Goal: Communication & Community: Answer question/provide support

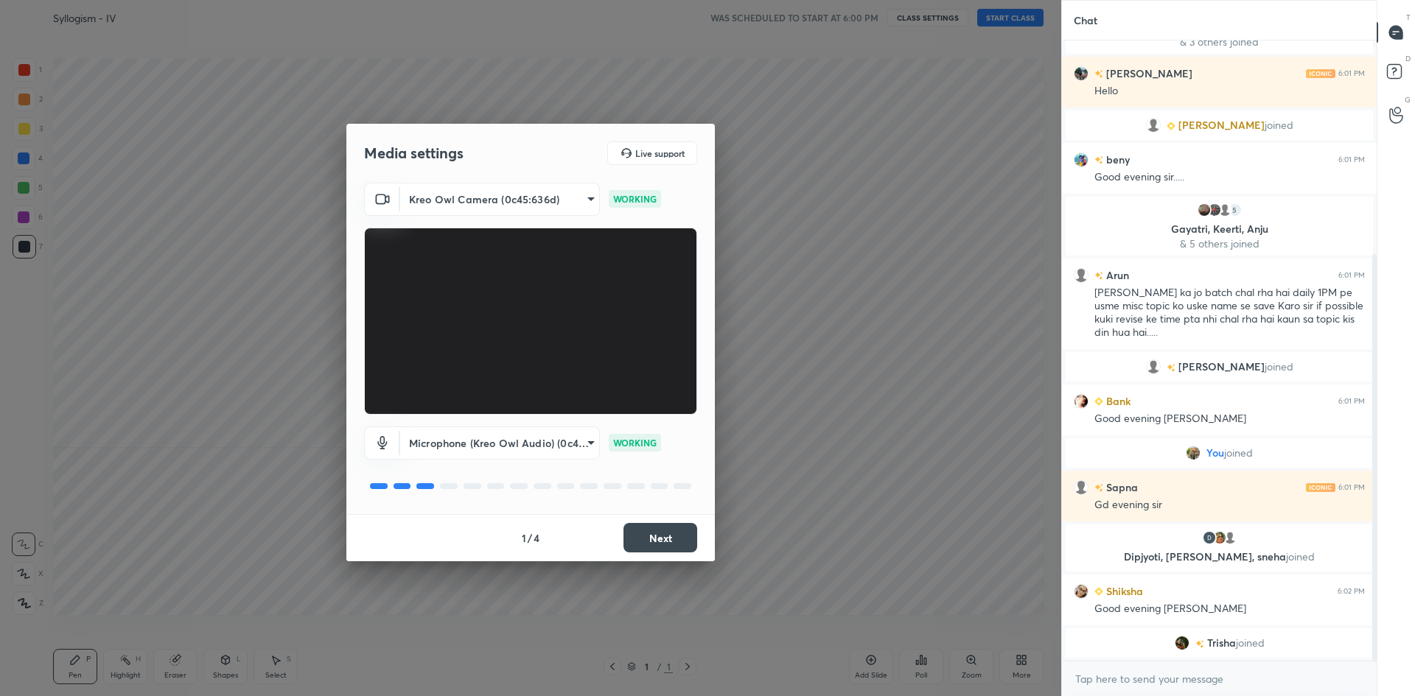
scroll to position [335, 0]
click at [656, 533] on button "Next" at bounding box center [660, 537] width 74 height 29
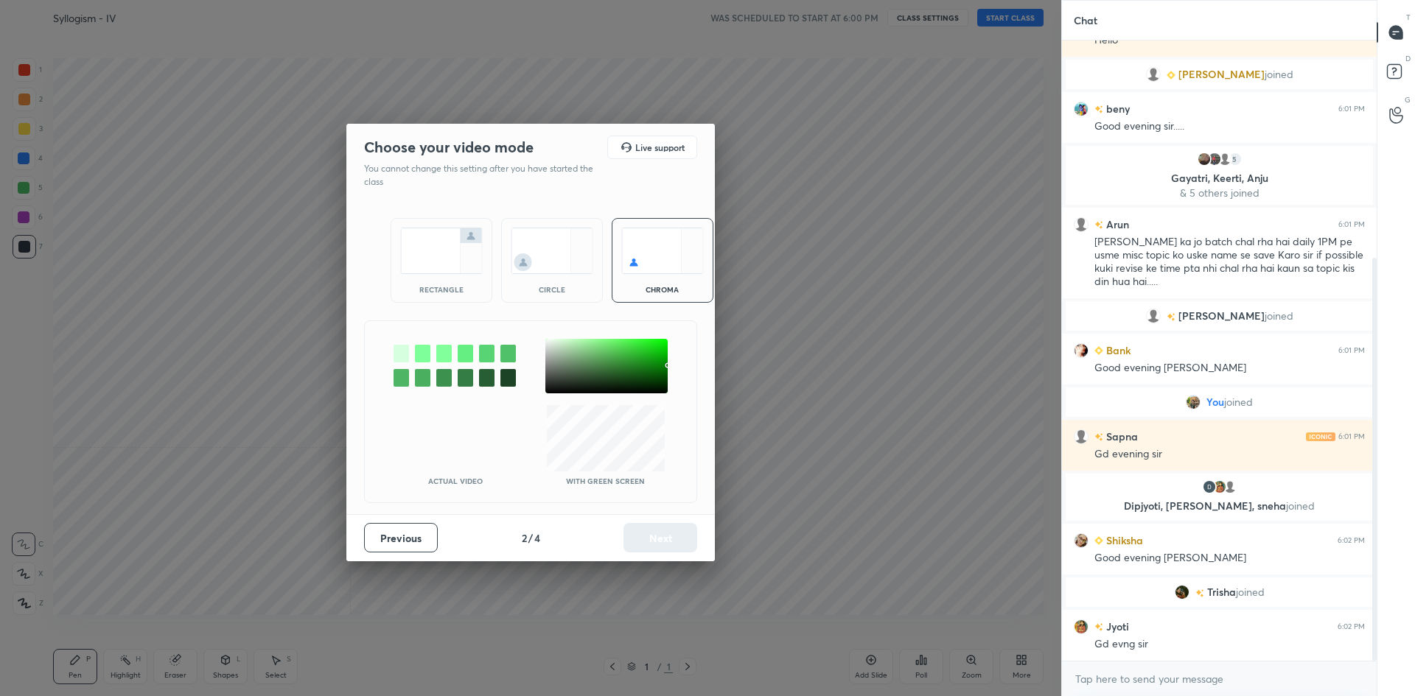
click at [423, 266] on img at bounding box center [441, 251] width 83 height 46
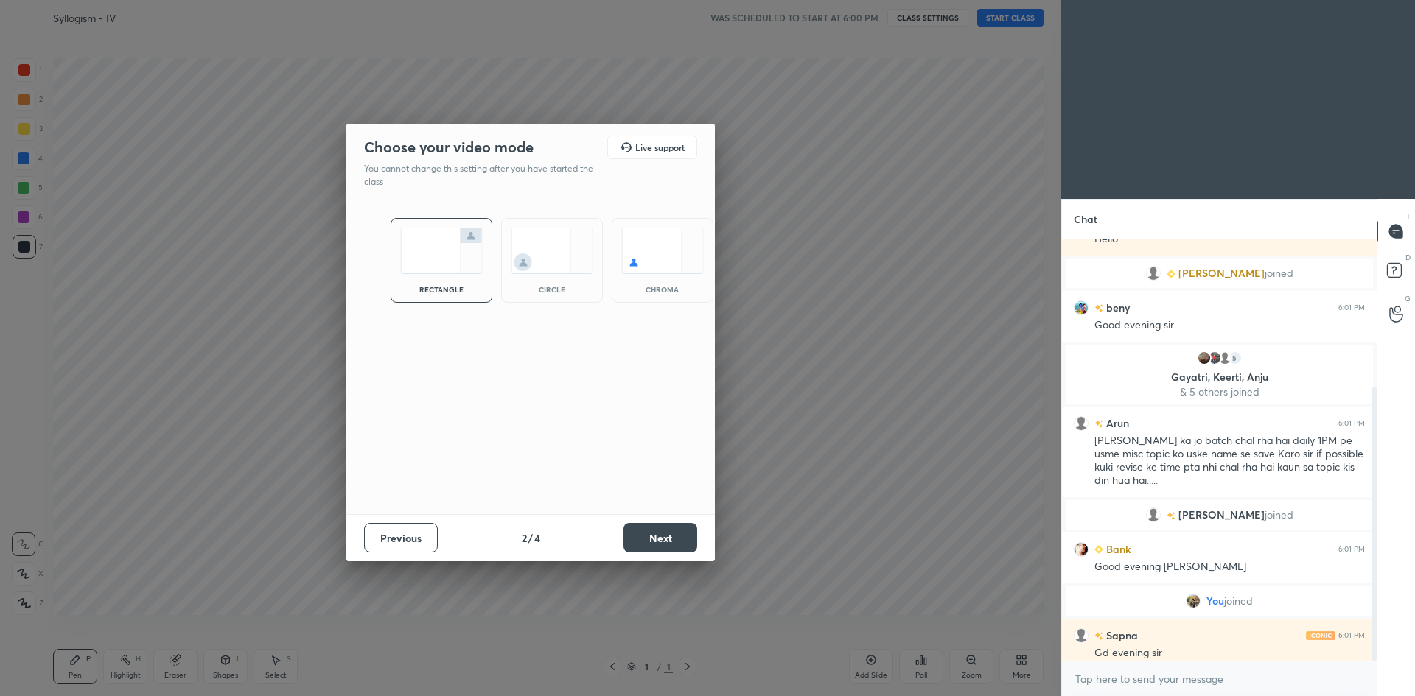
click at [642, 536] on button "Next" at bounding box center [660, 537] width 74 height 29
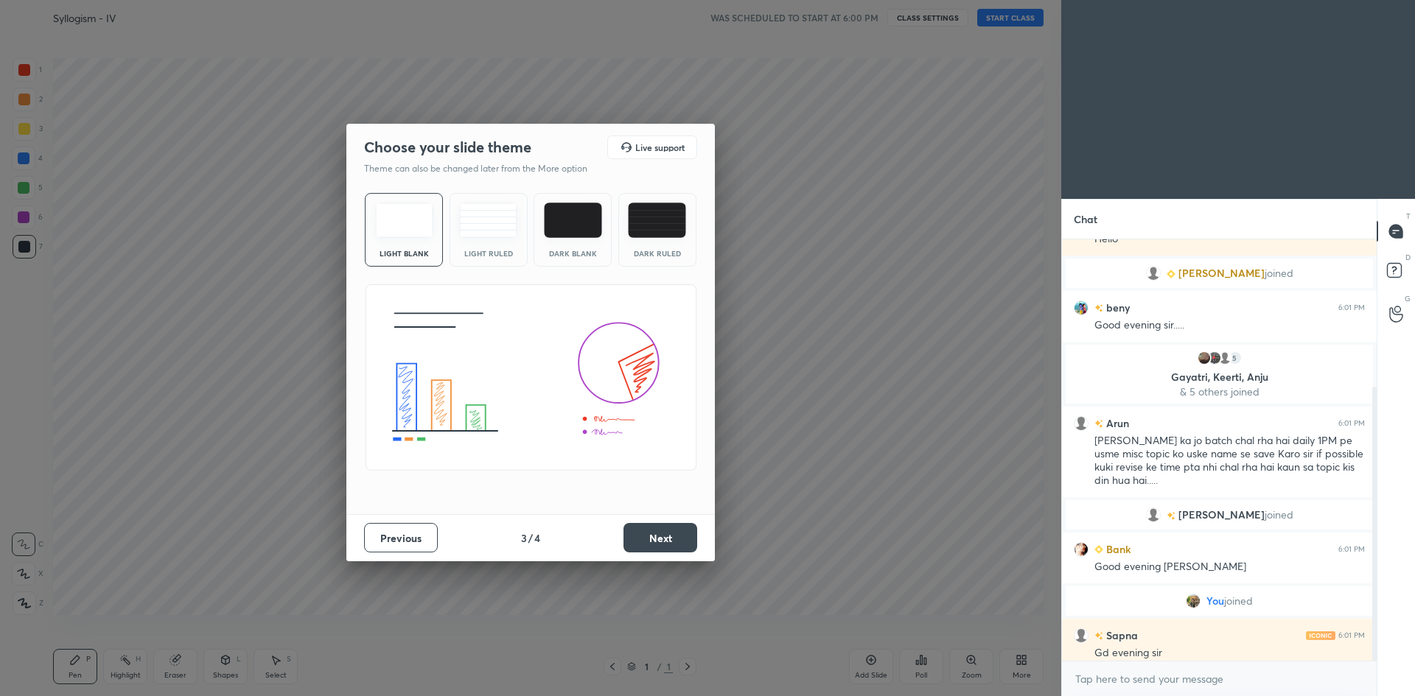
click at [642, 536] on button "Next" at bounding box center [660, 537] width 74 height 29
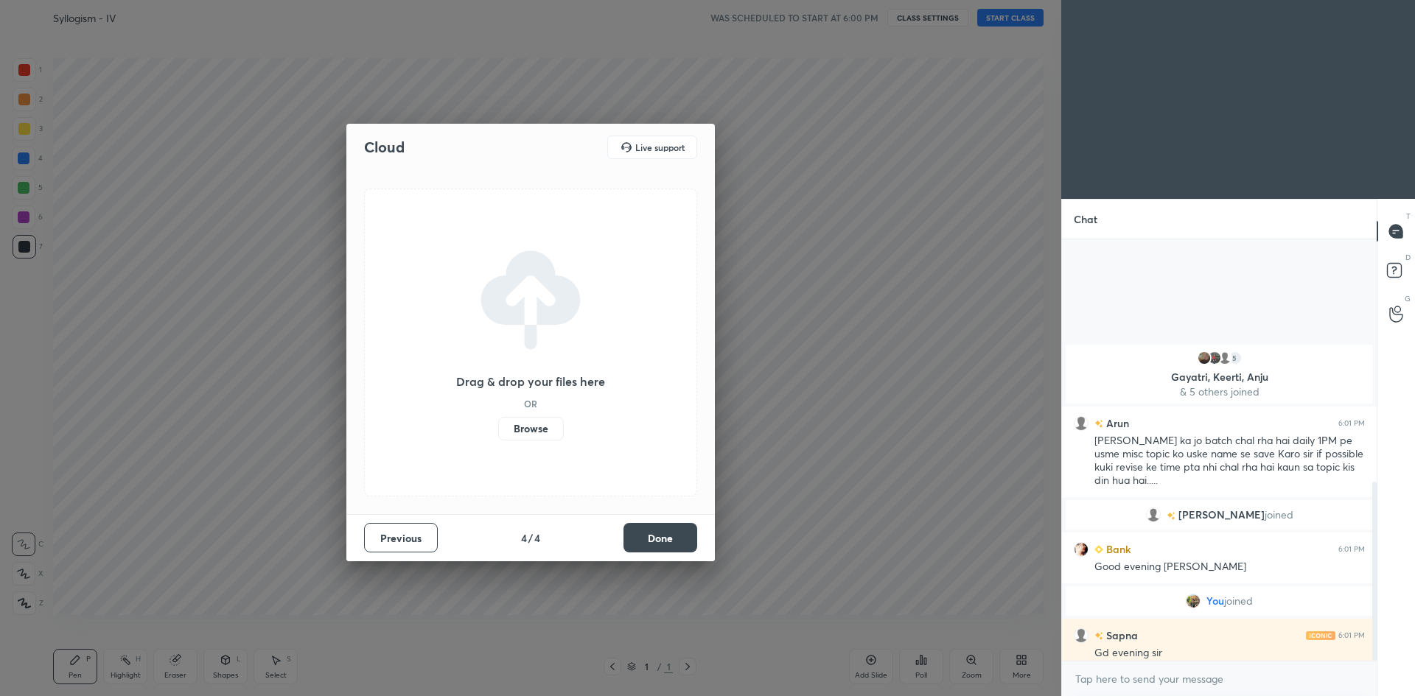
scroll to position [569, 0]
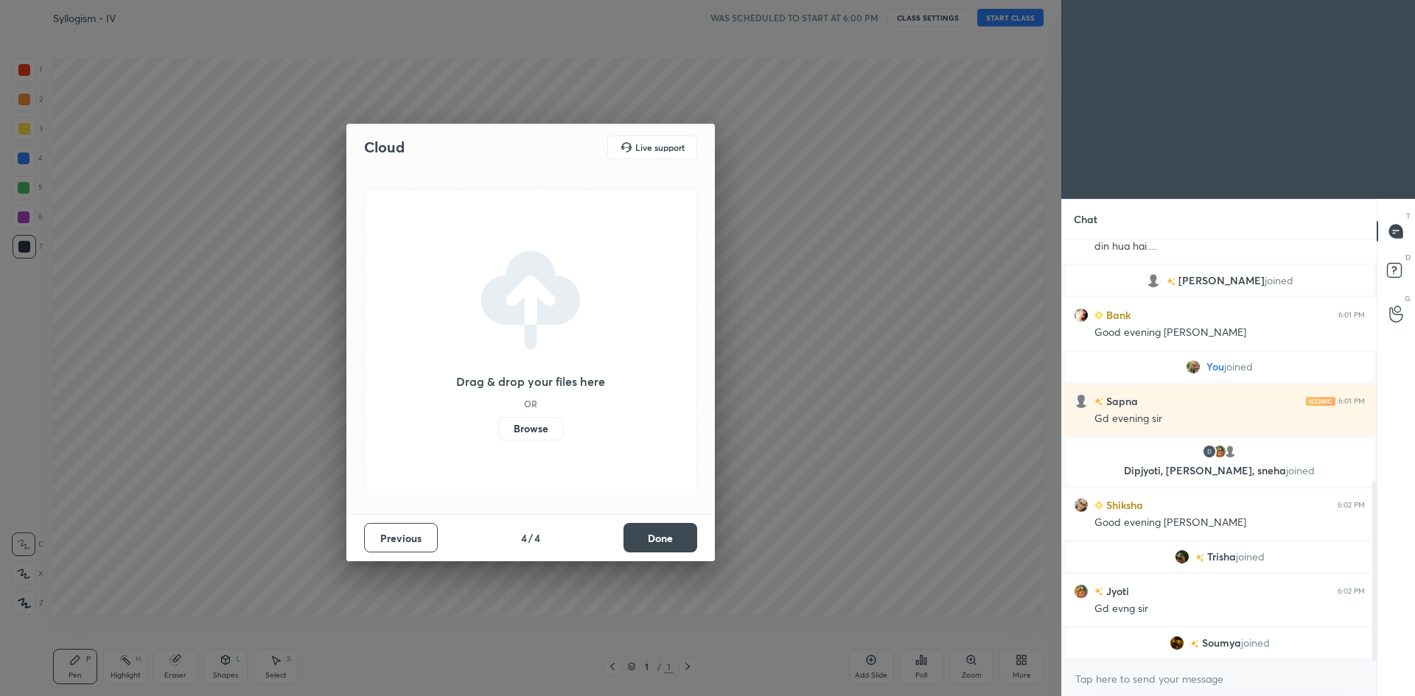
click at [642, 536] on button "Done" at bounding box center [660, 537] width 74 height 29
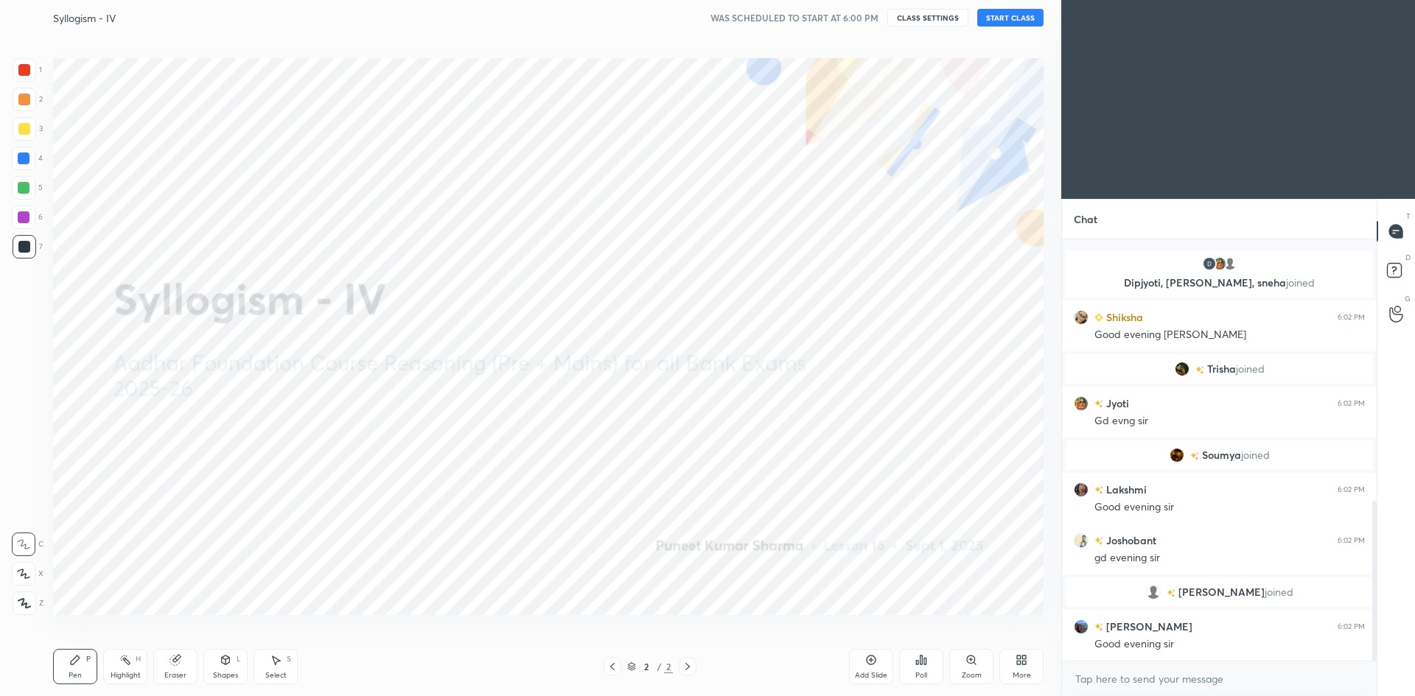
scroll to position [841, 0]
click at [991, 15] on button "START CLASS" at bounding box center [1010, 18] width 66 height 18
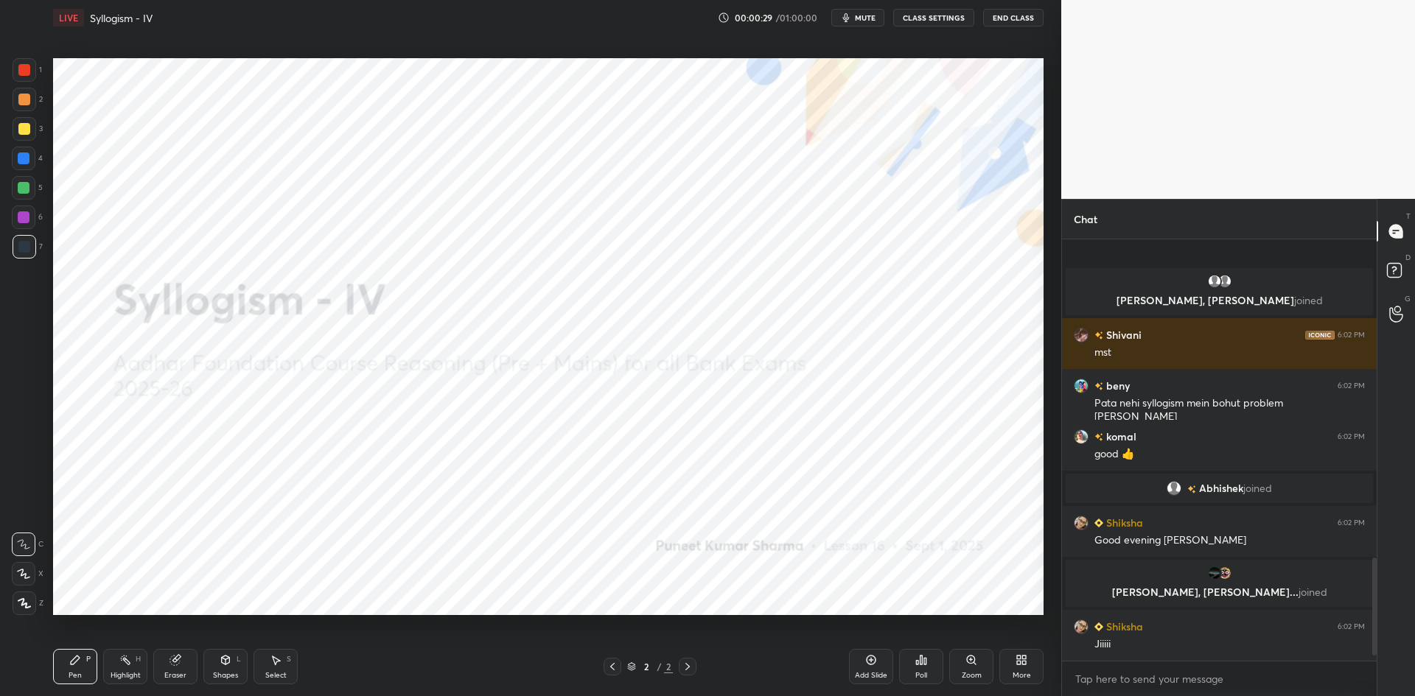
scroll to position [1390, 0]
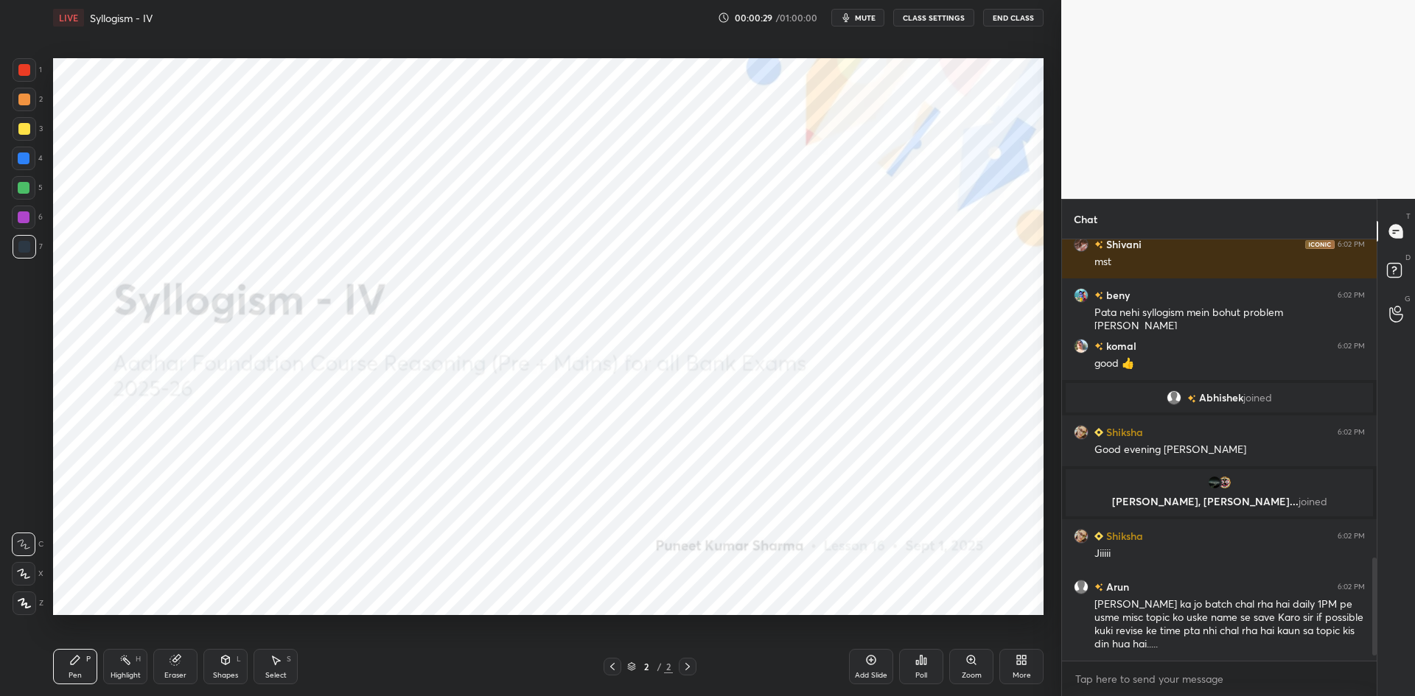
drag, startPoint x: 1370, startPoint y: 602, endPoint x: 1370, endPoint y: 592, distance: 9.6
click at [1370, 592] on div at bounding box center [1371, 449] width 9 height 421
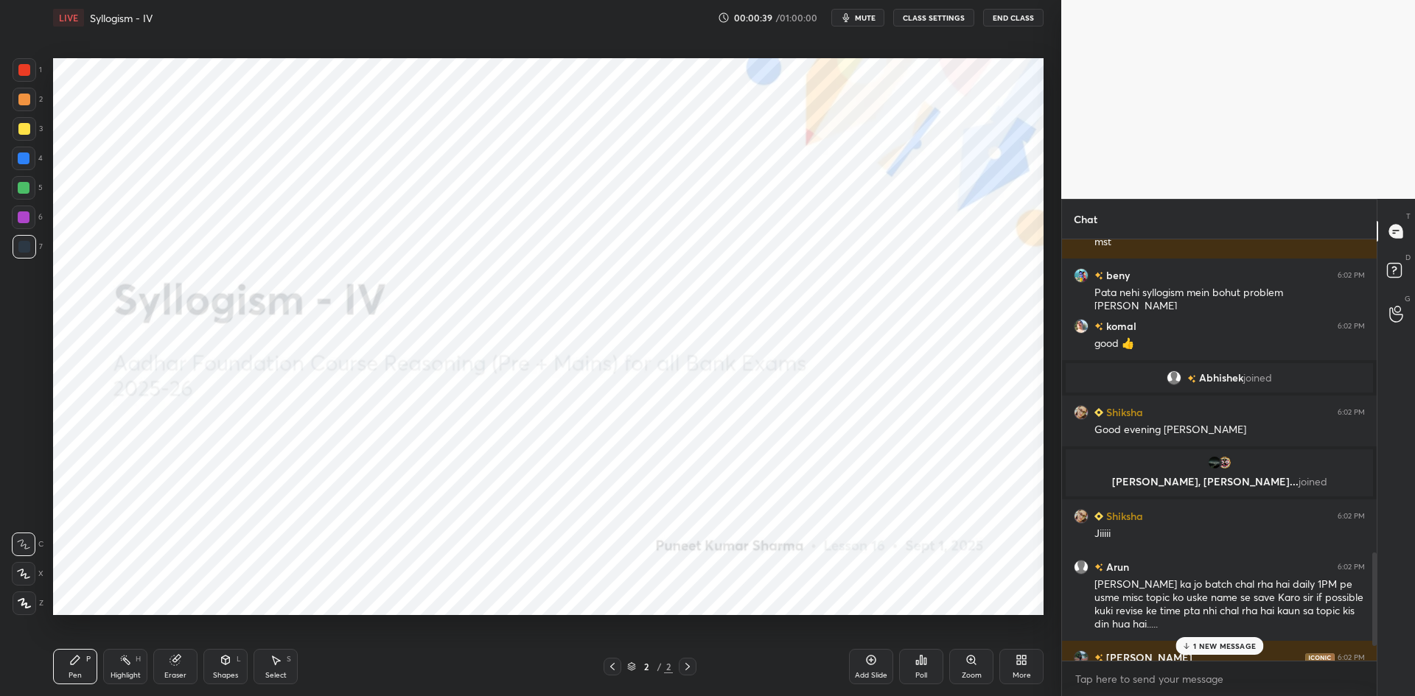
scroll to position [1476, 0]
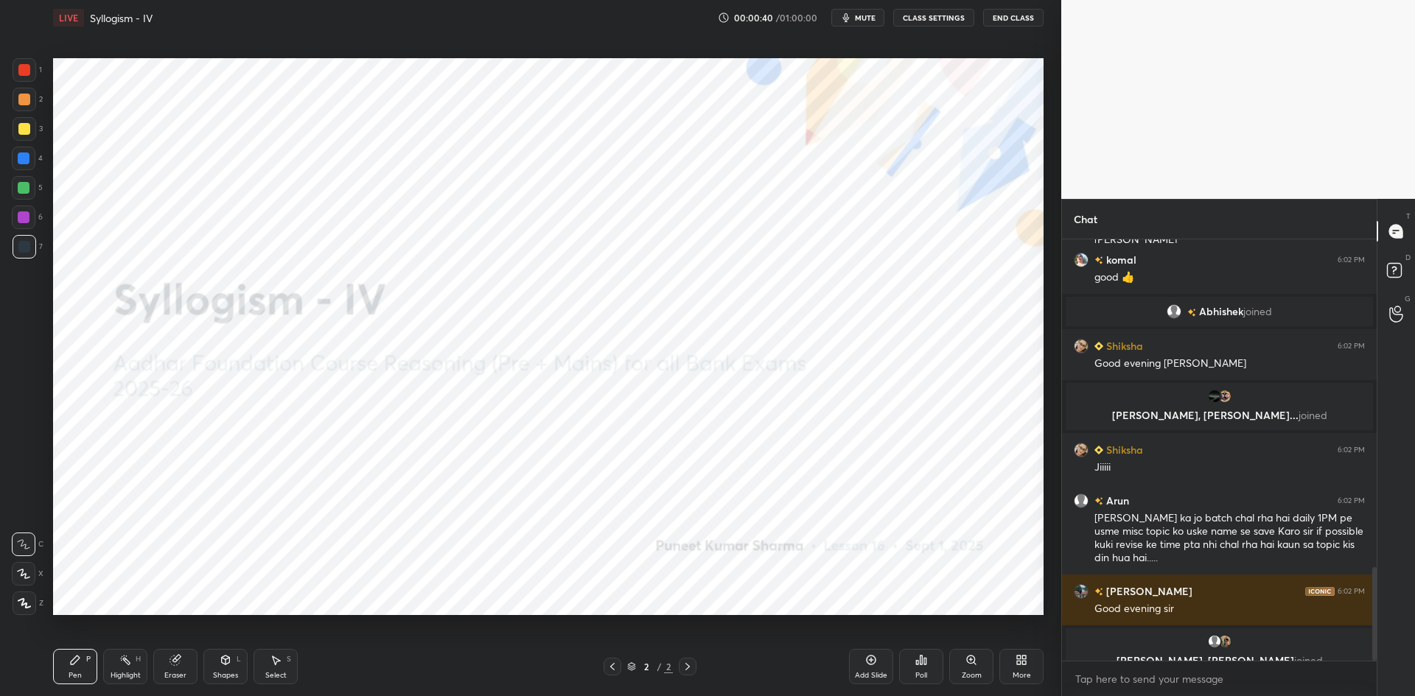
drag, startPoint x: 1374, startPoint y: 594, endPoint x: 1368, endPoint y: 631, distance: 38.0
click at [1368, 631] on div at bounding box center [1371, 449] width 9 height 421
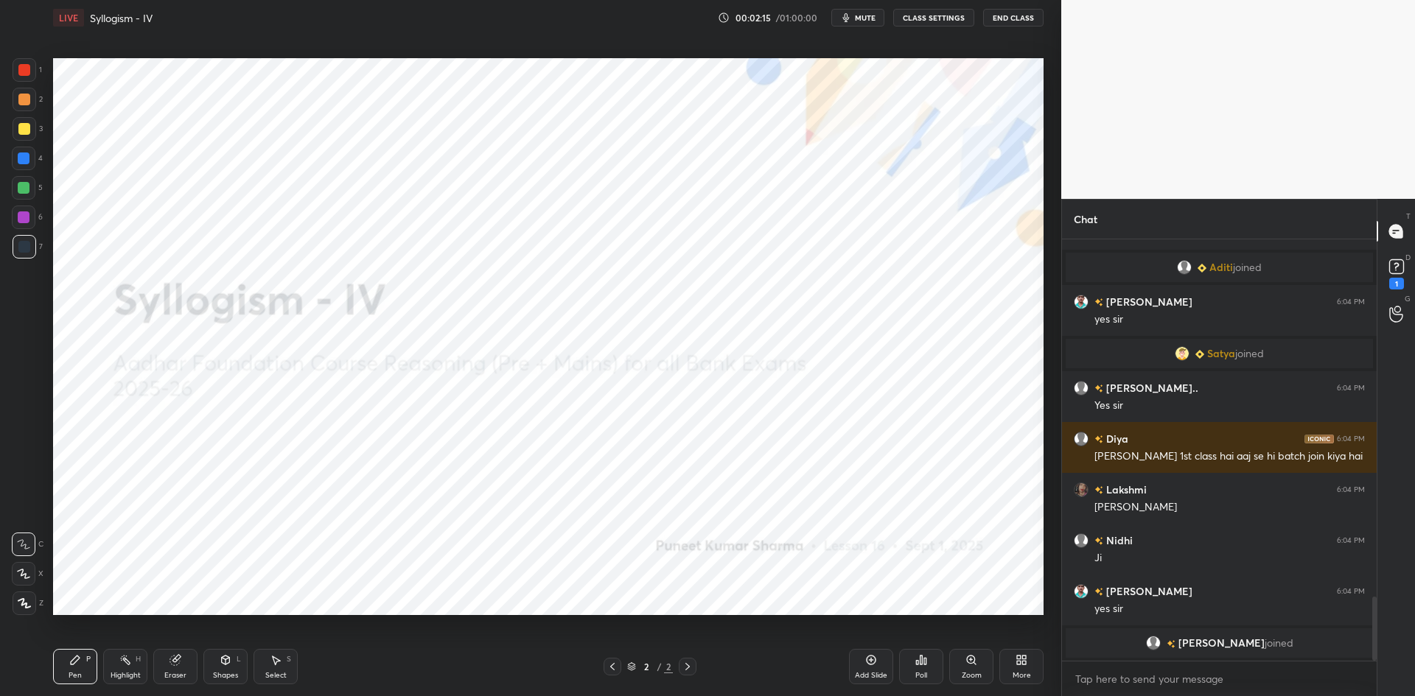
scroll to position [2266, 0]
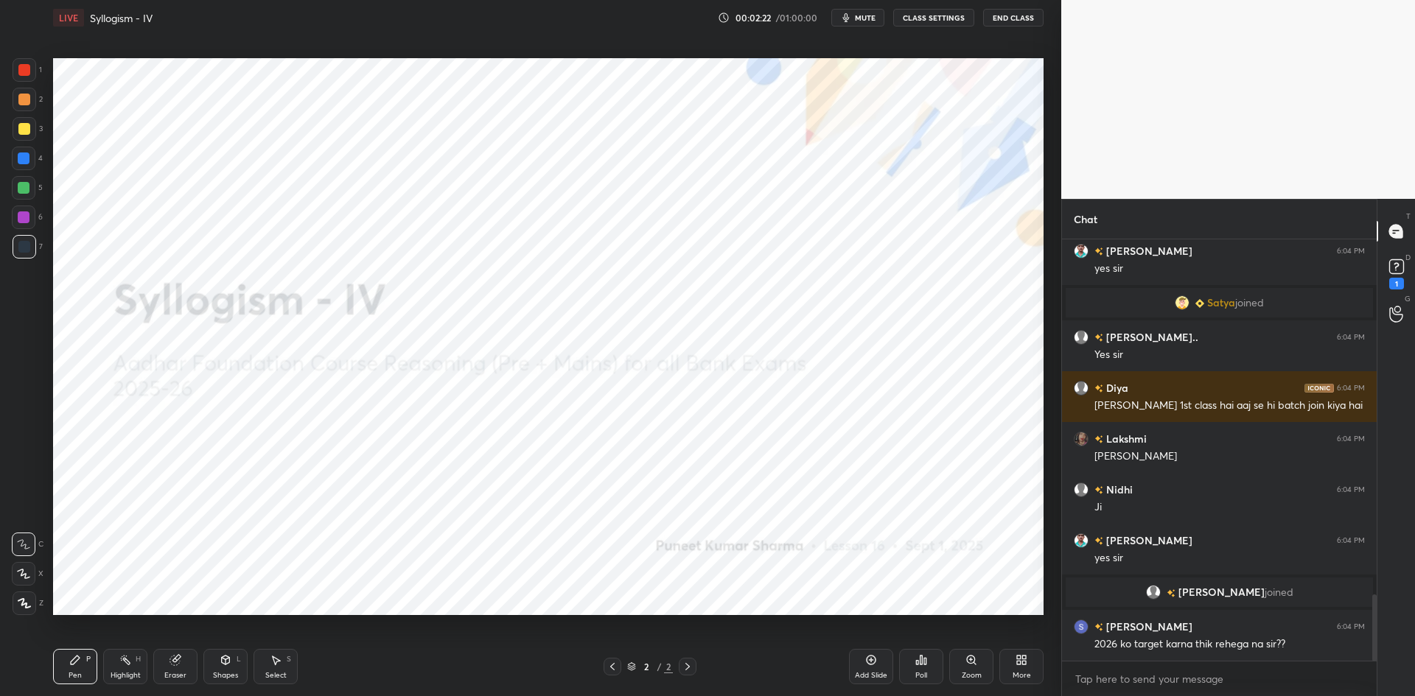
click at [24, 596] on div at bounding box center [25, 604] width 24 height 24
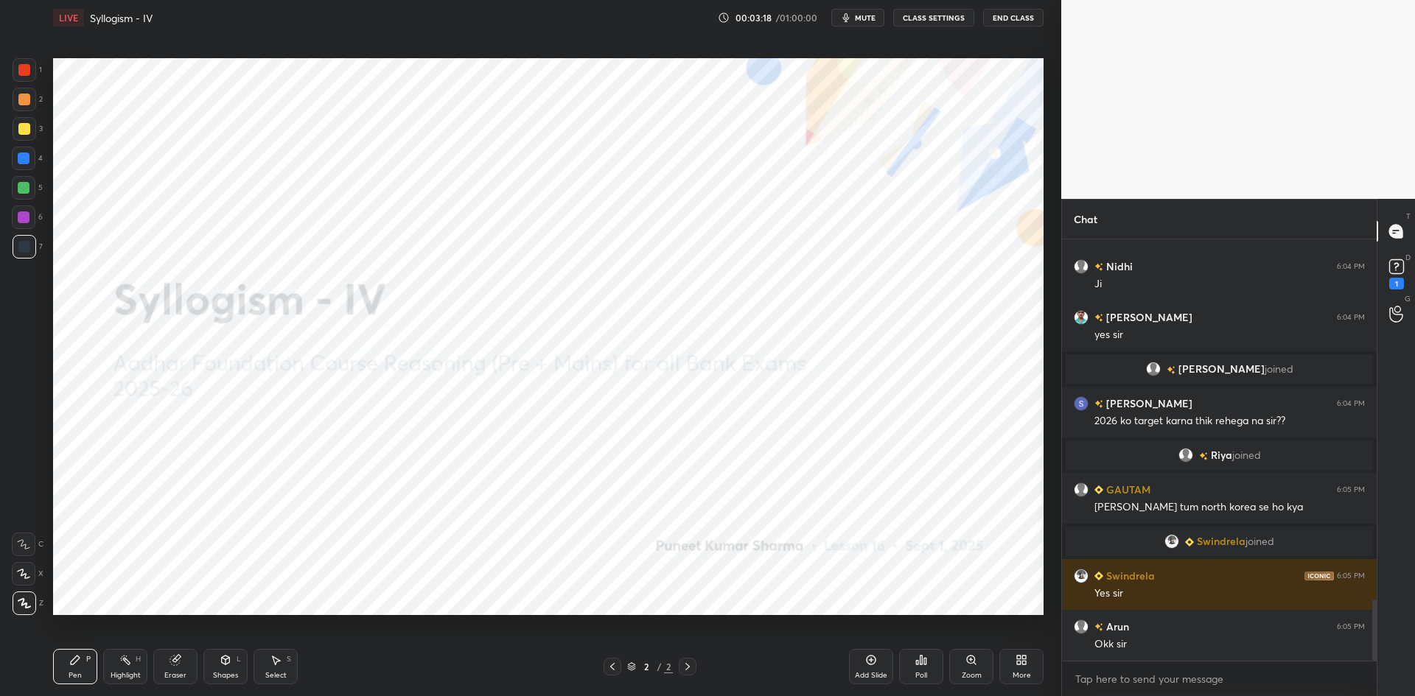
scroll to position [2529, 0]
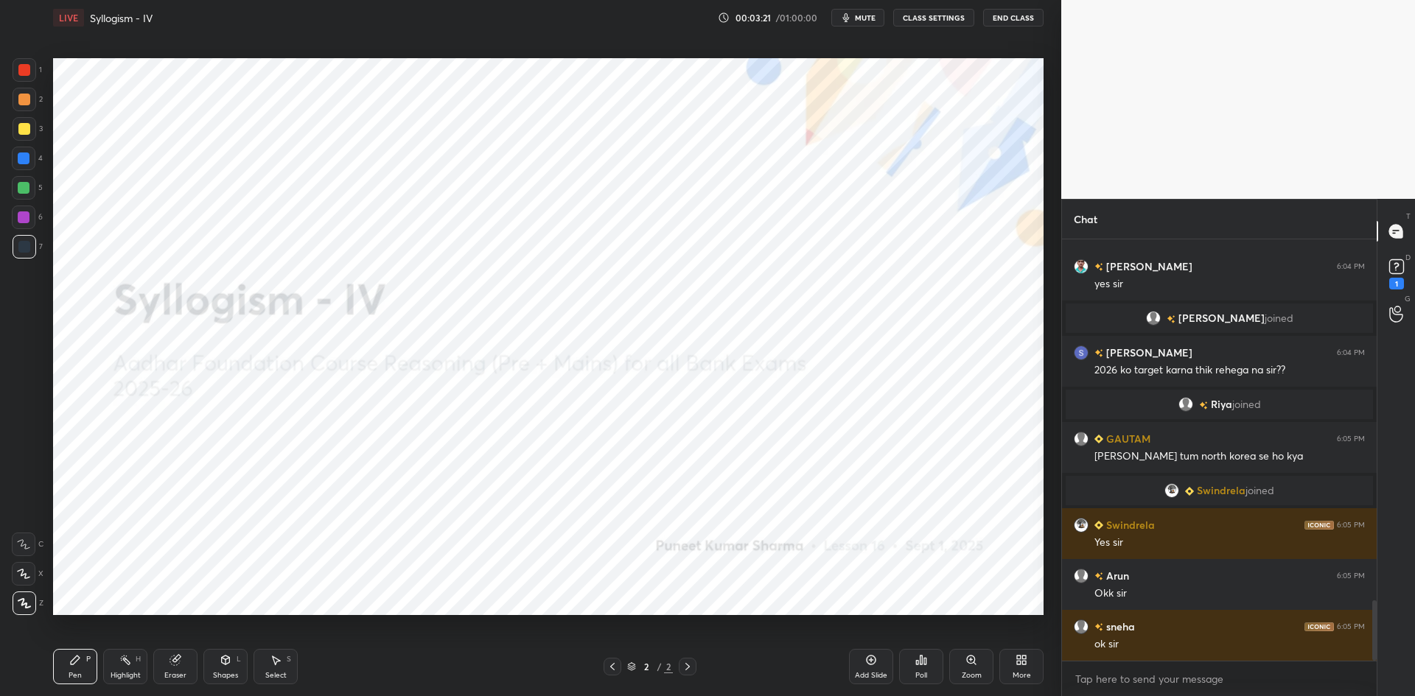
click at [857, 668] on div "Add Slide" at bounding box center [871, 666] width 44 height 35
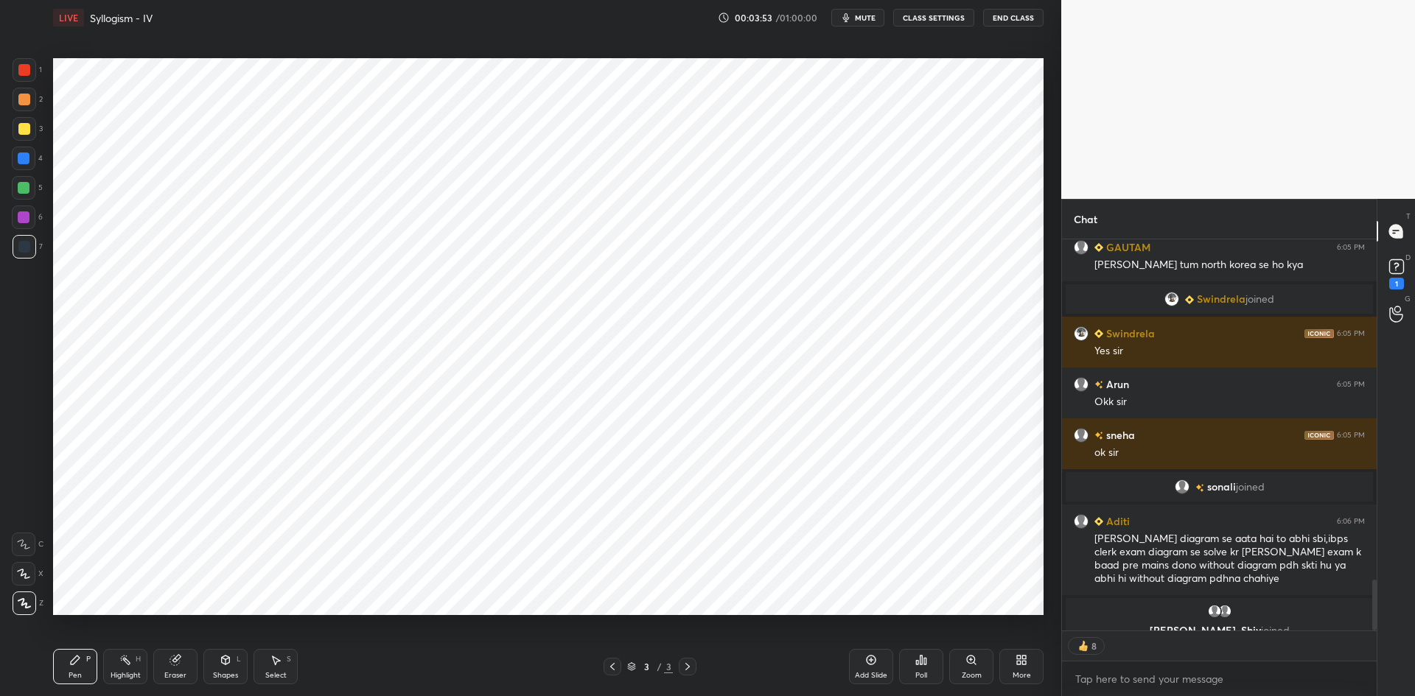
scroll to position [2601, 0]
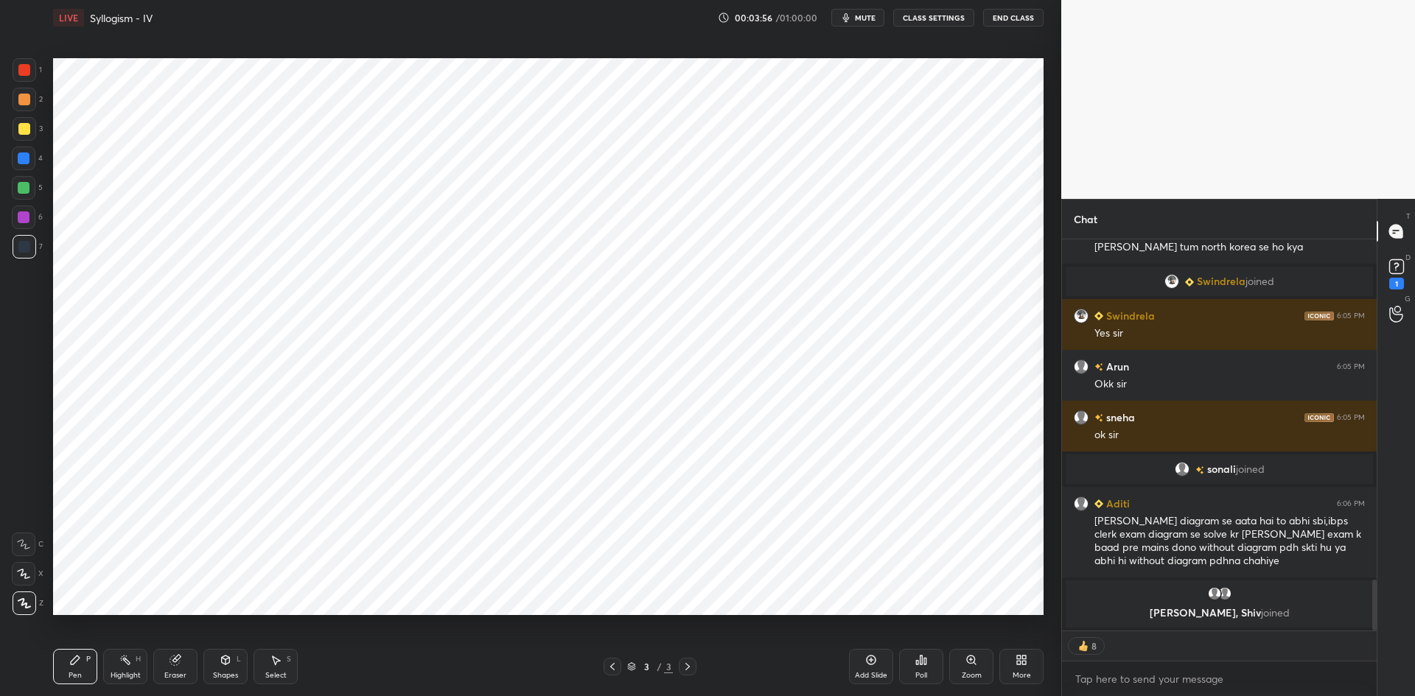
type textarea "x"
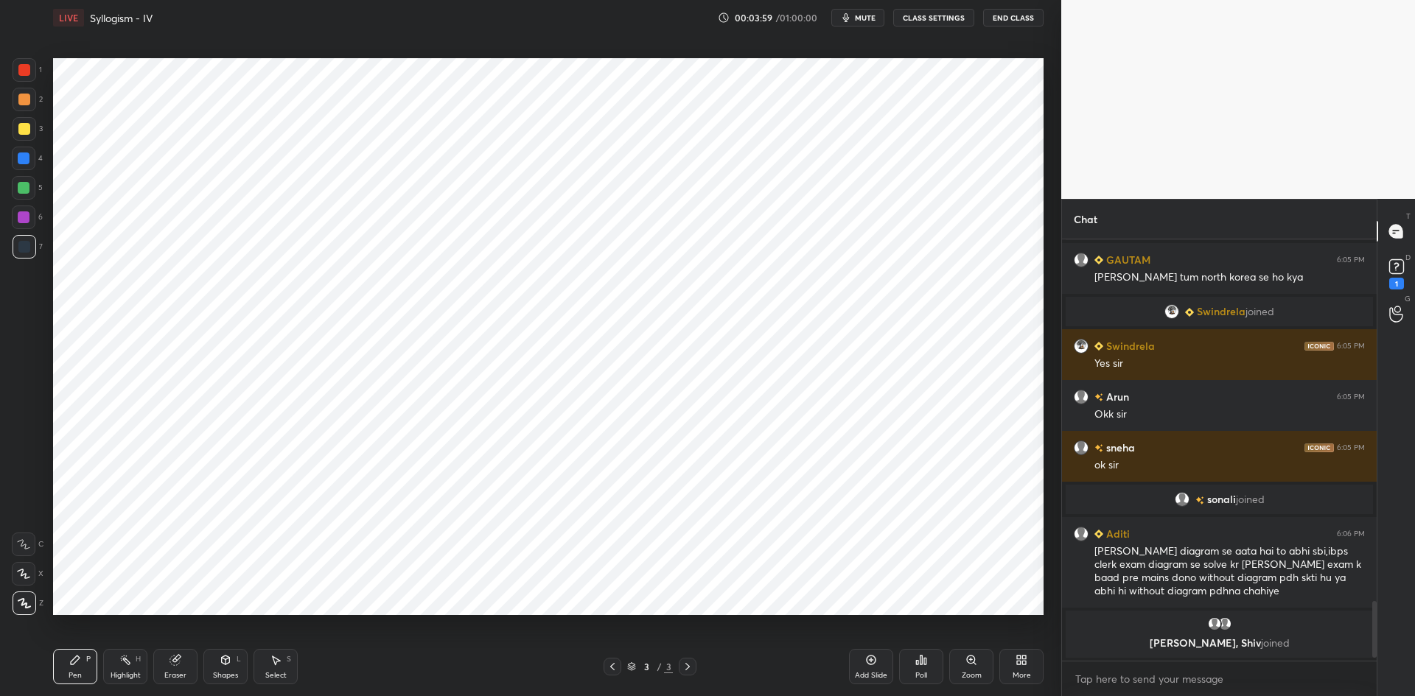
click at [183, 659] on div "Eraser" at bounding box center [175, 666] width 44 height 35
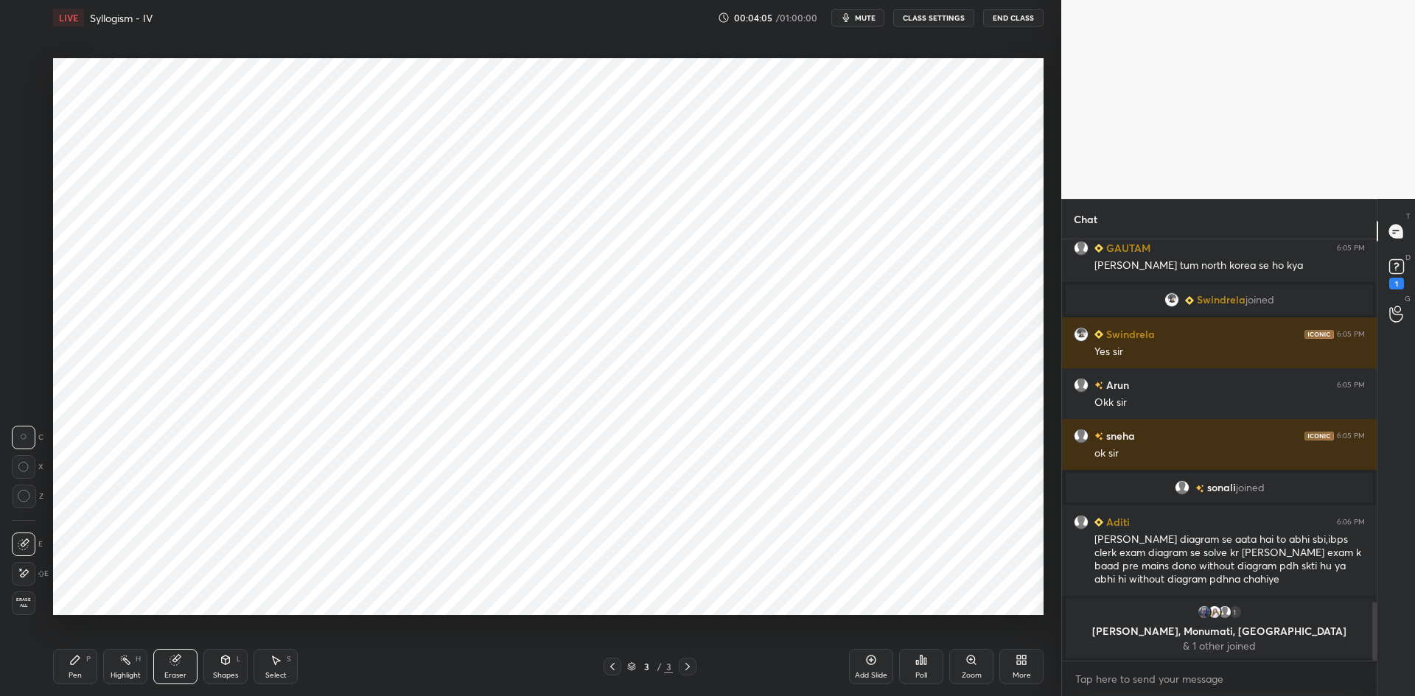
click at [21, 601] on span "Erase all" at bounding box center [24, 603] width 22 height 10
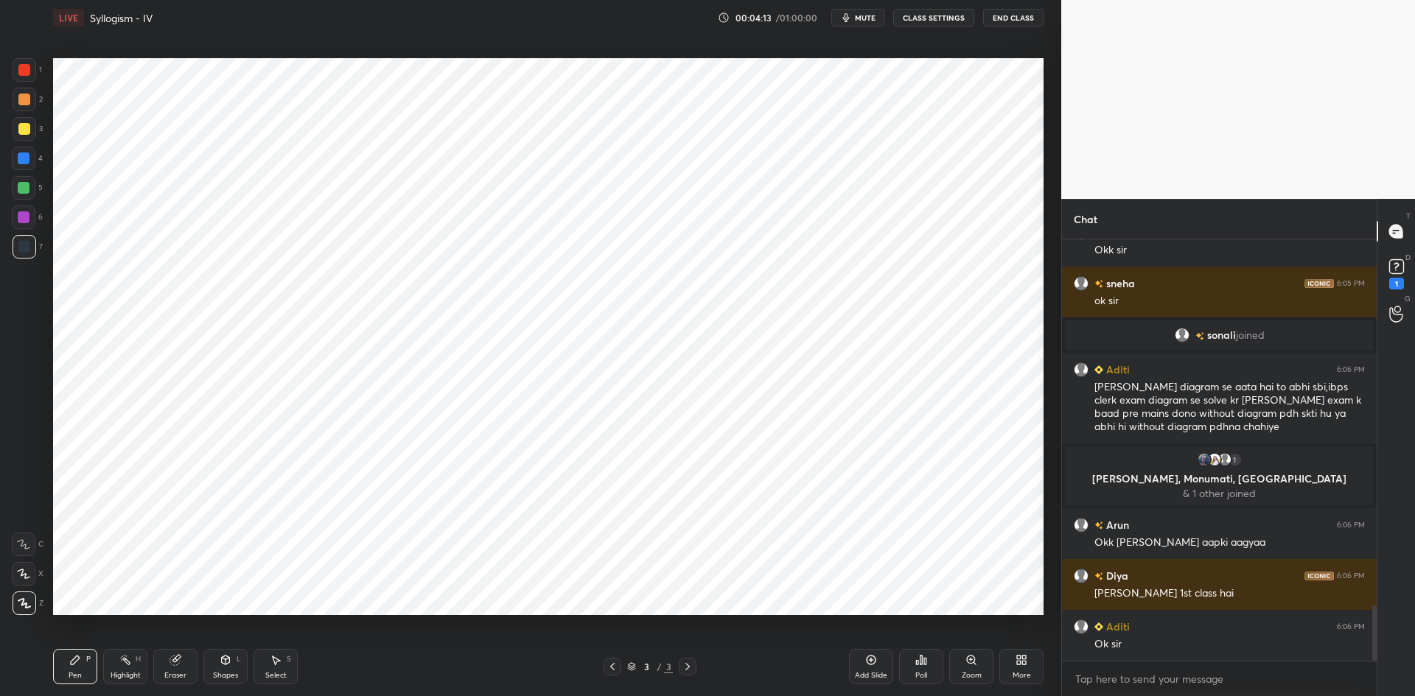
scroll to position [2772, 0]
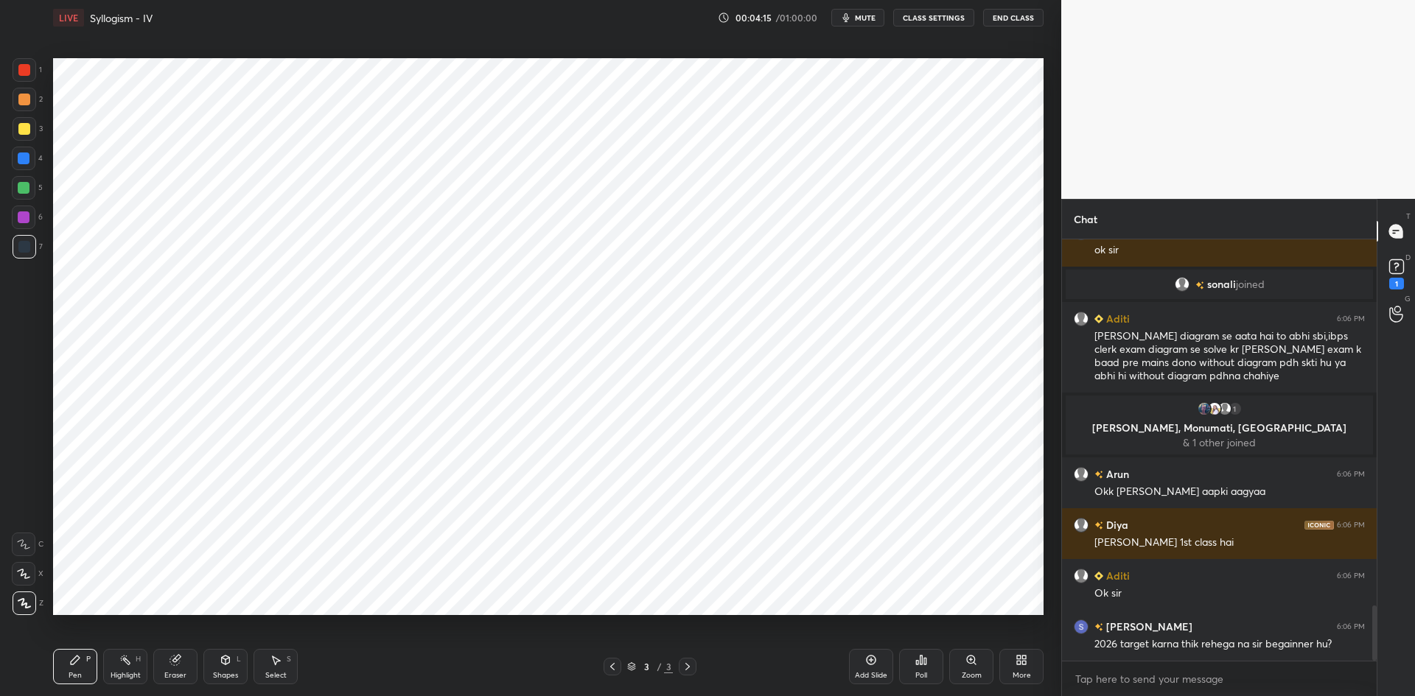
click at [918, 20] on button "CLASS SETTINGS" at bounding box center [933, 18] width 81 height 18
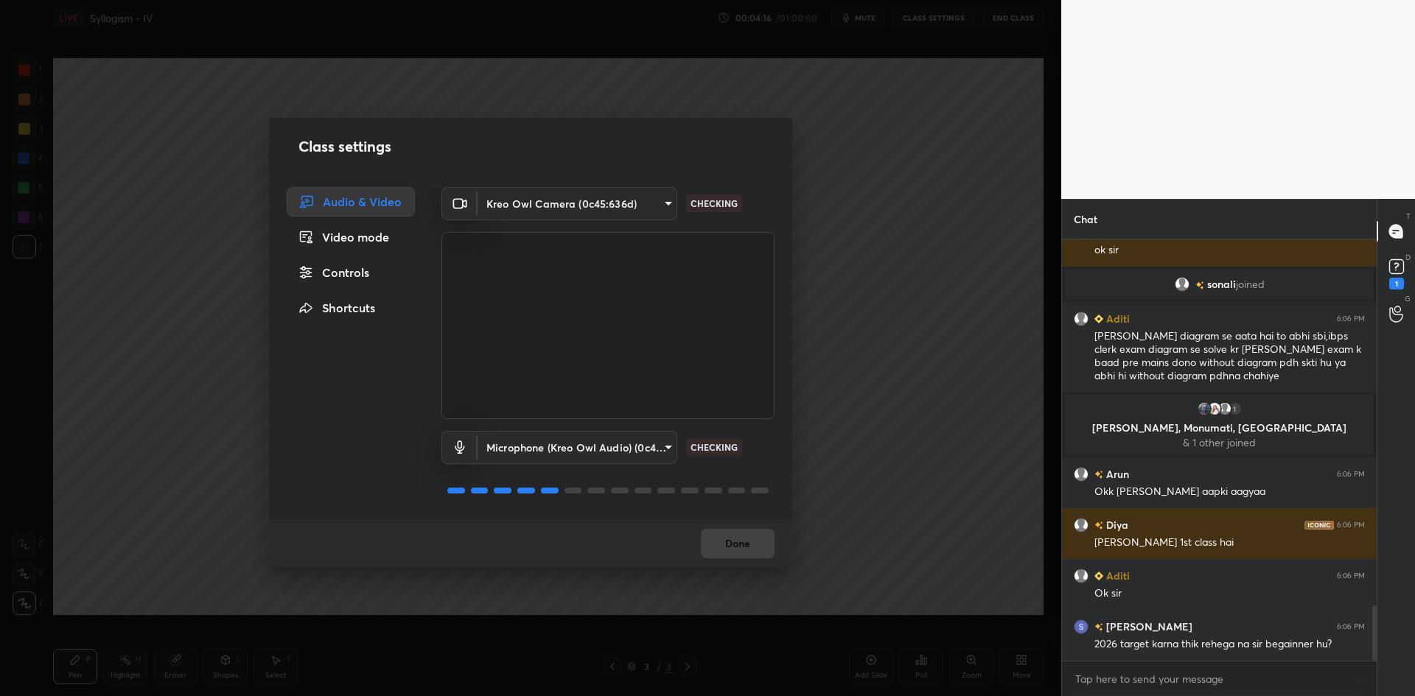
click at [372, 274] on div "Controls" at bounding box center [351, 272] width 128 height 29
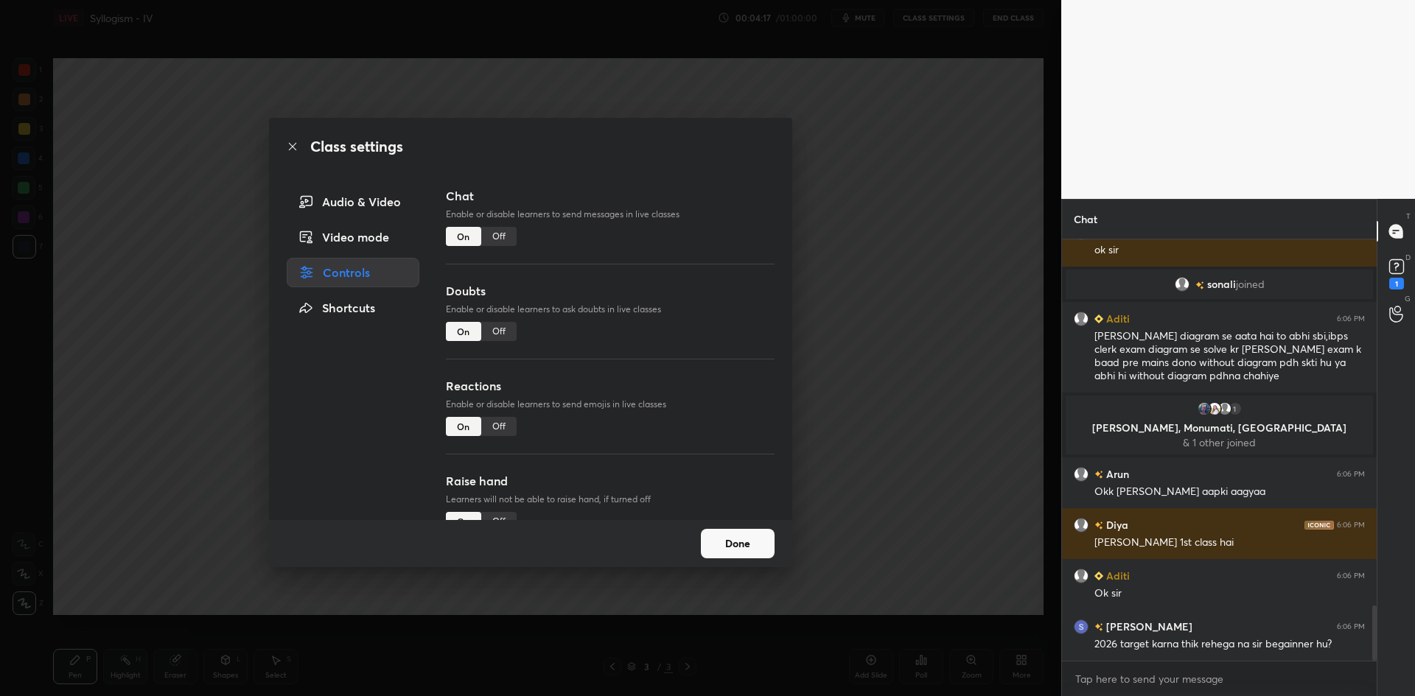
click at [496, 238] on div "Off" at bounding box center [498, 236] width 35 height 19
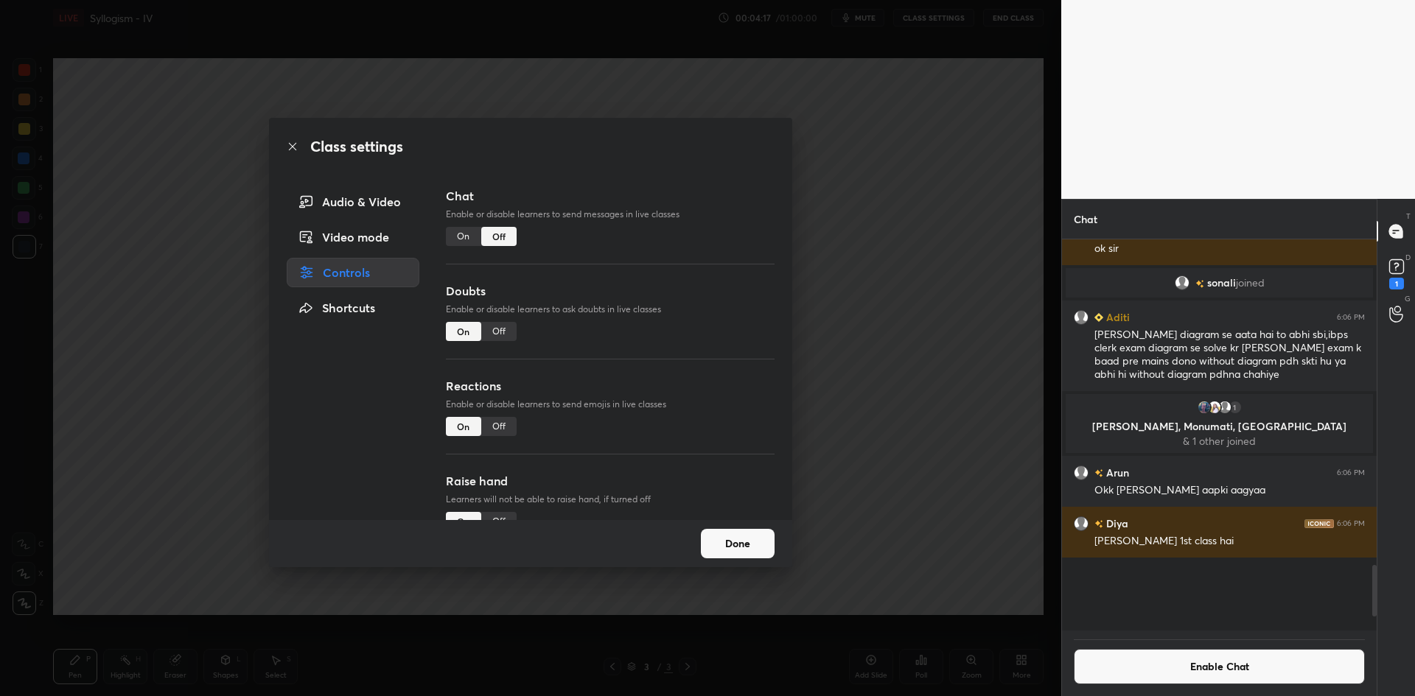
scroll to position [387, 310]
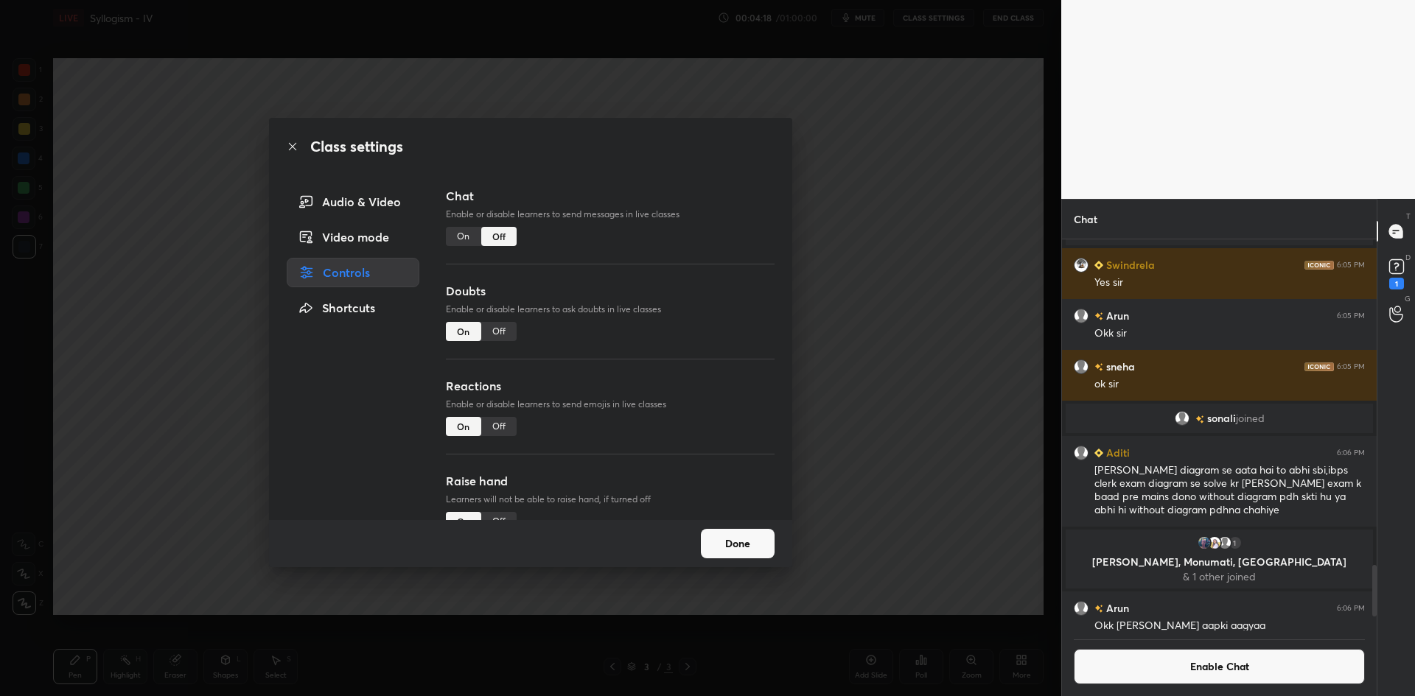
click at [834, 227] on div "Class settings Audio & Video Video mode Controls Shortcuts Chat Enable or disab…" at bounding box center [530, 348] width 1061 height 696
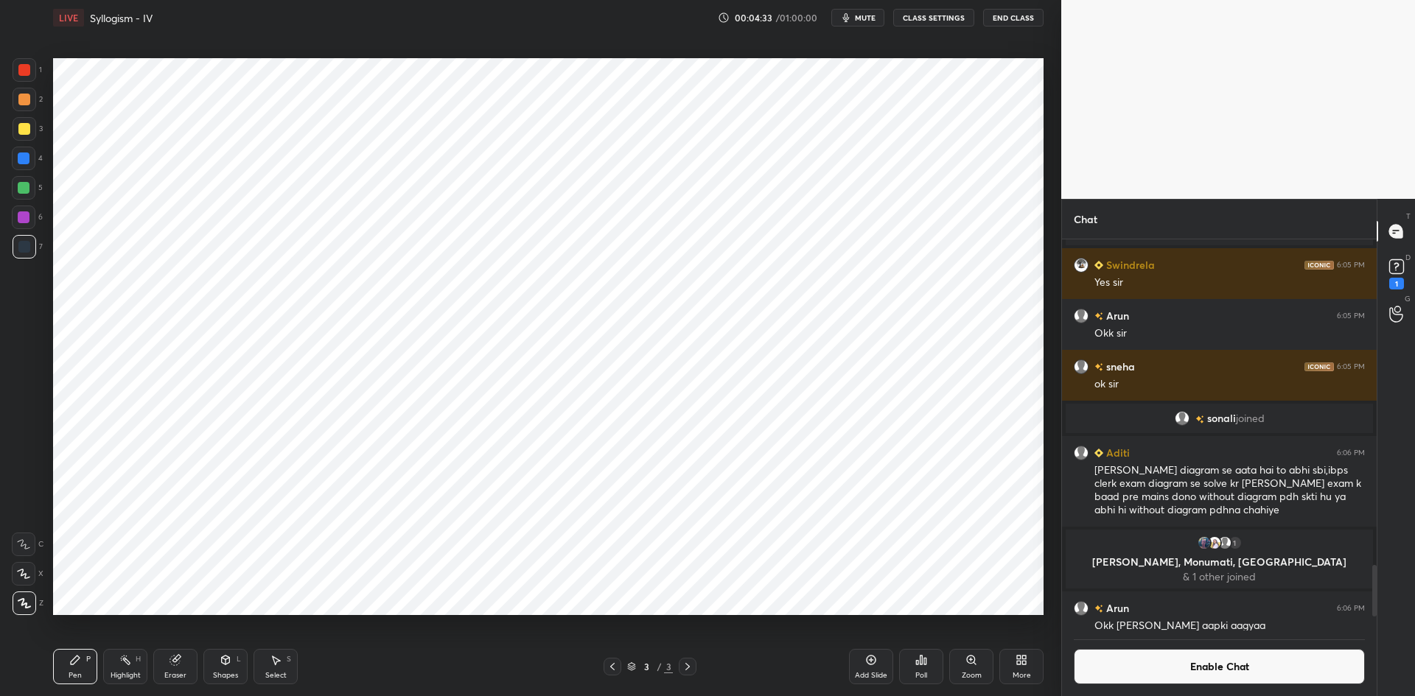
click at [1108, 658] on button "Enable Chat" at bounding box center [1219, 666] width 291 height 35
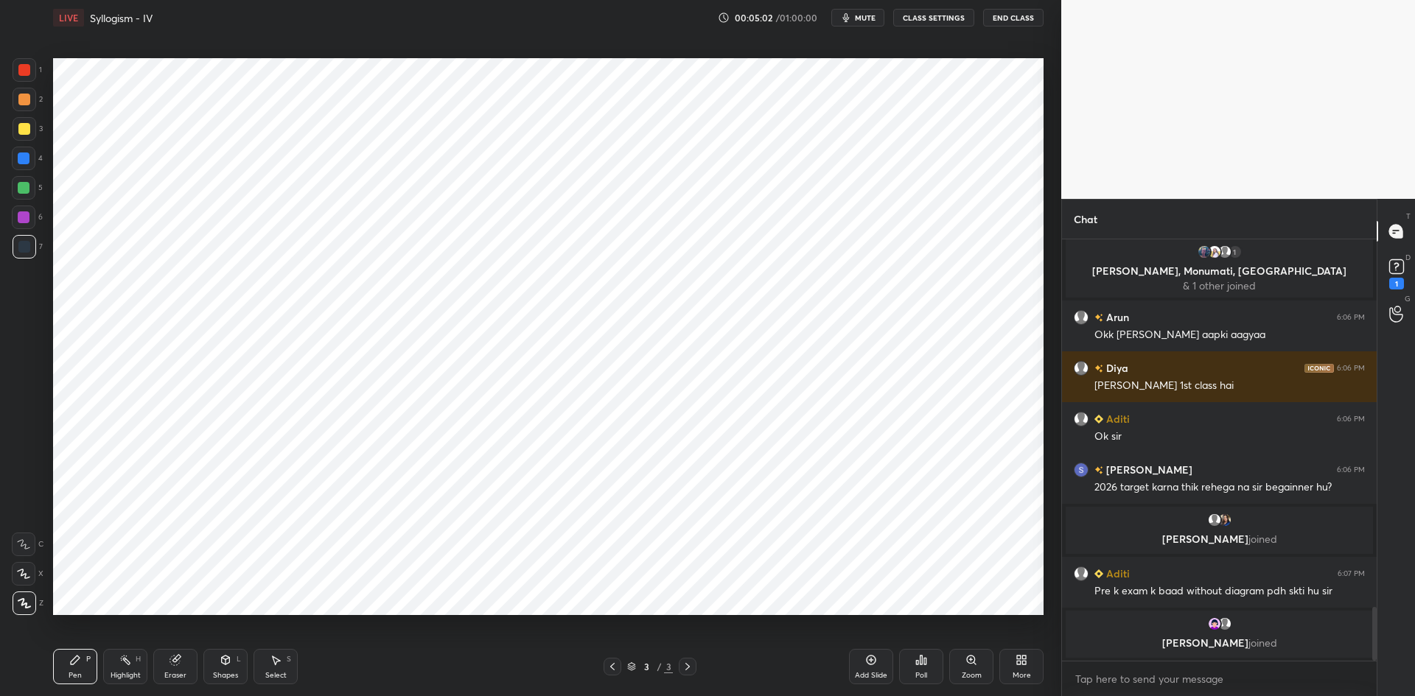
scroll to position [2913, 0]
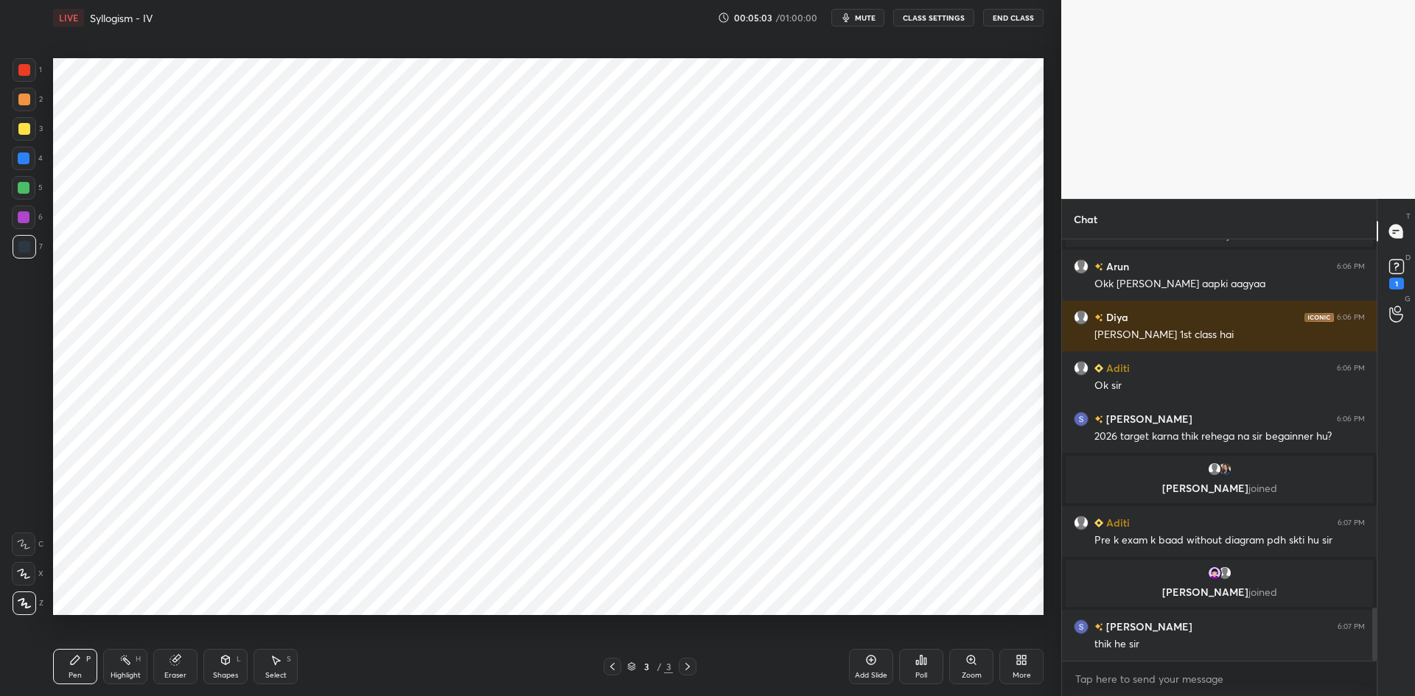
click at [29, 65] on div at bounding box center [24, 70] width 12 height 12
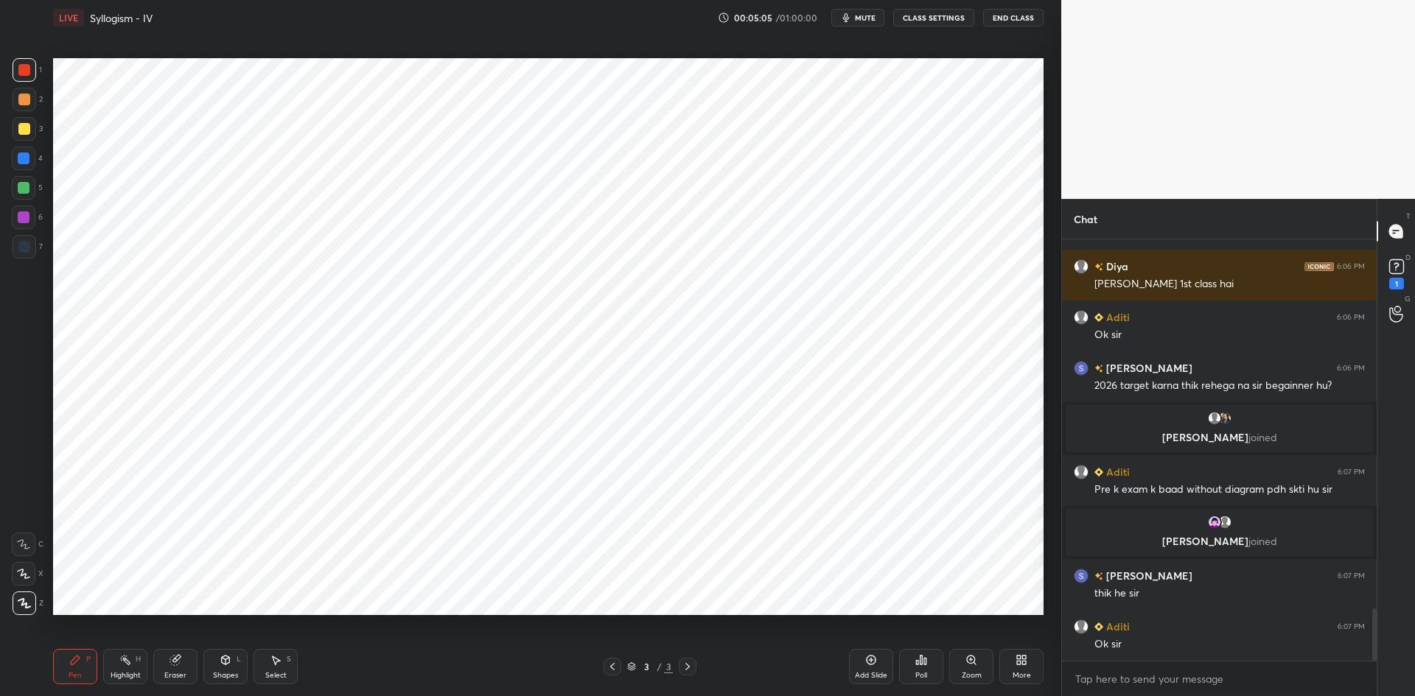
click at [174, 664] on icon at bounding box center [175, 661] width 10 height 10
click at [21, 600] on span "Erase all" at bounding box center [24, 603] width 22 height 10
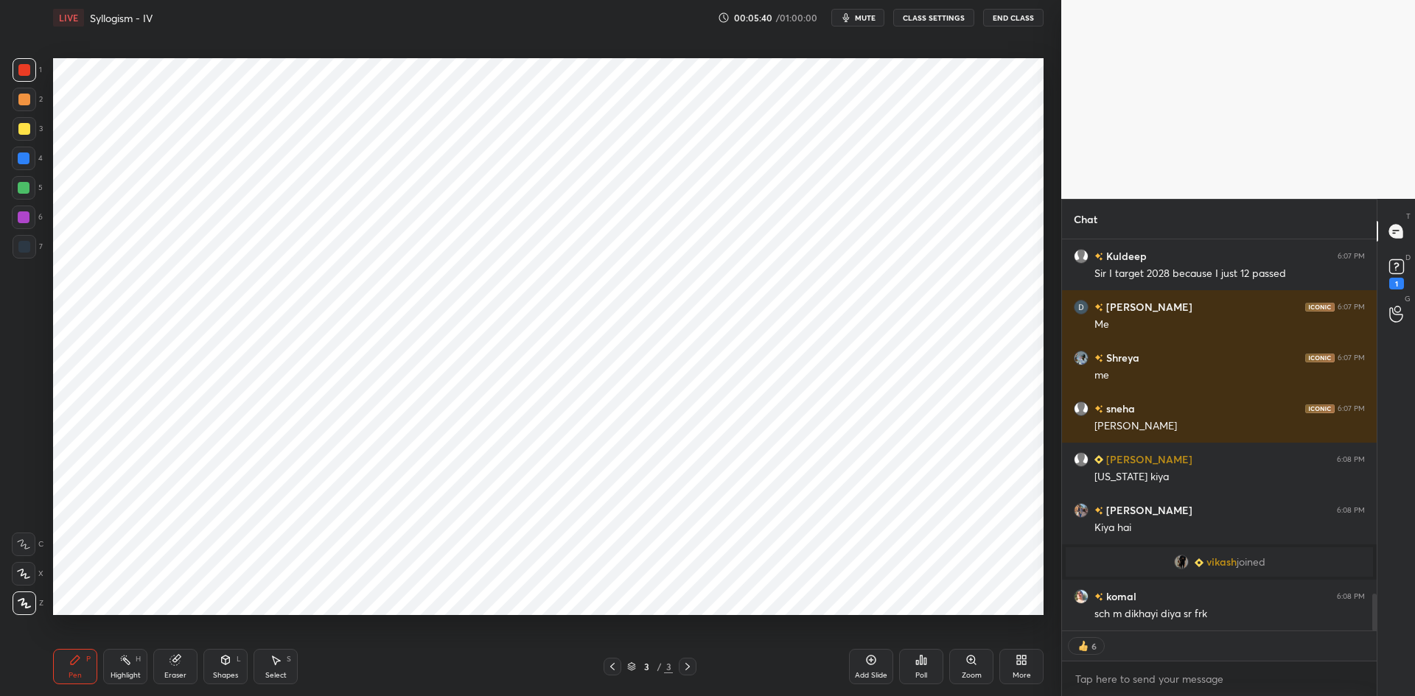
scroll to position [3732, 0]
type textarea "x"
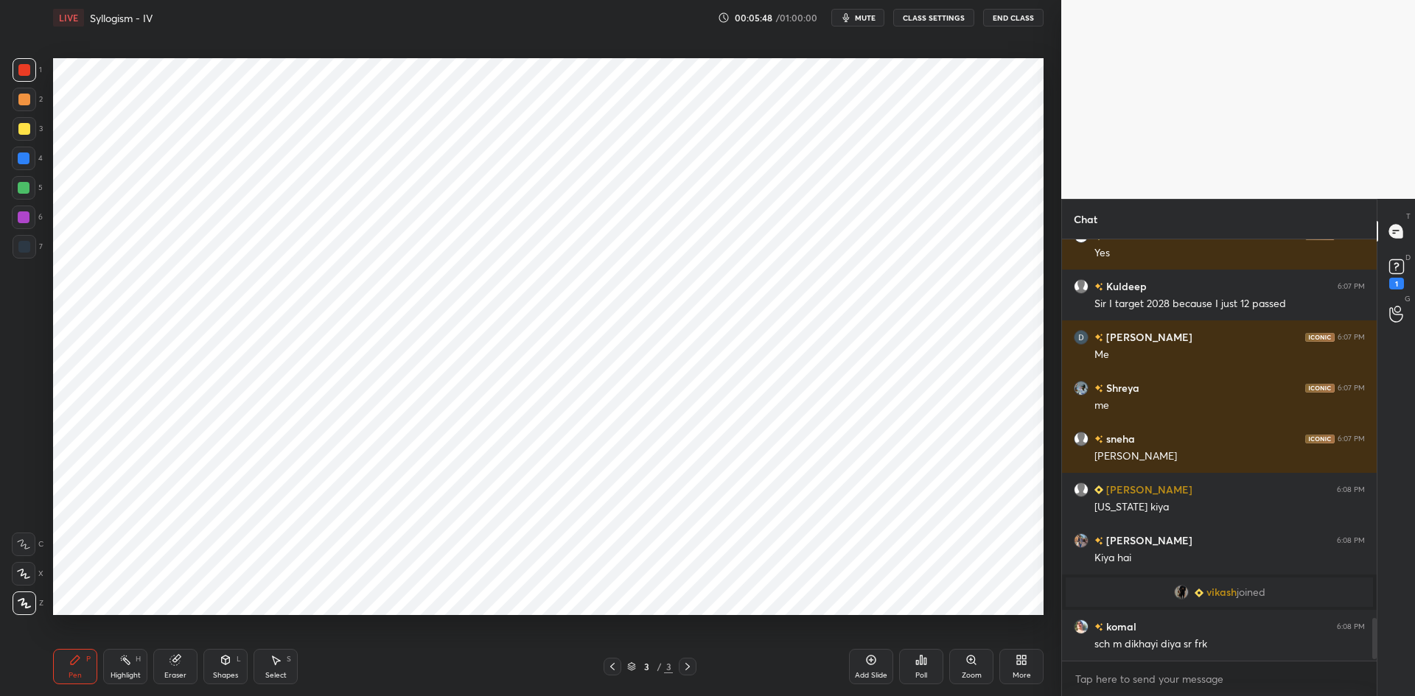
scroll to position [3702, 0]
click at [908, 22] on button "CLASS SETTINGS" at bounding box center [933, 18] width 81 height 18
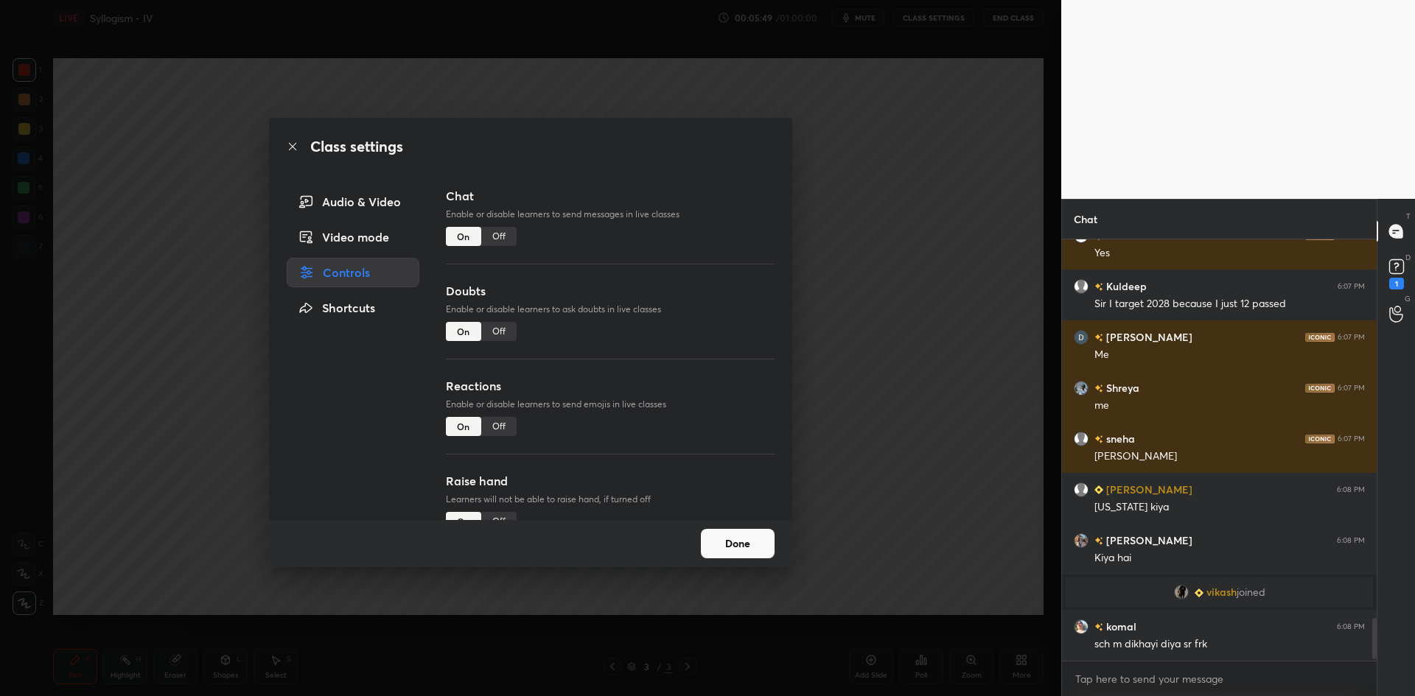
click at [503, 233] on div "Off" at bounding box center [498, 236] width 35 height 19
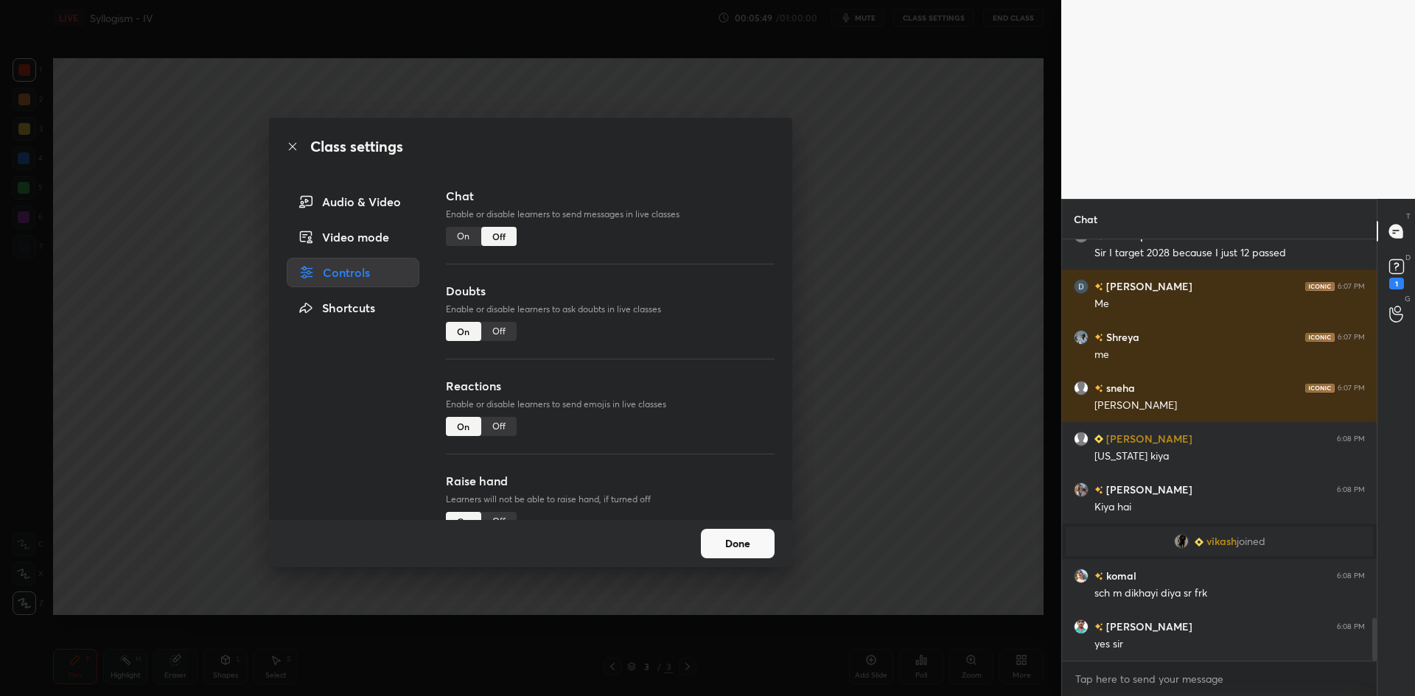
scroll to position [387, 310]
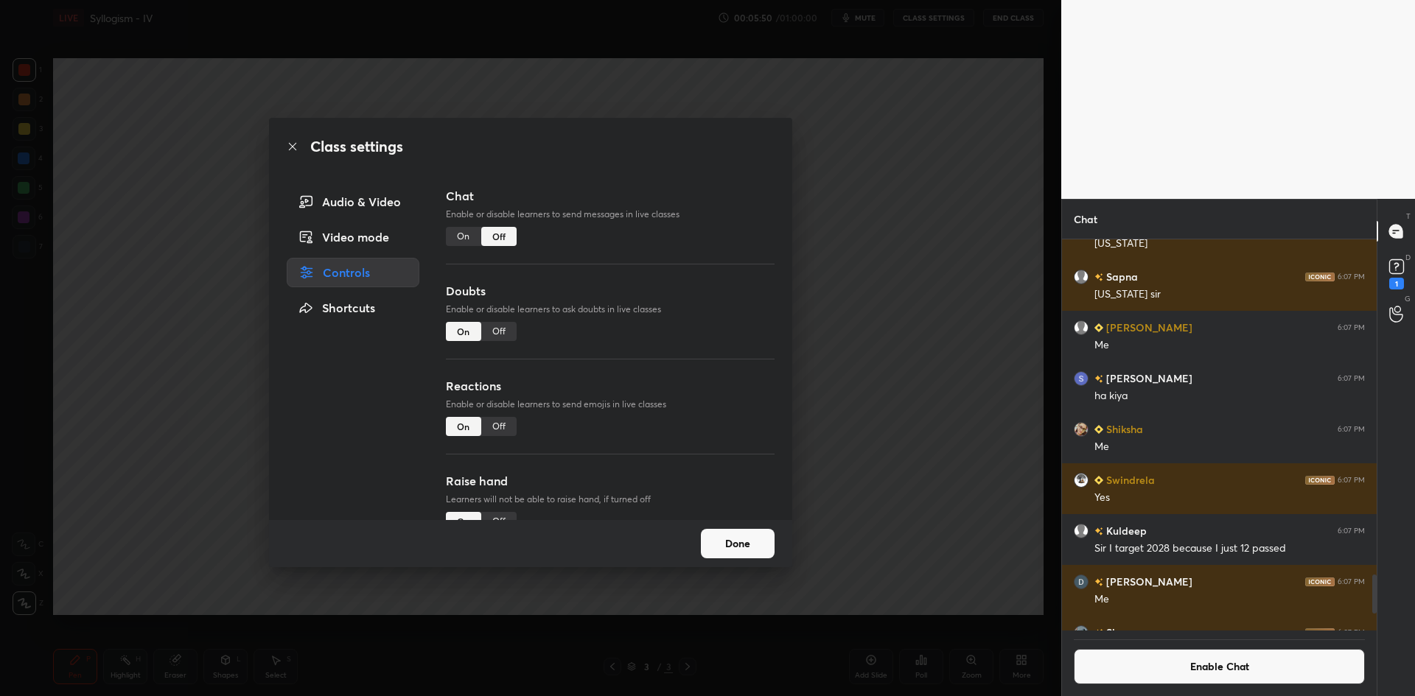
click at [198, 510] on div "Class settings Audio & Video Video mode Controls Shortcuts Chat Enable or disab…" at bounding box center [530, 348] width 1061 height 696
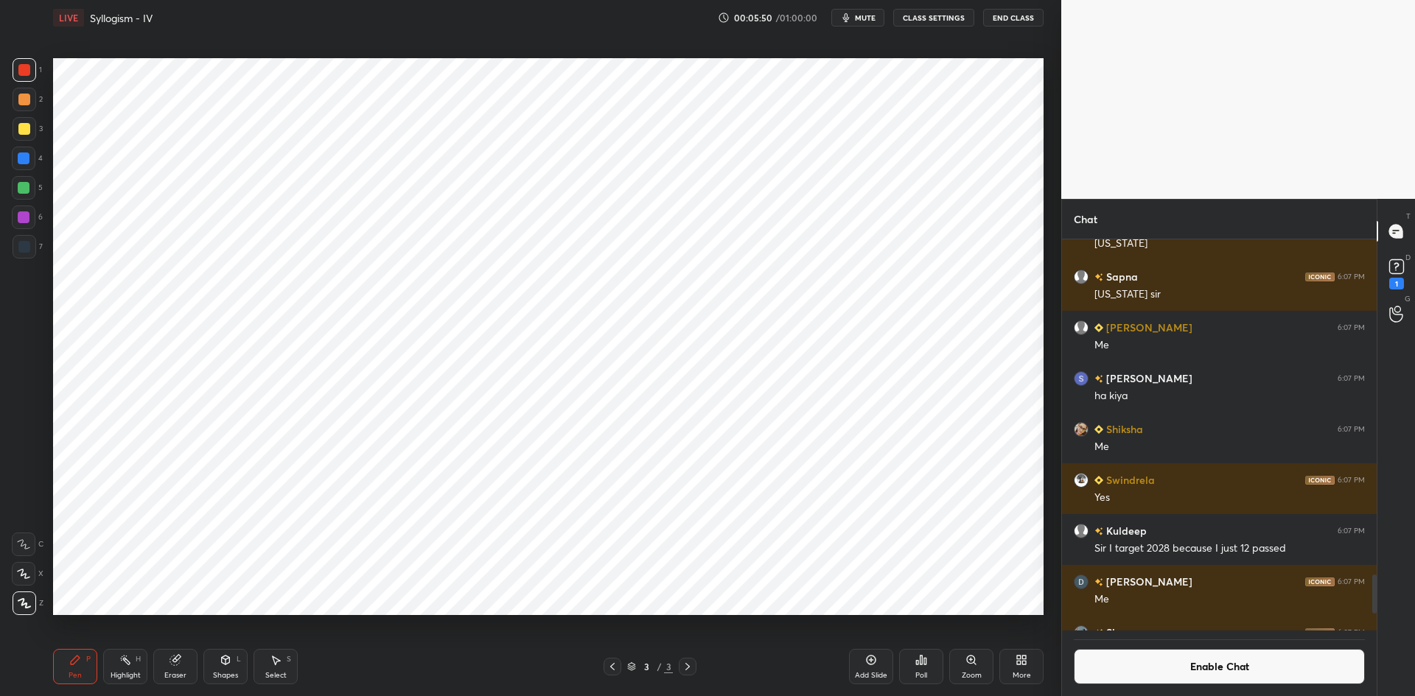
click at [169, 662] on icon at bounding box center [175, 660] width 12 height 12
click at [34, 602] on span "Erase all" at bounding box center [24, 603] width 22 height 10
click at [60, 648] on div "Pen P Highlight H Eraser Shapes L Select S 3 / 3 Add Slide Poll Zoom More" at bounding box center [548, 666] width 990 height 59
click at [1135, 694] on div "Enable Chat" at bounding box center [1219, 664] width 315 height 66
click at [1148, 670] on button "Enable Chat" at bounding box center [1219, 666] width 291 height 35
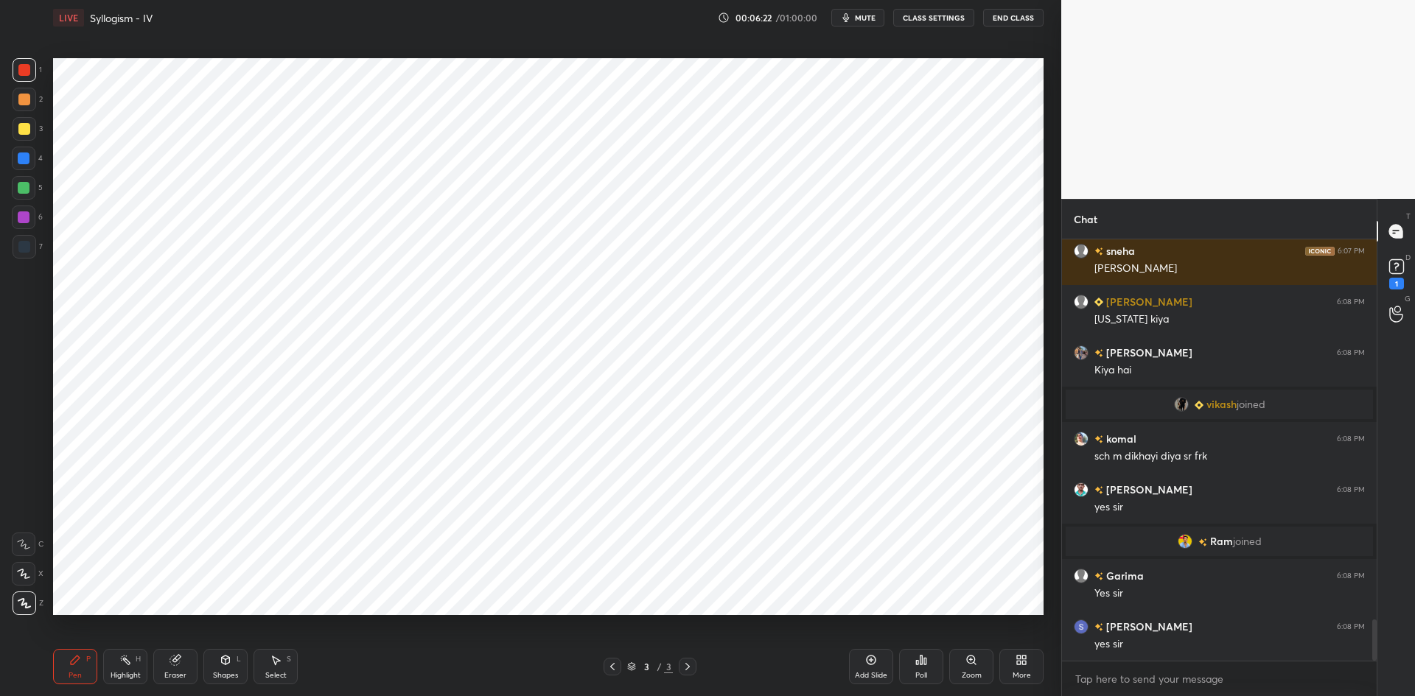
scroll to position [3912, 0]
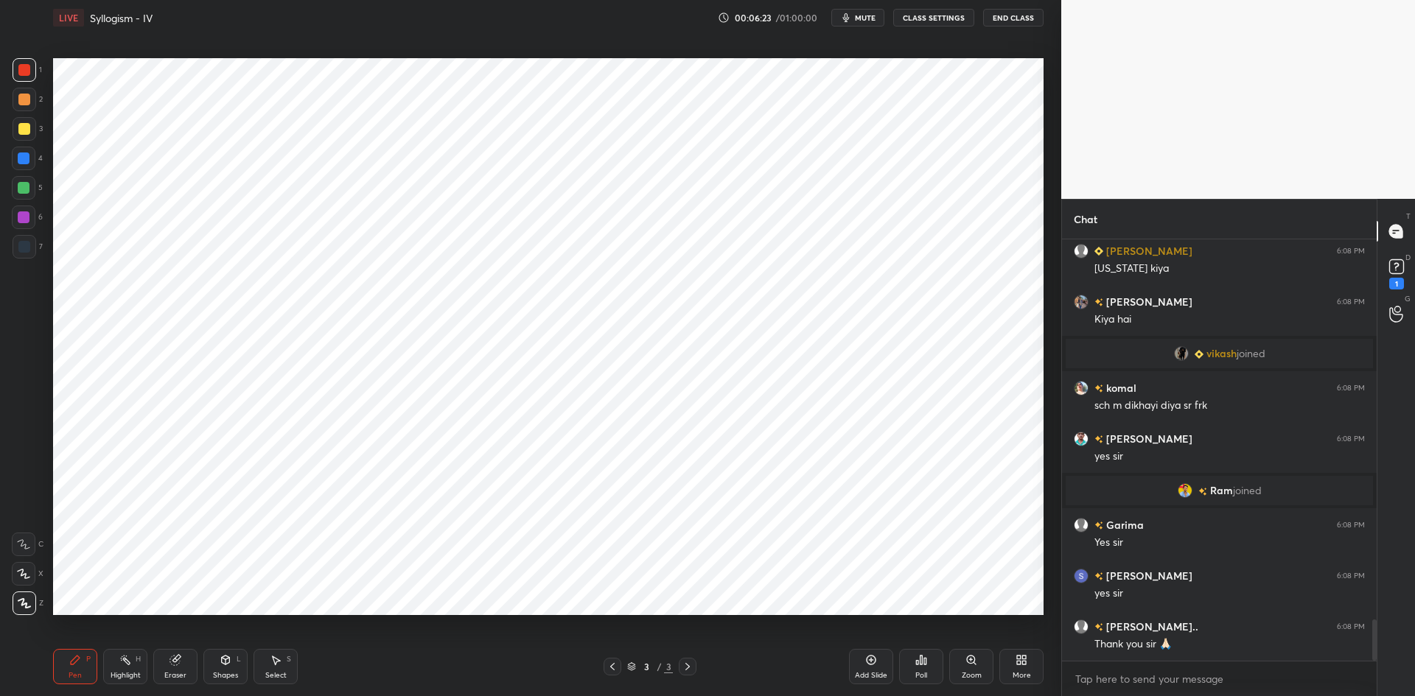
click at [942, 21] on button "CLASS SETTINGS" at bounding box center [933, 18] width 81 height 18
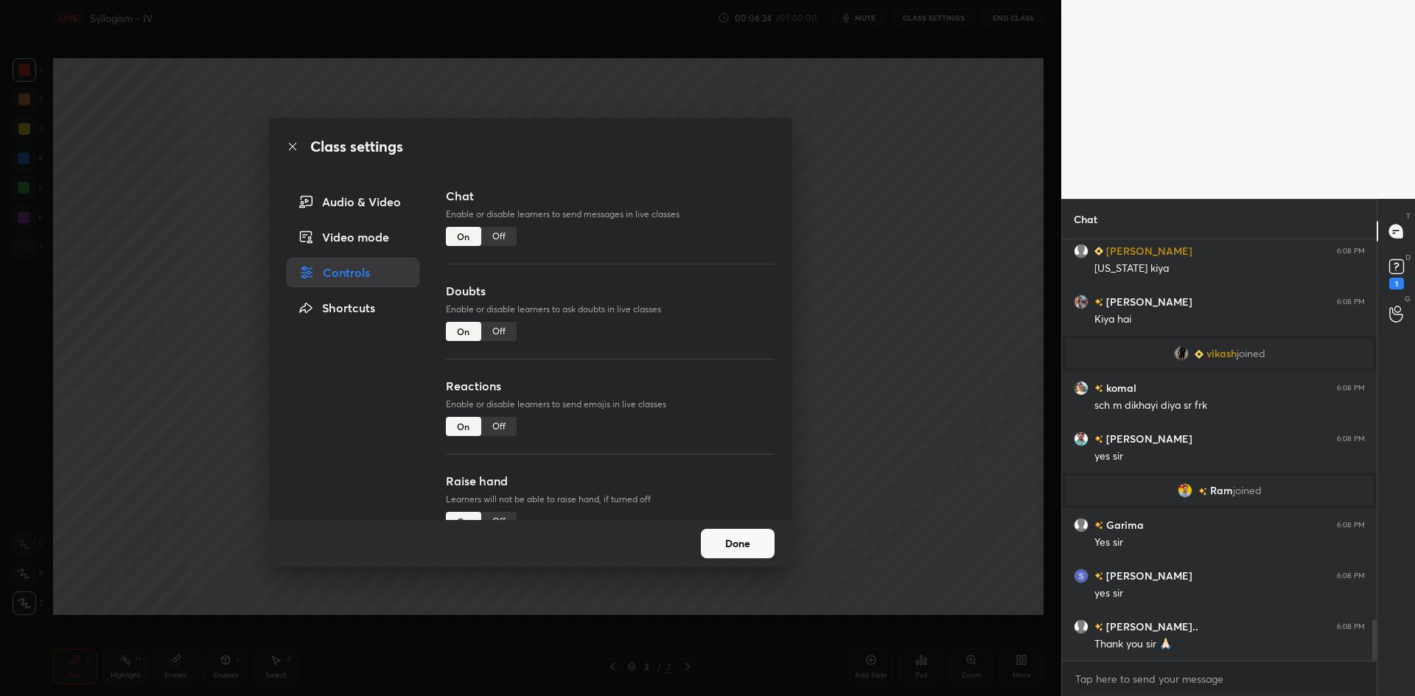
click at [505, 240] on div "Off" at bounding box center [498, 236] width 35 height 19
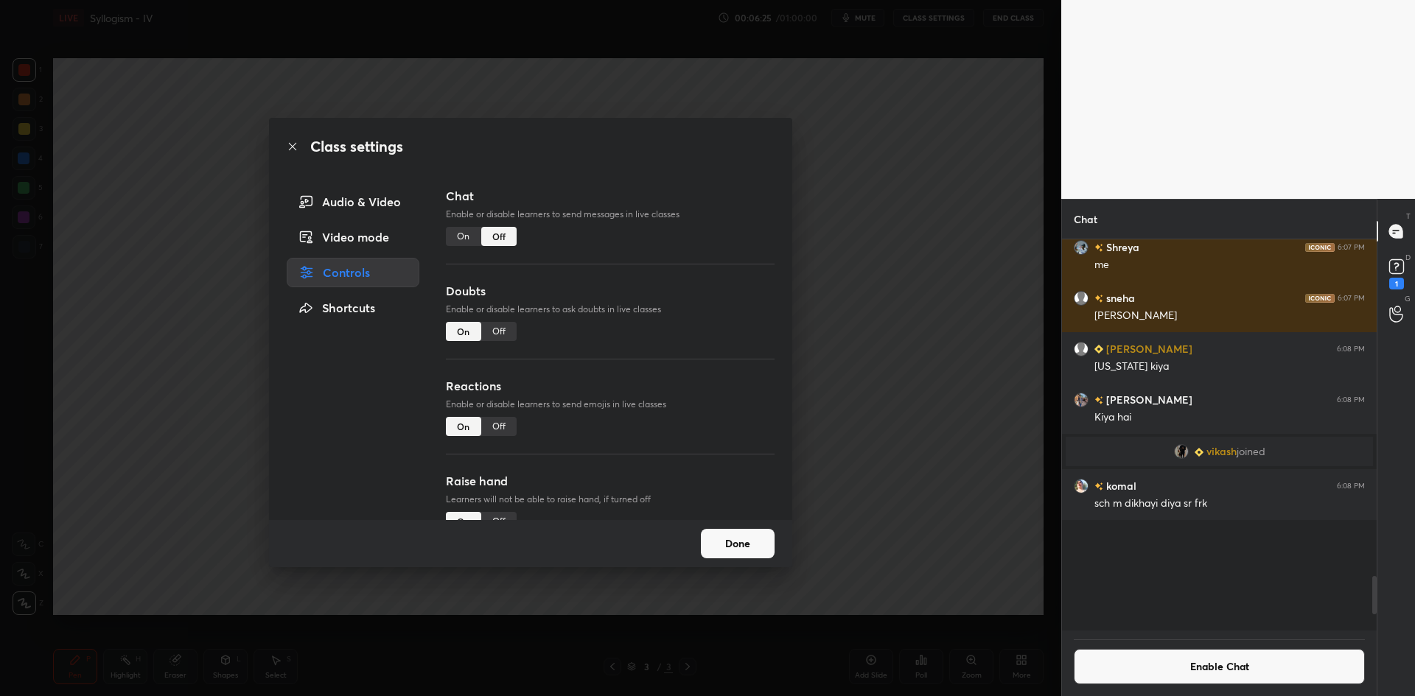
scroll to position [387, 310]
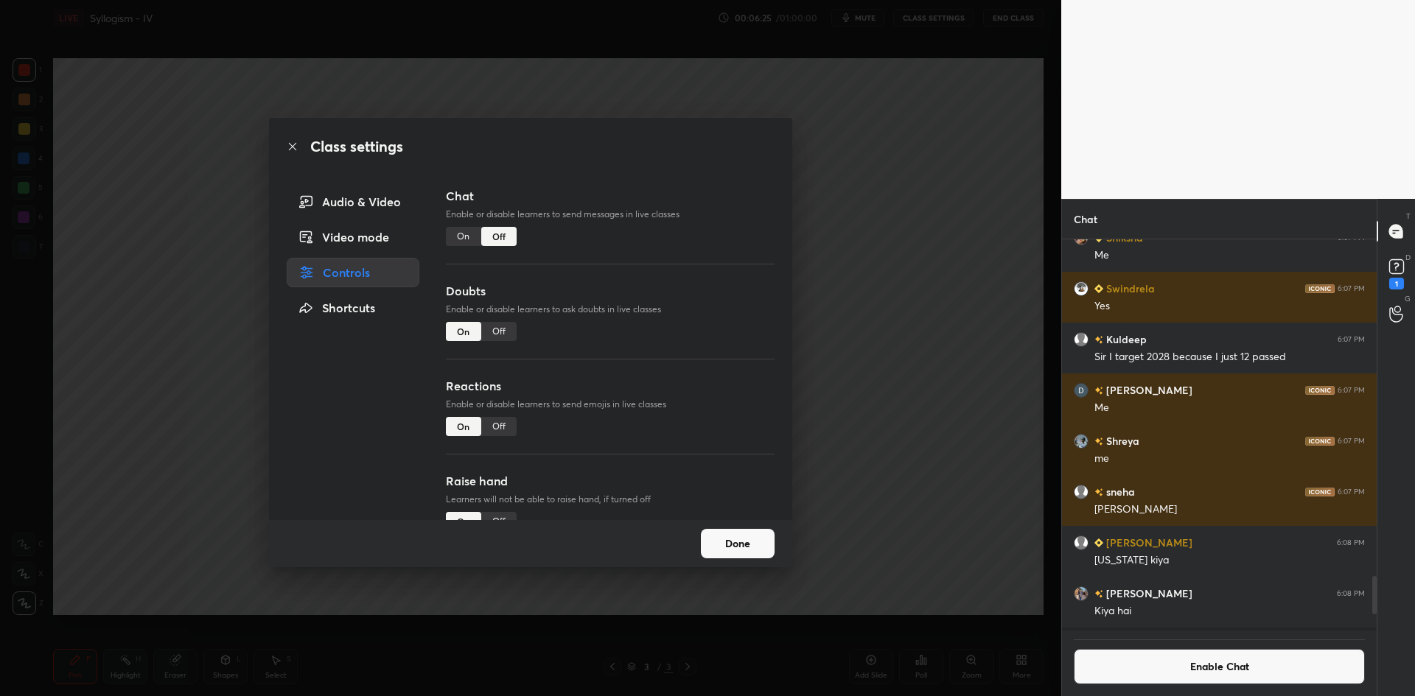
click at [948, 280] on div "Class settings Audio & Video Video mode Controls Shortcuts Chat Enable or disab…" at bounding box center [530, 348] width 1061 height 696
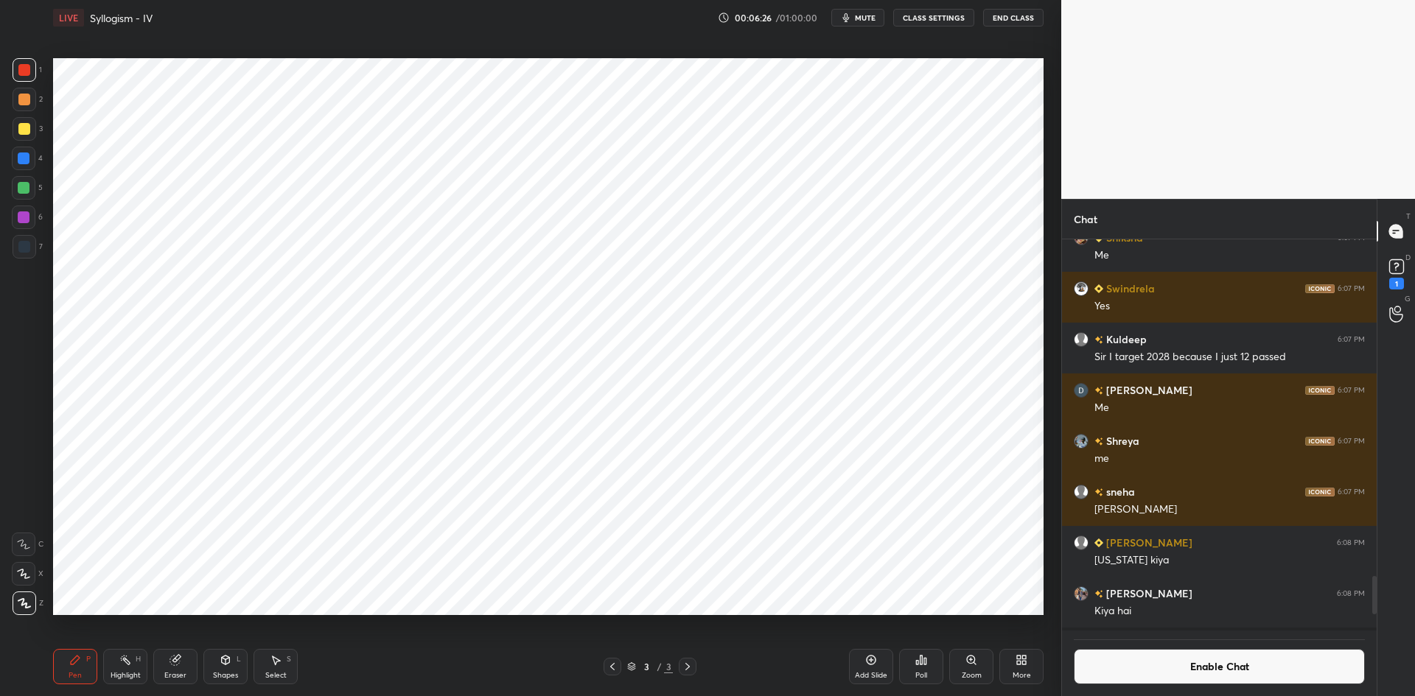
click at [1036, 666] on div "More" at bounding box center [1021, 666] width 44 height 35
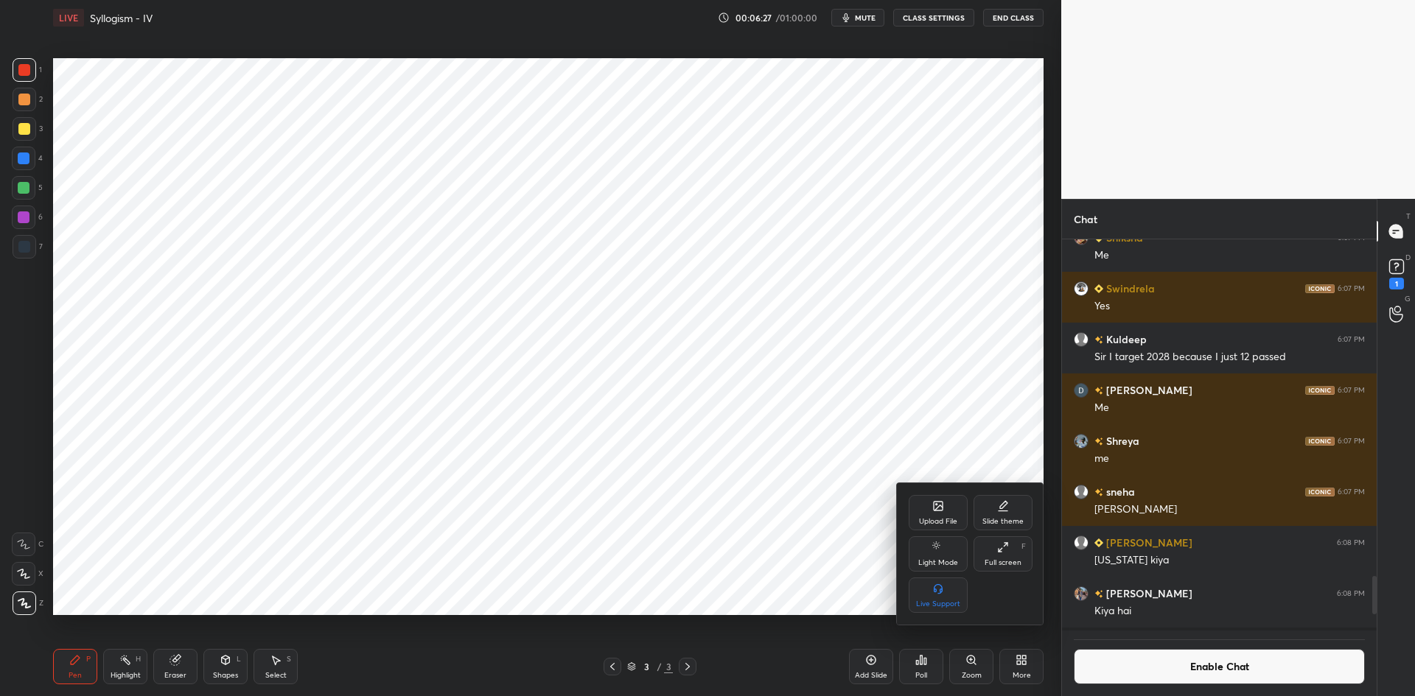
click at [929, 523] on div "Upload File" at bounding box center [938, 521] width 38 height 7
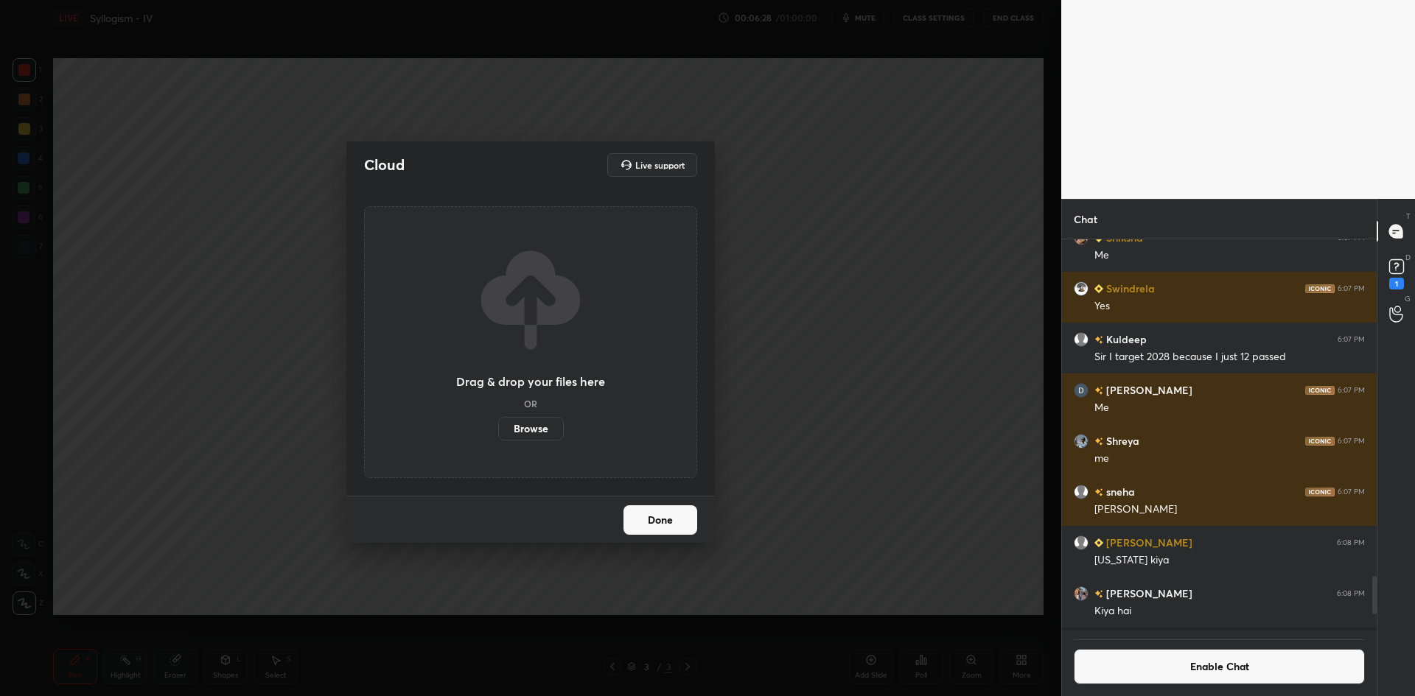
click at [654, 517] on button "Done" at bounding box center [660, 519] width 74 height 29
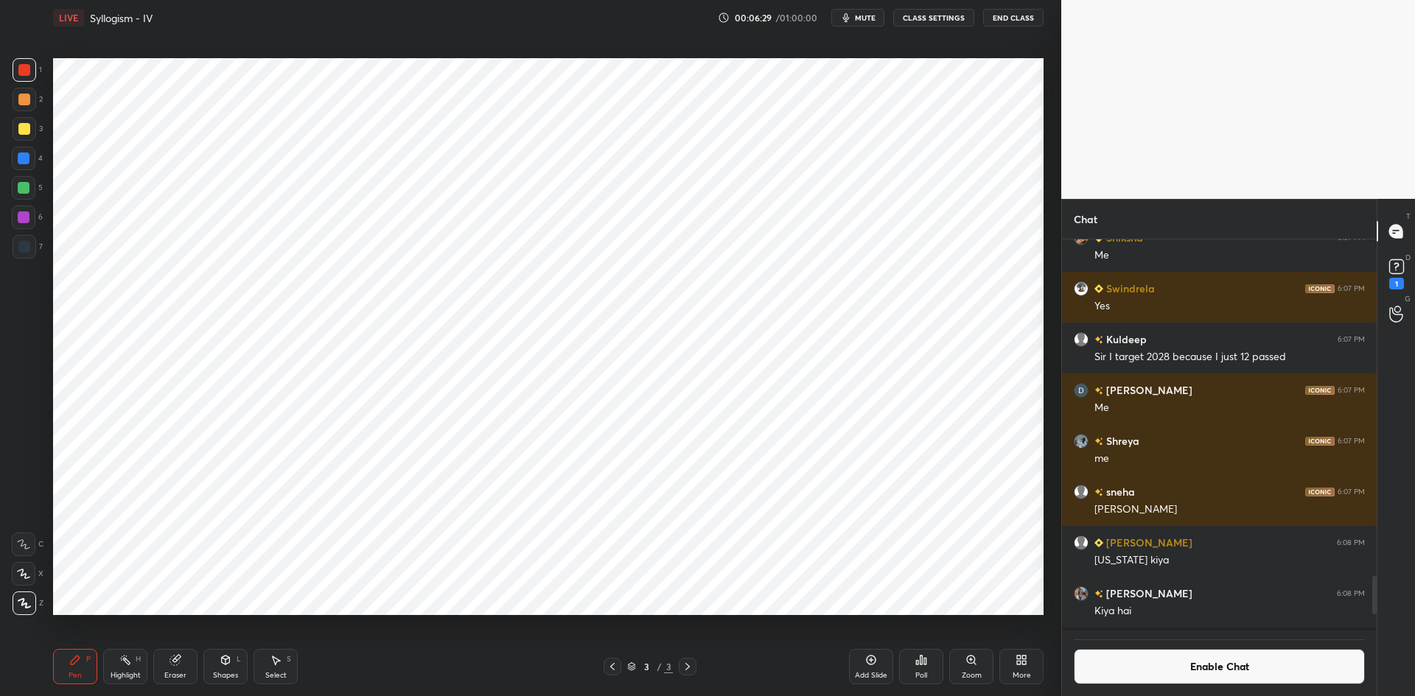
click at [1026, 673] on div "More" at bounding box center [1021, 675] width 18 height 7
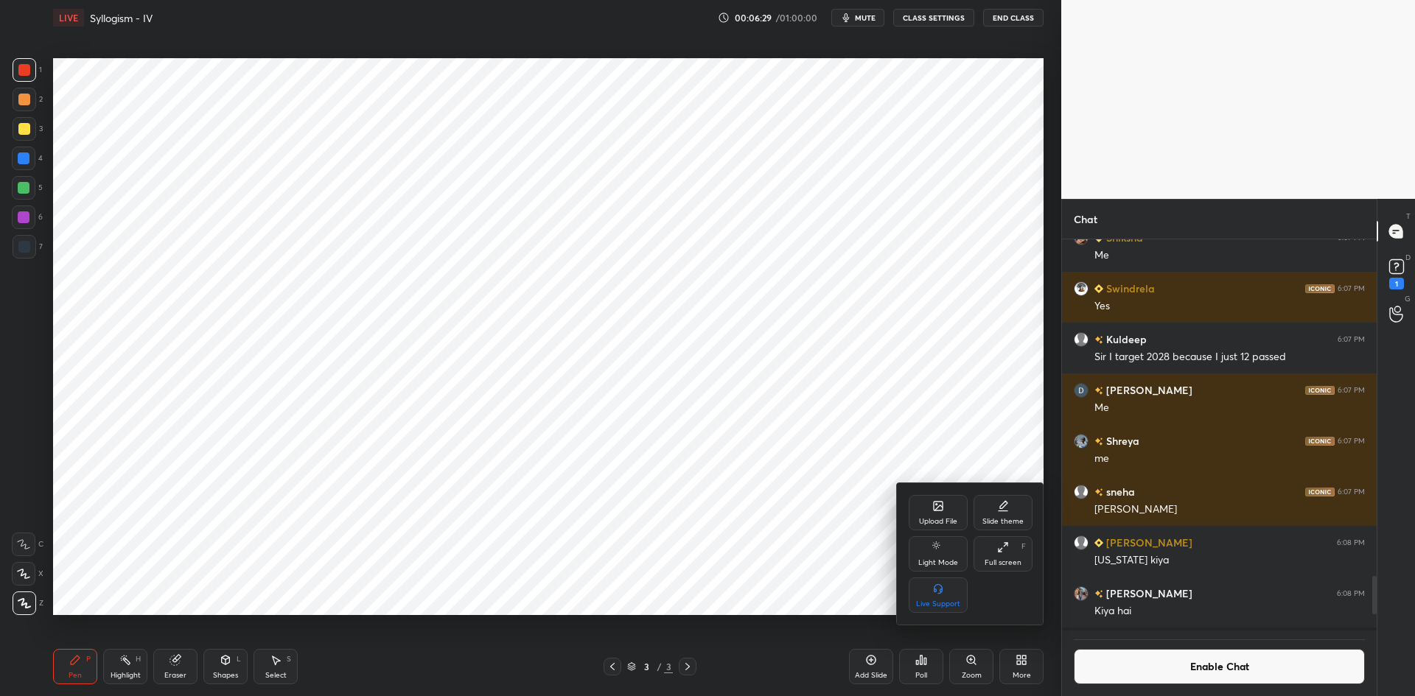
click at [964, 525] on div "Upload File" at bounding box center [937, 512] width 59 height 35
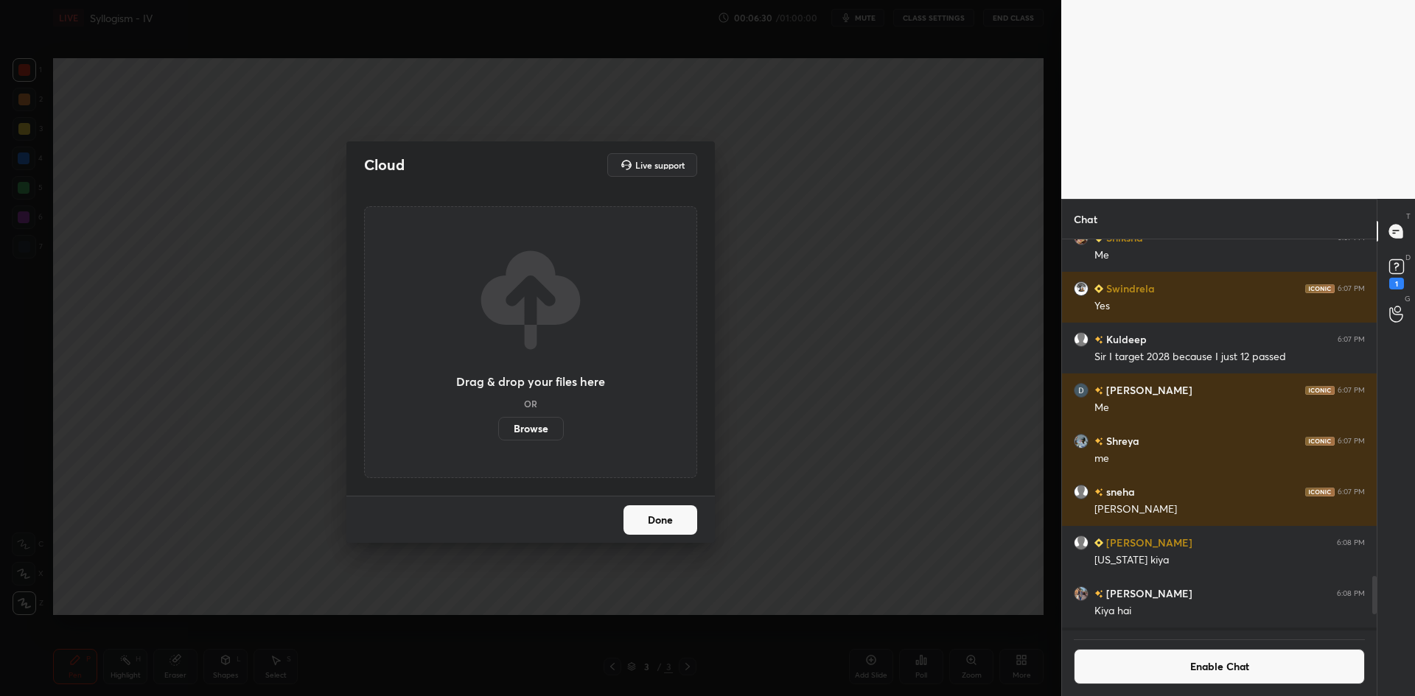
click at [547, 437] on label "Browse" at bounding box center [531, 429] width 66 height 24
click at [498, 437] on input "Browse" at bounding box center [498, 429] width 0 height 24
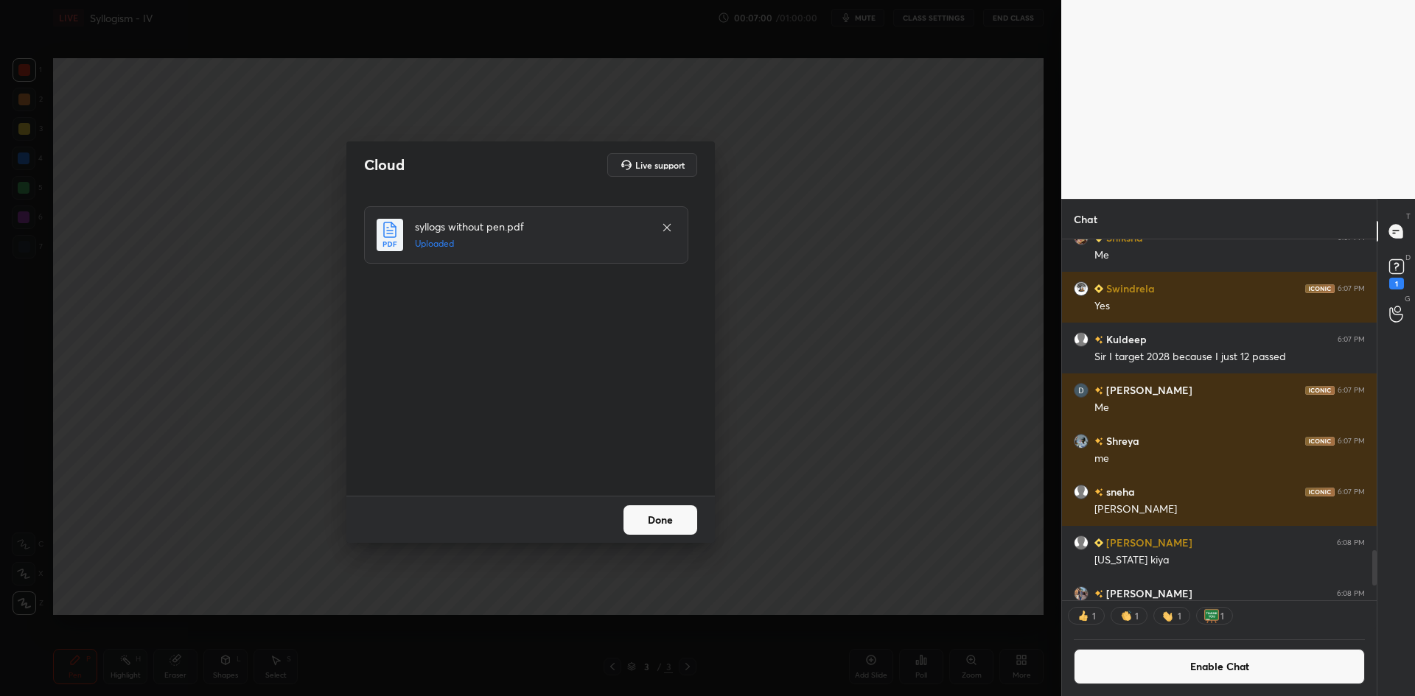
click at [663, 530] on button "Done" at bounding box center [660, 519] width 74 height 29
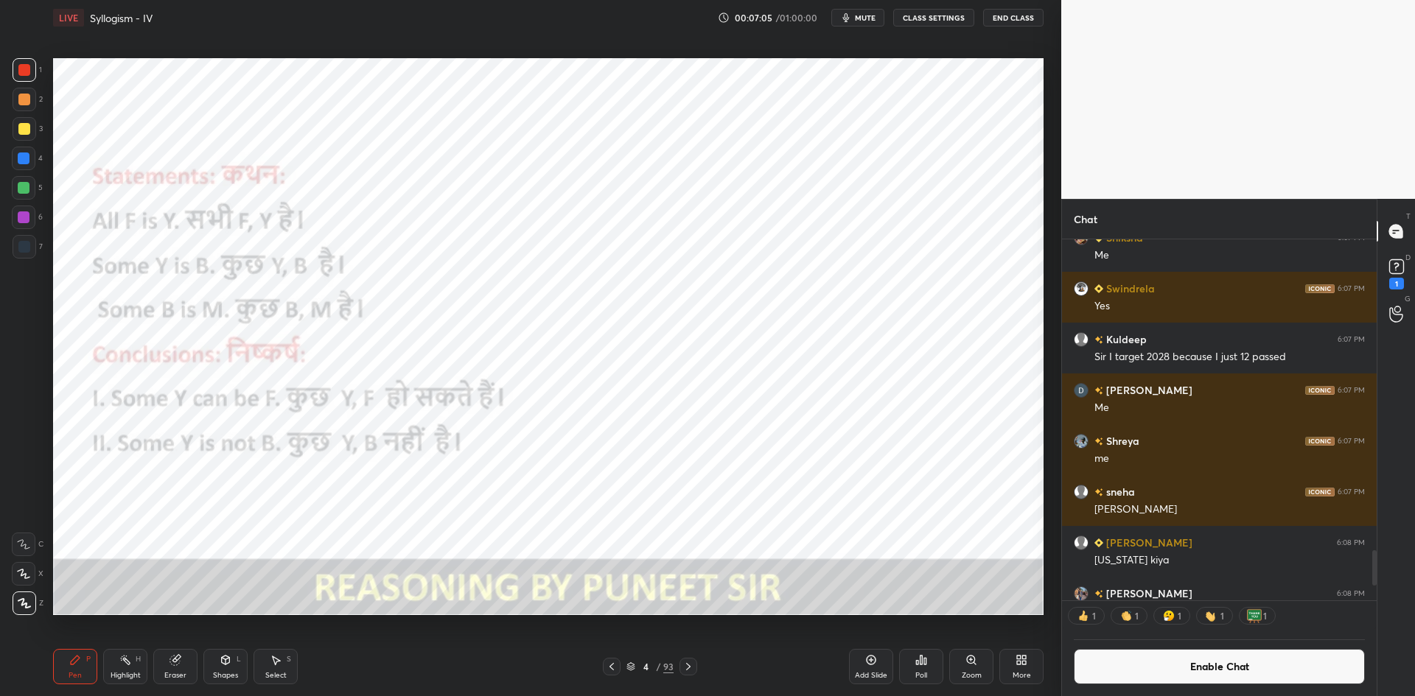
click at [1173, 672] on button "Enable Chat" at bounding box center [1219, 666] width 291 height 35
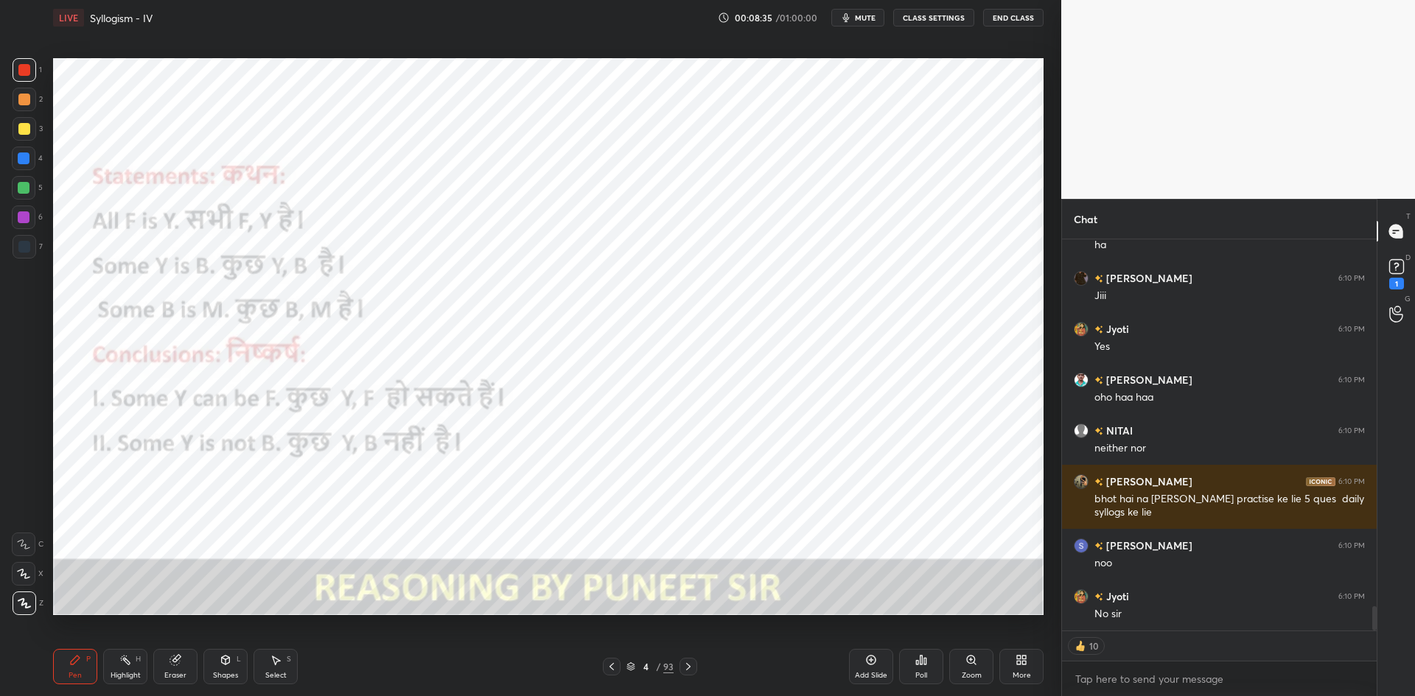
scroll to position [5988, 0]
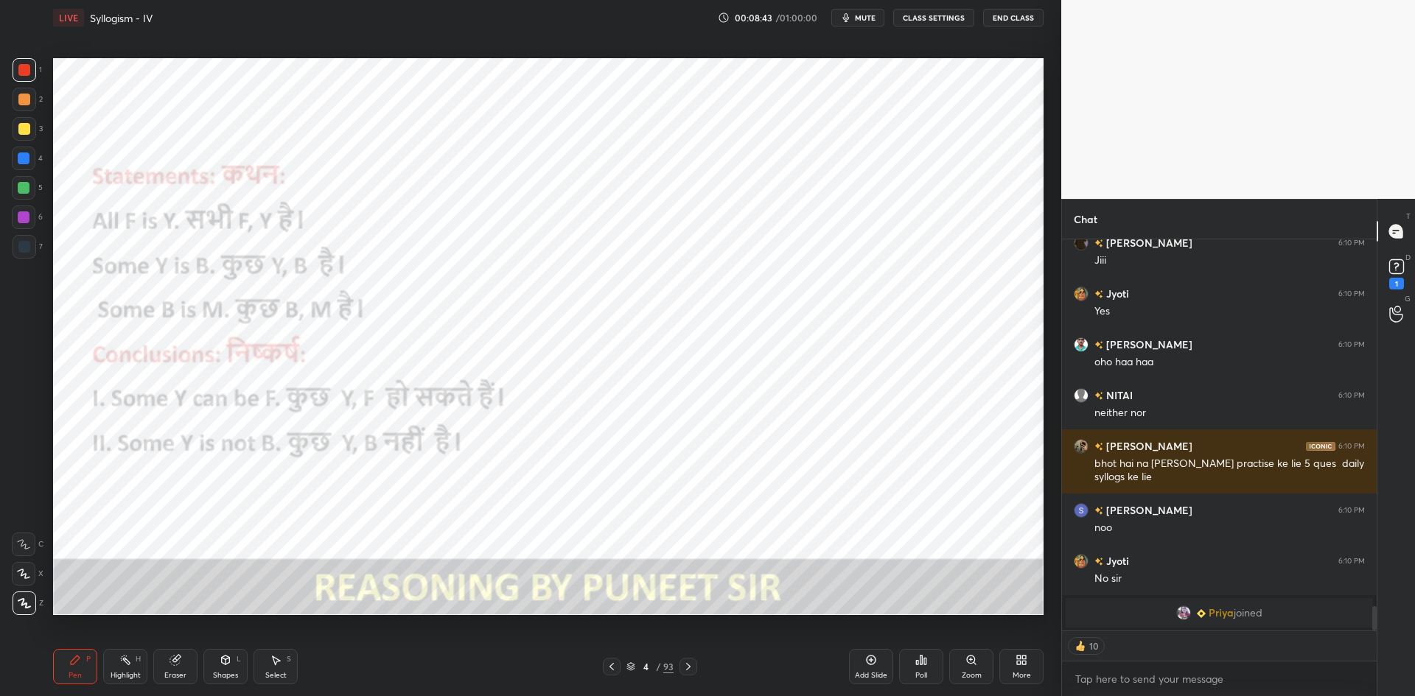
type textarea "x"
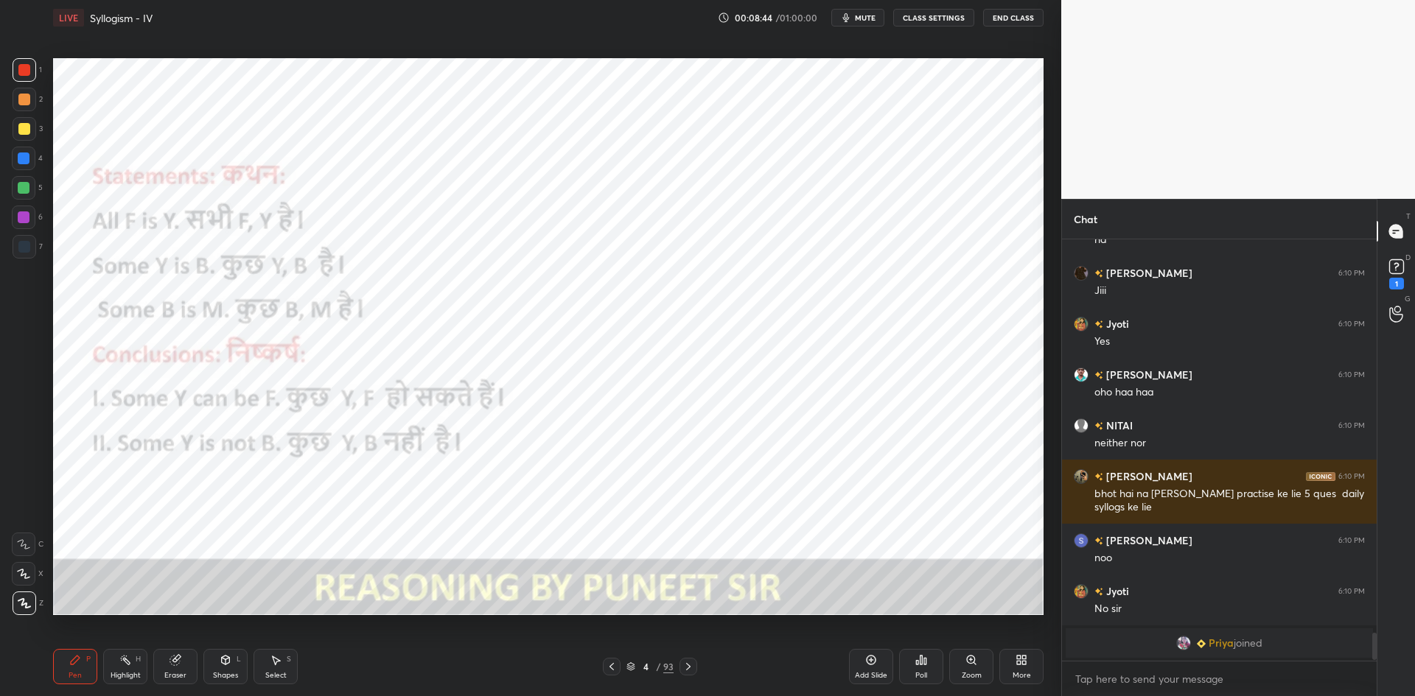
scroll to position [5958, 0]
click at [692, 670] on icon at bounding box center [688, 667] width 12 height 12
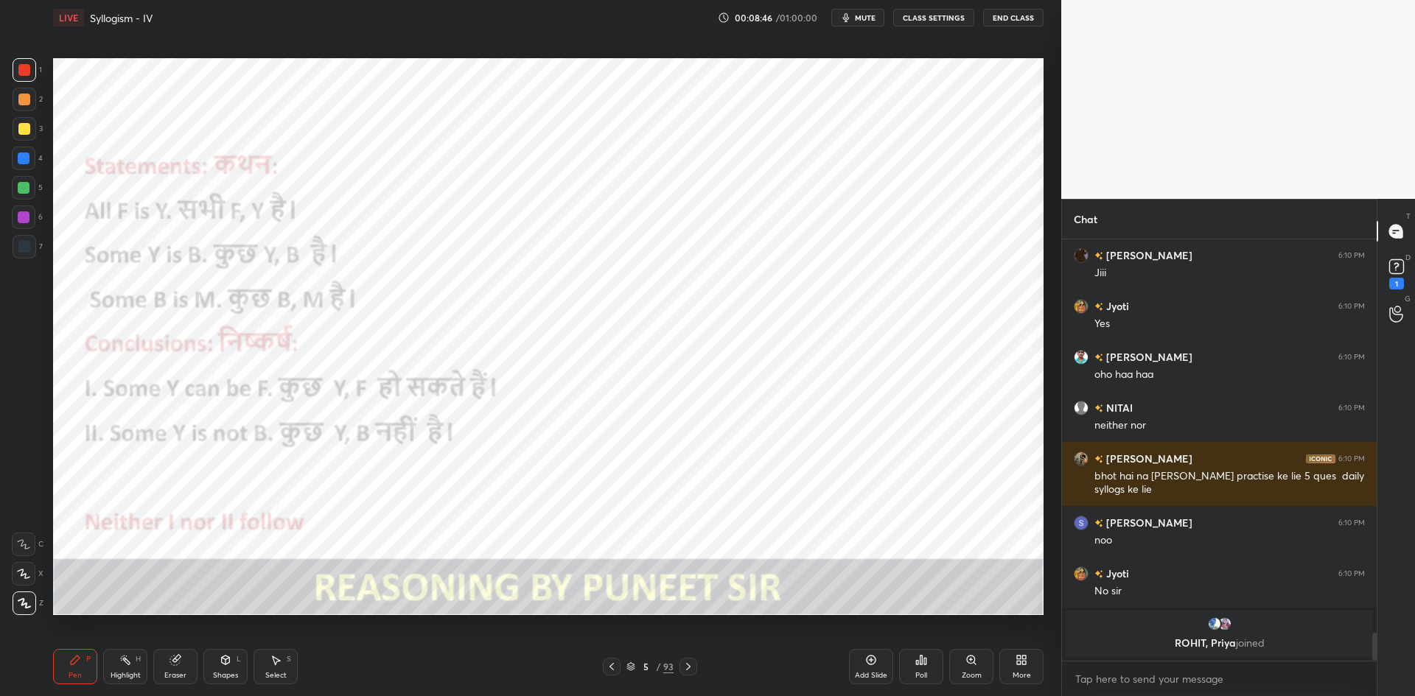
click at [691, 662] on icon at bounding box center [688, 667] width 12 height 12
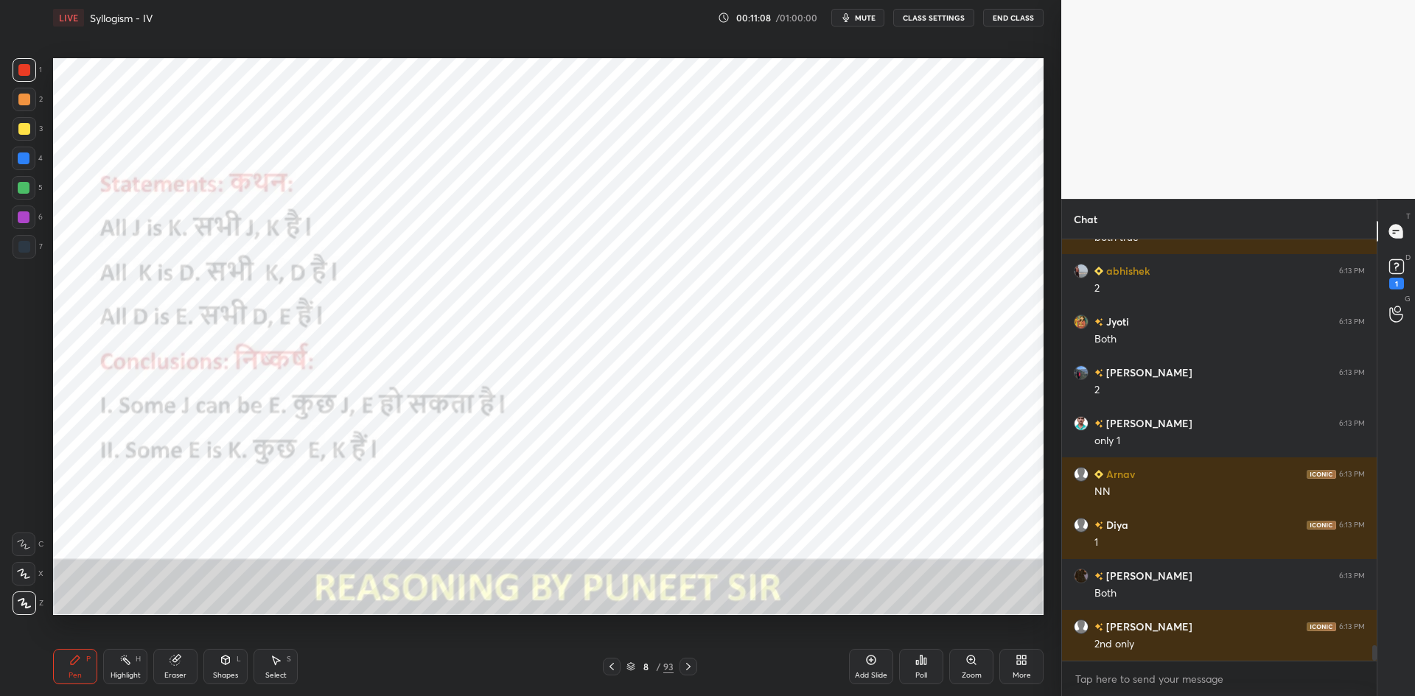
scroll to position [10844, 0]
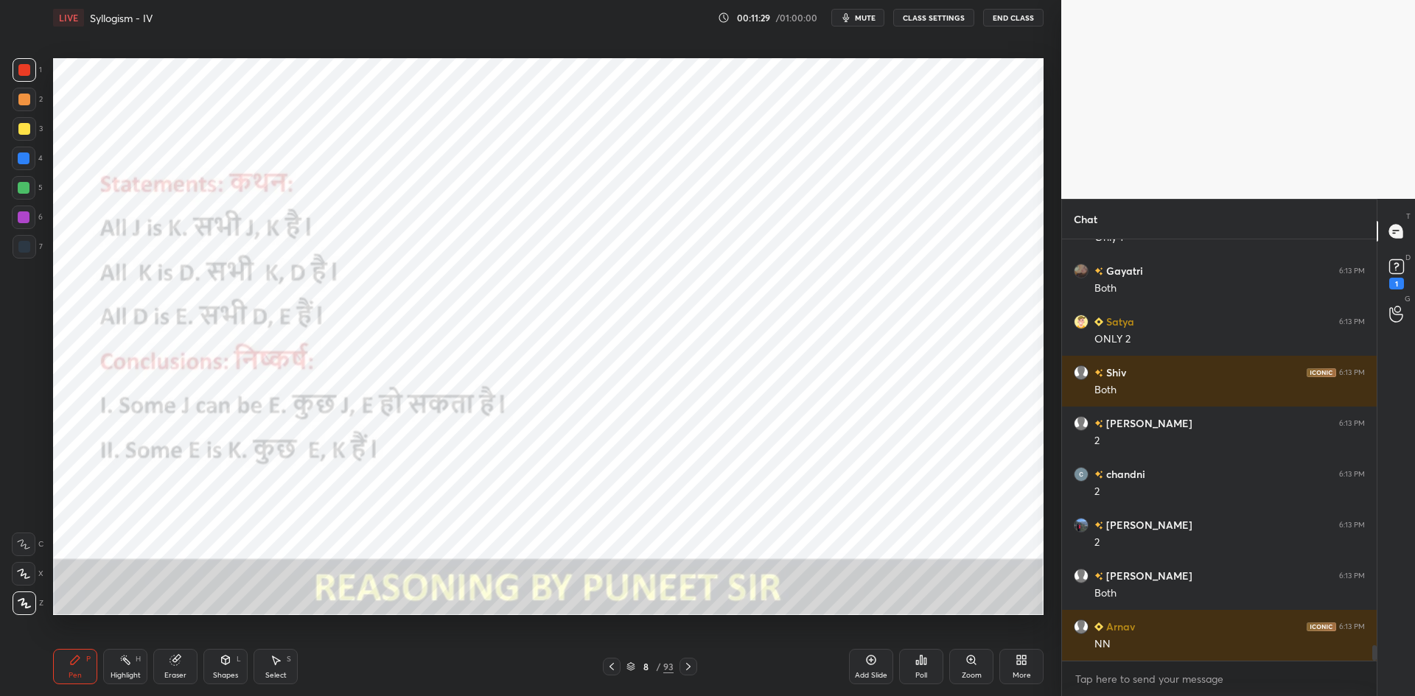
click at [933, 21] on button "CLASS SETTINGS" at bounding box center [933, 18] width 81 height 18
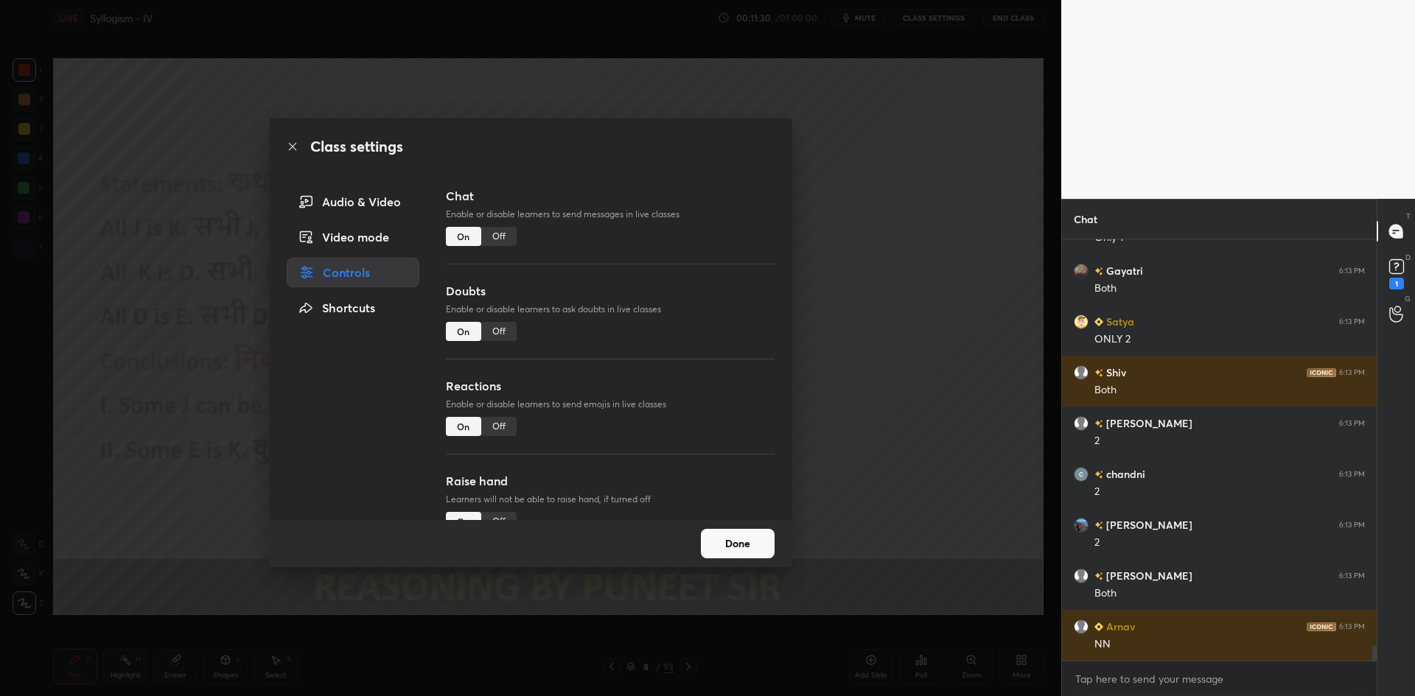
click at [502, 237] on div "Off" at bounding box center [498, 236] width 35 height 19
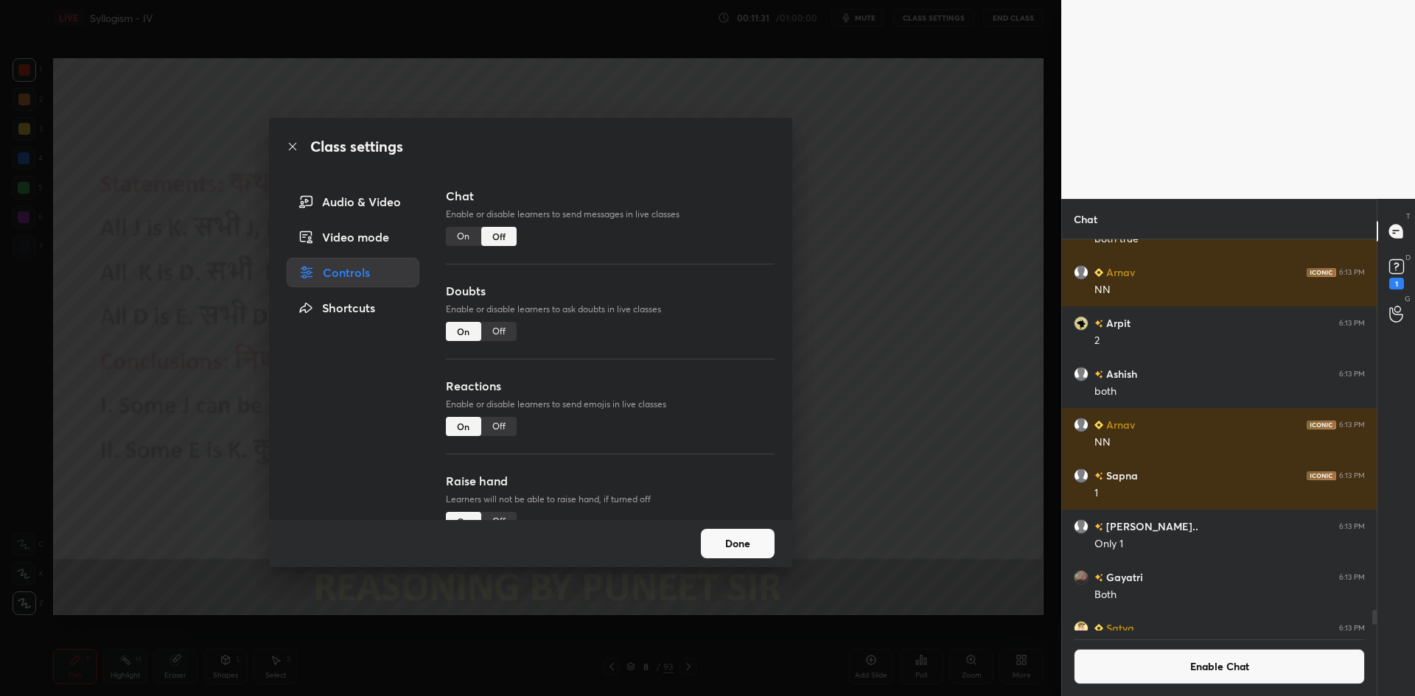
click at [882, 180] on div "Class settings Audio & Video Video mode Controls Shortcuts Chat Enable or disab…" at bounding box center [530, 348] width 1061 height 696
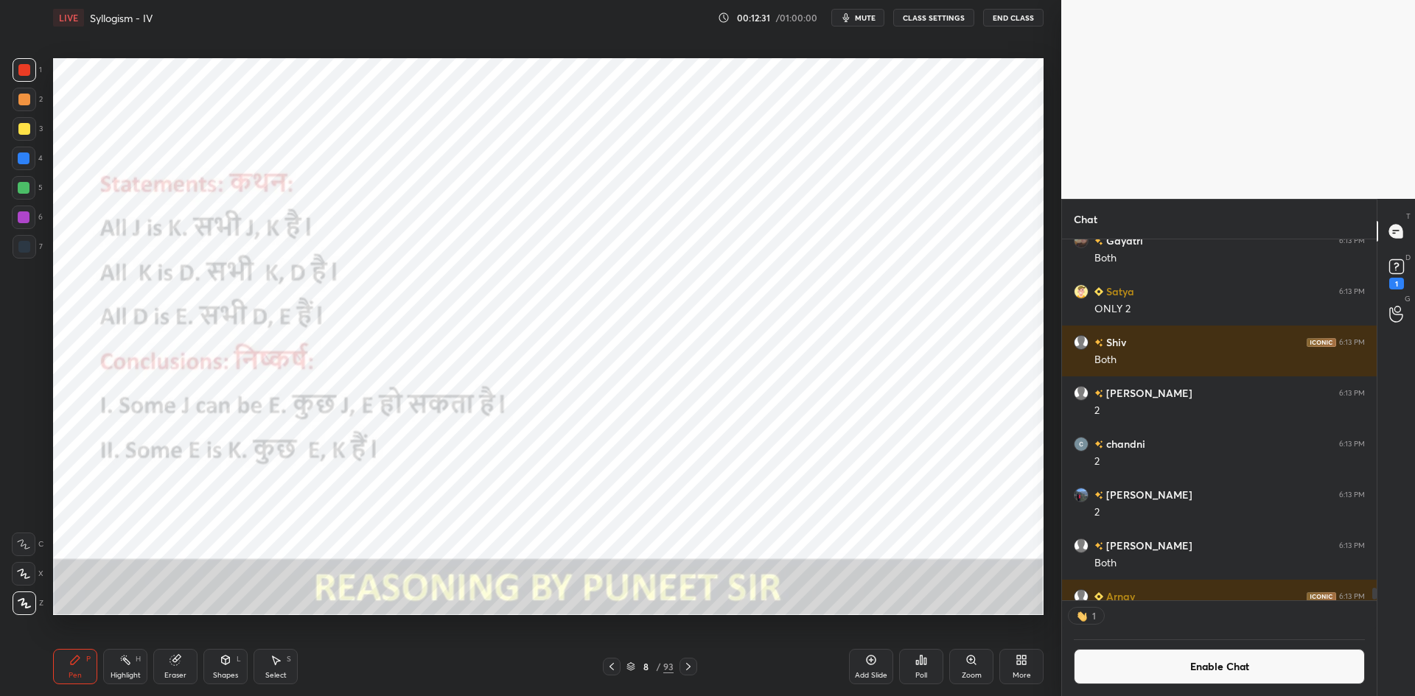
scroll to position [357, 310]
click at [35, 259] on div "7" at bounding box center [28, 249] width 30 height 29
click at [1137, 668] on button "Enable Chat" at bounding box center [1219, 666] width 291 height 35
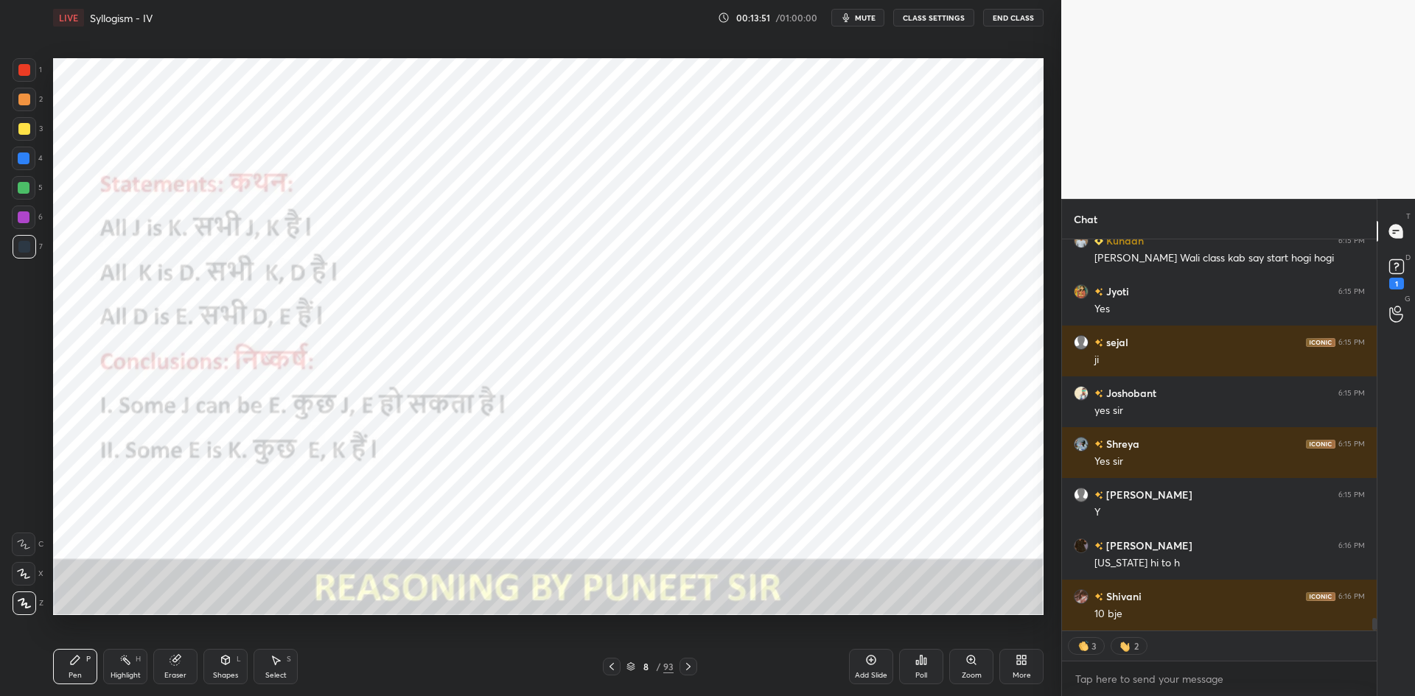
scroll to position [11619, 0]
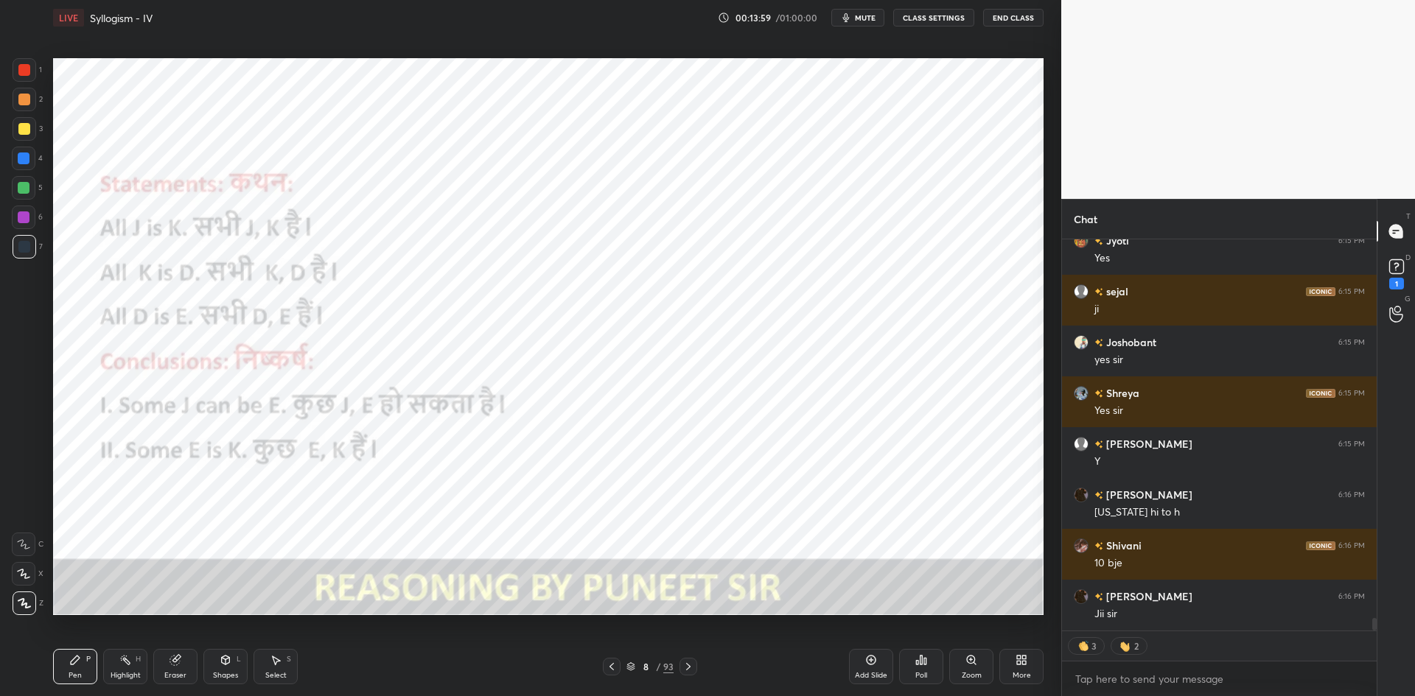
type textarea "x"
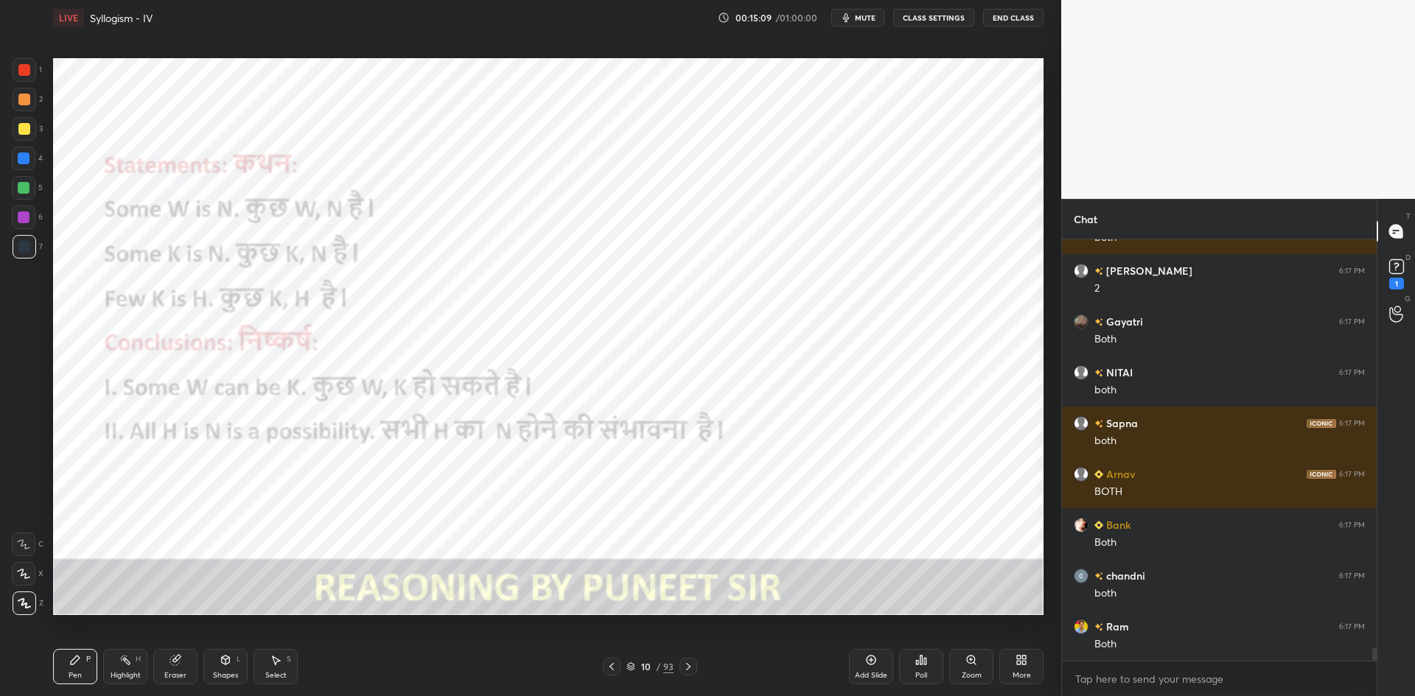
scroll to position [12936, 0]
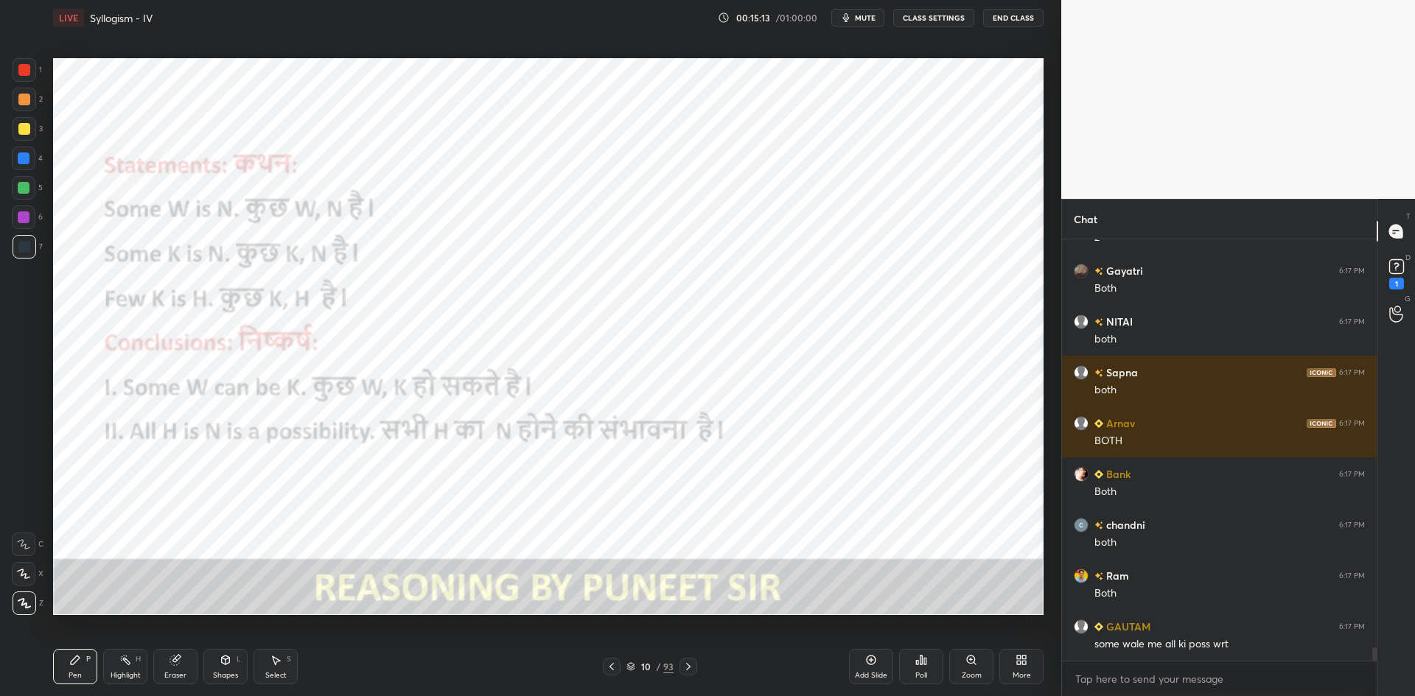
click at [913, 21] on button "CLASS SETTINGS" at bounding box center [933, 18] width 81 height 18
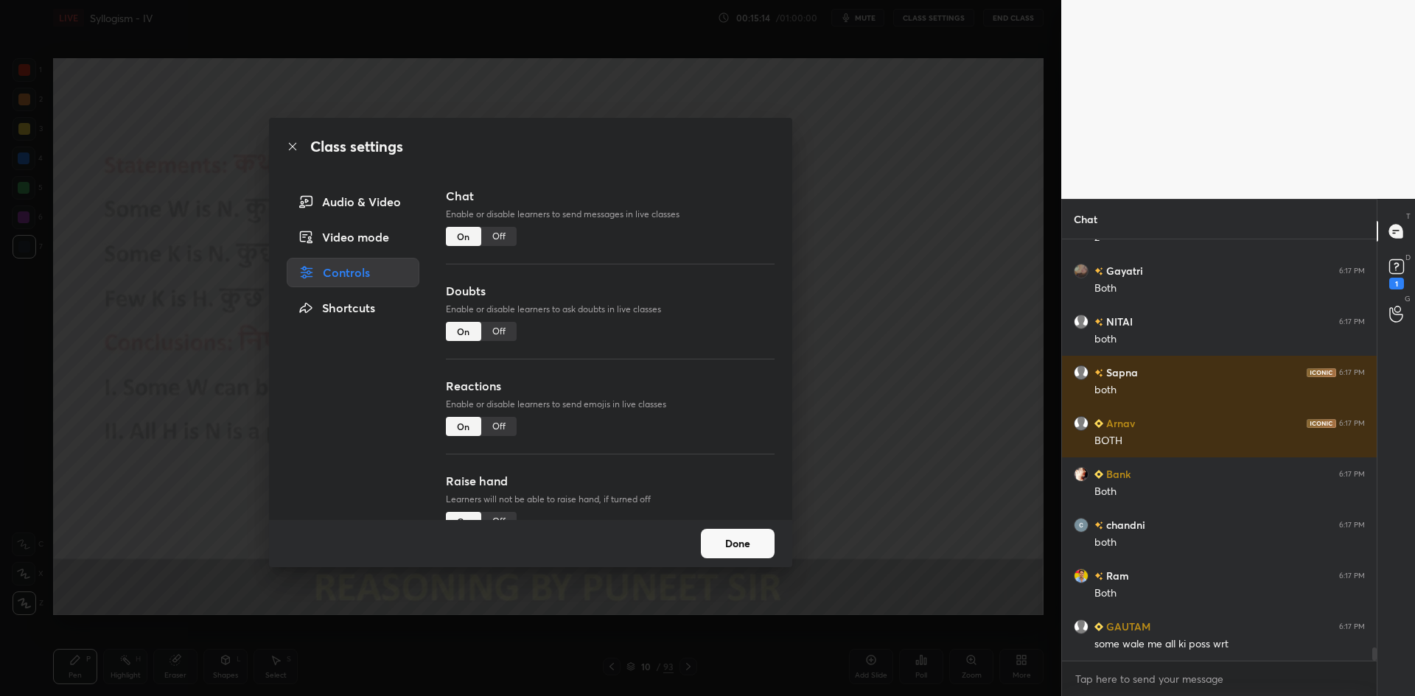
click at [498, 238] on div "Off" at bounding box center [498, 236] width 35 height 19
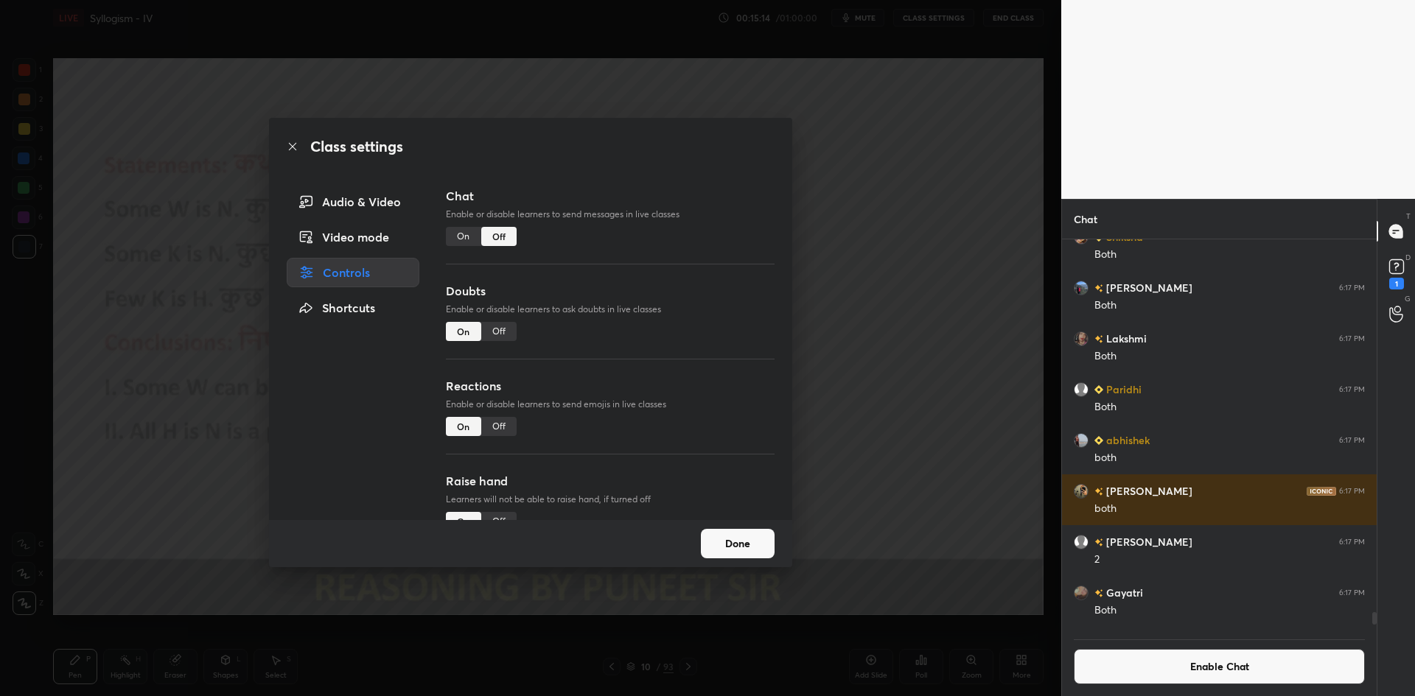
click at [875, 287] on div "Class settings Audio & Video Video mode Controls Shortcuts Chat Enable or disab…" at bounding box center [530, 348] width 1061 height 696
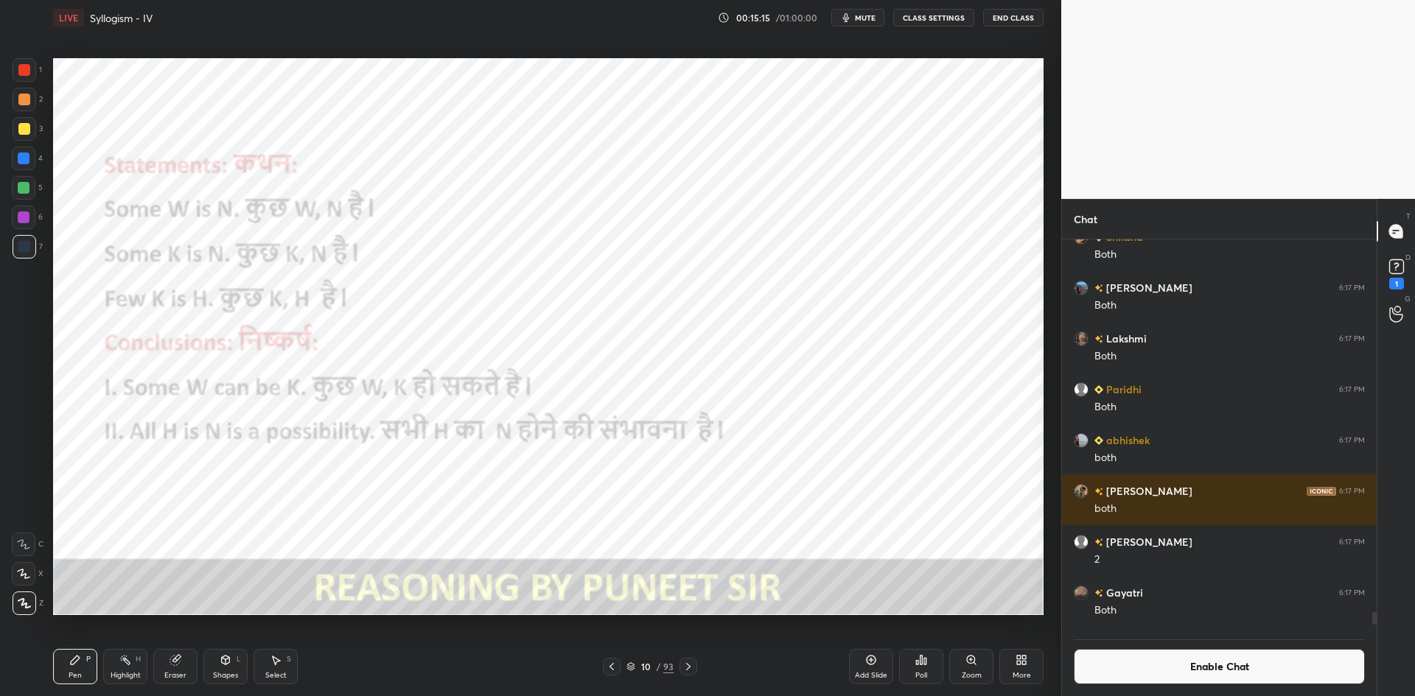
click at [864, 662] on div "Add Slide" at bounding box center [871, 666] width 44 height 35
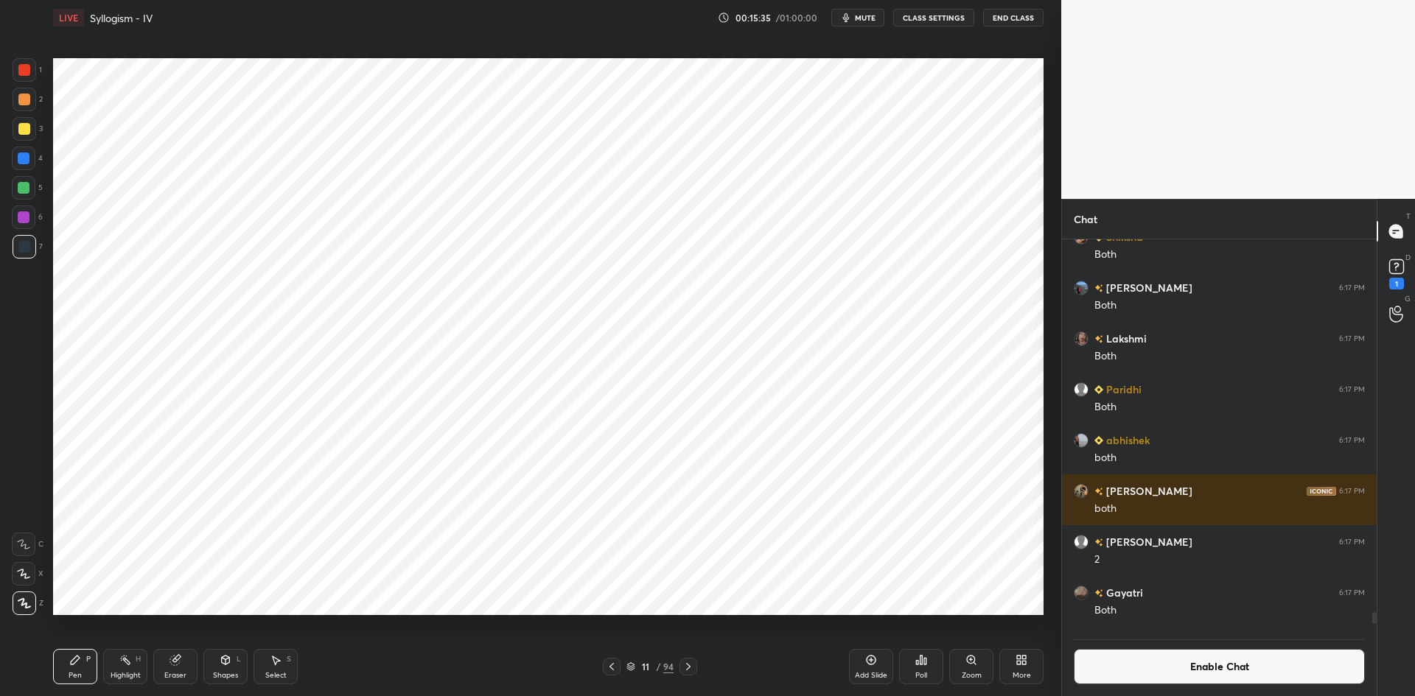
click at [1084, 664] on button "Enable Chat" at bounding box center [1219, 666] width 291 height 35
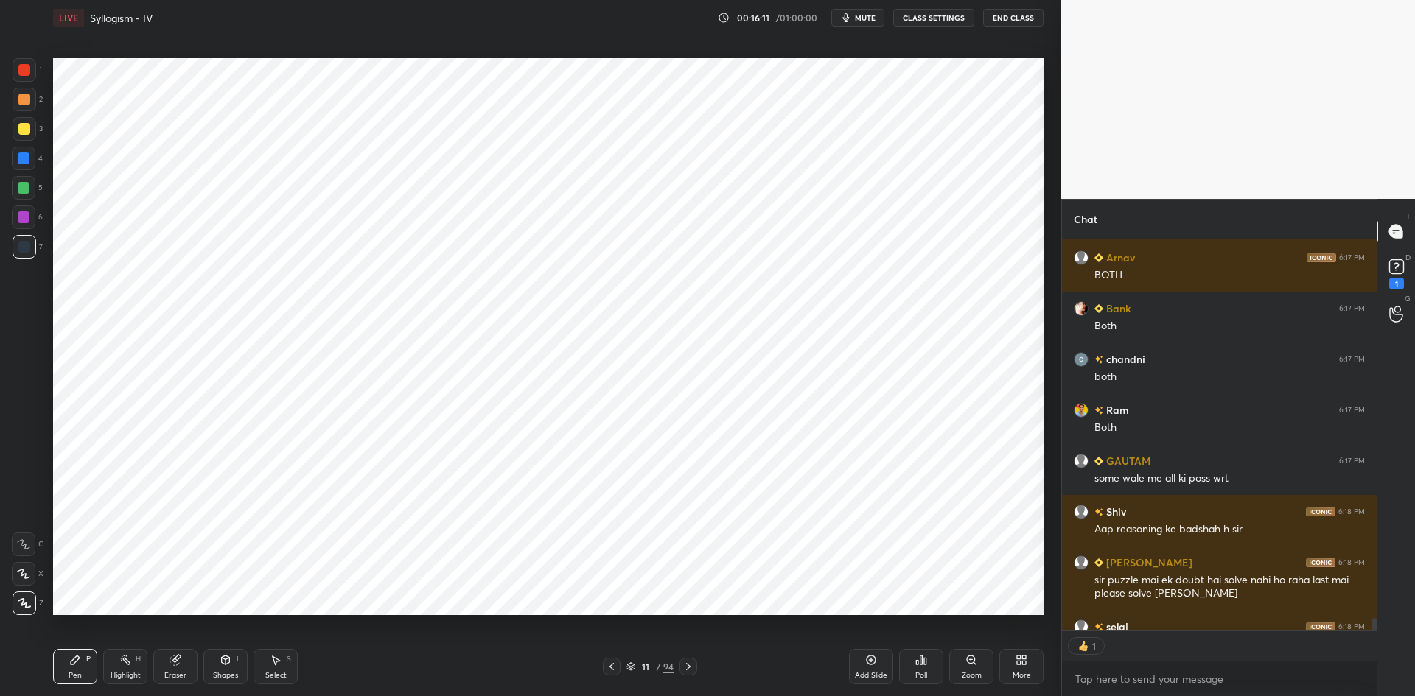
click at [687, 668] on icon at bounding box center [688, 667] width 12 height 12
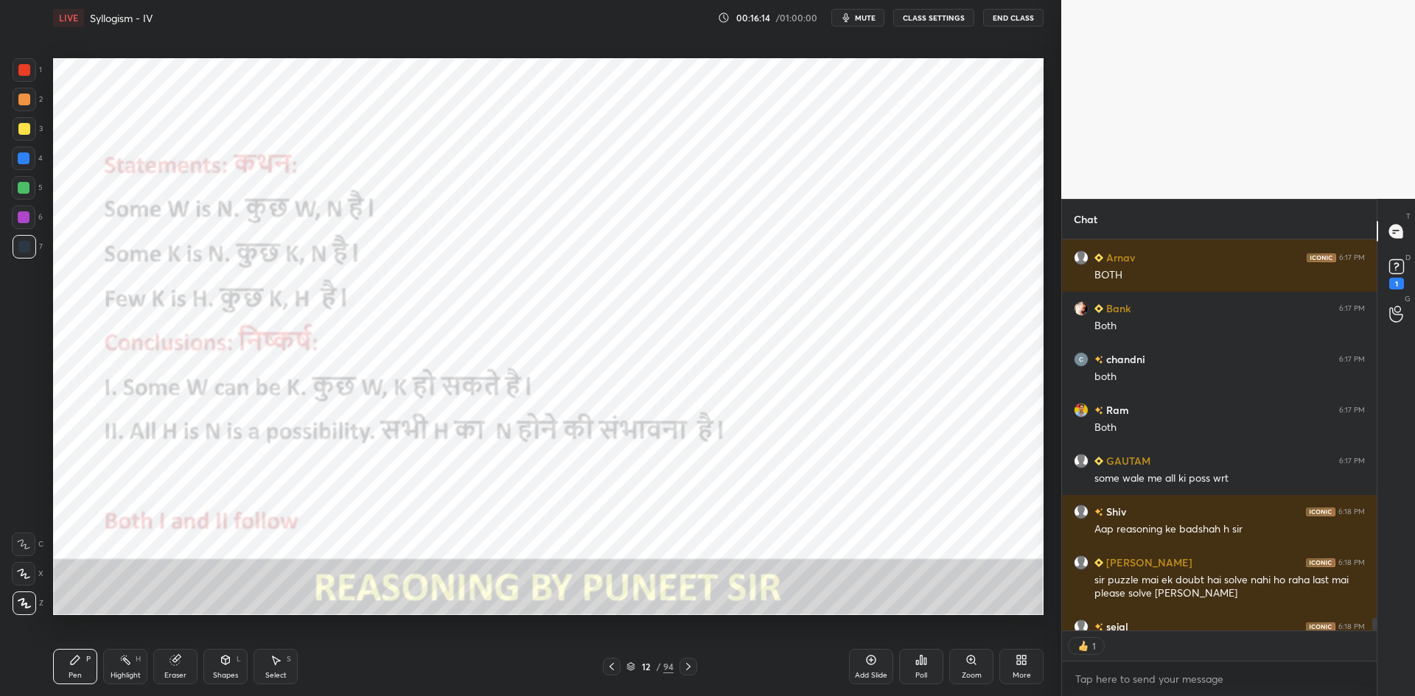
click at [692, 660] on div at bounding box center [688, 667] width 18 height 18
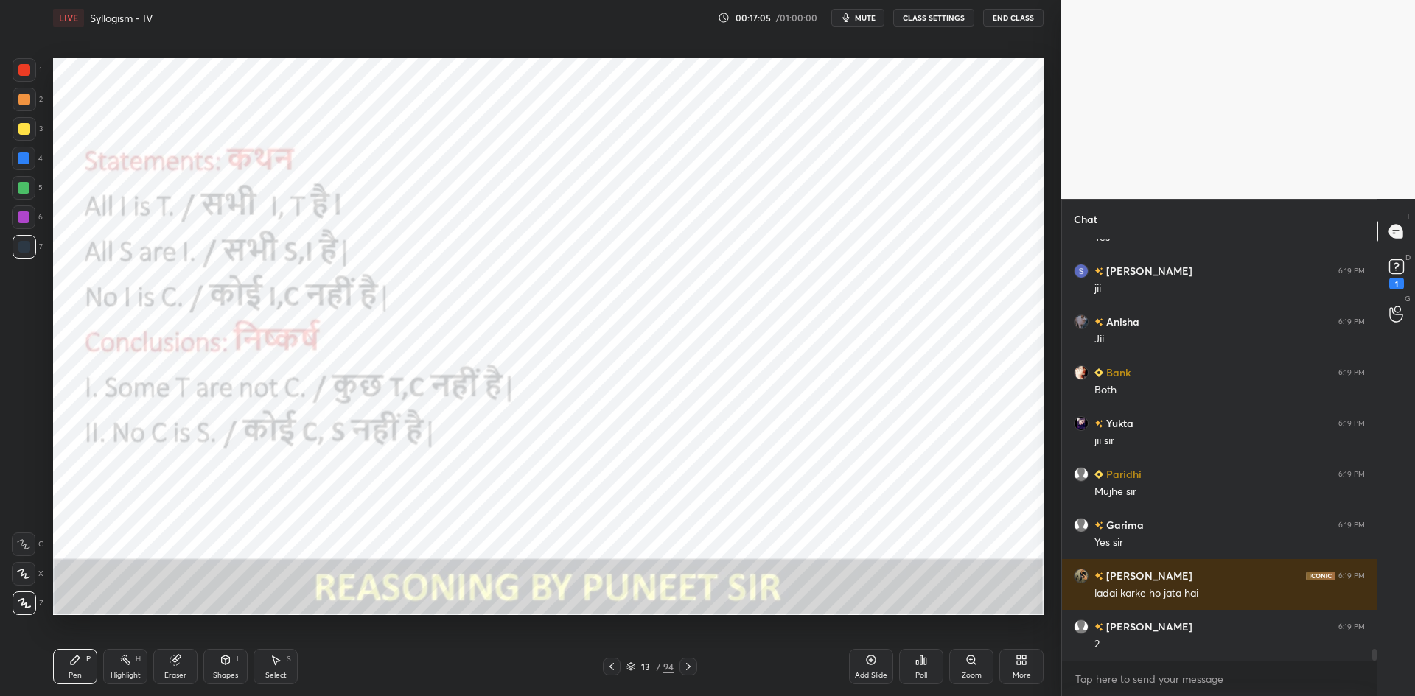
scroll to position [14412, 0]
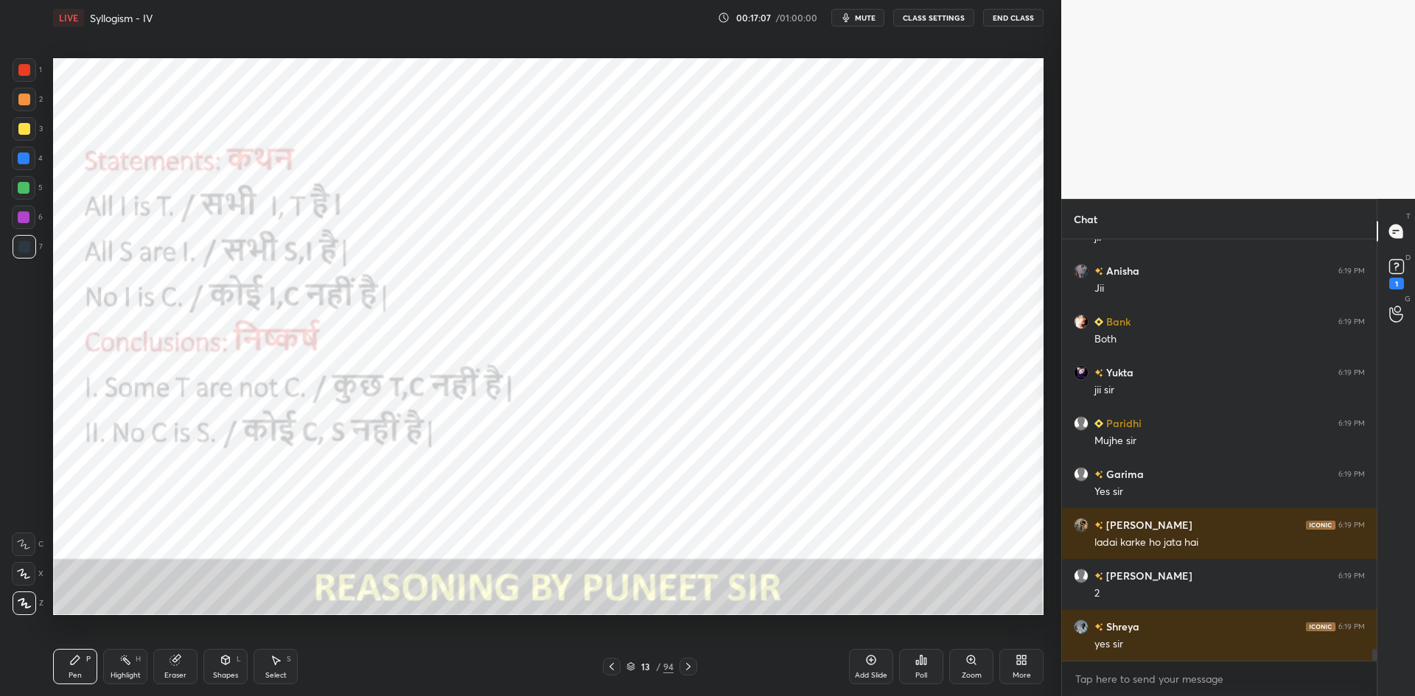
click at [24, 214] on div at bounding box center [24, 217] width 12 height 12
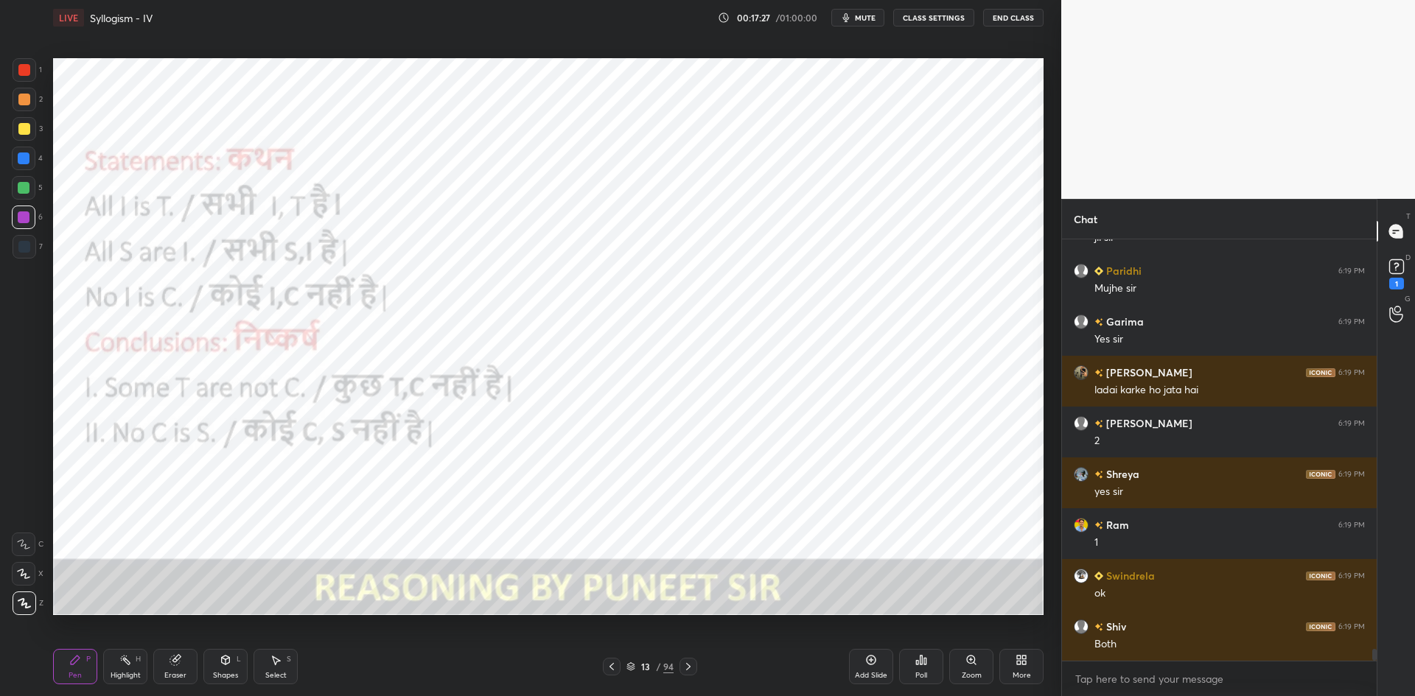
scroll to position [14628, 0]
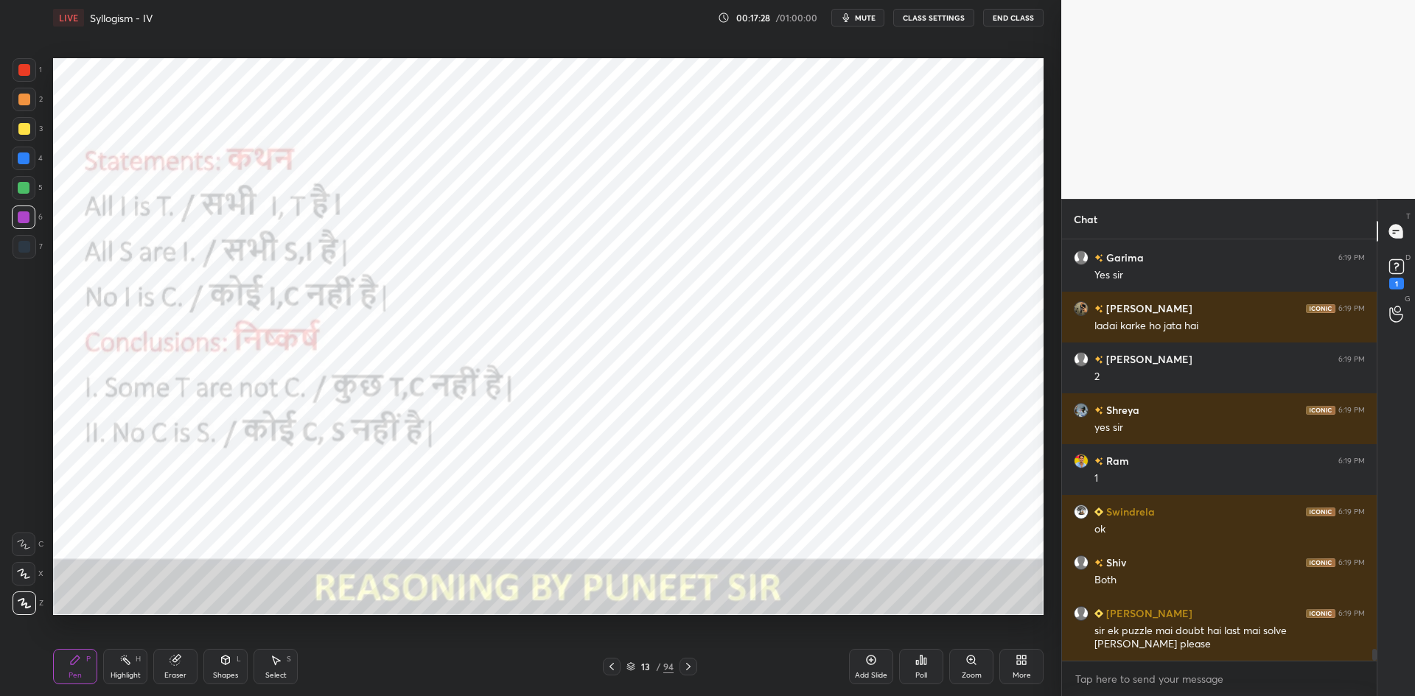
click at [684, 661] on icon at bounding box center [688, 667] width 12 height 12
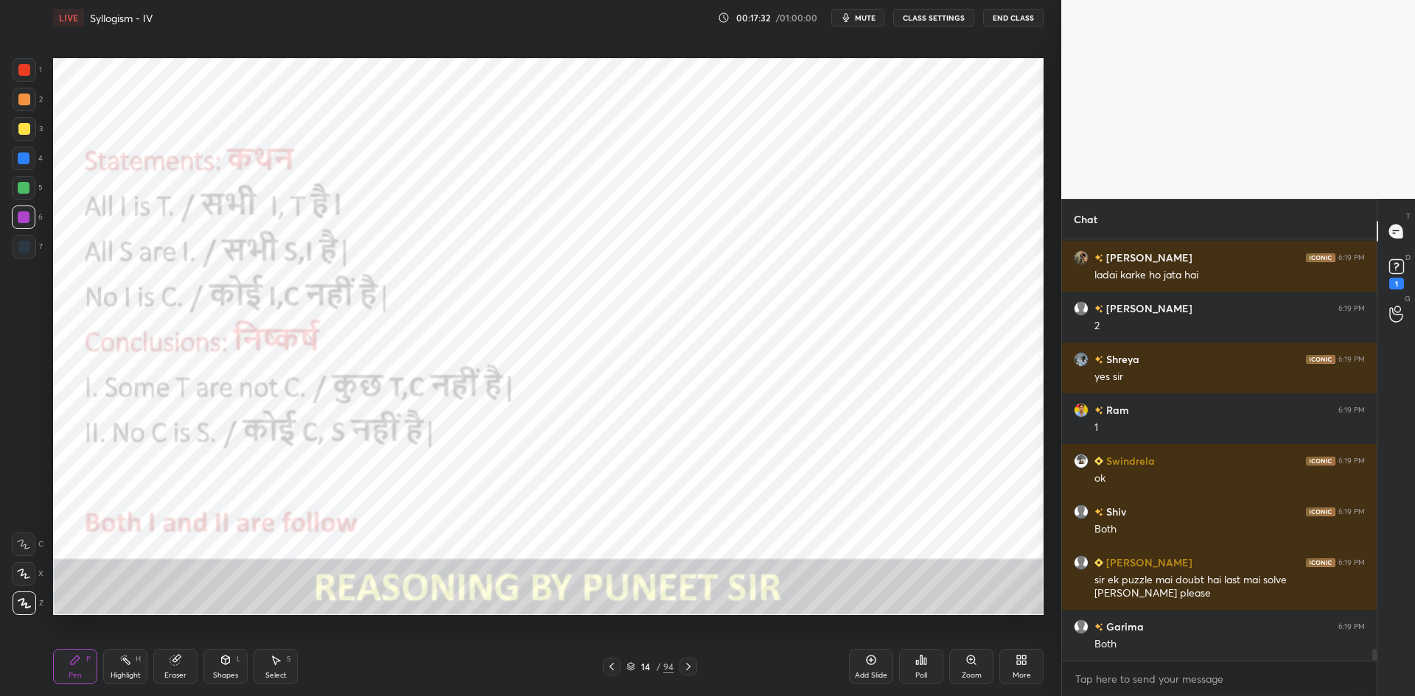
click at [689, 665] on icon at bounding box center [688, 667] width 12 height 12
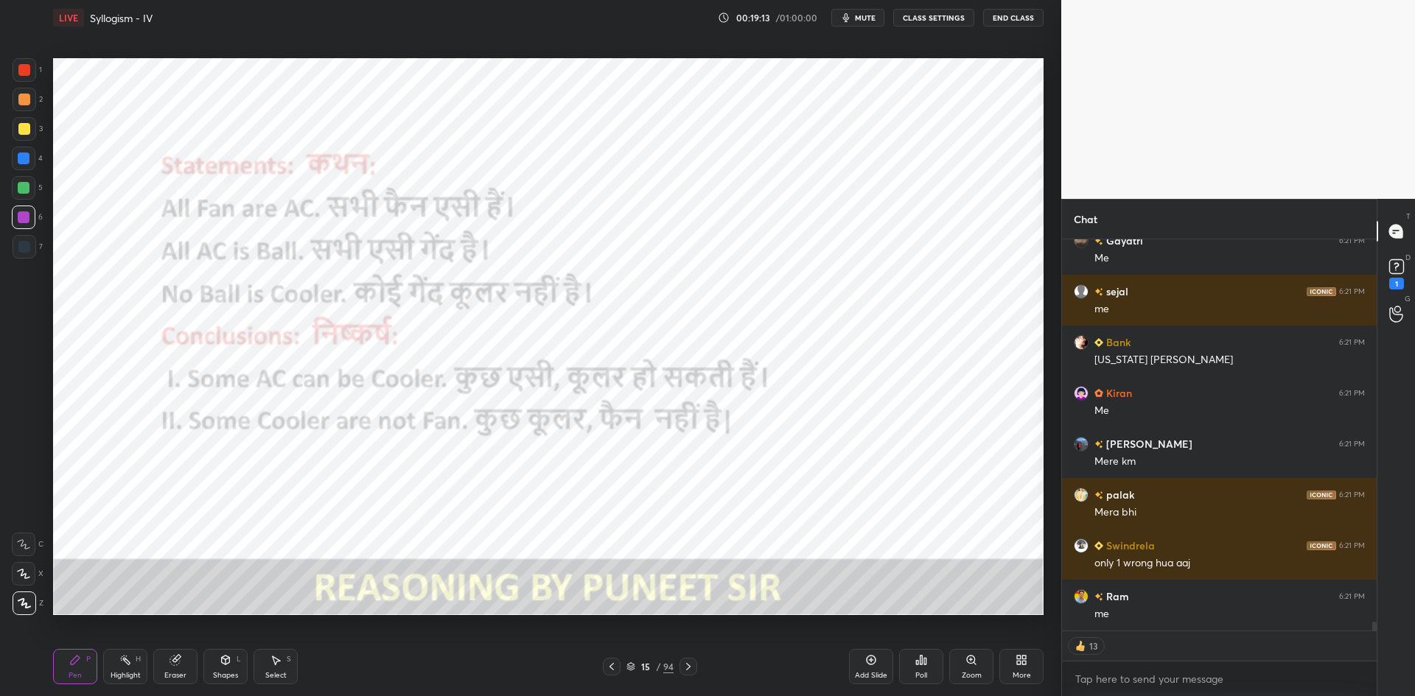
scroll to position [17523, 0]
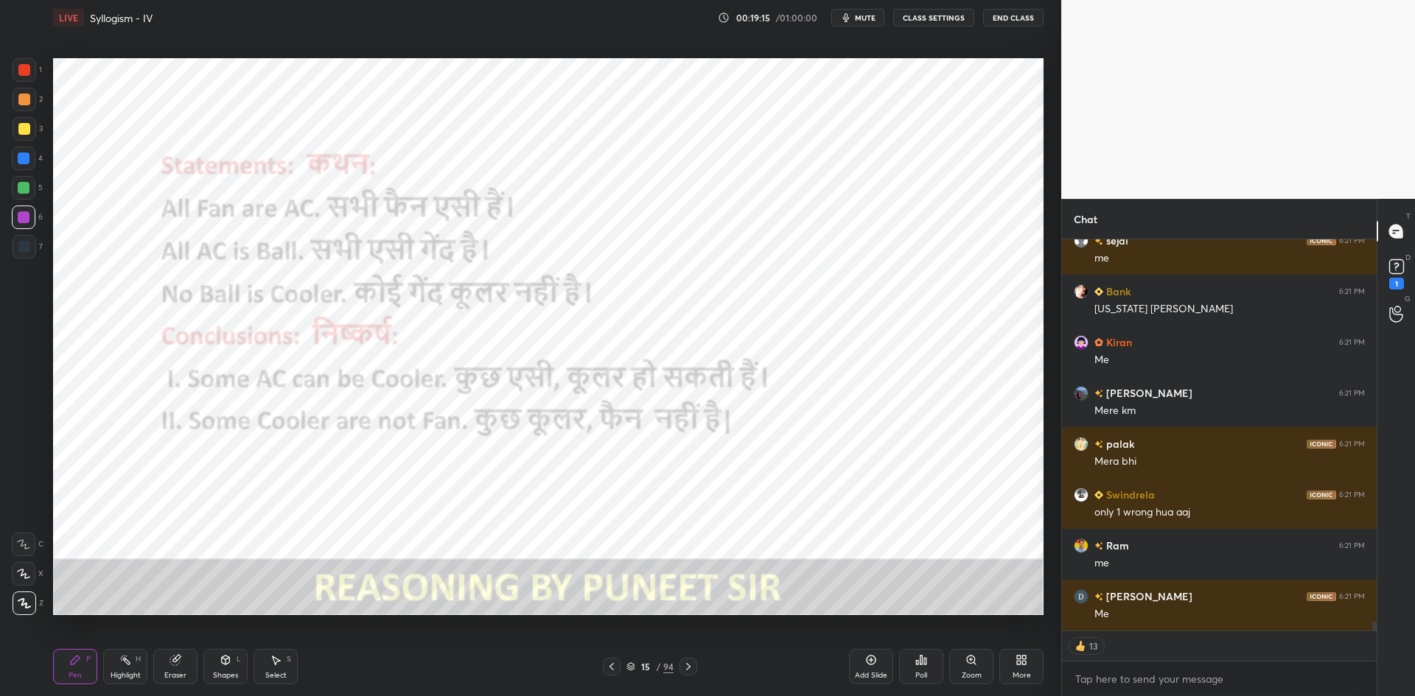
type textarea "x"
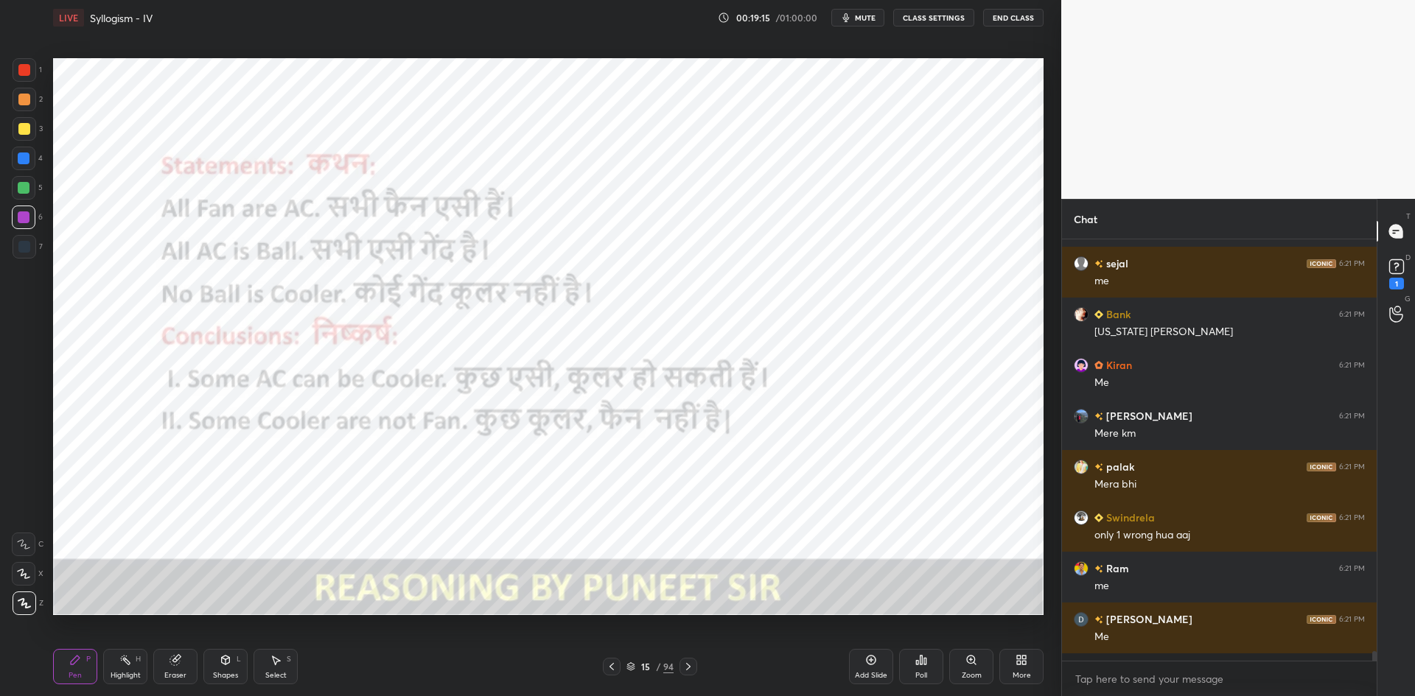
scroll to position [17492, 0]
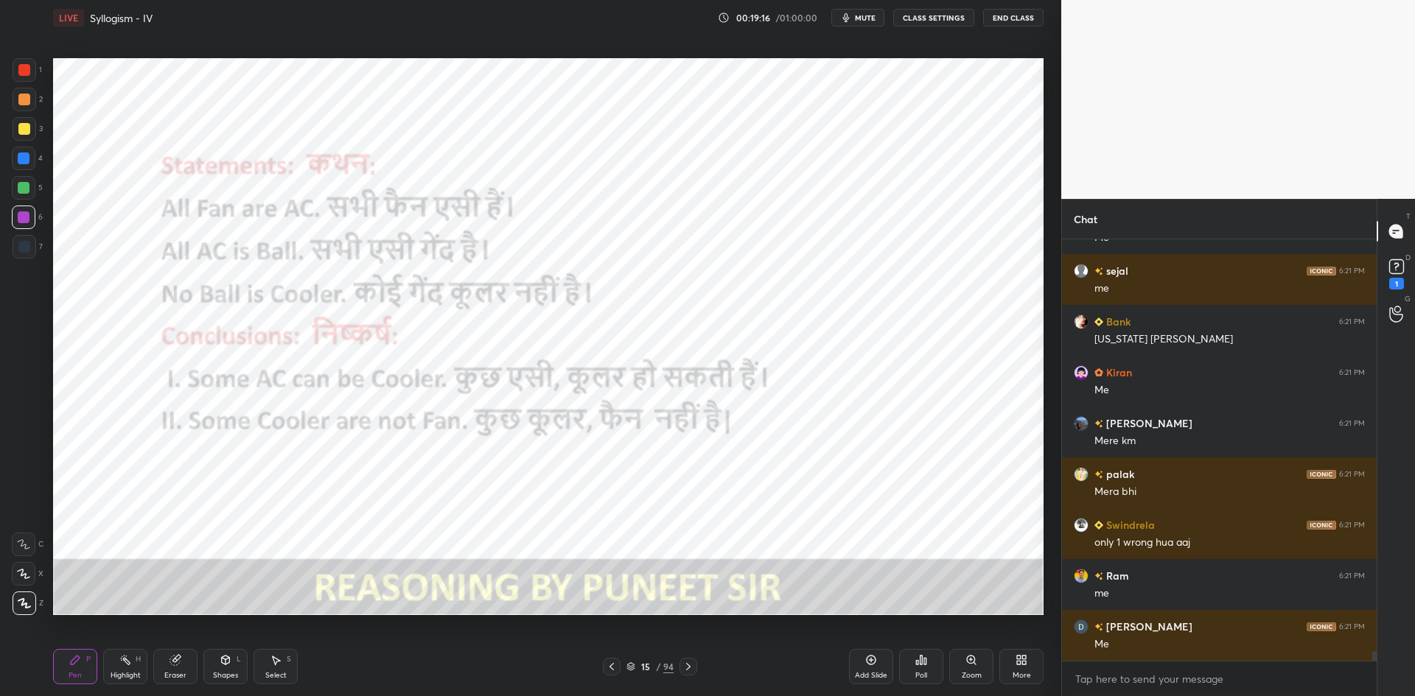
click at [686, 665] on icon at bounding box center [688, 667] width 12 height 12
click at [690, 659] on div at bounding box center [688, 667] width 18 height 18
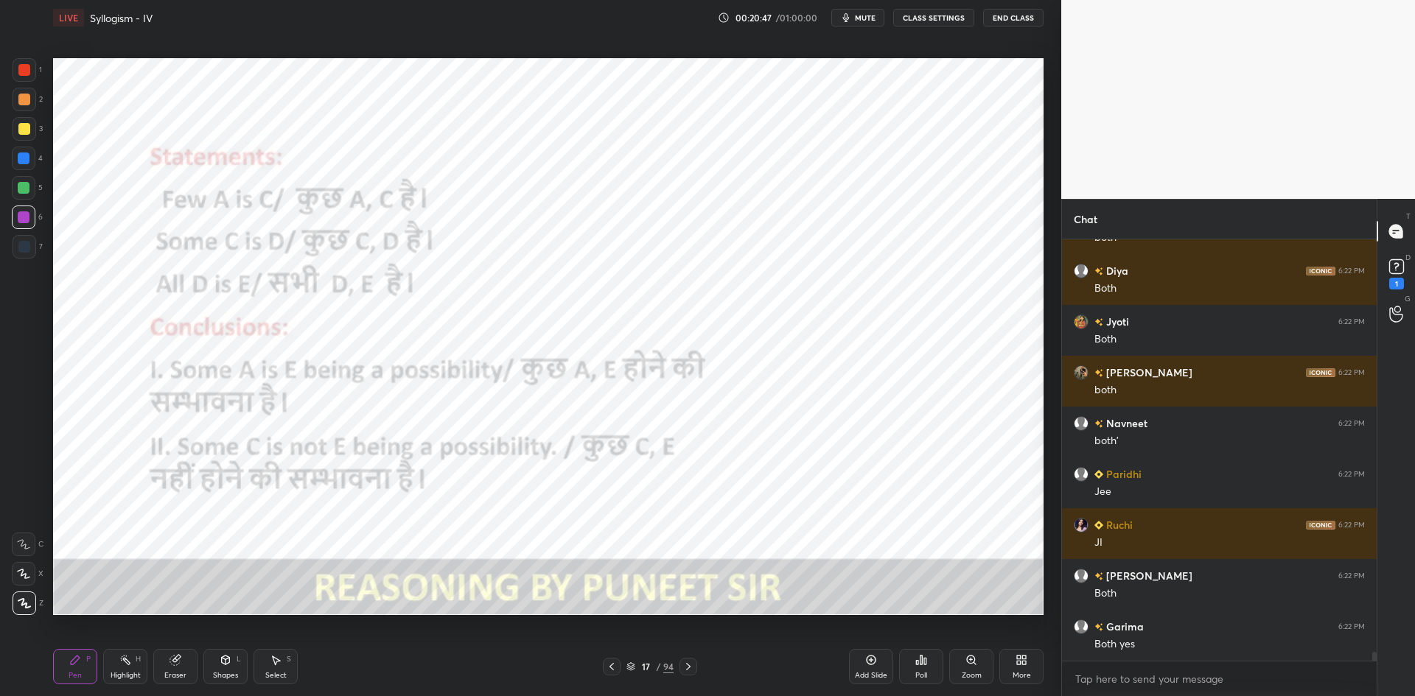
scroll to position [19132, 0]
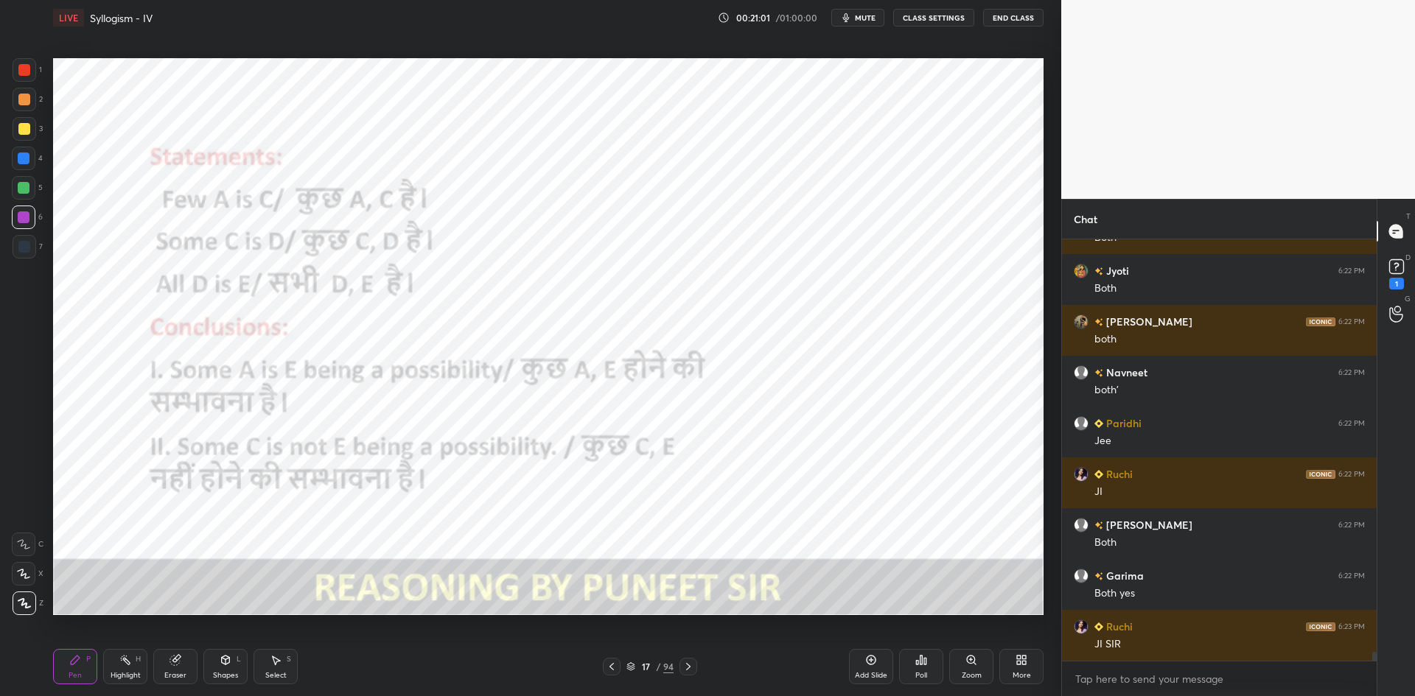
click at [692, 663] on icon at bounding box center [688, 667] width 12 height 12
click at [691, 658] on div at bounding box center [688, 667] width 18 height 18
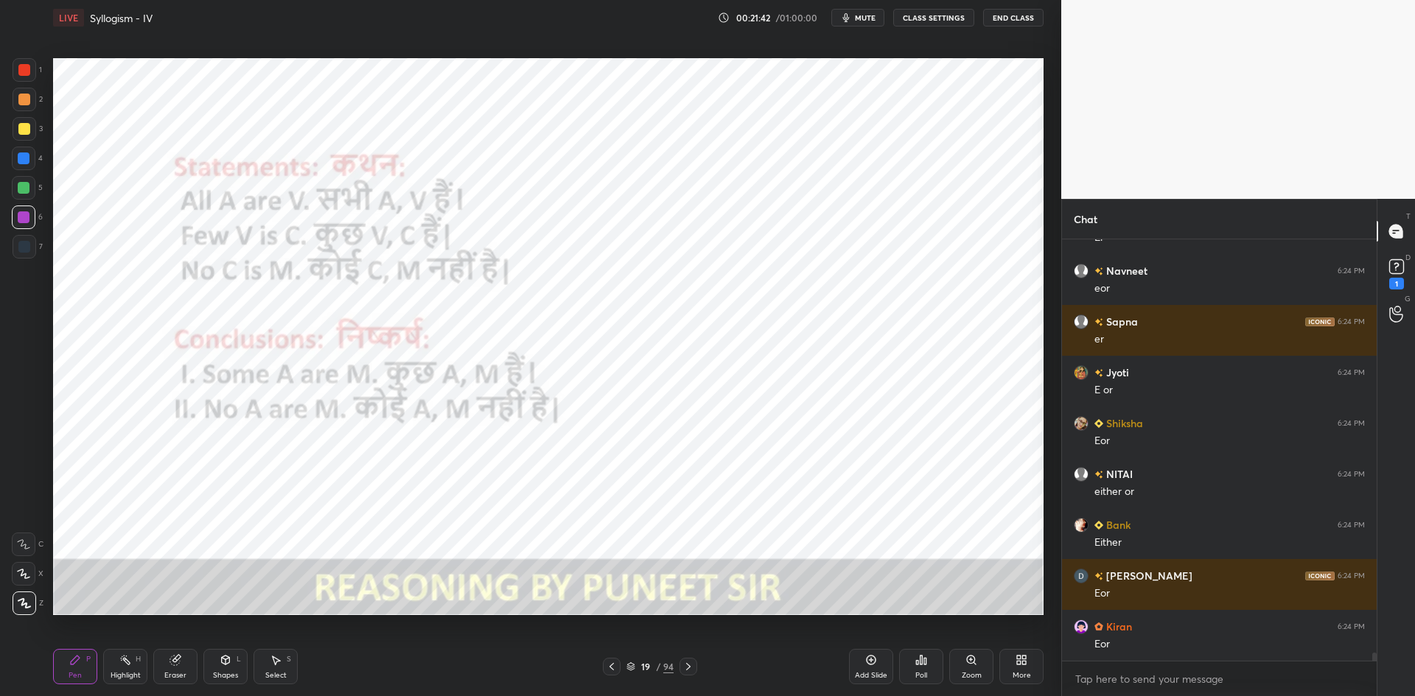
scroll to position [20658, 0]
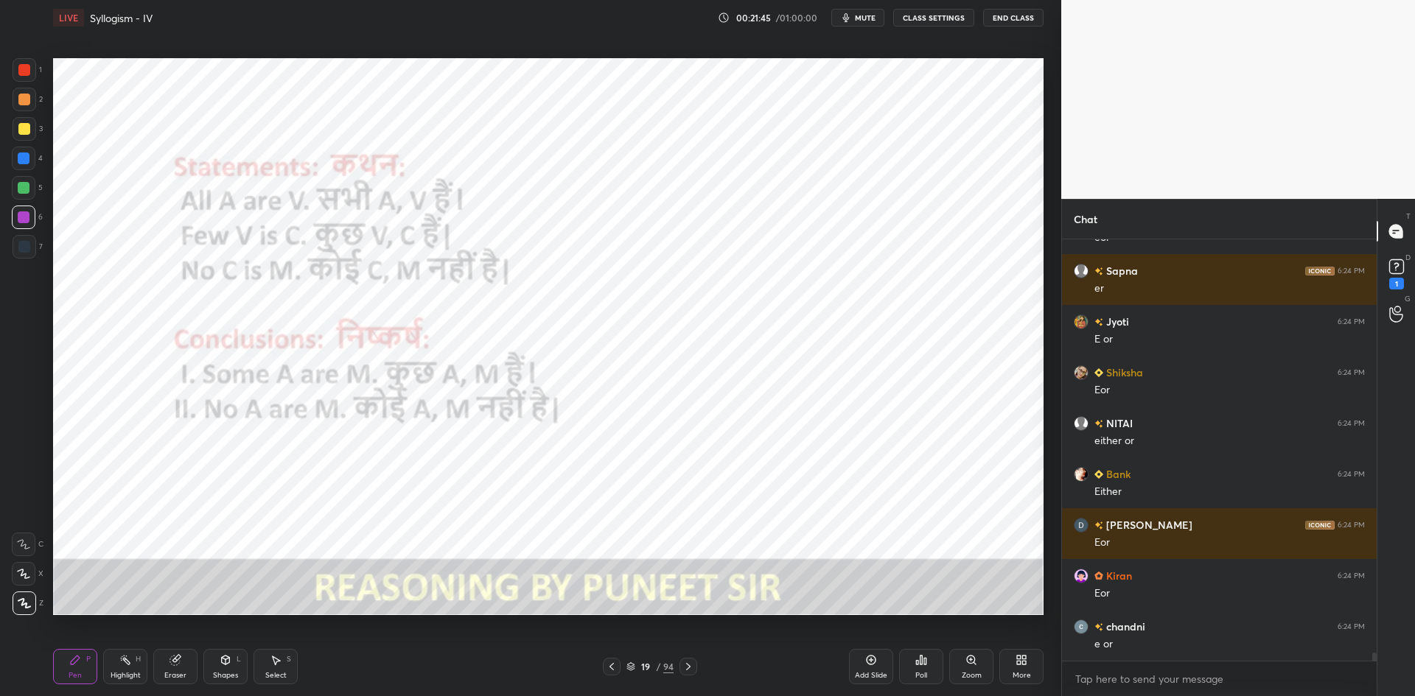
click at [936, 21] on button "CLASS SETTINGS" at bounding box center [933, 18] width 81 height 18
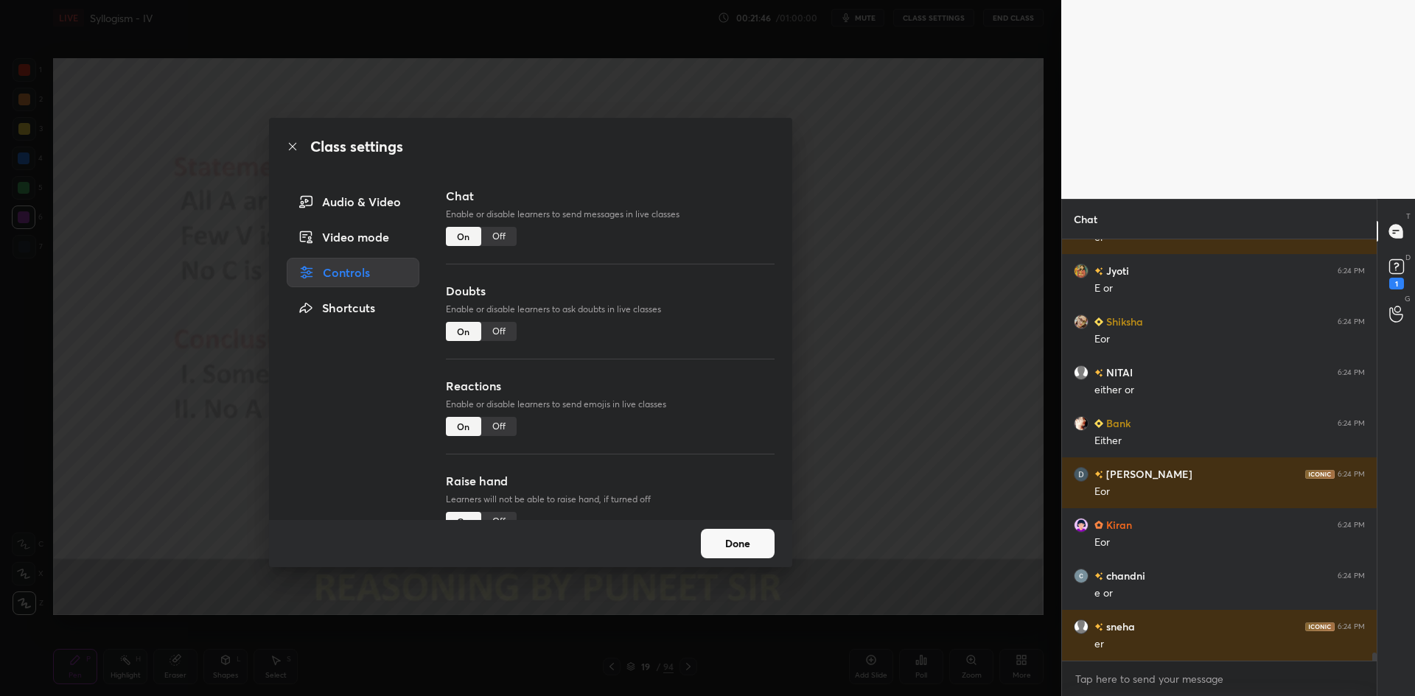
click at [502, 237] on div "Off" at bounding box center [498, 236] width 35 height 19
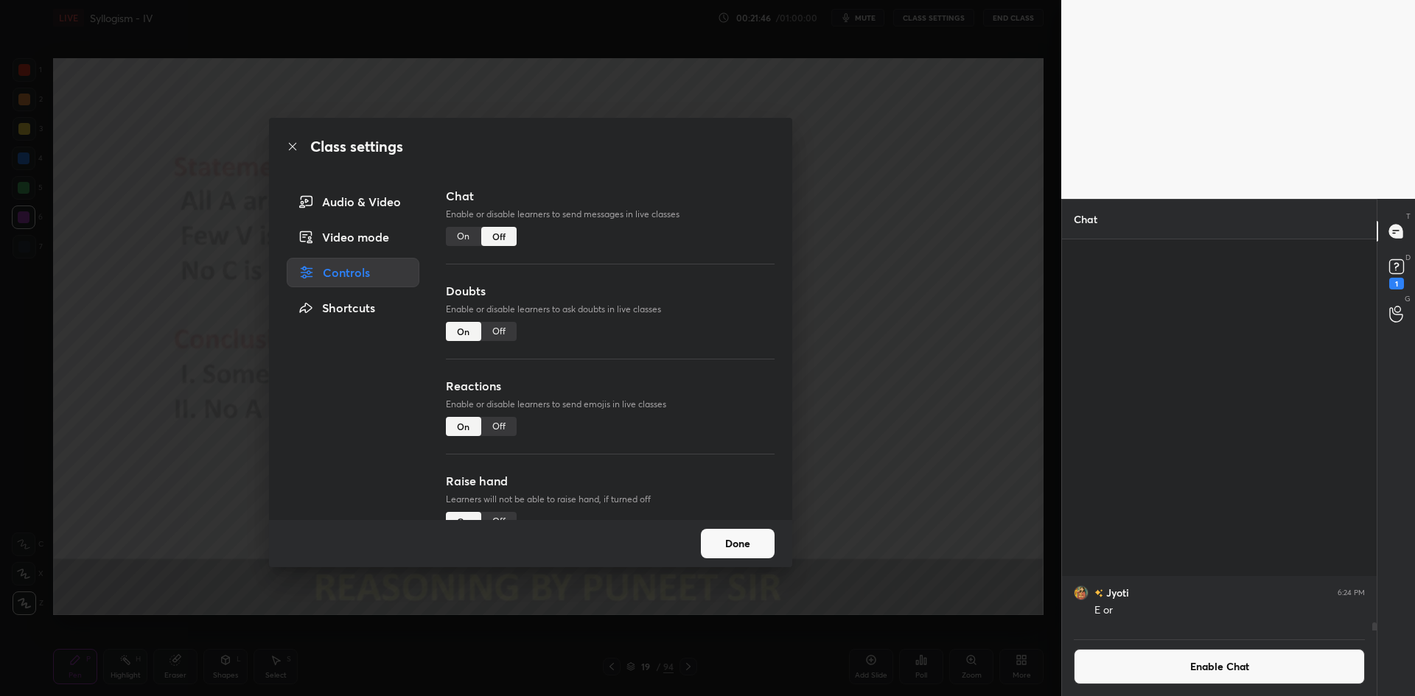
scroll to position [19056, 0]
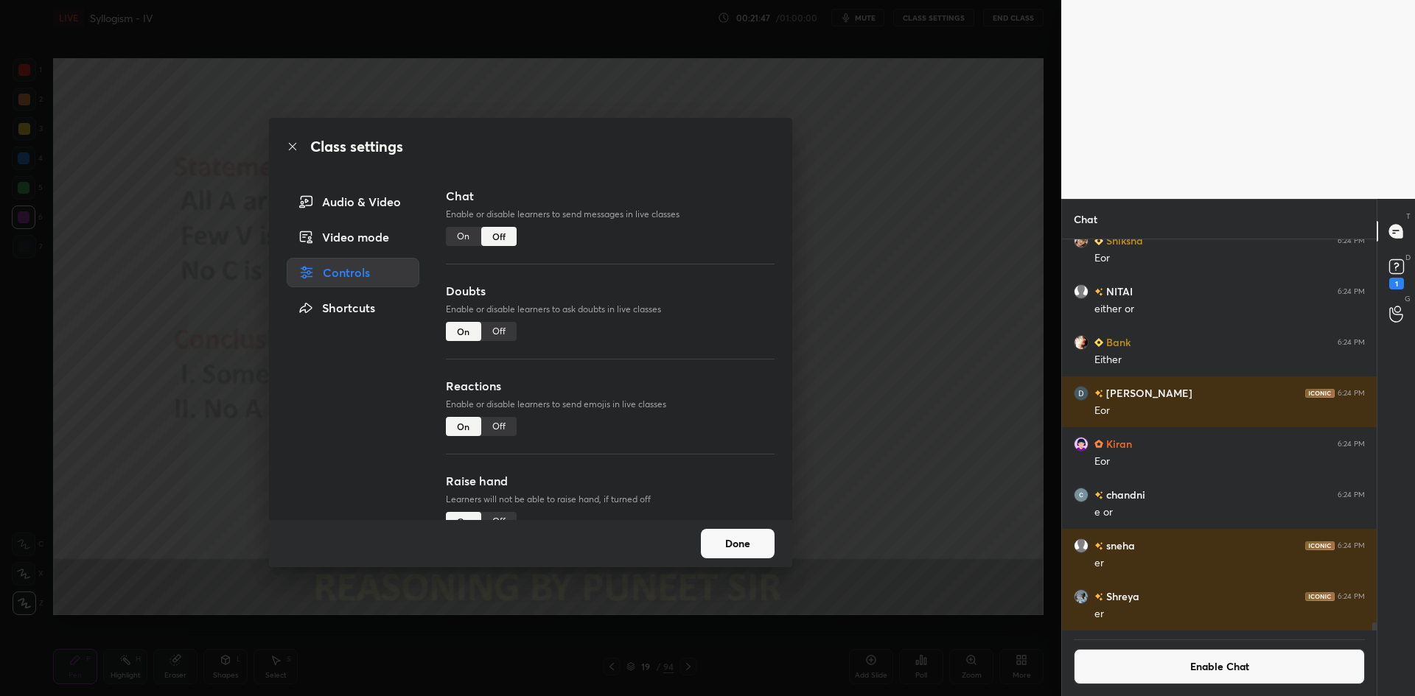
click at [819, 326] on div "Class settings Audio & Video Video mode Controls Shortcuts Chat Enable or disab…" at bounding box center [530, 348] width 1061 height 696
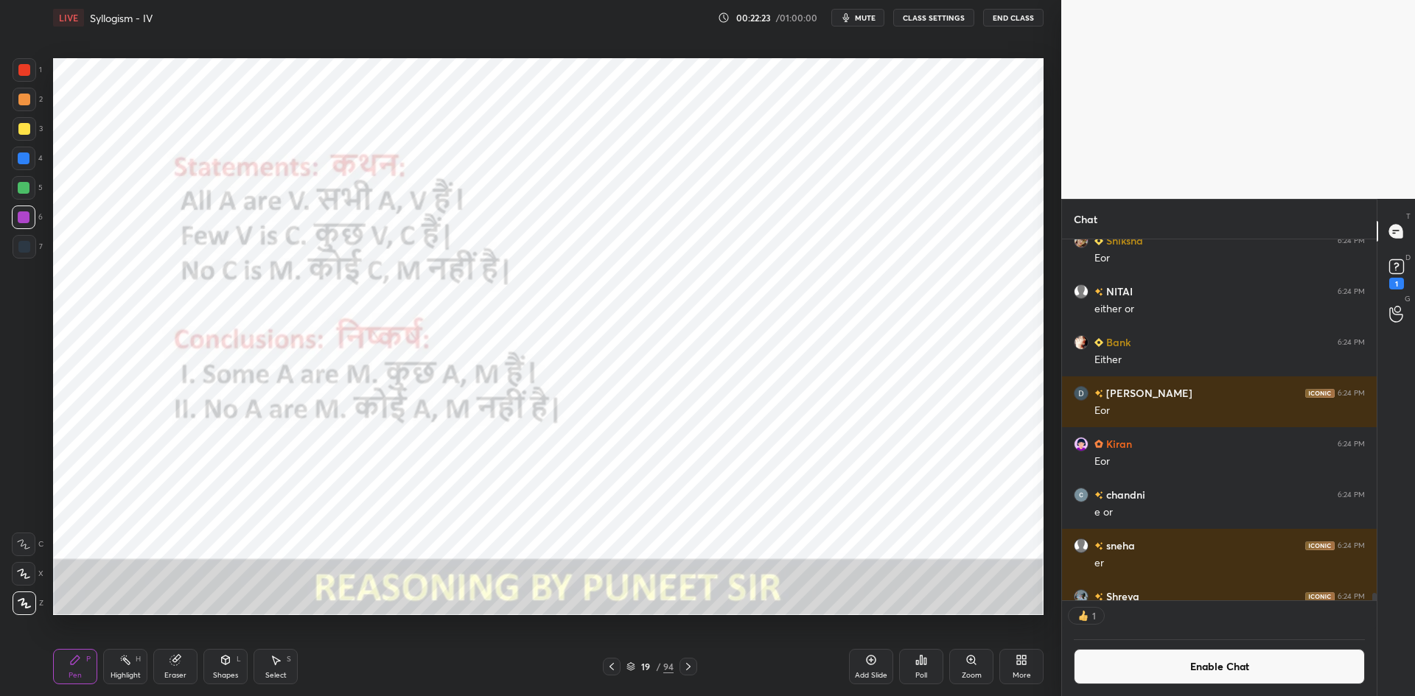
scroll to position [357, 310]
click at [884, 670] on div "Add Slide" at bounding box center [871, 666] width 44 height 35
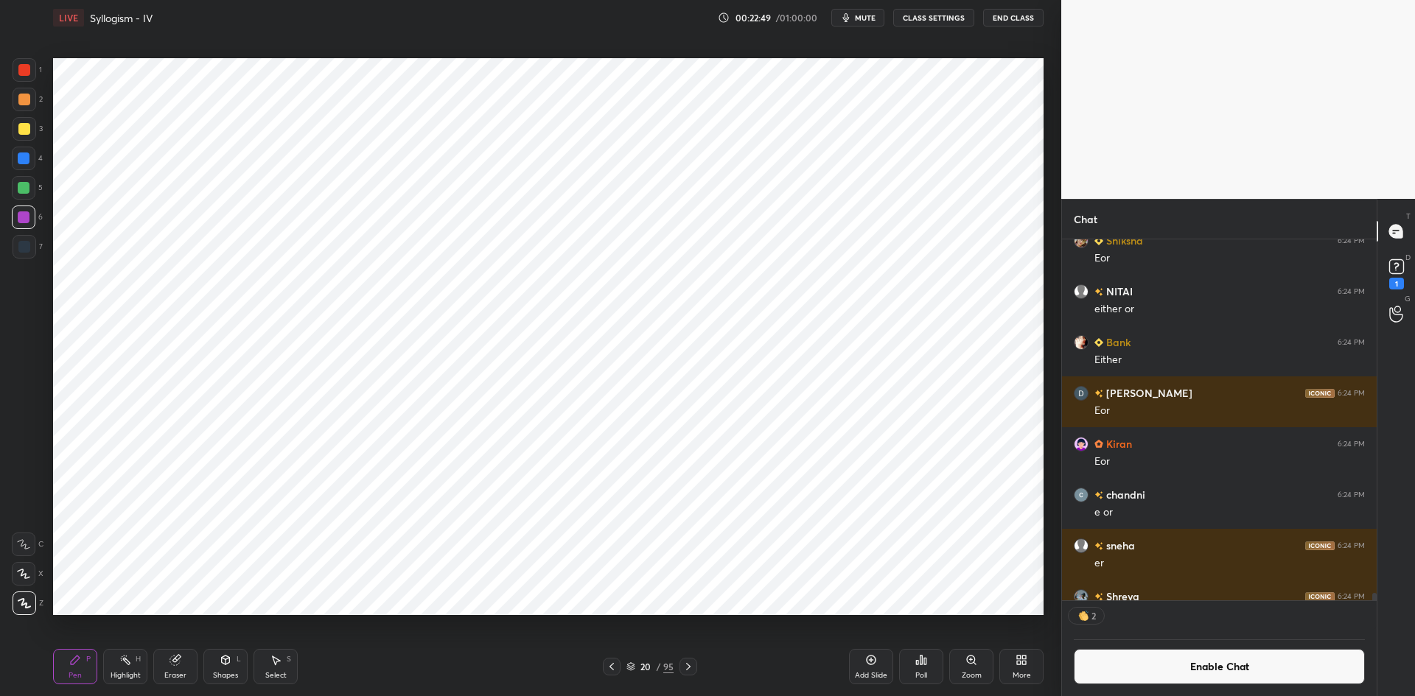
click at [1103, 672] on button "Enable Chat" at bounding box center [1219, 666] width 291 height 35
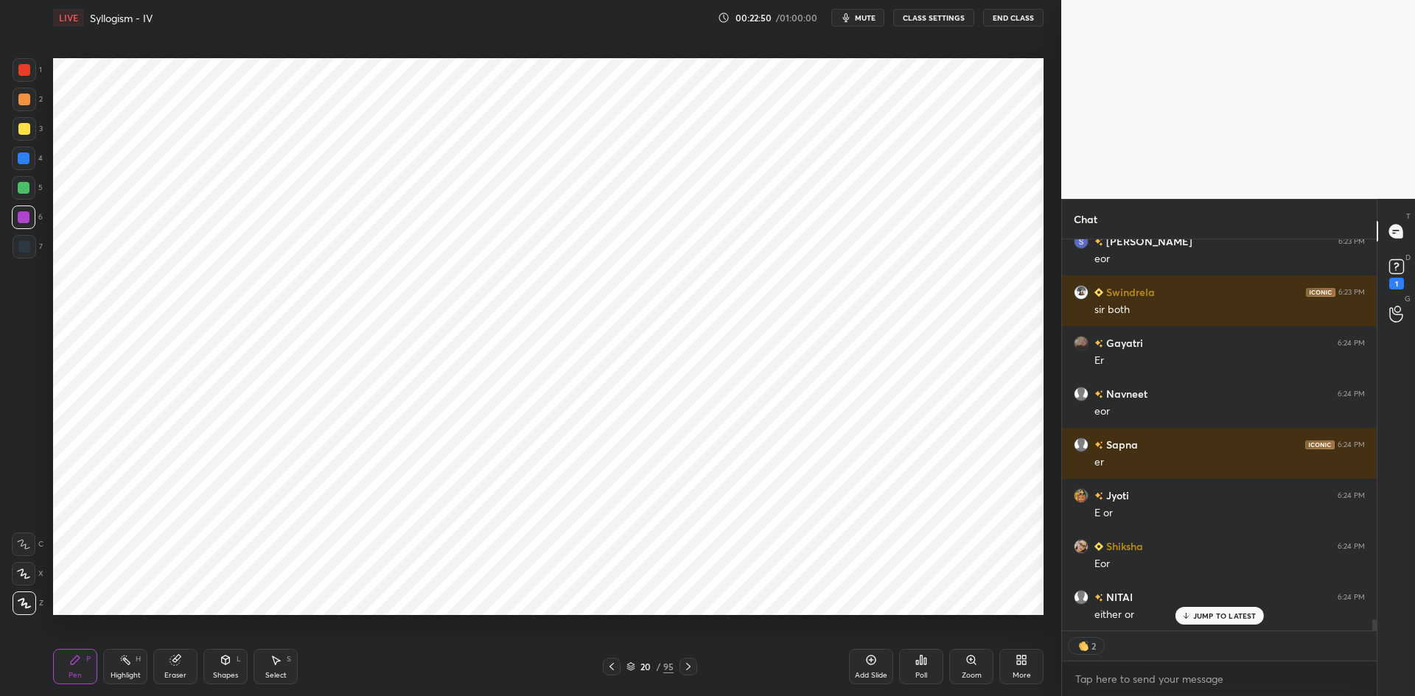
click at [1186, 614] on icon at bounding box center [1186, 615] width 0 height 5
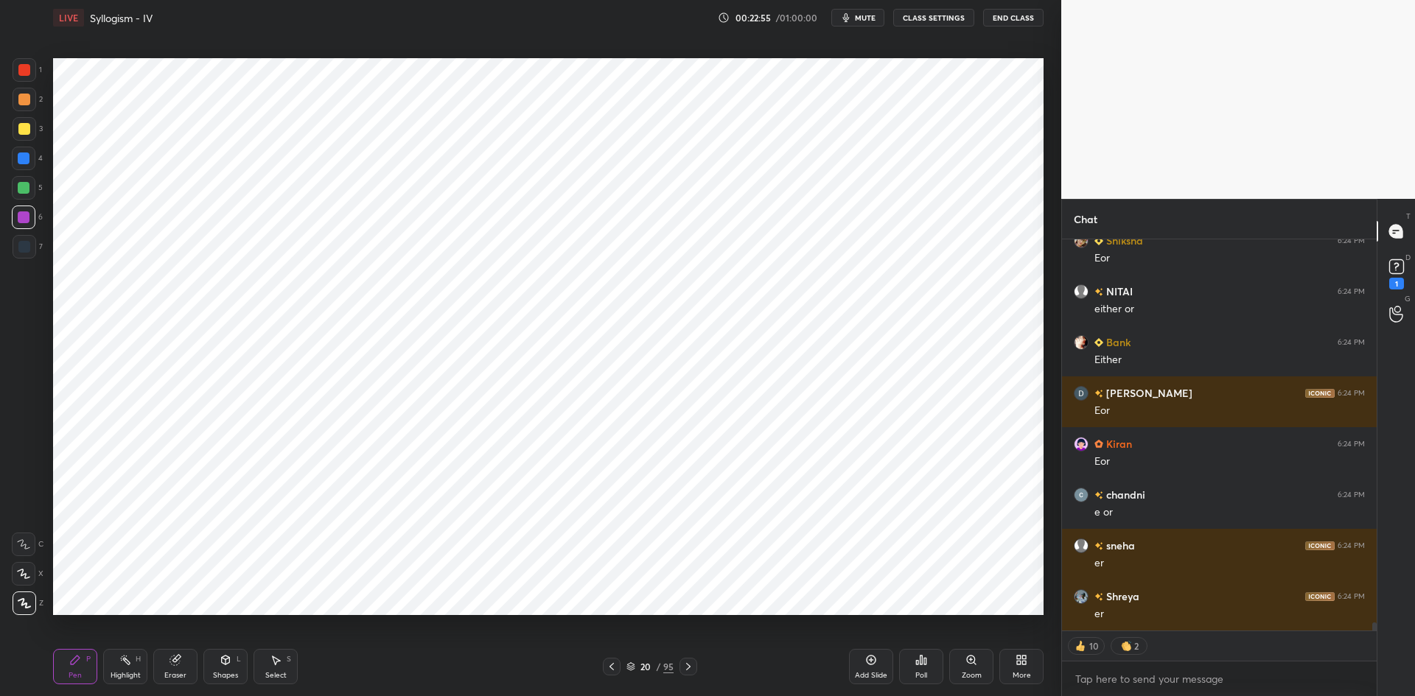
scroll to position [19079, 0]
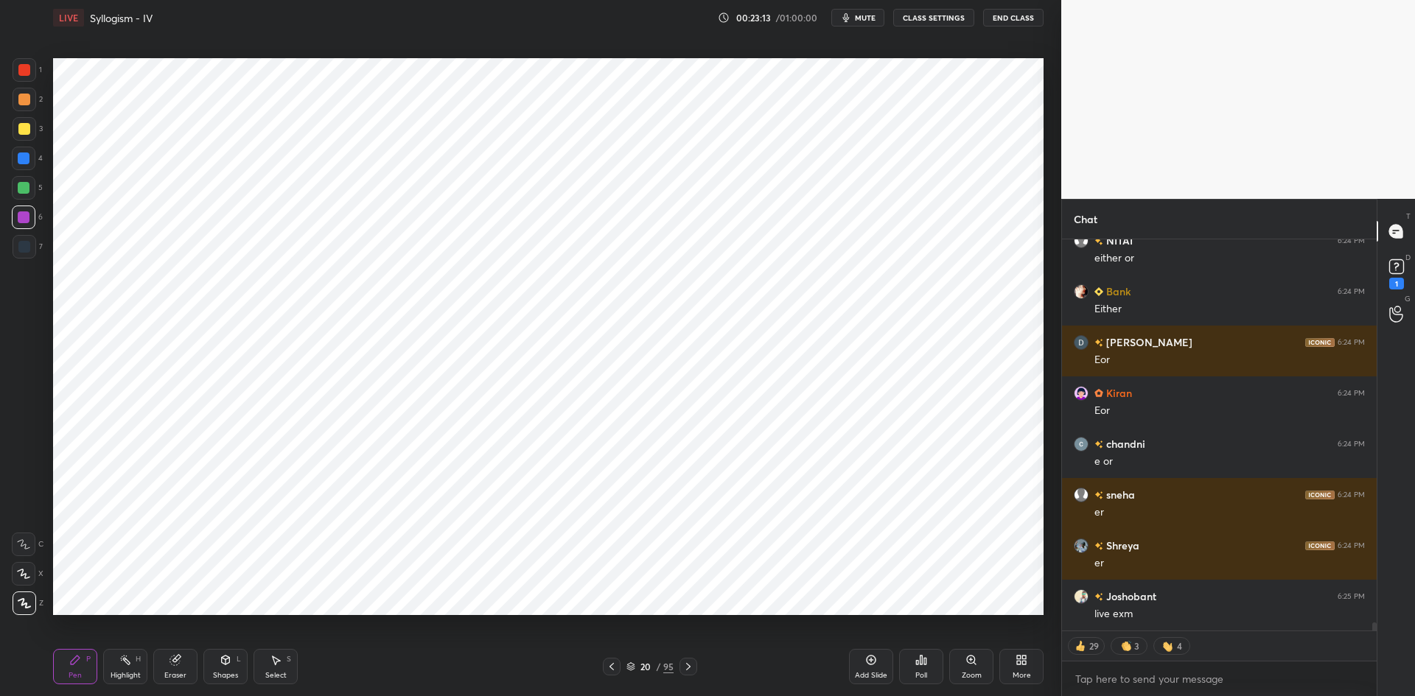
click at [694, 662] on div at bounding box center [688, 667] width 18 height 18
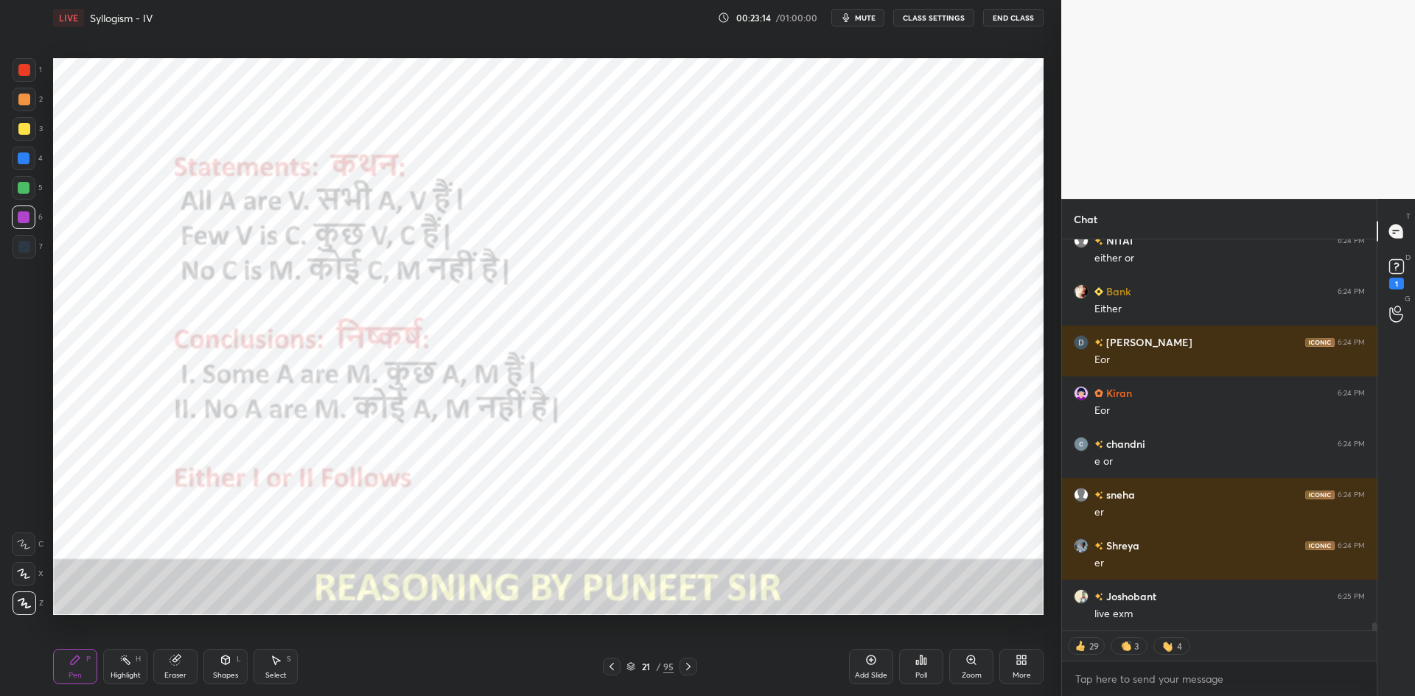
click at [697, 663] on div "21 / 95" at bounding box center [650, 667] width 398 height 18
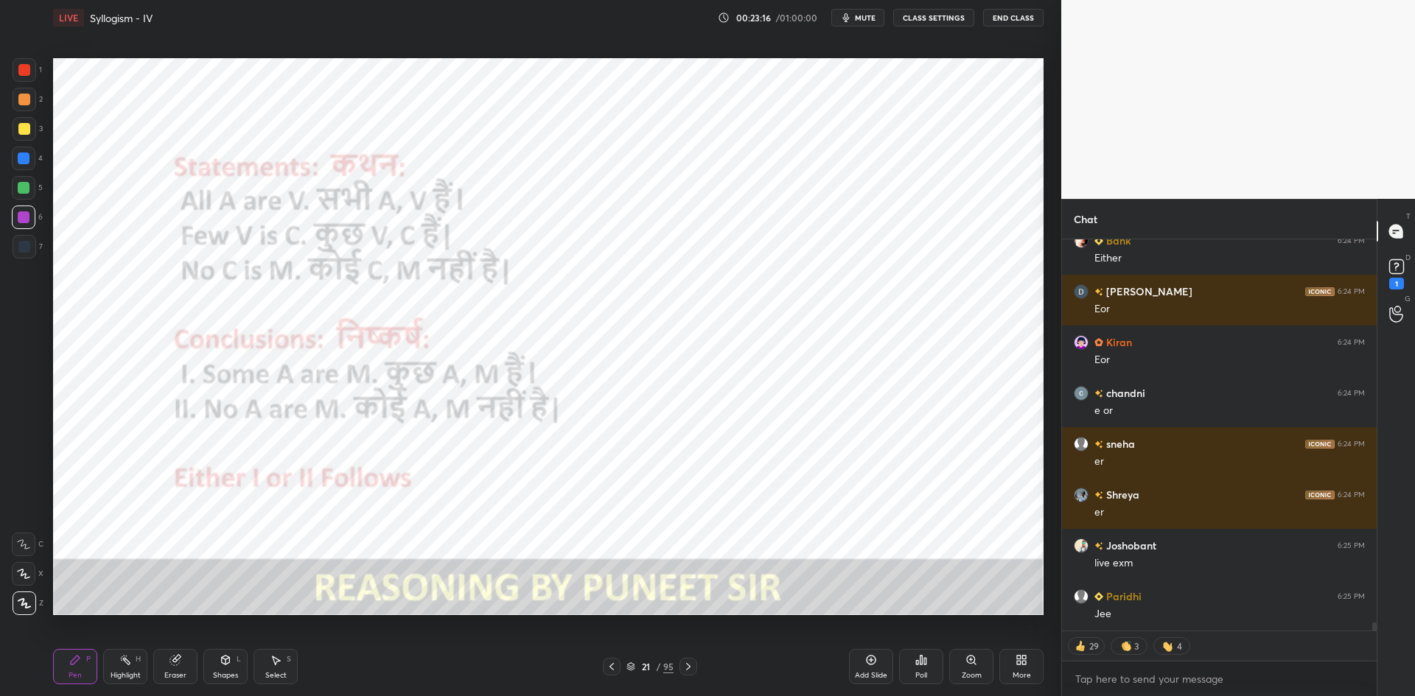
click at [693, 665] on icon at bounding box center [688, 667] width 12 height 12
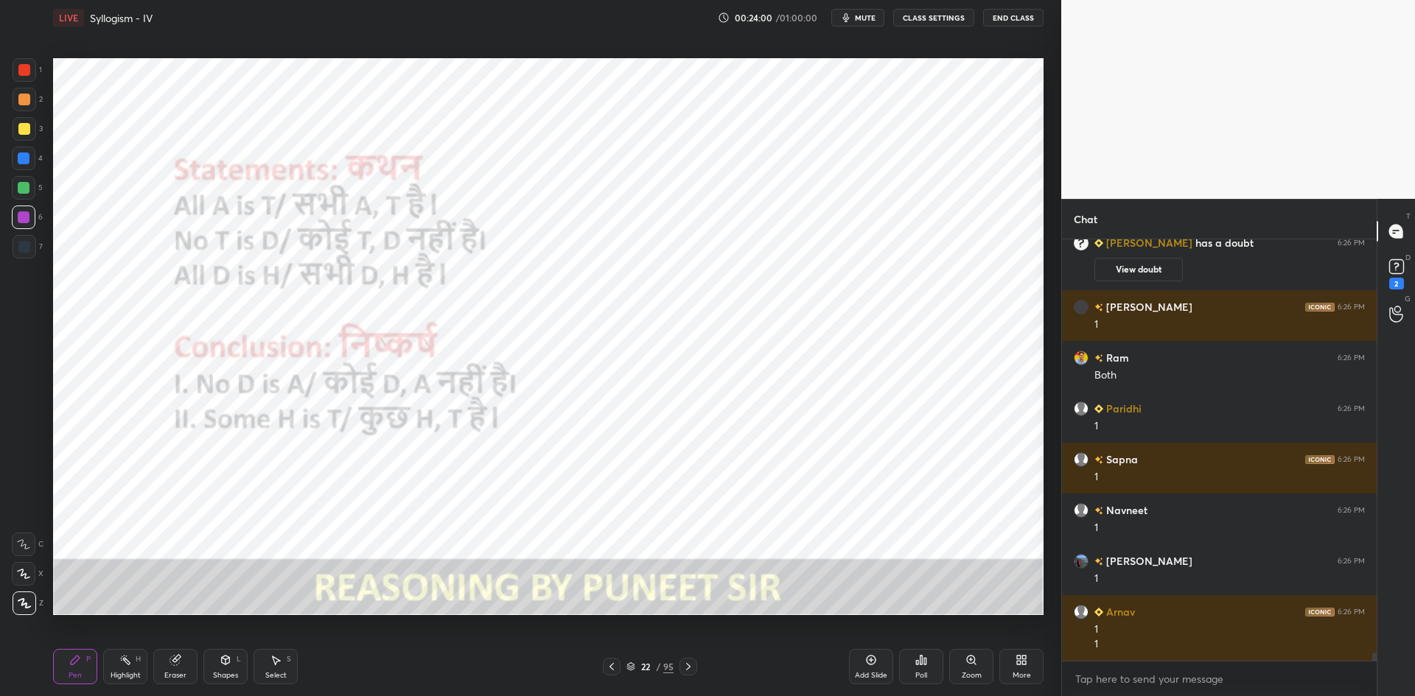
scroll to position [20695, 0]
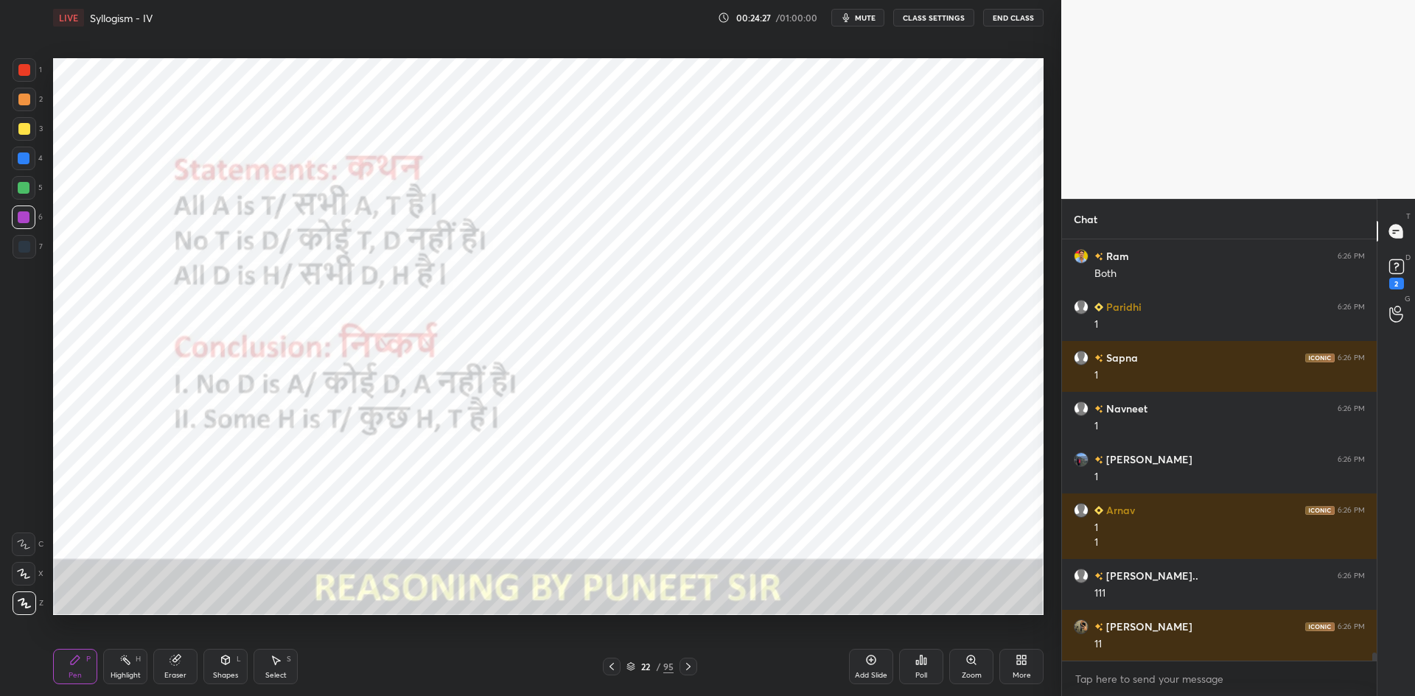
click at [689, 665] on icon at bounding box center [688, 667] width 12 height 12
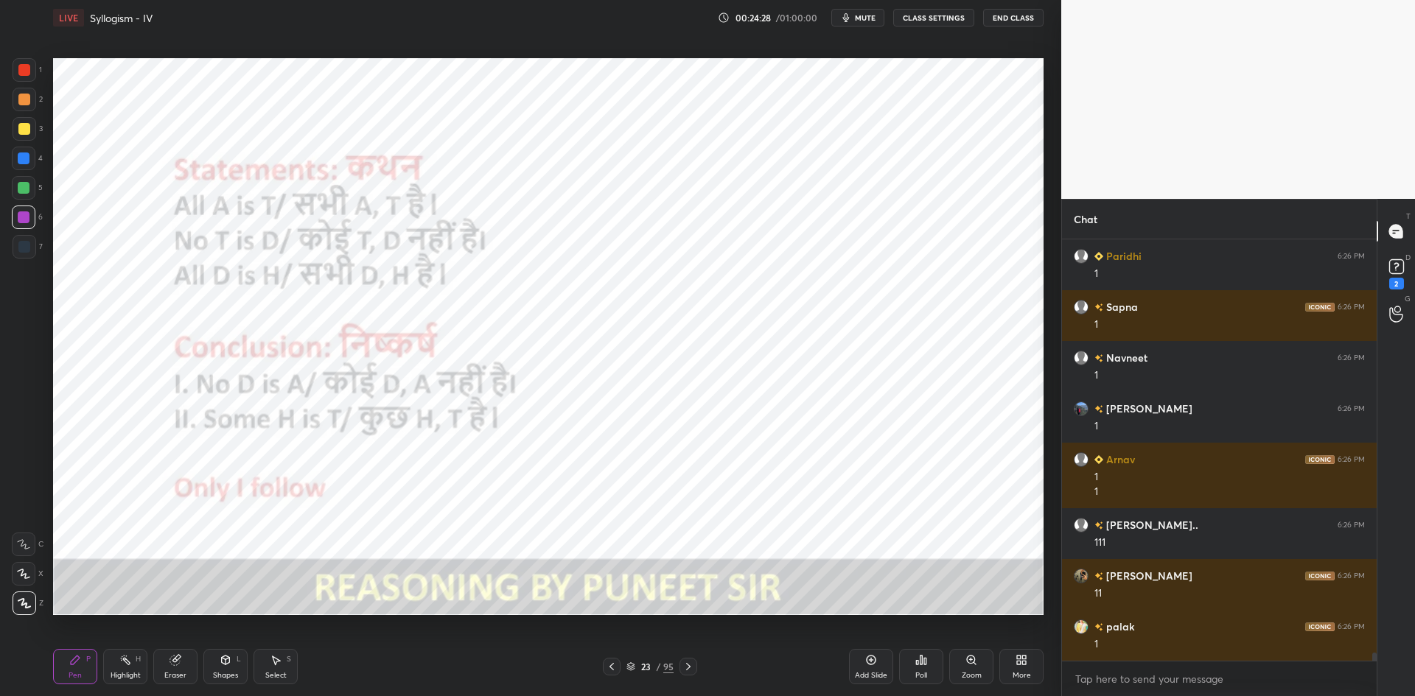
click at [690, 665] on icon at bounding box center [688, 667] width 12 height 12
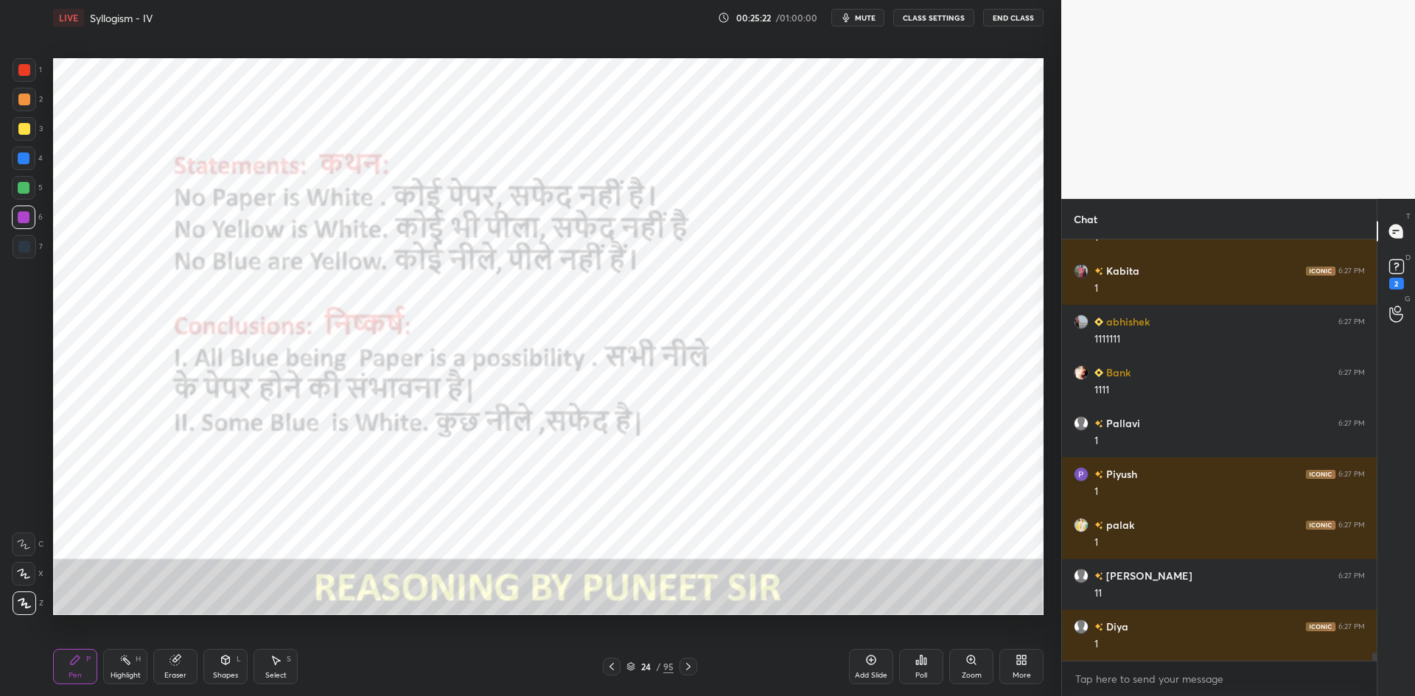
scroll to position [22556, 0]
click at [692, 665] on icon at bounding box center [688, 667] width 12 height 12
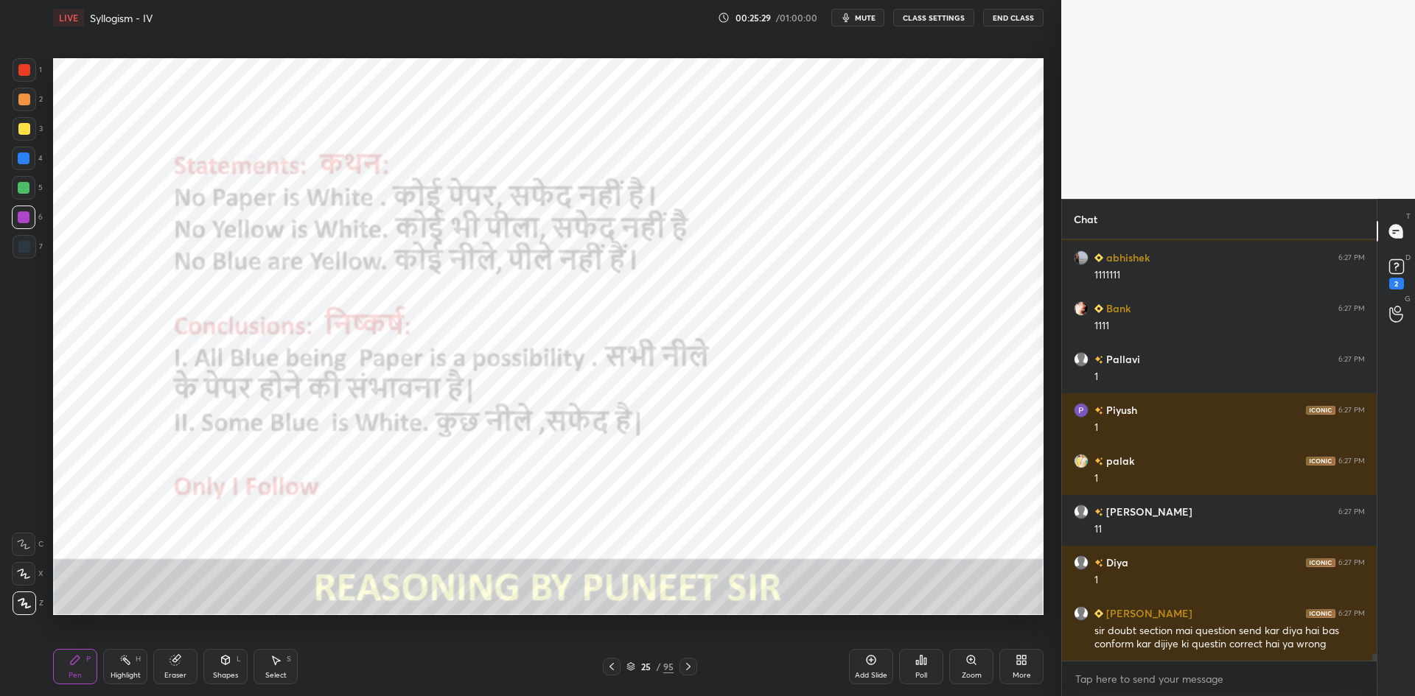
click at [878, 669] on div "Add Slide" at bounding box center [871, 666] width 44 height 35
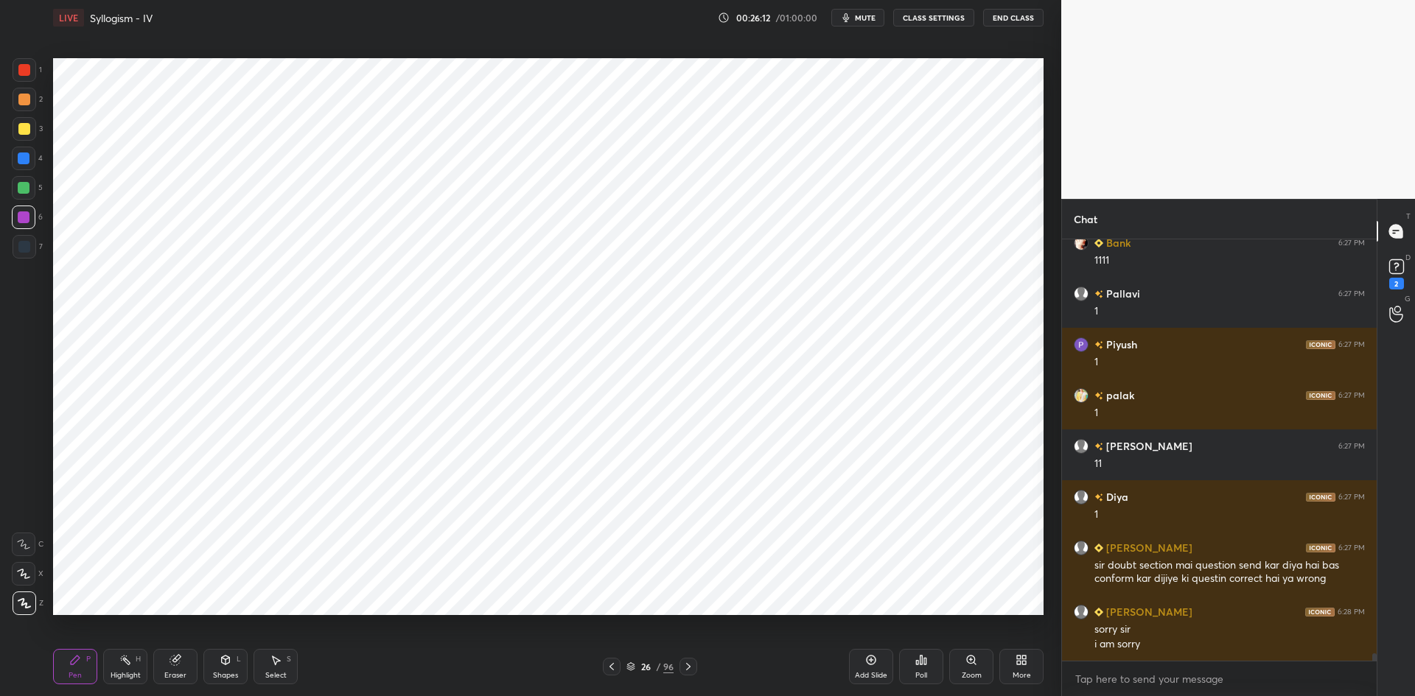
scroll to position [387, 310]
click at [614, 666] on icon at bounding box center [612, 667] width 12 height 12
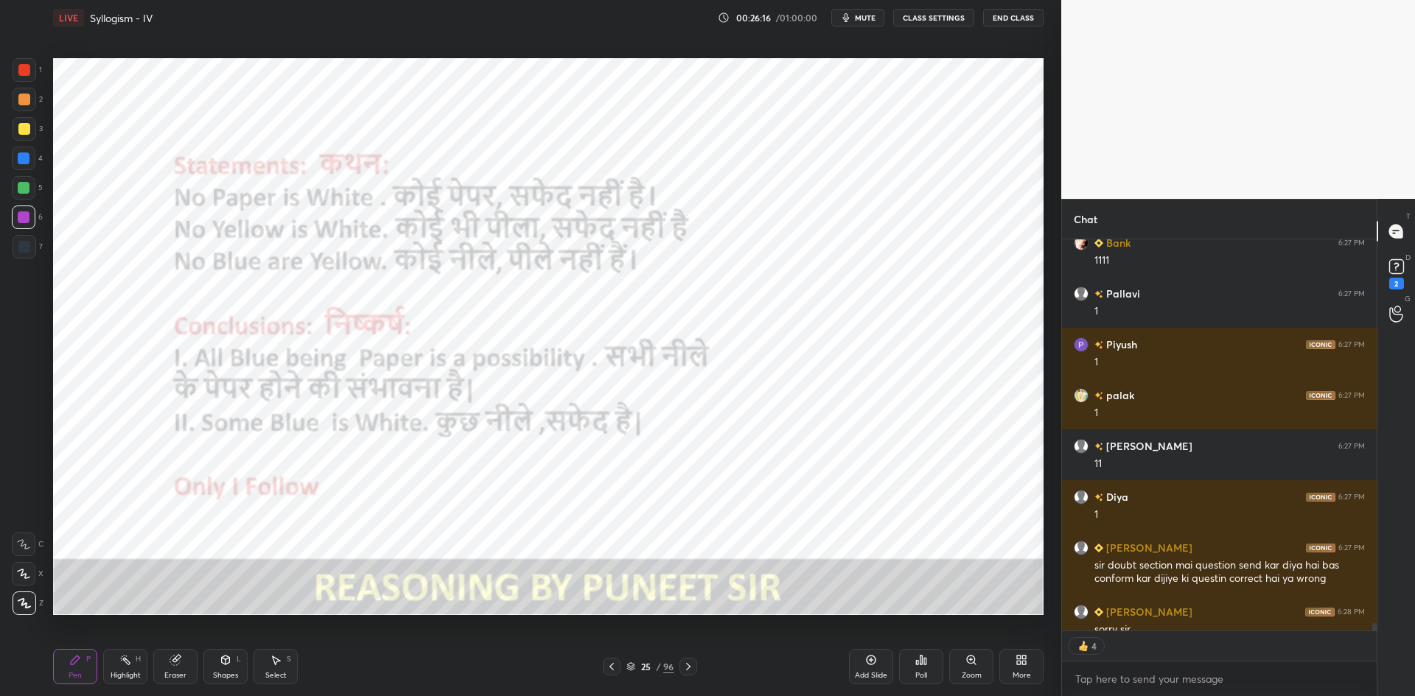
click at [690, 665] on icon at bounding box center [688, 667] width 12 height 12
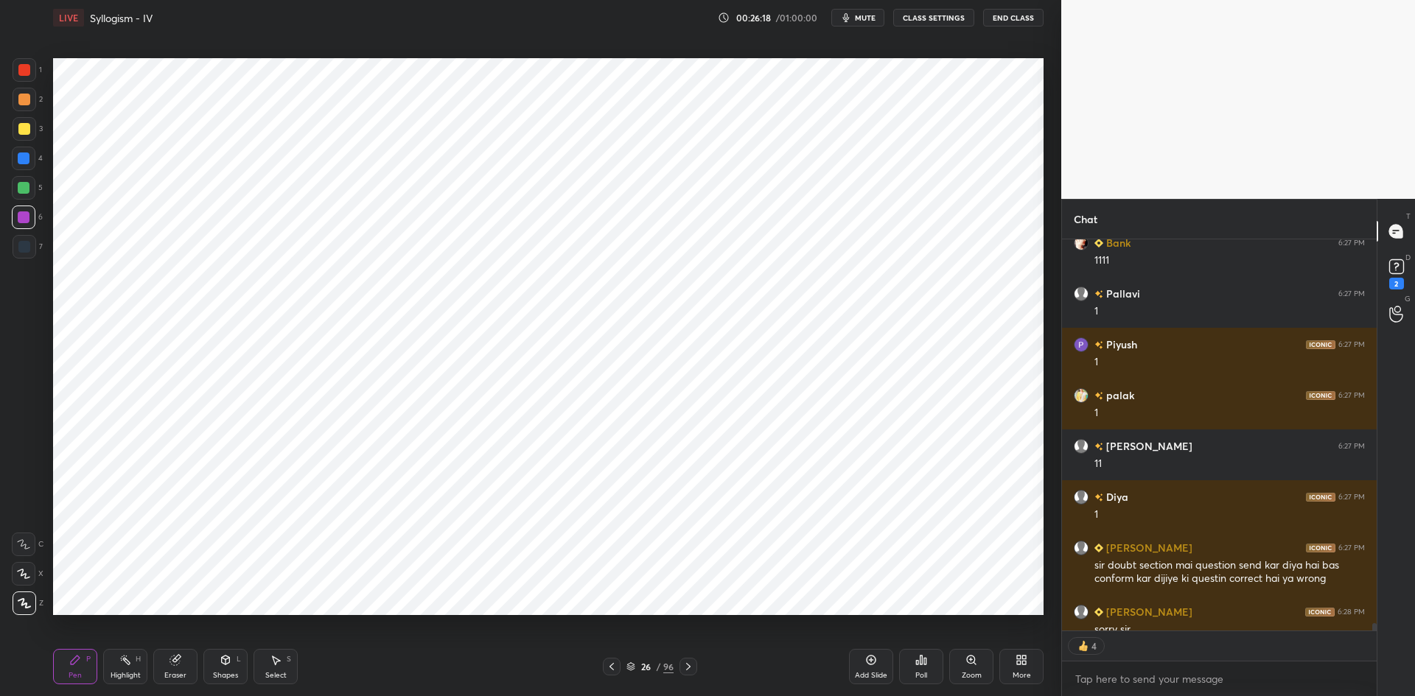
click at [692, 668] on icon at bounding box center [688, 667] width 12 height 12
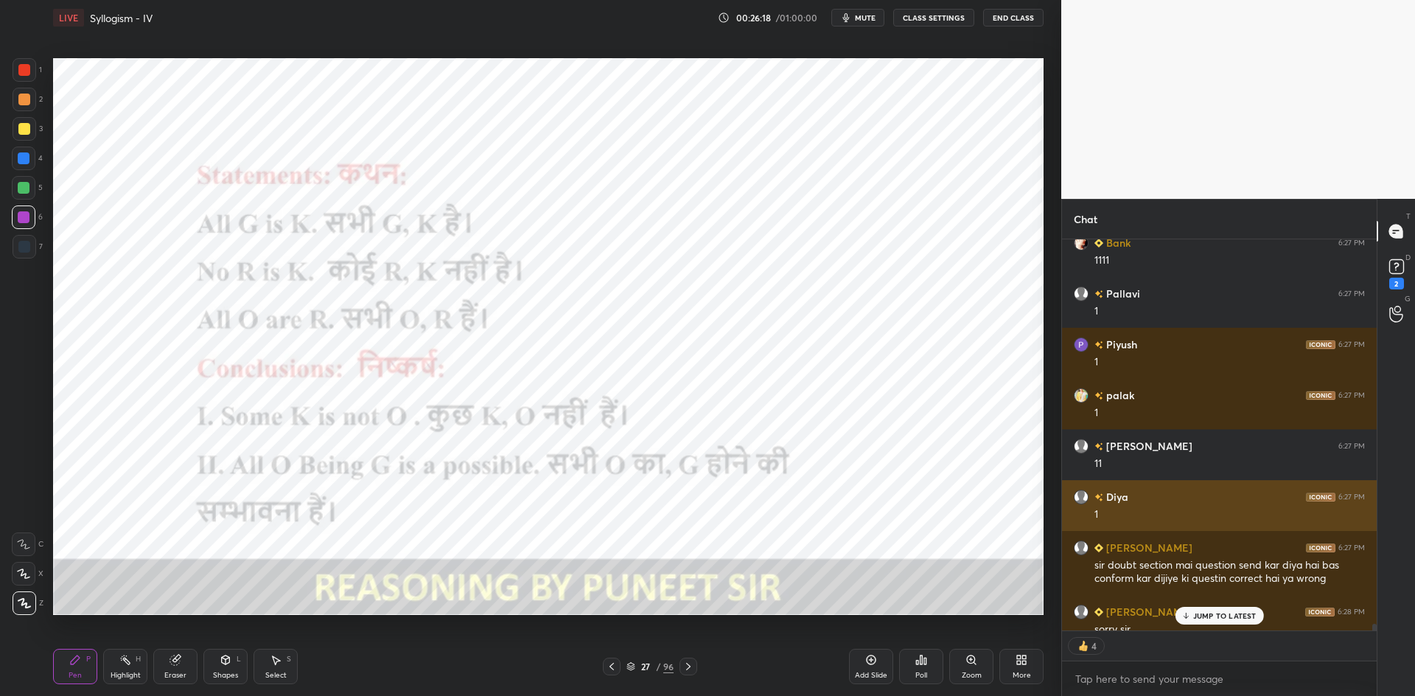
scroll to position [22652, 0]
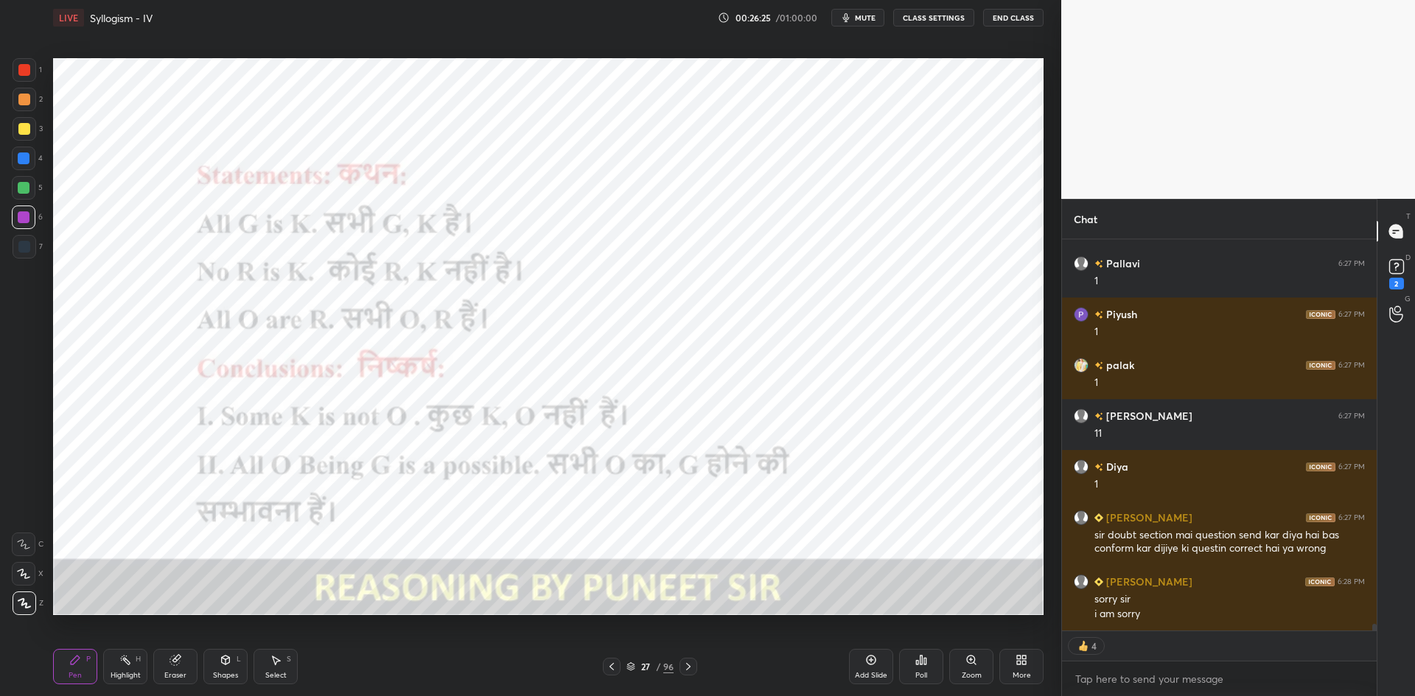
type textarea "x"
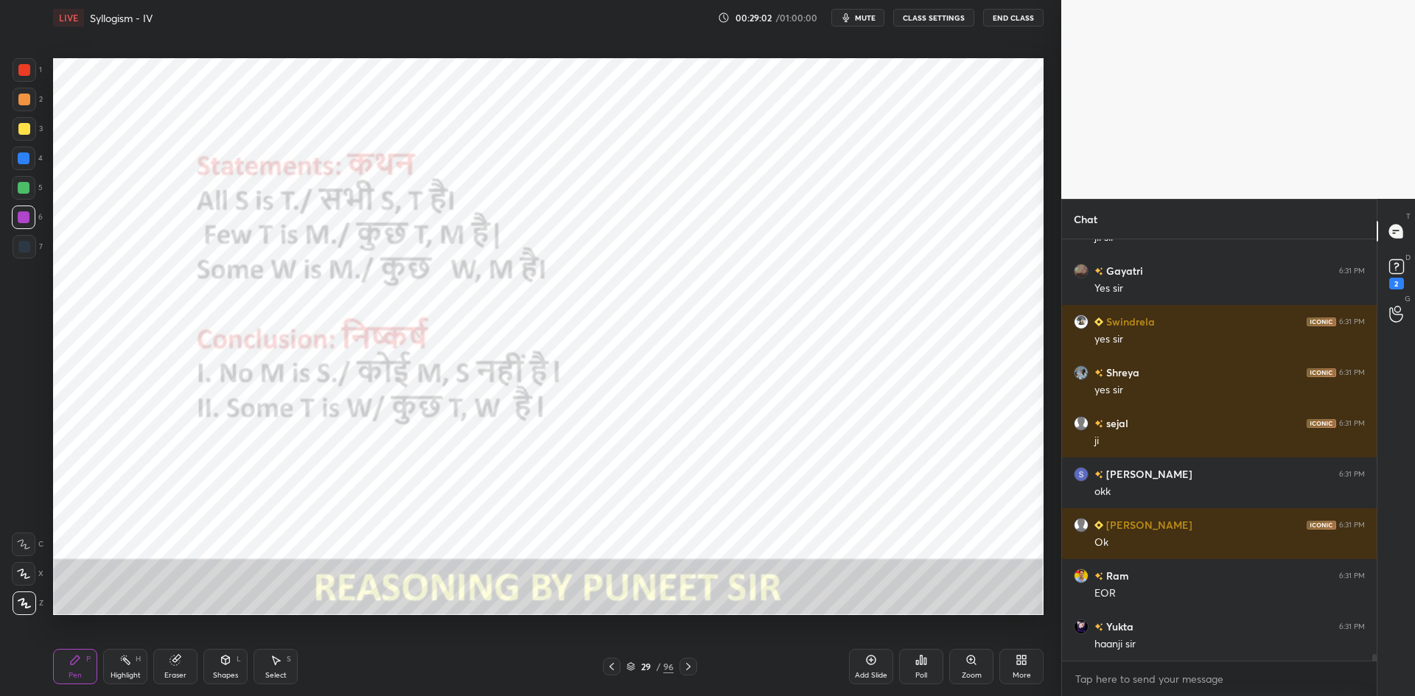
scroll to position [25381, 0]
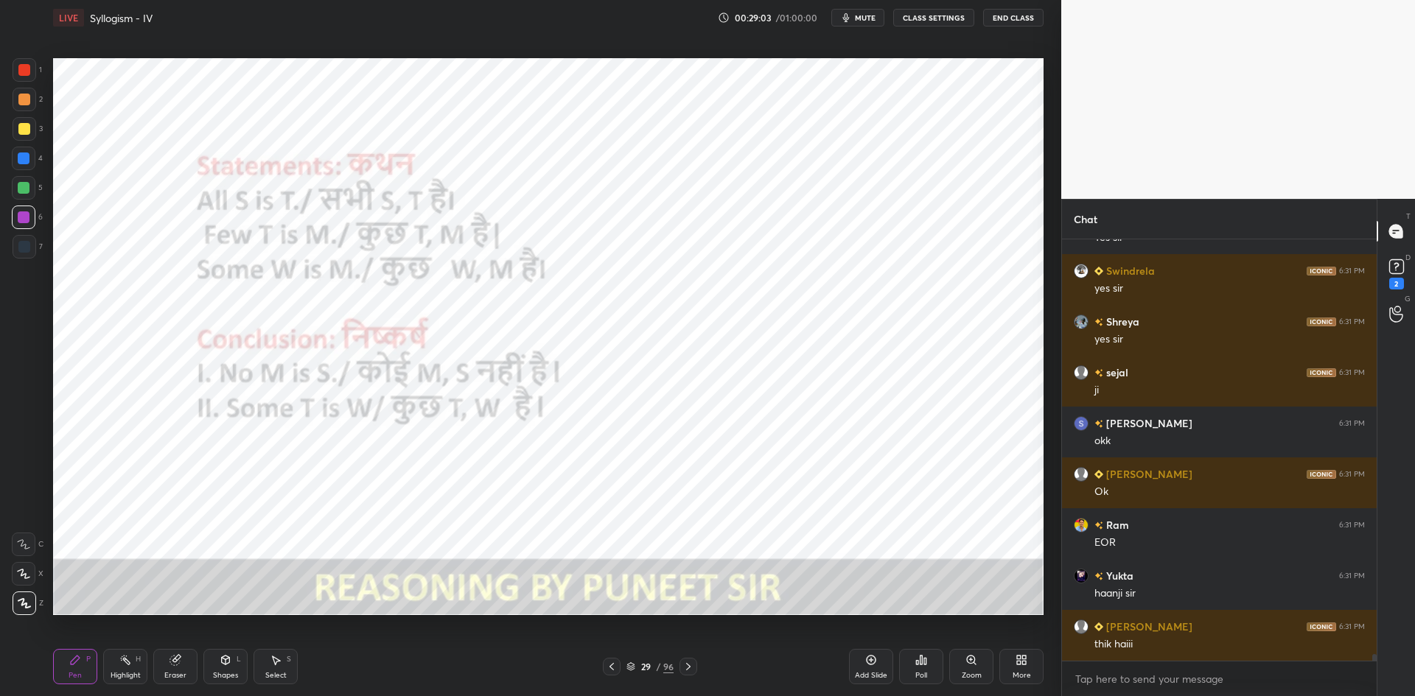
click at [927, 15] on button "CLASS SETTINGS" at bounding box center [933, 18] width 81 height 18
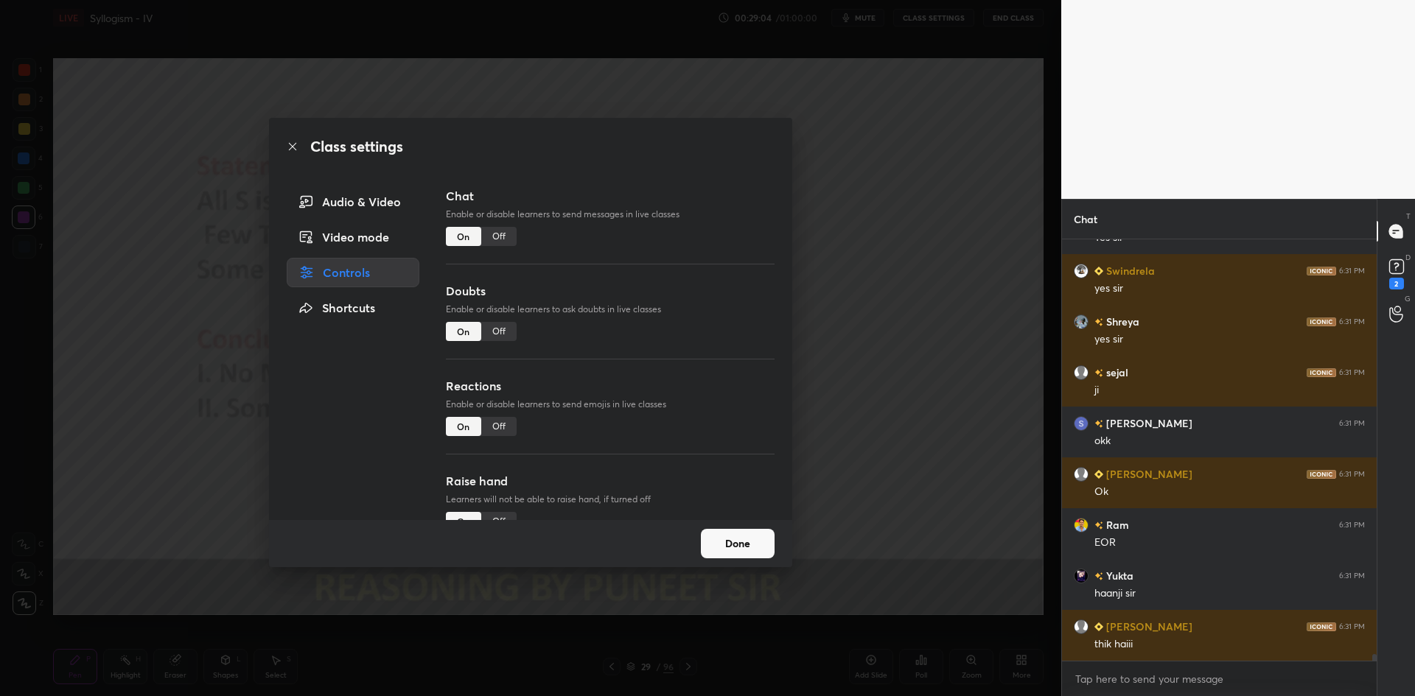
click at [500, 230] on div "Off" at bounding box center [498, 236] width 35 height 19
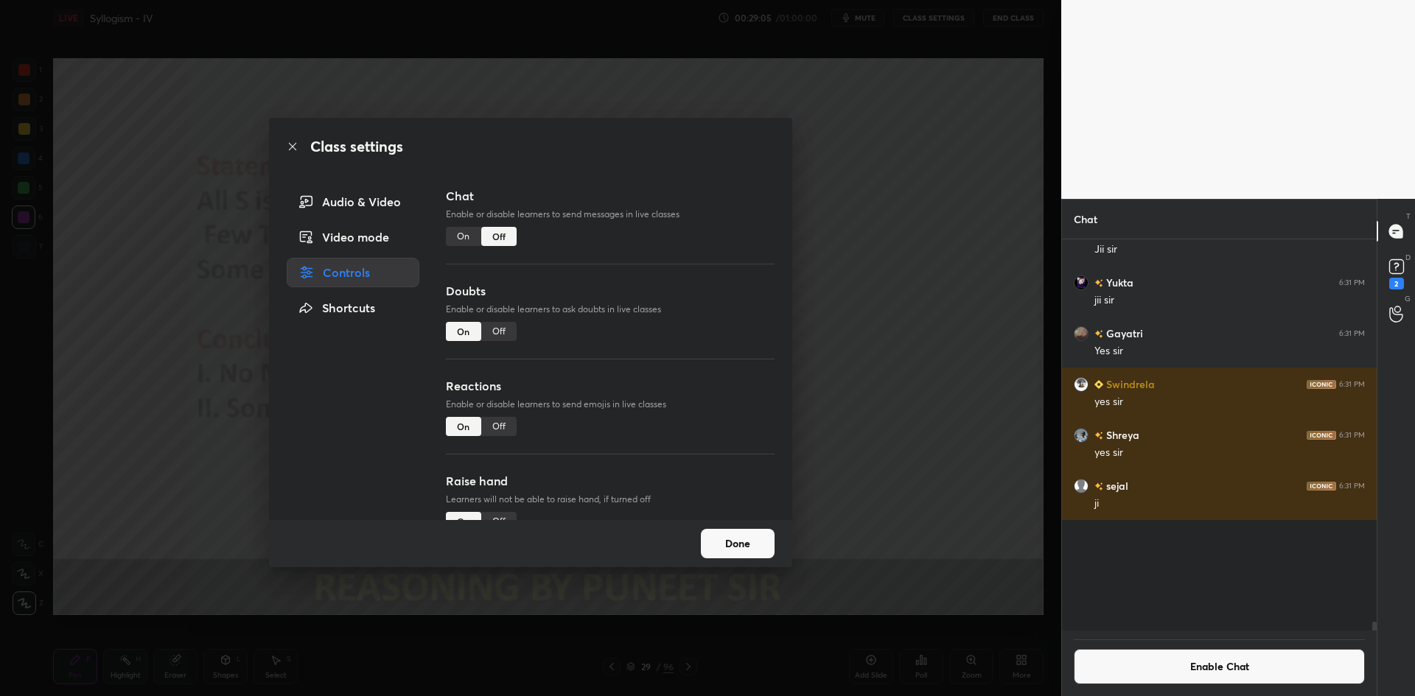
scroll to position [387, 310]
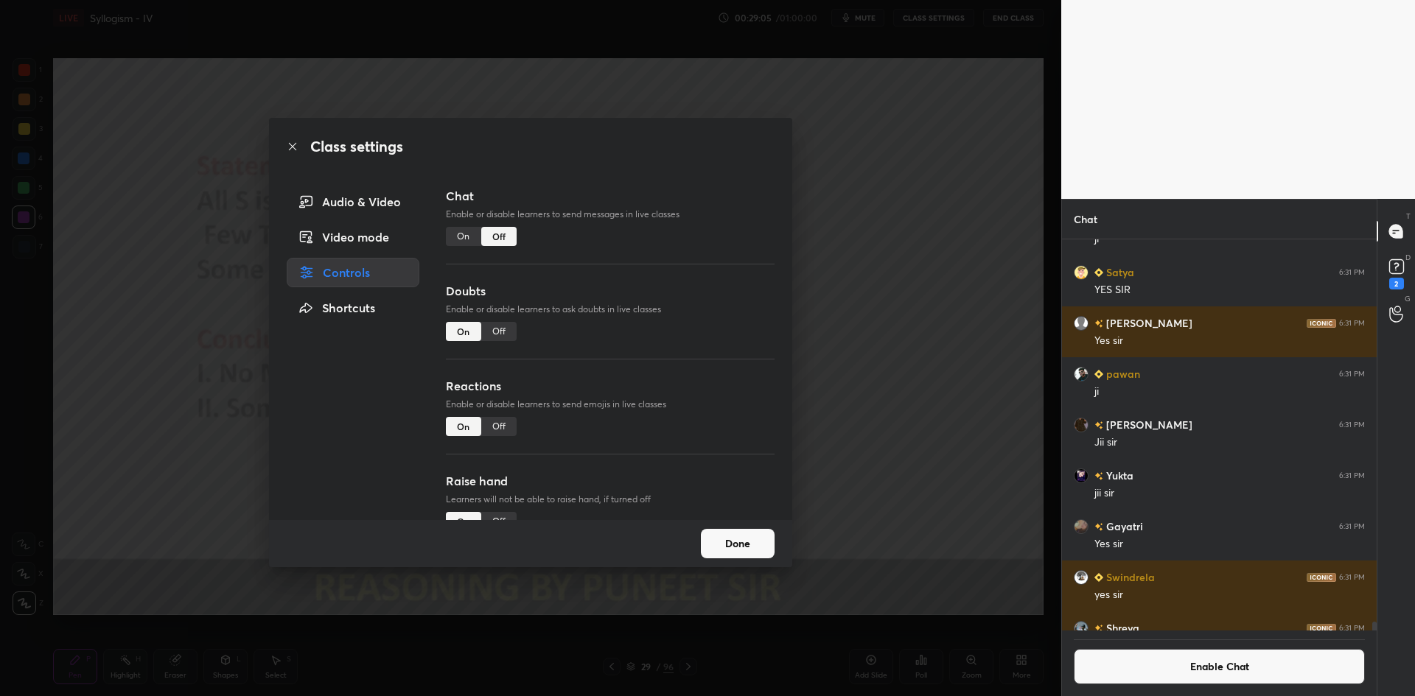
click at [849, 222] on div "Class settings Audio & Video Video mode Controls Shortcuts Chat Enable or disab…" at bounding box center [530, 348] width 1061 height 696
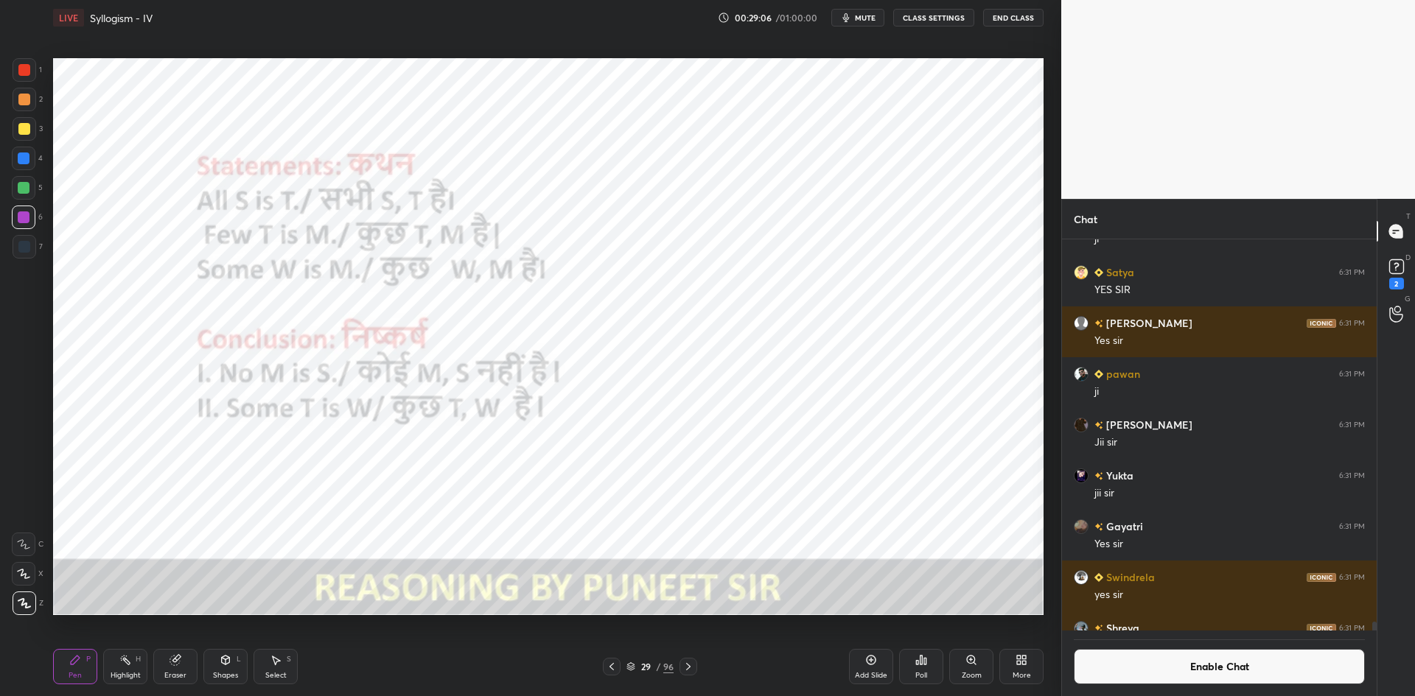
click at [688, 665] on icon at bounding box center [688, 666] width 4 height 7
click at [690, 662] on icon at bounding box center [688, 667] width 12 height 12
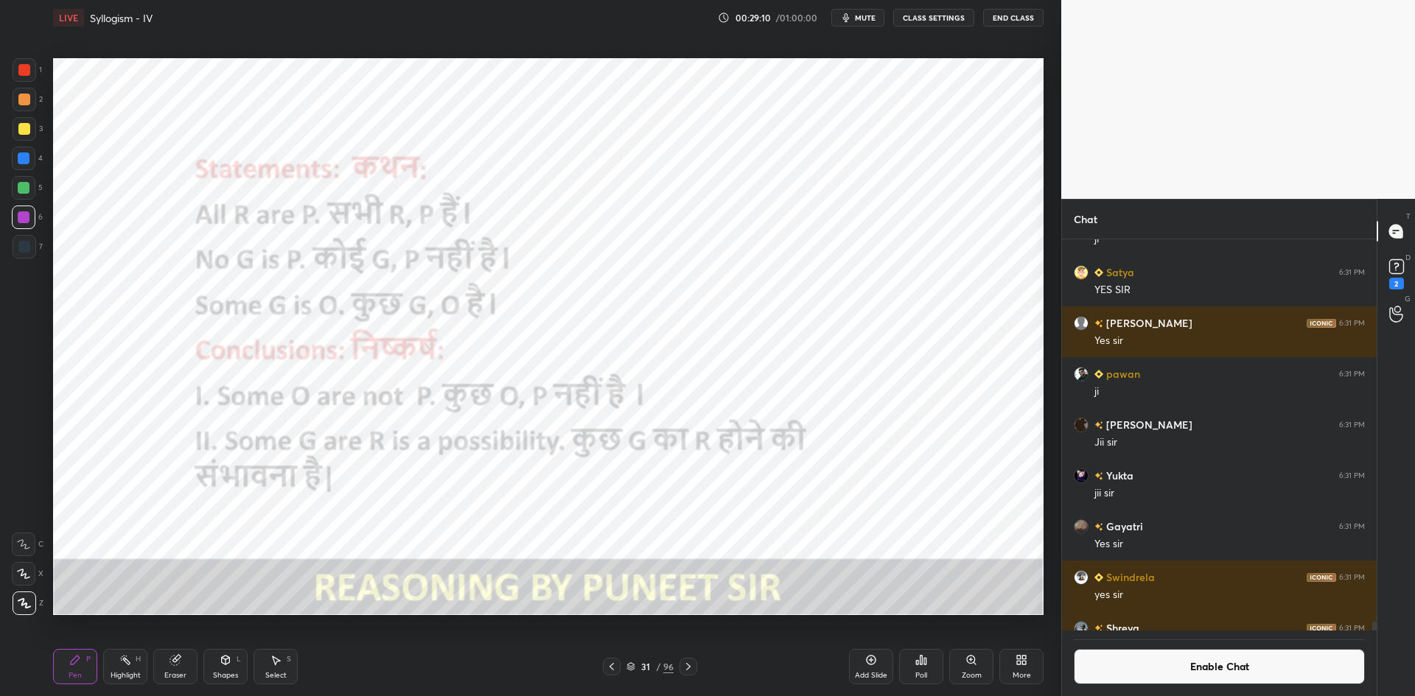
click at [1085, 660] on button "Enable Chat" at bounding box center [1219, 666] width 291 height 35
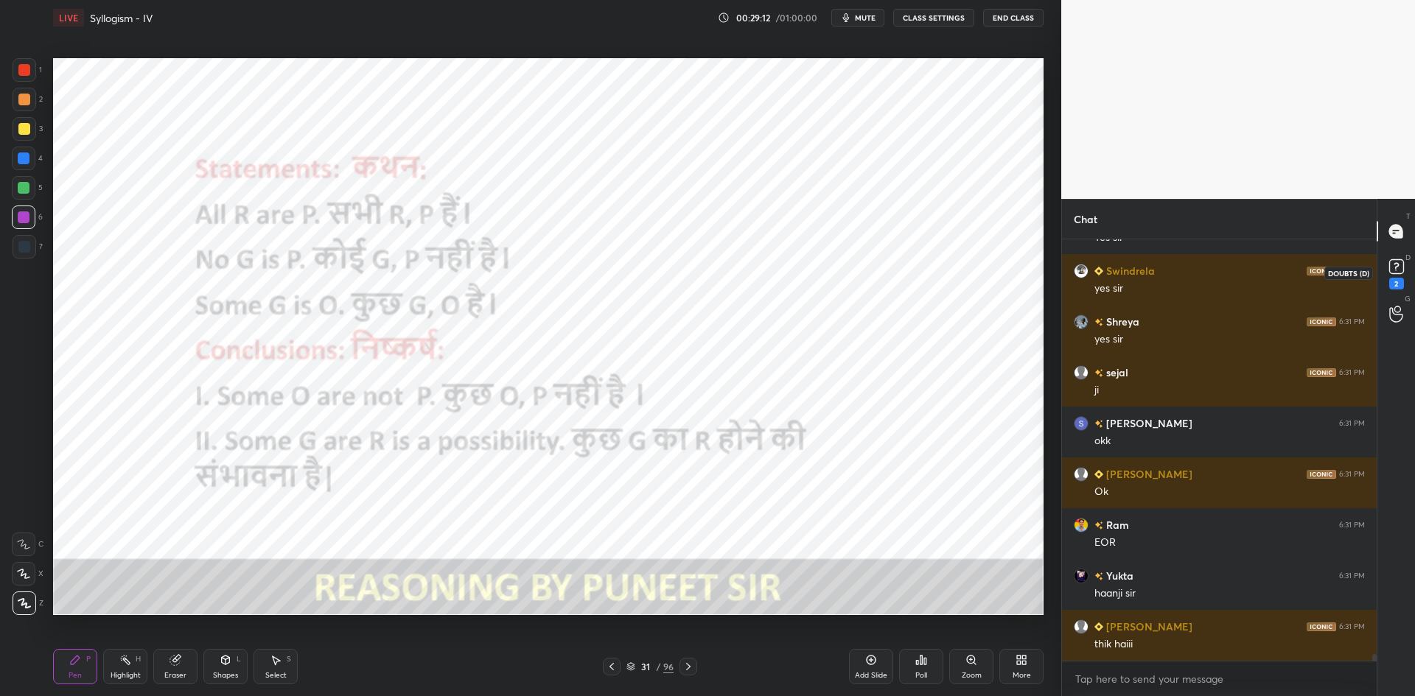
scroll to position [25236, 0]
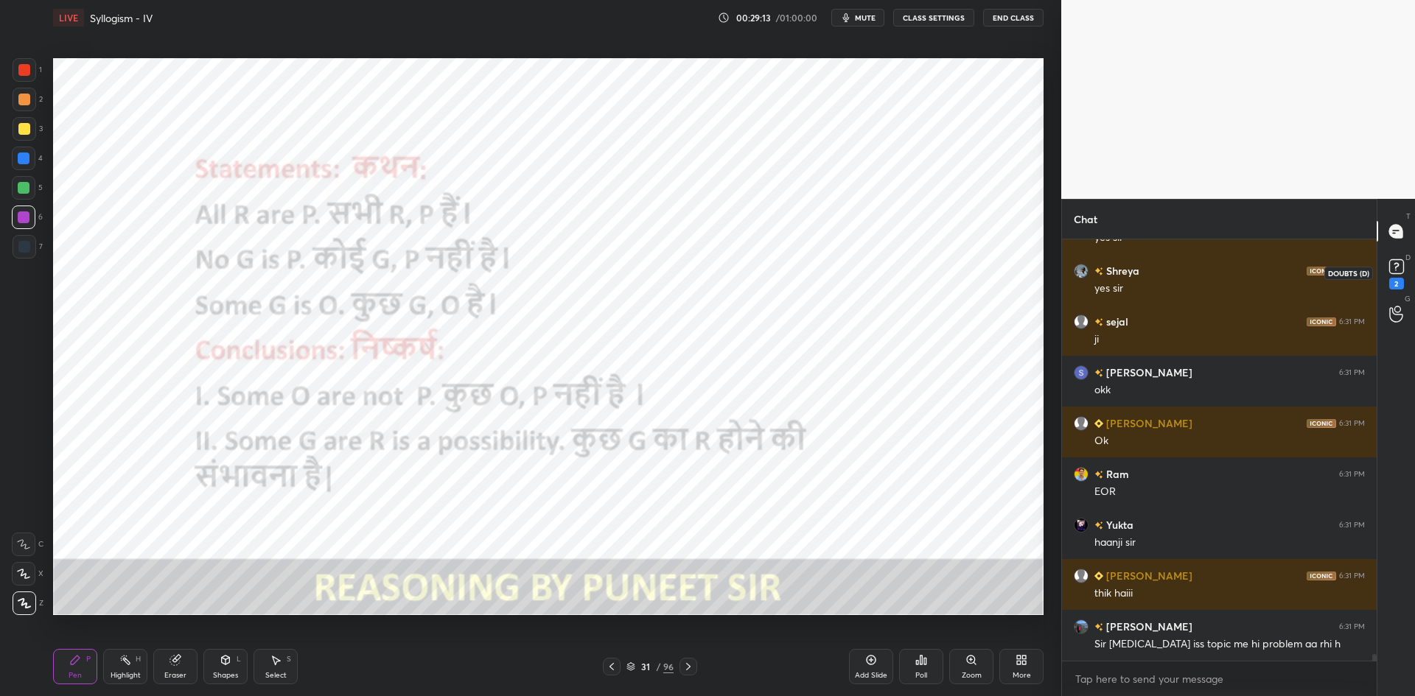
click at [1404, 267] on icon at bounding box center [1396, 267] width 22 height 22
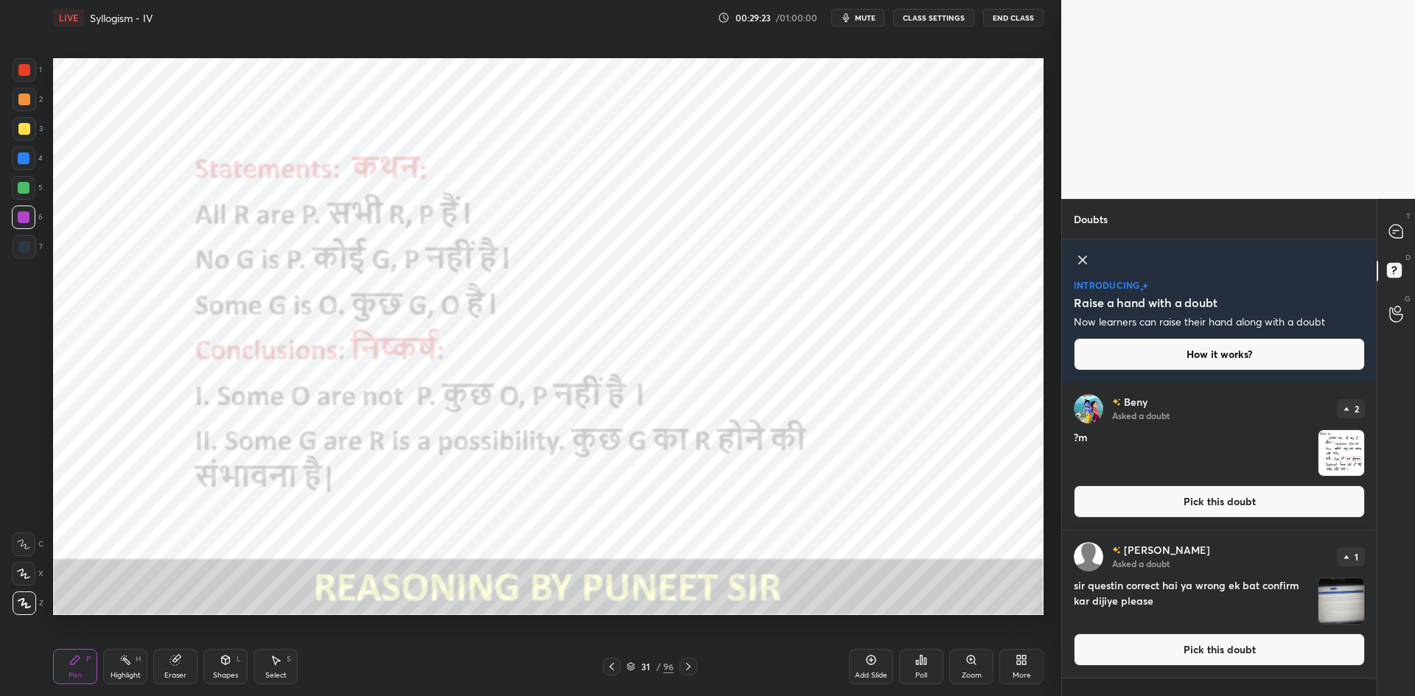
click at [1092, 651] on button "Pick this doubt" at bounding box center [1219, 650] width 291 height 32
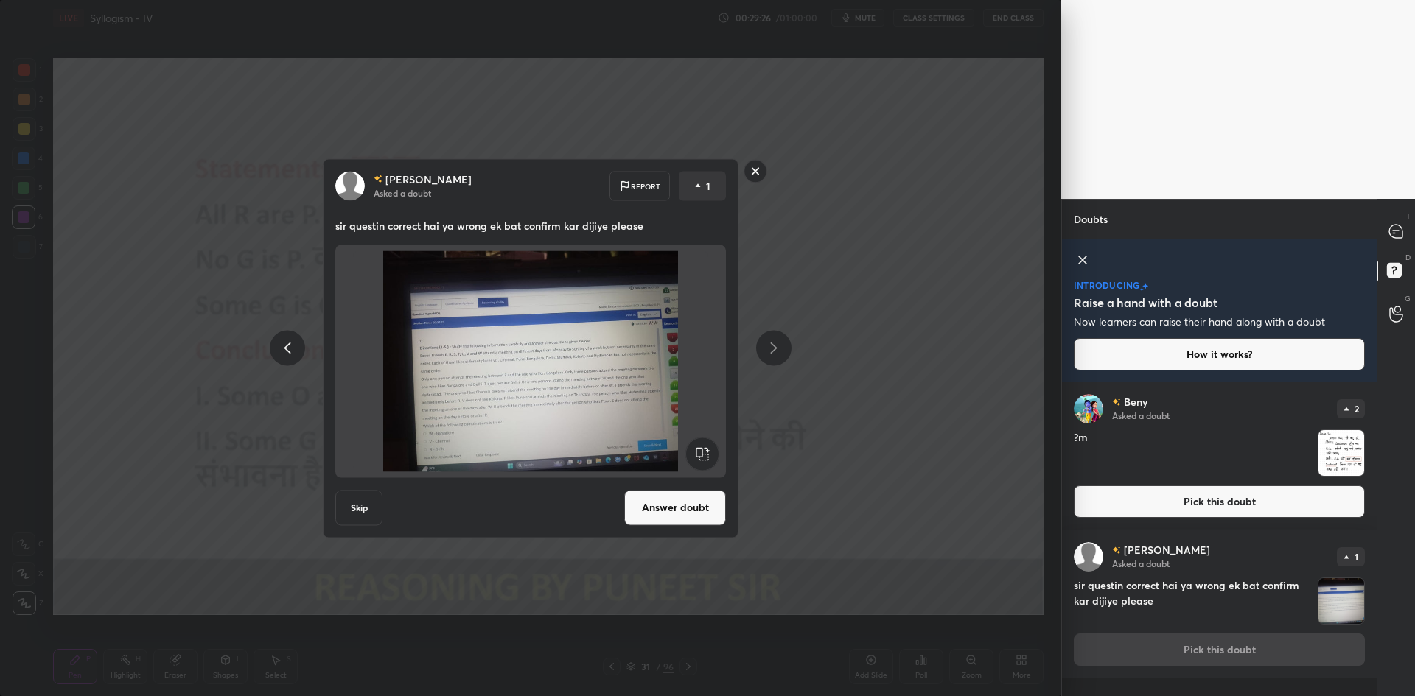
click at [694, 505] on button "Answer doubt" at bounding box center [675, 507] width 102 height 35
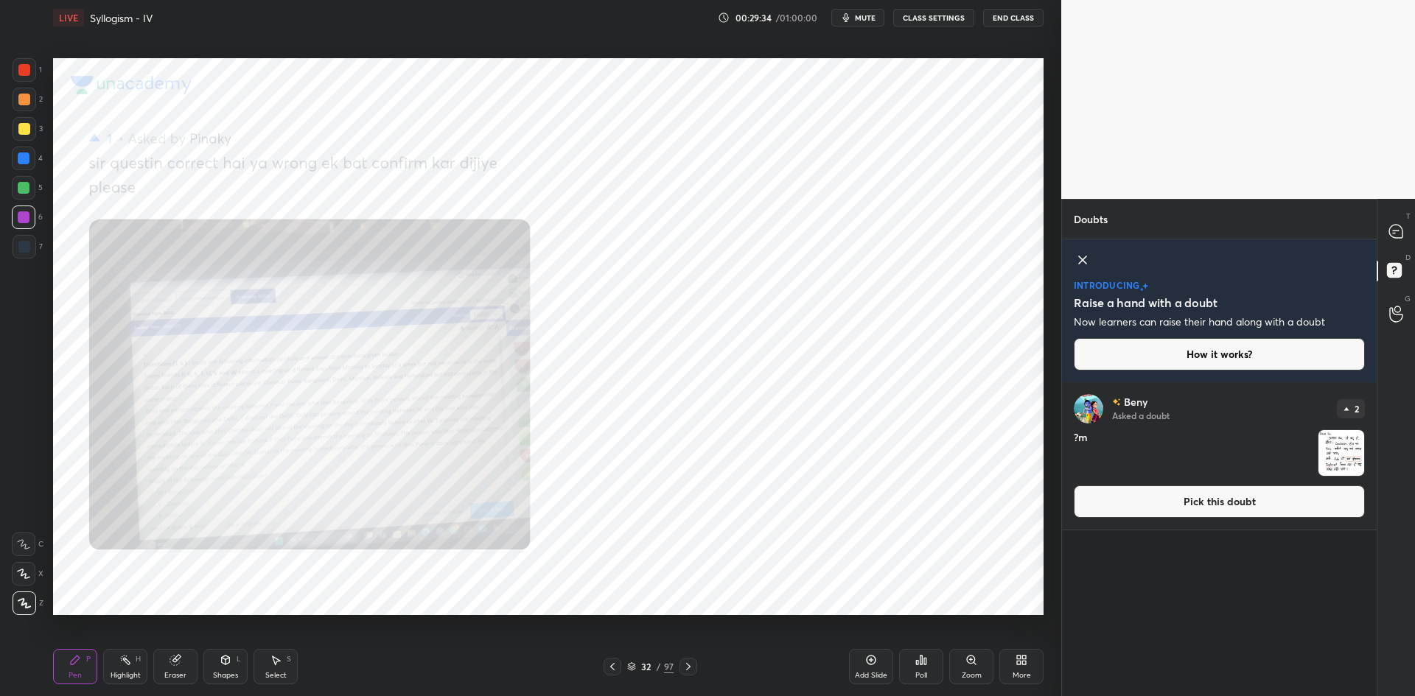
click at [963, 653] on div "Zoom" at bounding box center [971, 666] width 44 height 35
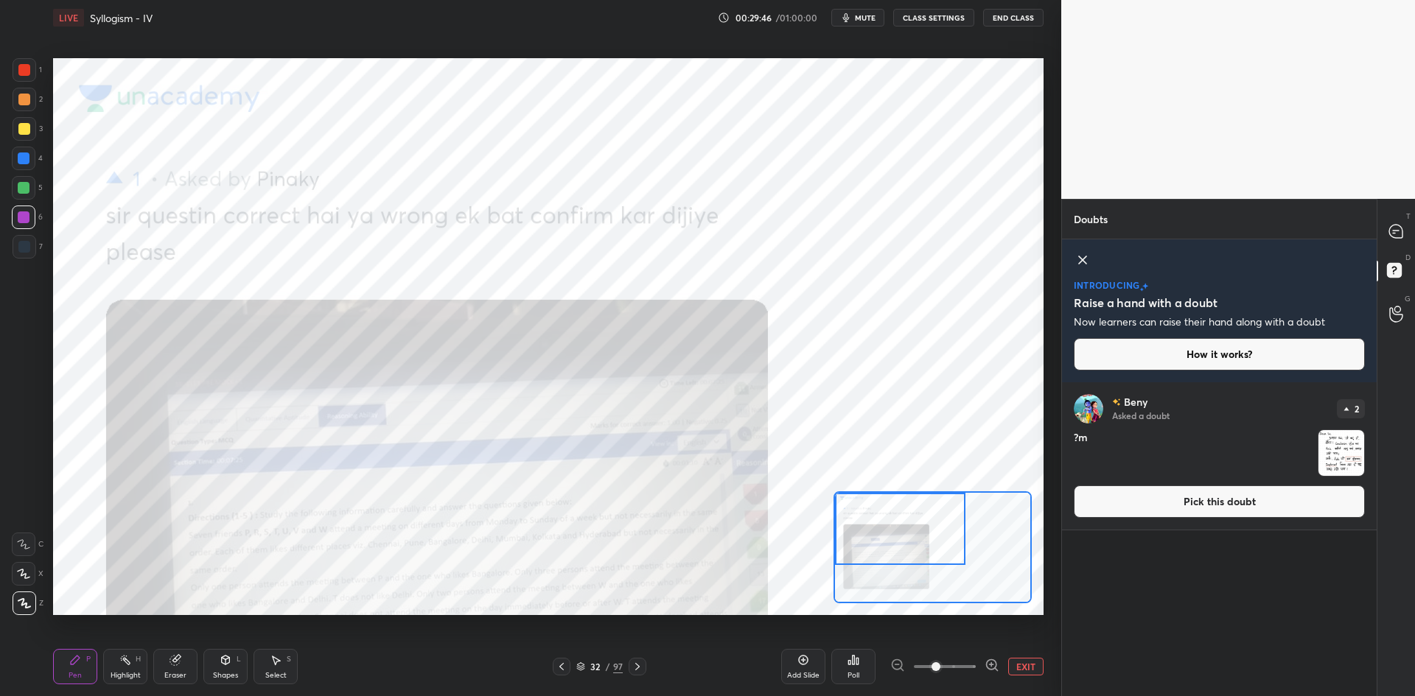
click at [1011, 657] on div "Add Slide Poll EXIT" at bounding box center [912, 667] width 262 height 83
click at [1006, 665] on div "EXIT" at bounding box center [966, 667] width 153 height 18
click at [1007, 672] on div "EXIT" at bounding box center [966, 667] width 153 height 18
click at [1017, 668] on button "EXIT" at bounding box center [1025, 667] width 35 height 18
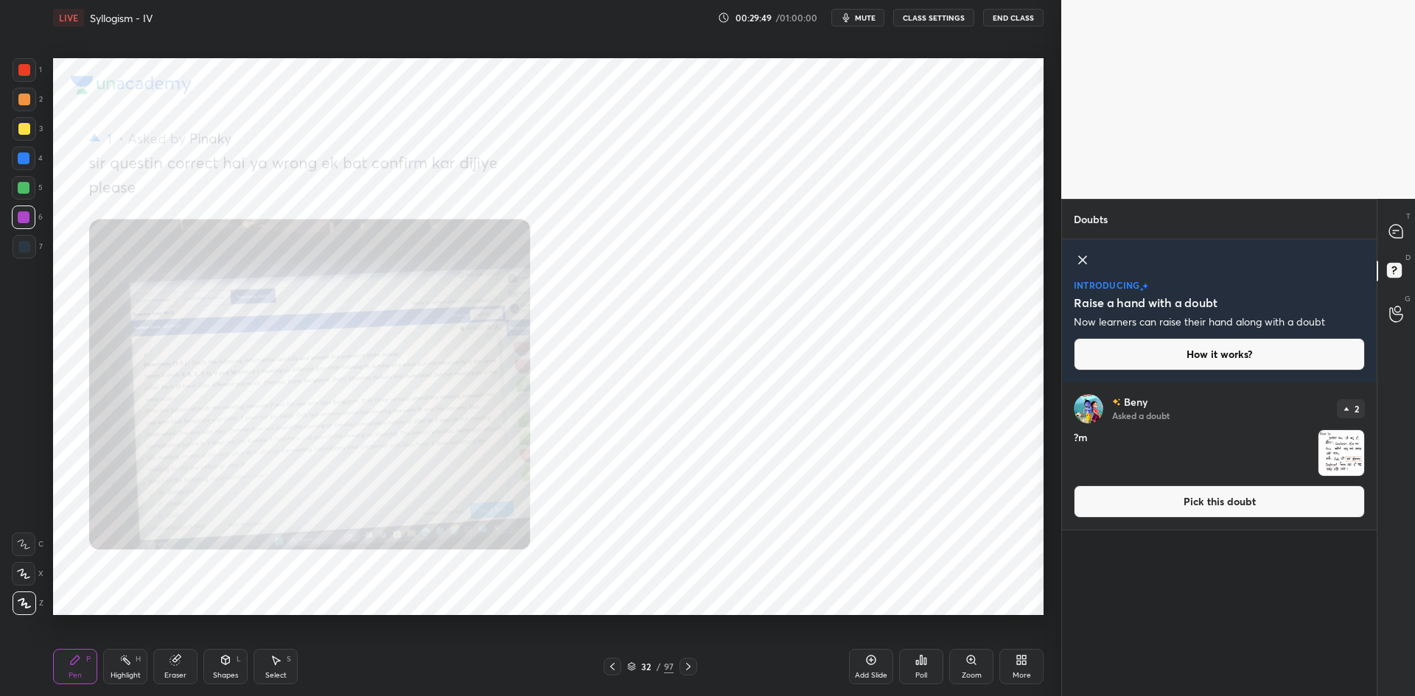
click at [612, 662] on icon at bounding box center [612, 667] width 12 height 12
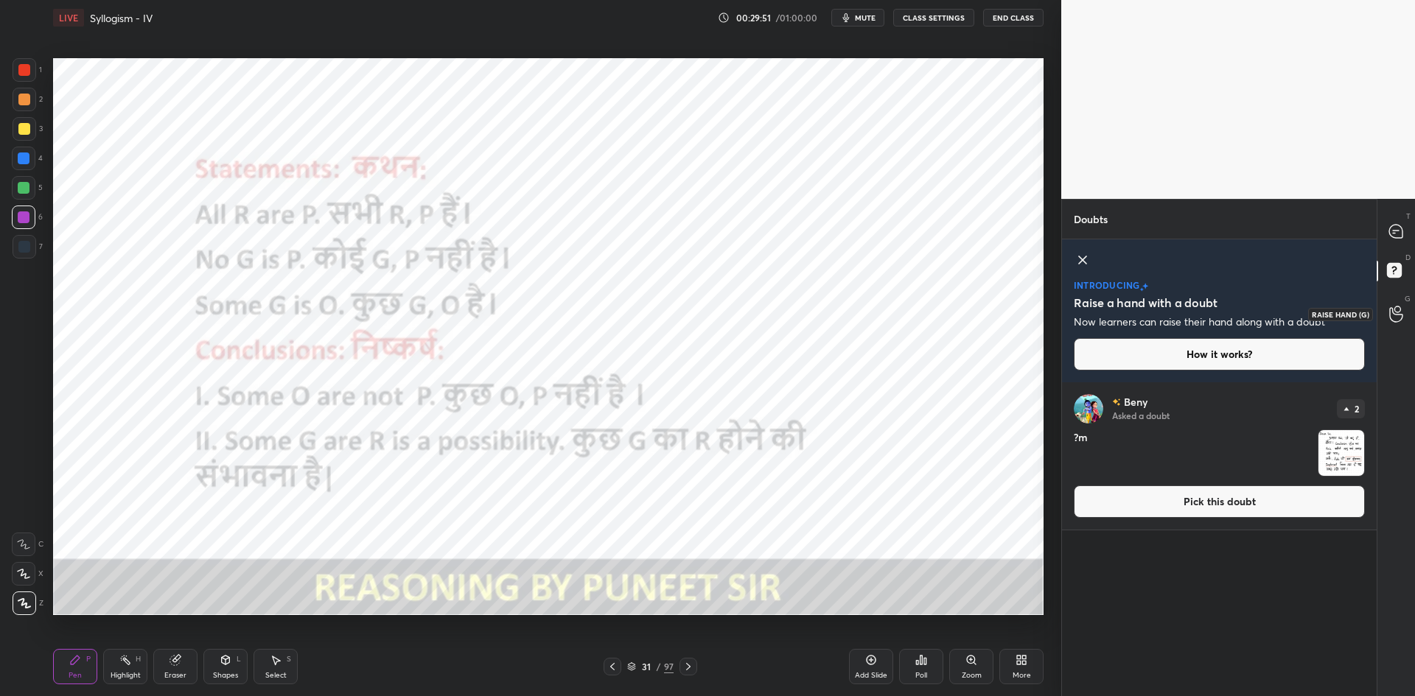
click at [1393, 317] on icon at bounding box center [1396, 314] width 14 height 17
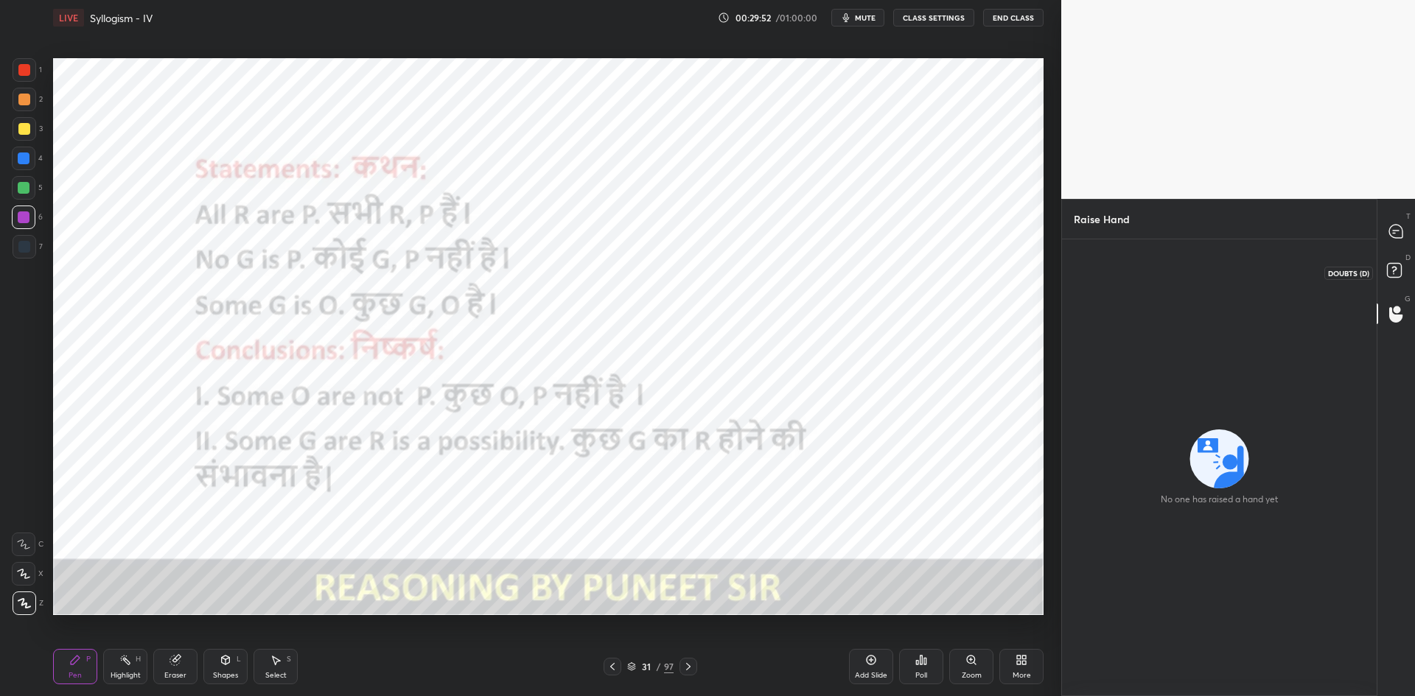
click at [1400, 271] on rect at bounding box center [1394, 271] width 14 height 14
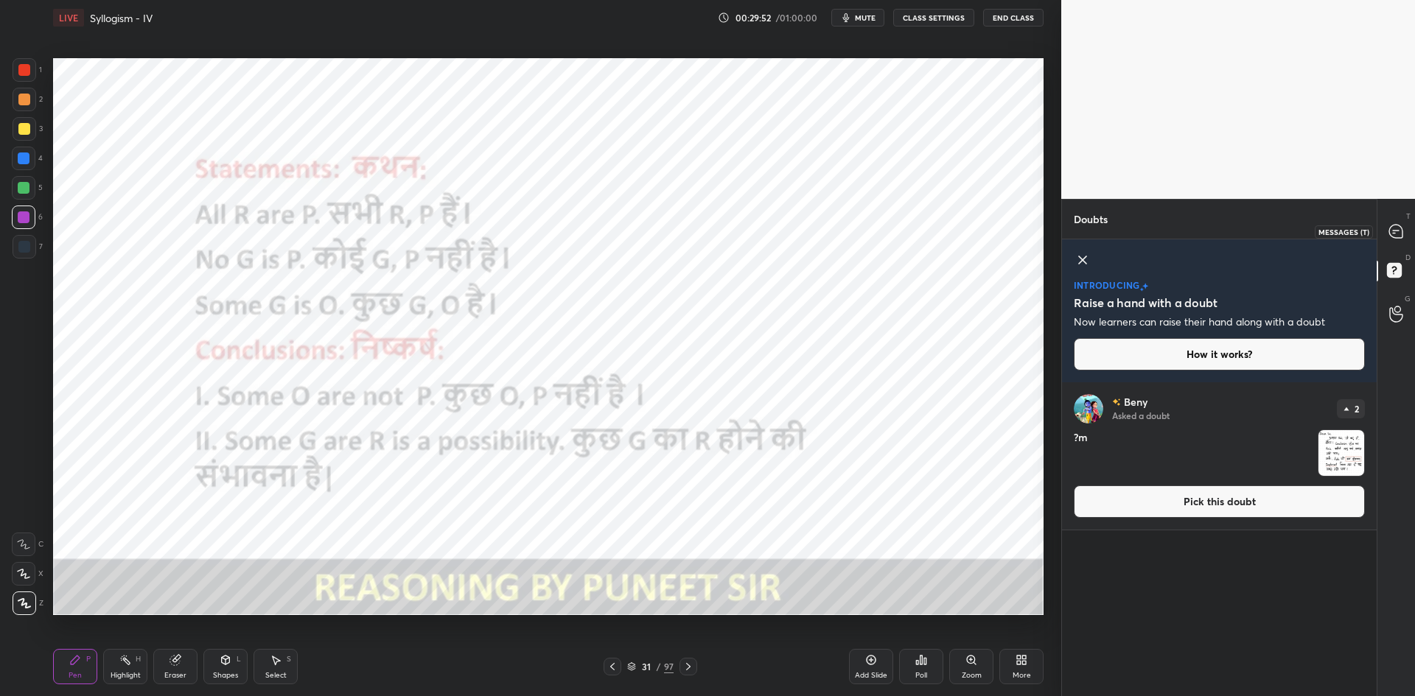
click at [1397, 237] on icon at bounding box center [1395, 231] width 13 height 13
type textarea "x"
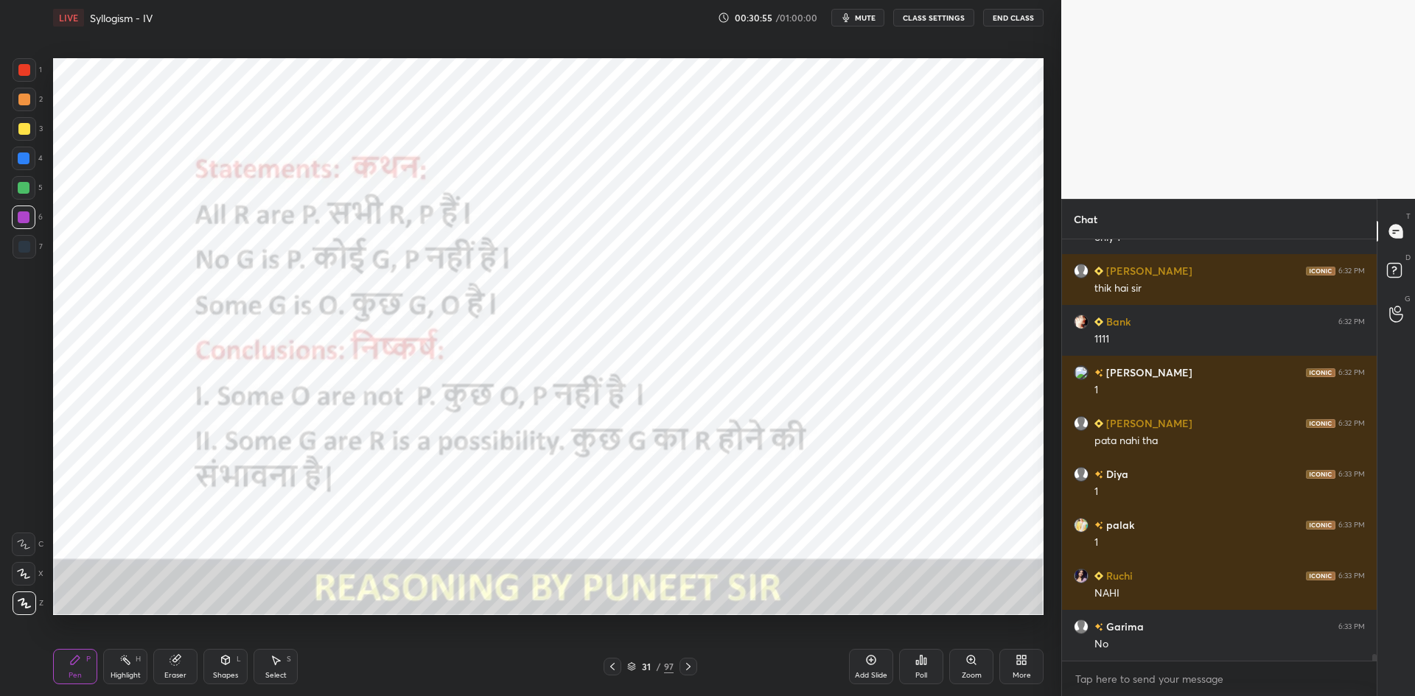
scroll to position [27276, 0]
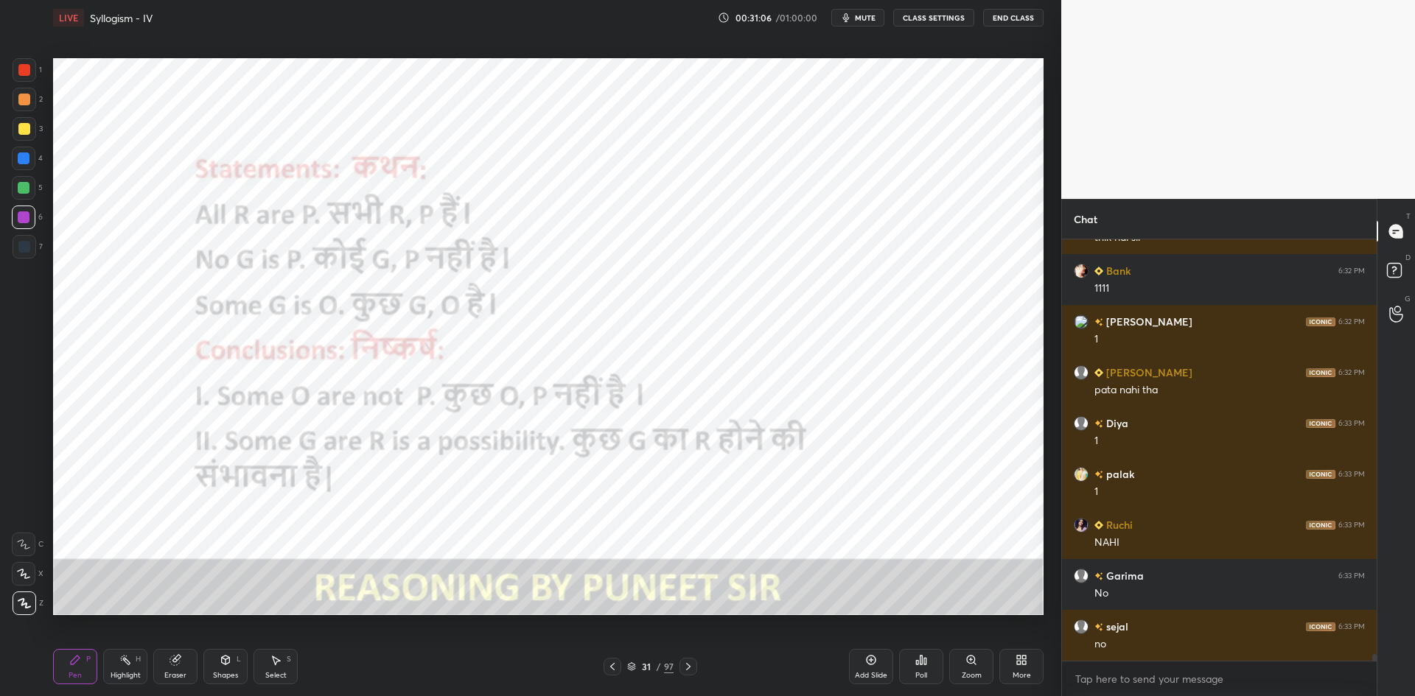
click at [685, 662] on icon at bounding box center [688, 667] width 12 height 12
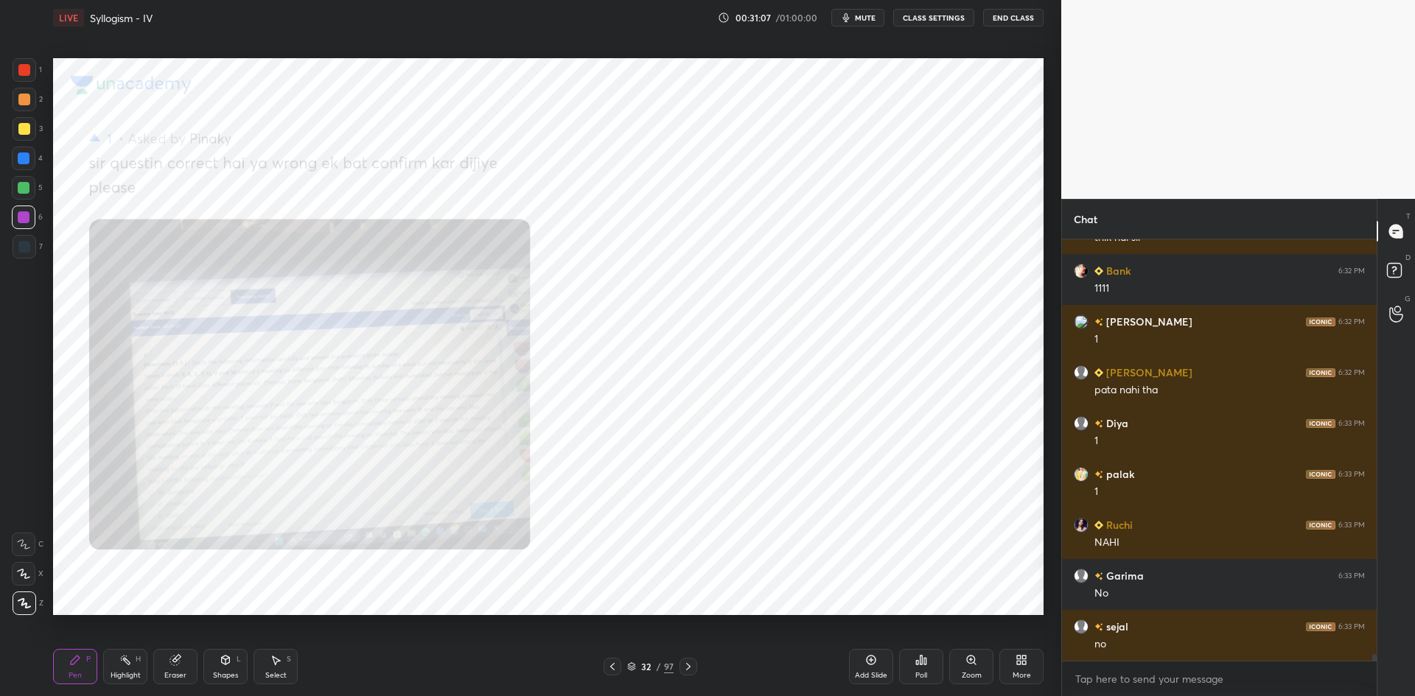
click at [687, 668] on icon at bounding box center [688, 667] width 12 height 12
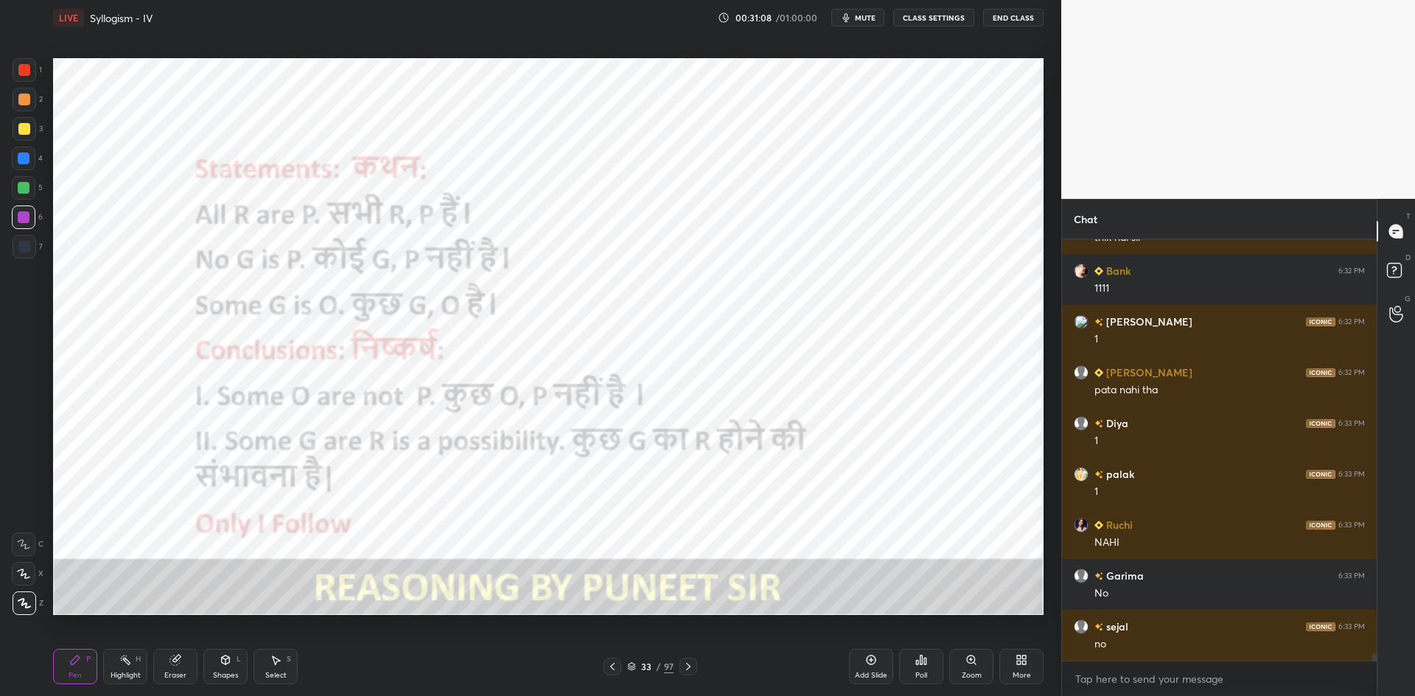
click at [693, 662] on icon at bounding box center [688, 667] width 12 height 12
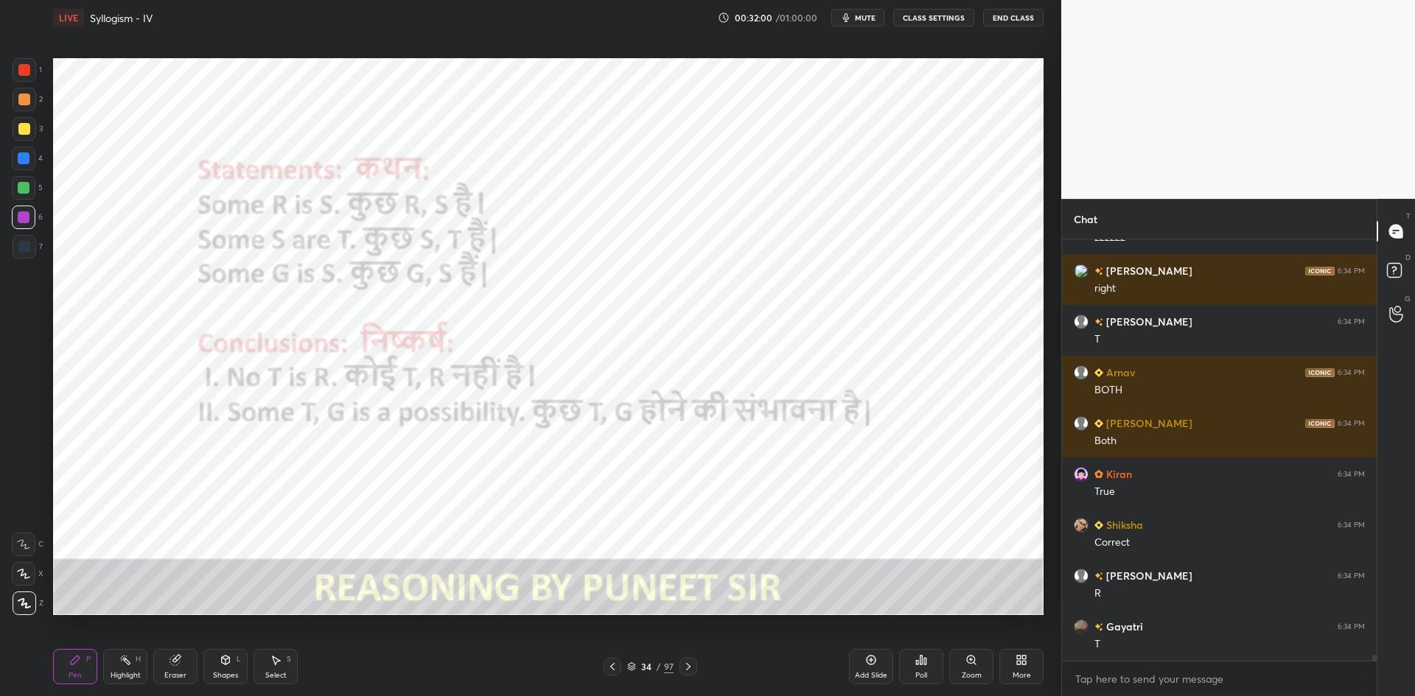
scroll to position [29919, 0]
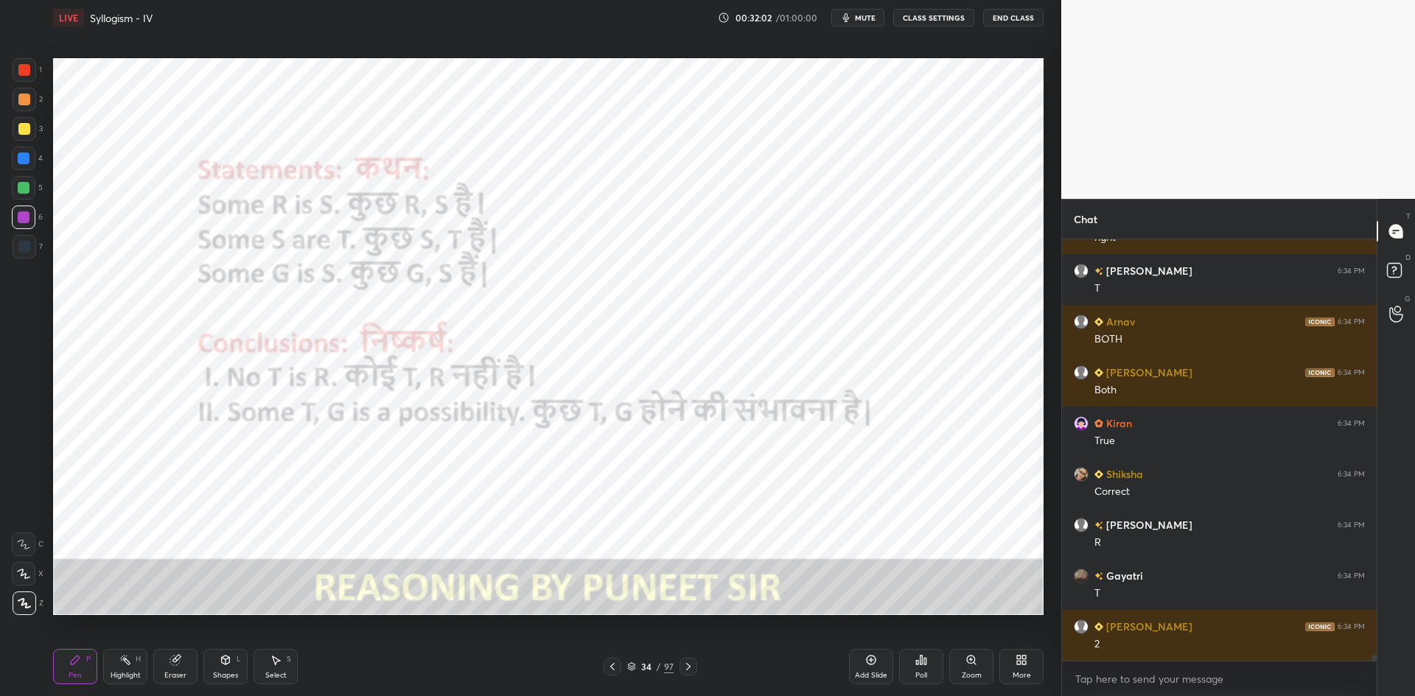
click at [690, 669] on icon at bounding box center [688, 667] width 12 height 12
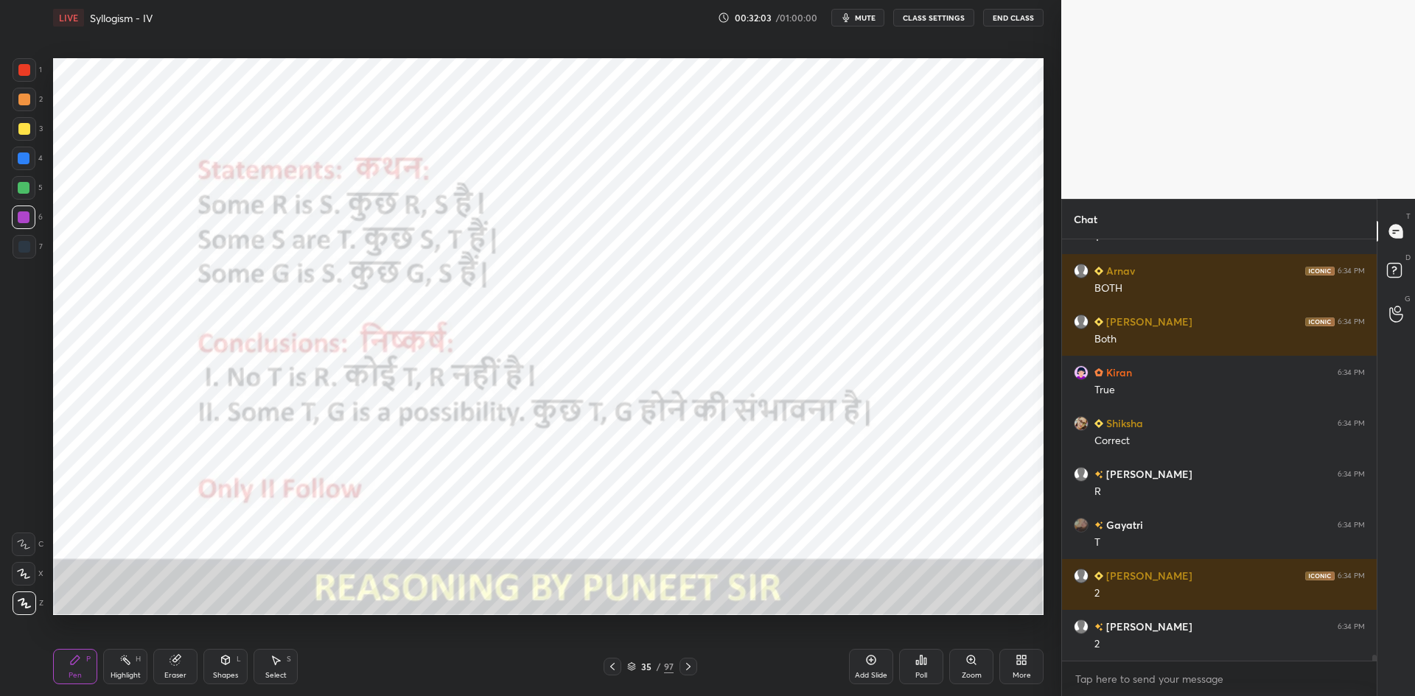
click at [684, 661] on icon at bounding box center [688, 667] width 12 height 12
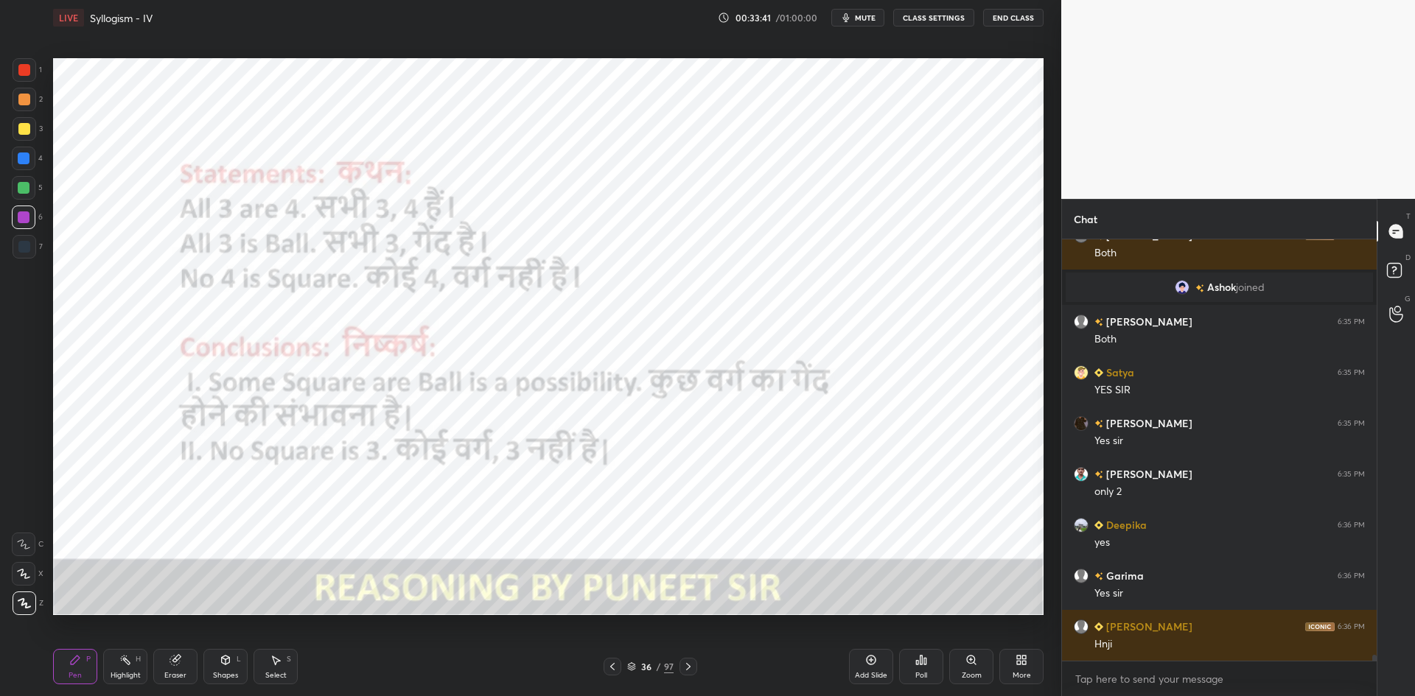
scroll to position [29883, 0]
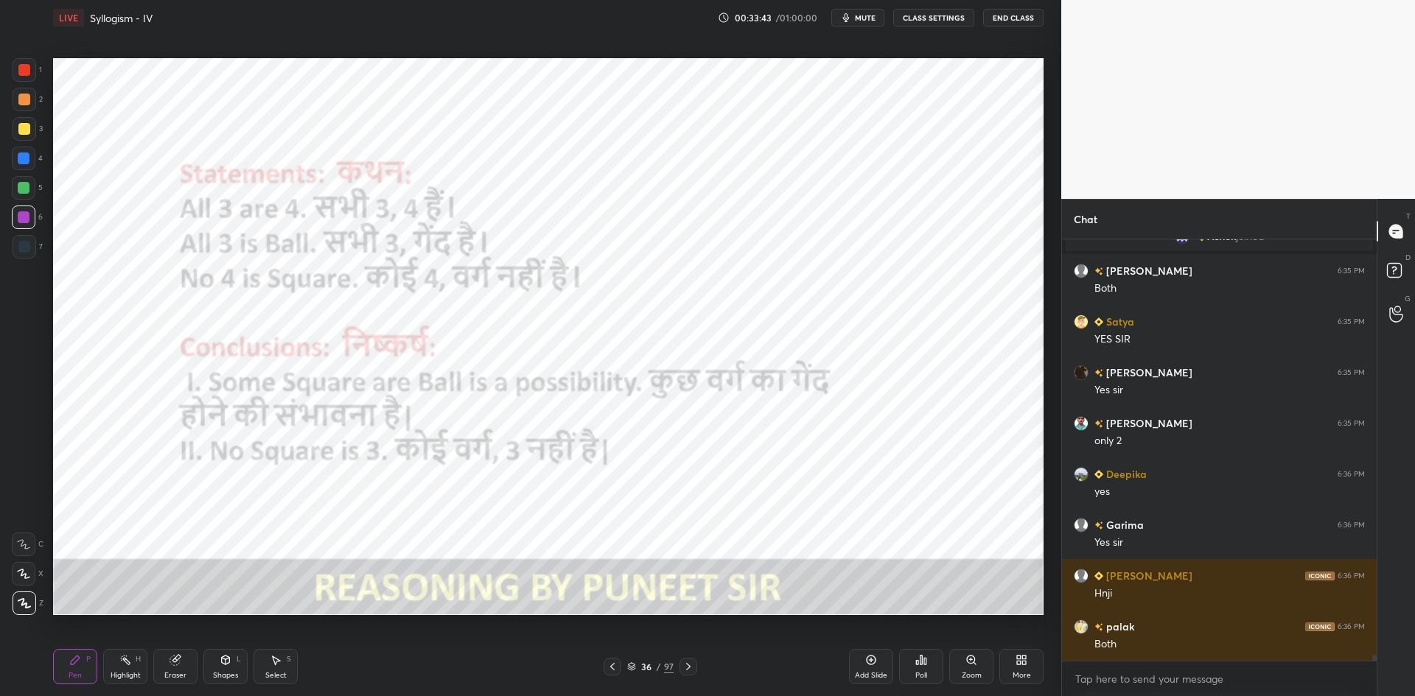
click at [24, 251] on div at bounding box center [24, 247] width 12 height 12
click at [687, 665] on icon at bounding box center [688, 666] width 4 height 7
click at [686, 662] on icon at bounding box center [688, 667] width 12 height 12
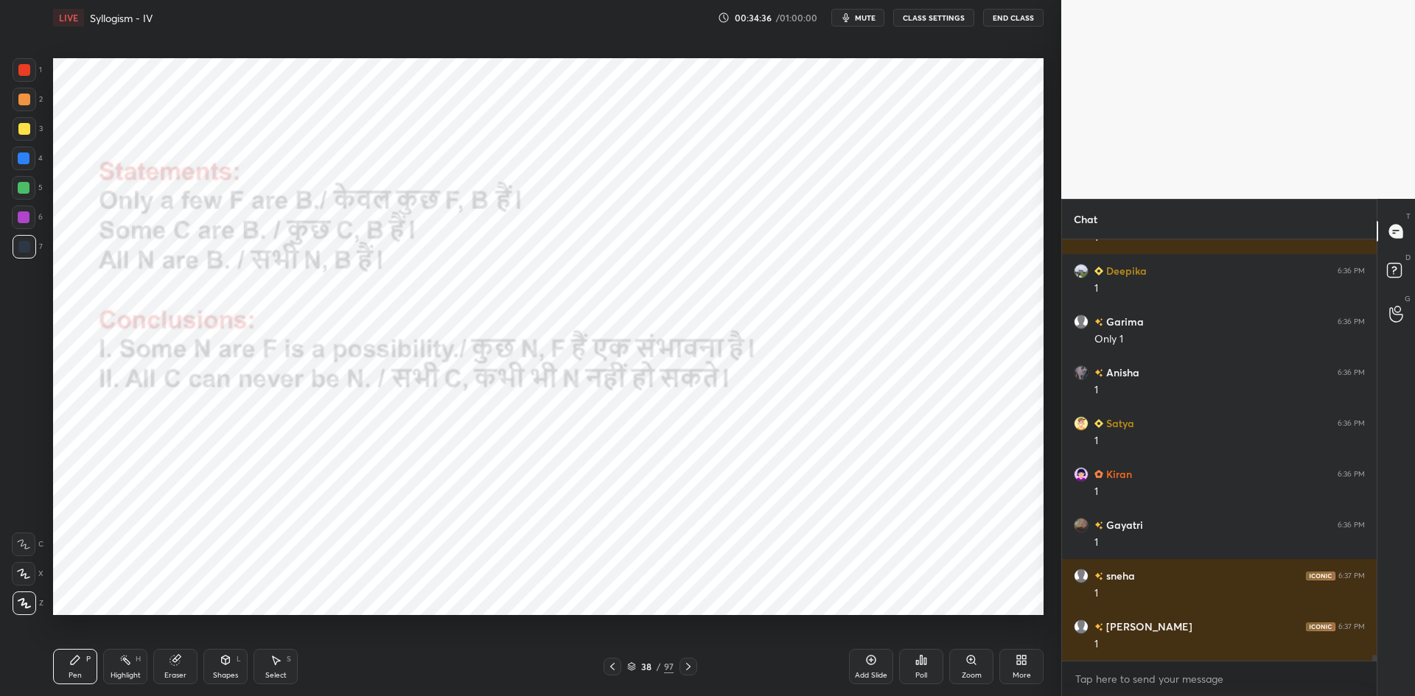
scroll to position [30951, 0]
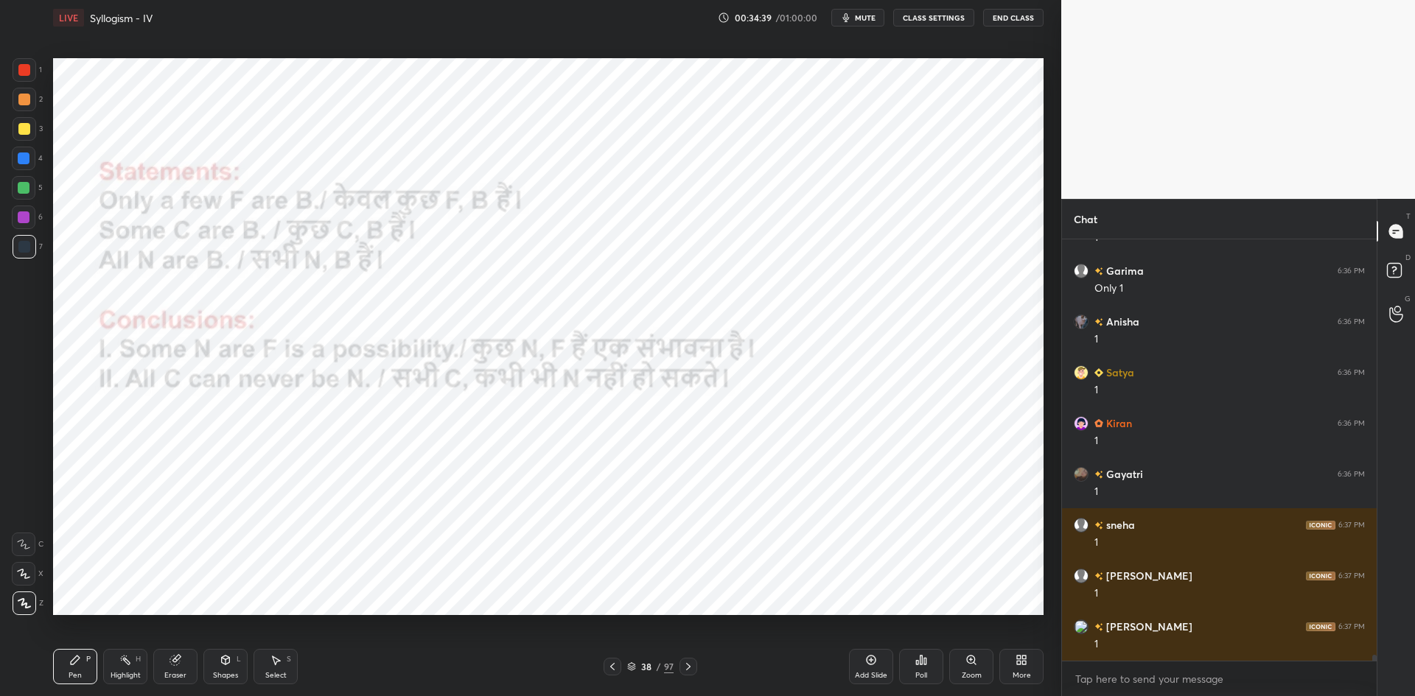
click at [931, 19] on button "CLASS SETTINGS" at bounding box center [933, 18] width 81 height 18
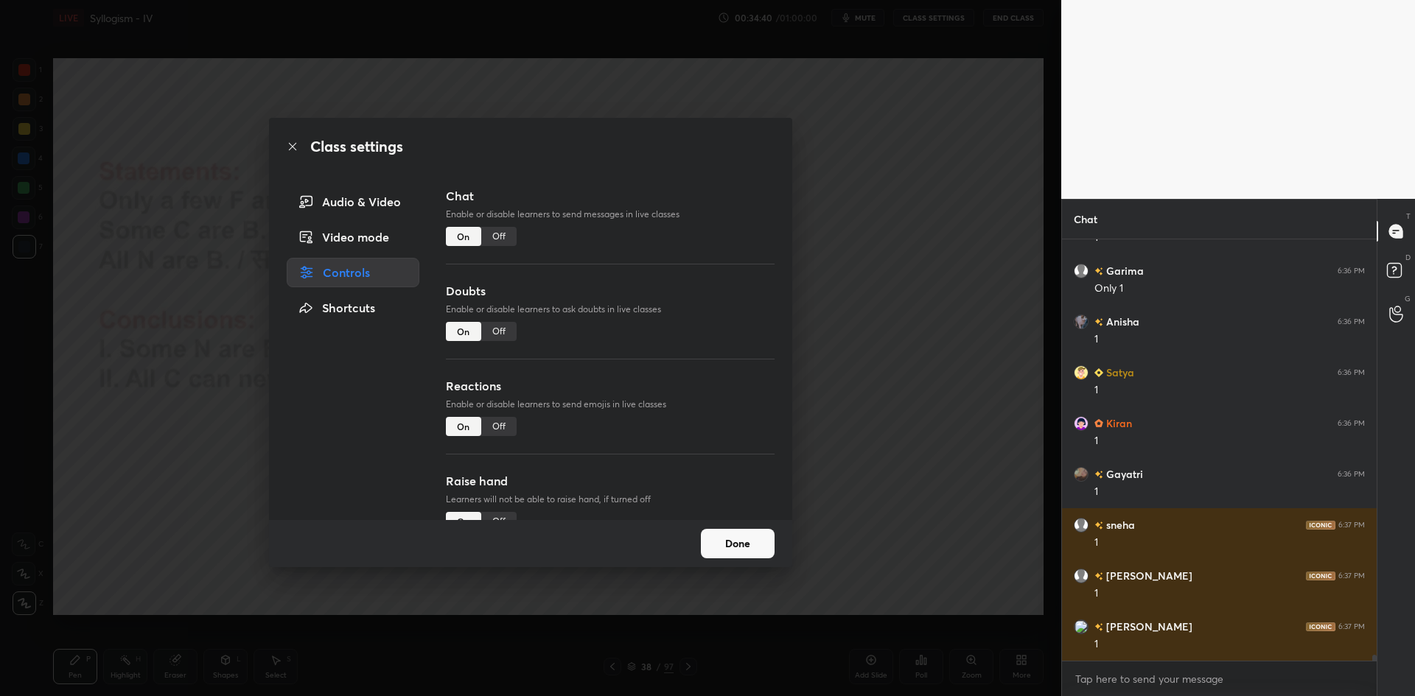
click at [505, 231] on div "Off" at bounding box center [498, 236] width 35 height 19
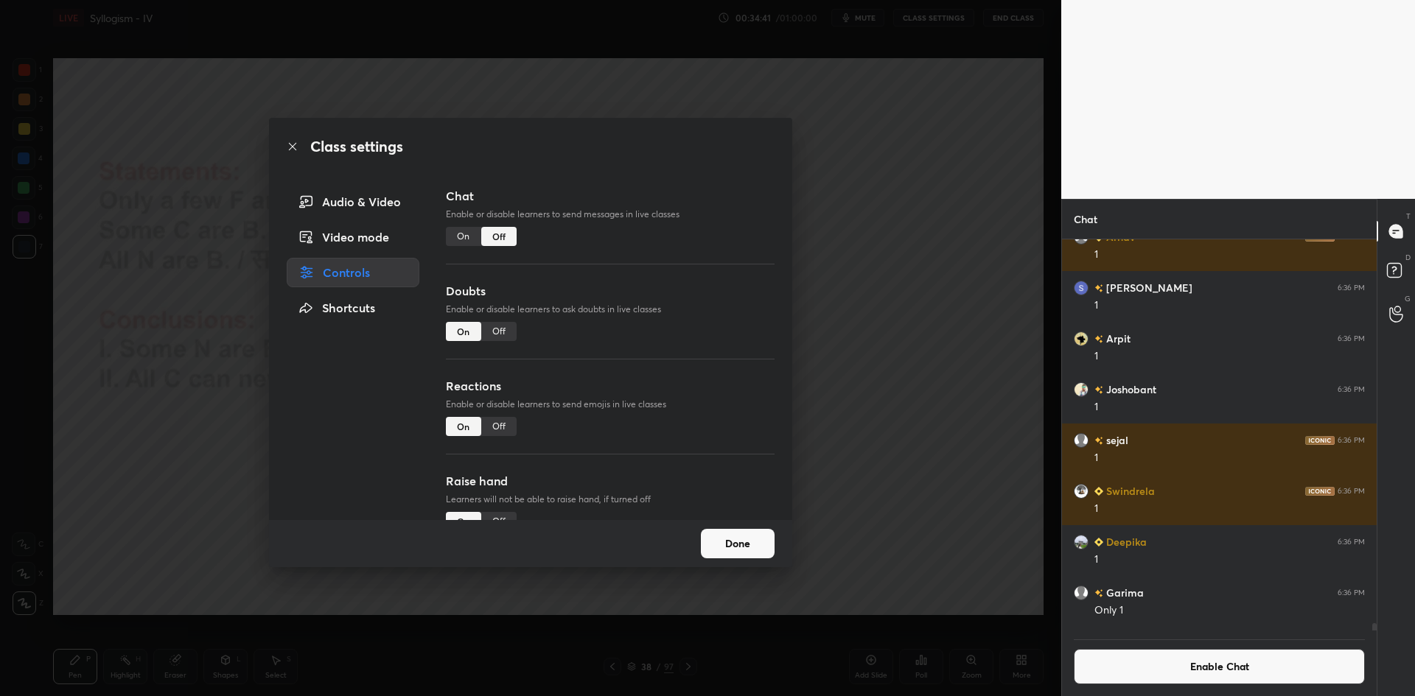
click at [894, 257] on div "Class settings Audio & Video Video mode Controls Shortcuts Chat Enable or disab…" at bounding box center [530, 348] width 1061 height 696
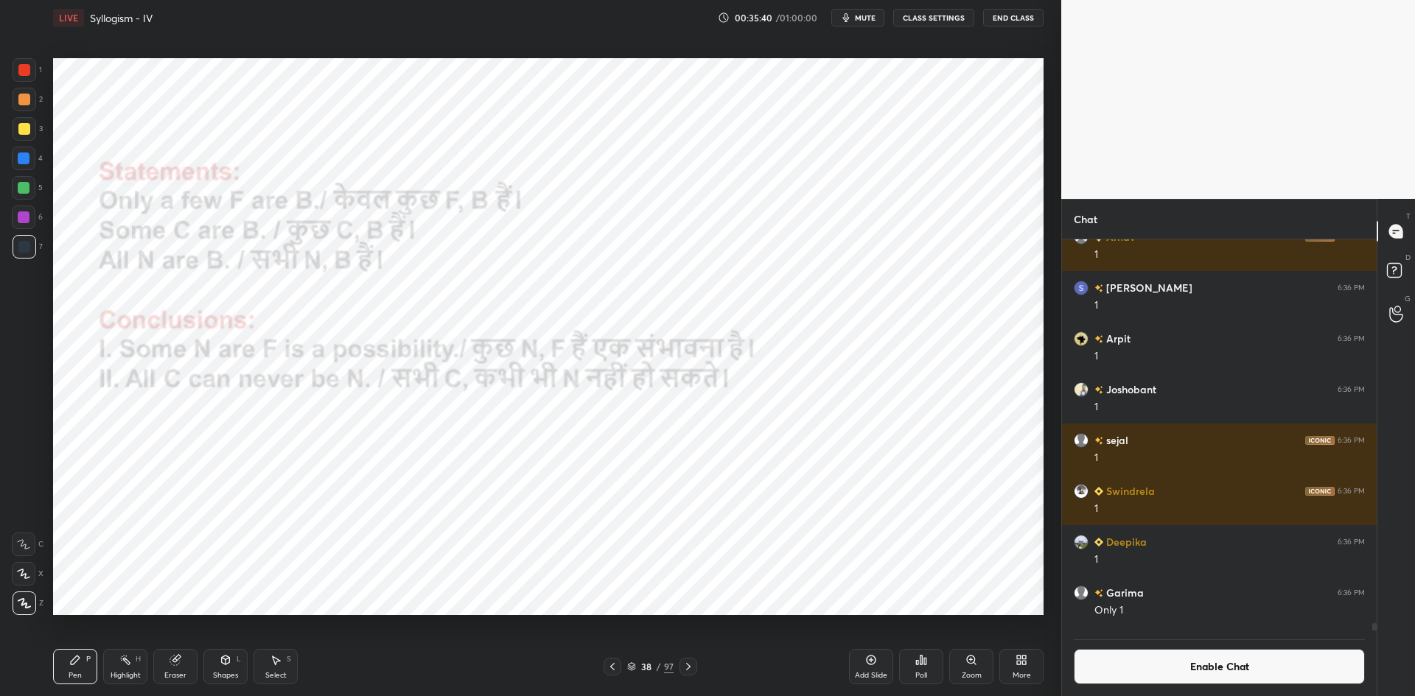
click at [877, 665] on div "Add Slide" at bounding box center [871, 666] width 44 height 35
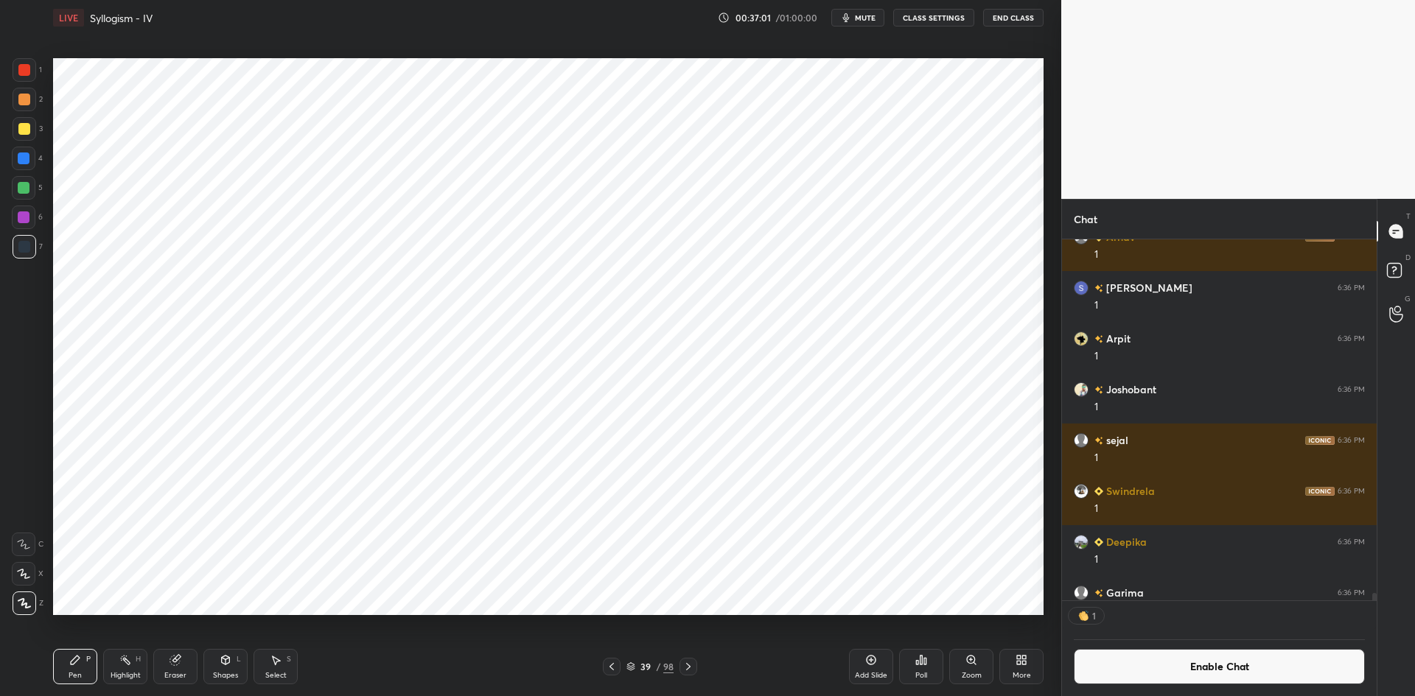
scroll to position [357, 310]
click at [1104, 674] on button "Enable Chat" at bounding box center [1219, 666] width 291 height 35
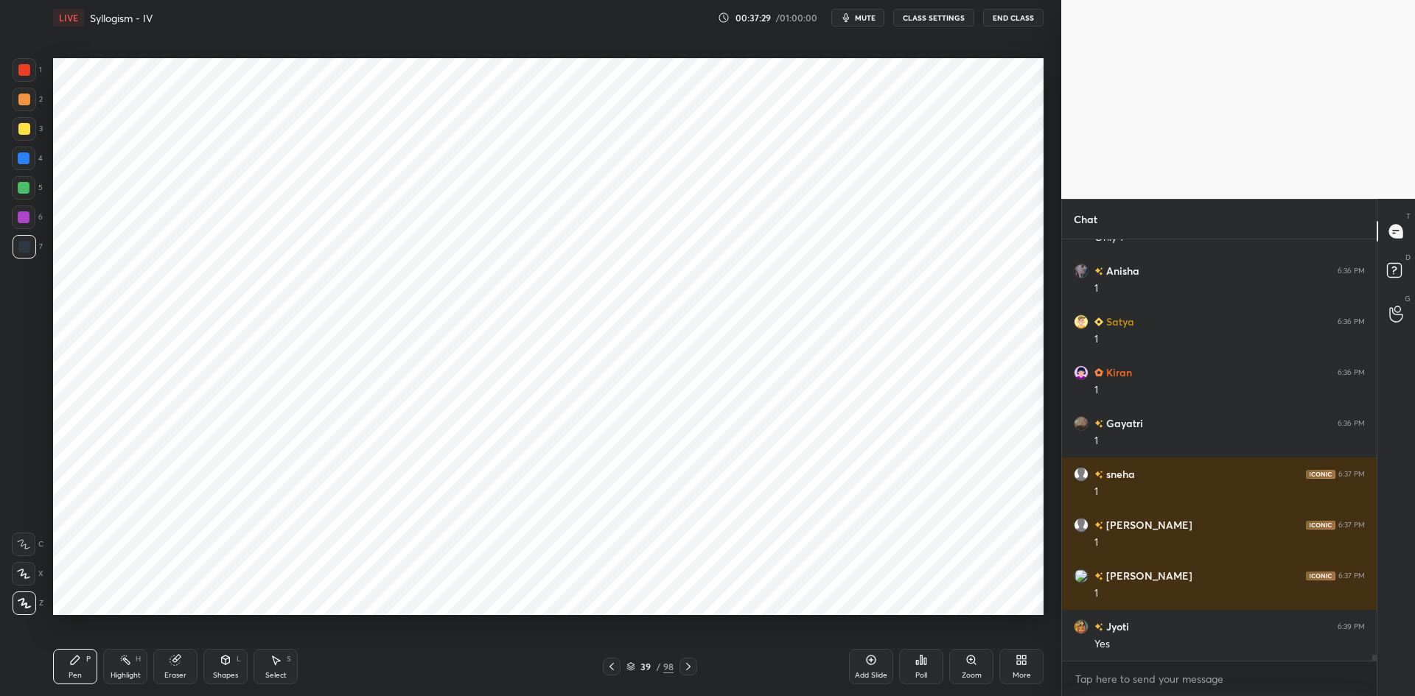
scroll to position [30718, 0]
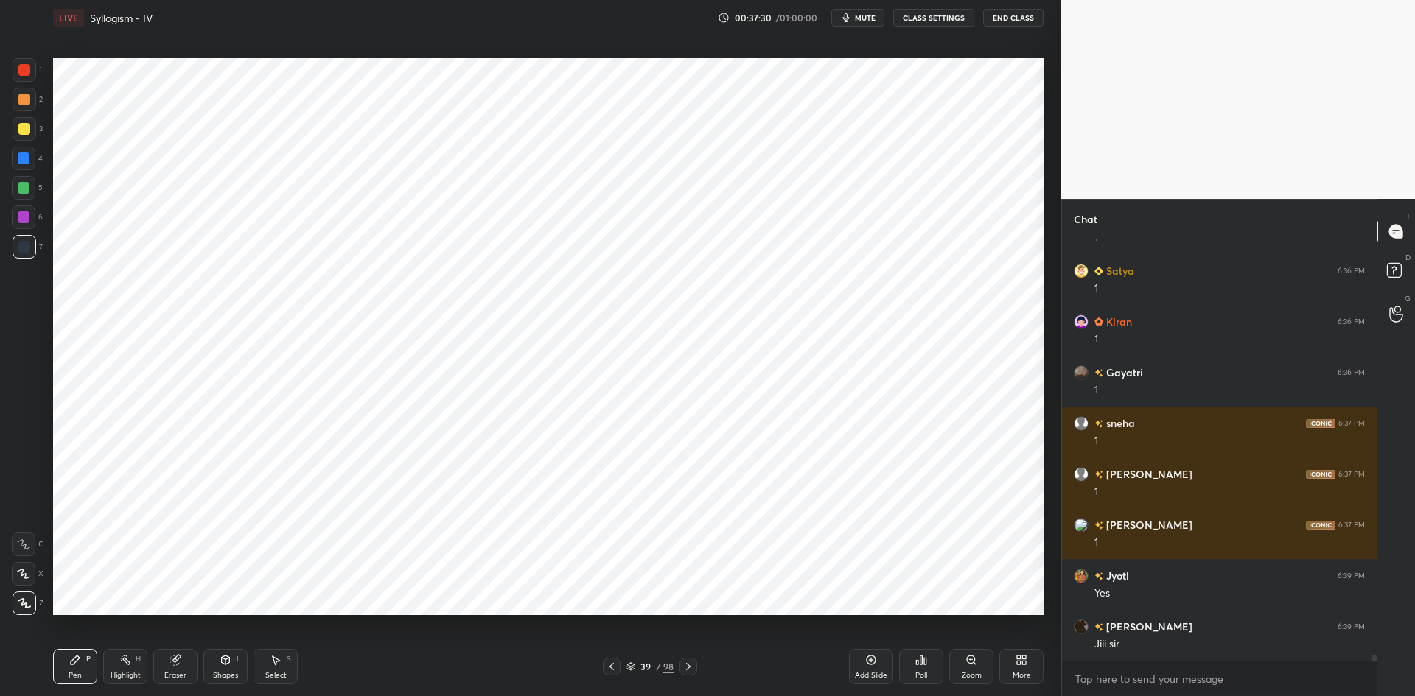
click at [861, 659] on div "Add Slide" at bounding box center [871, 666] width 44 height 35
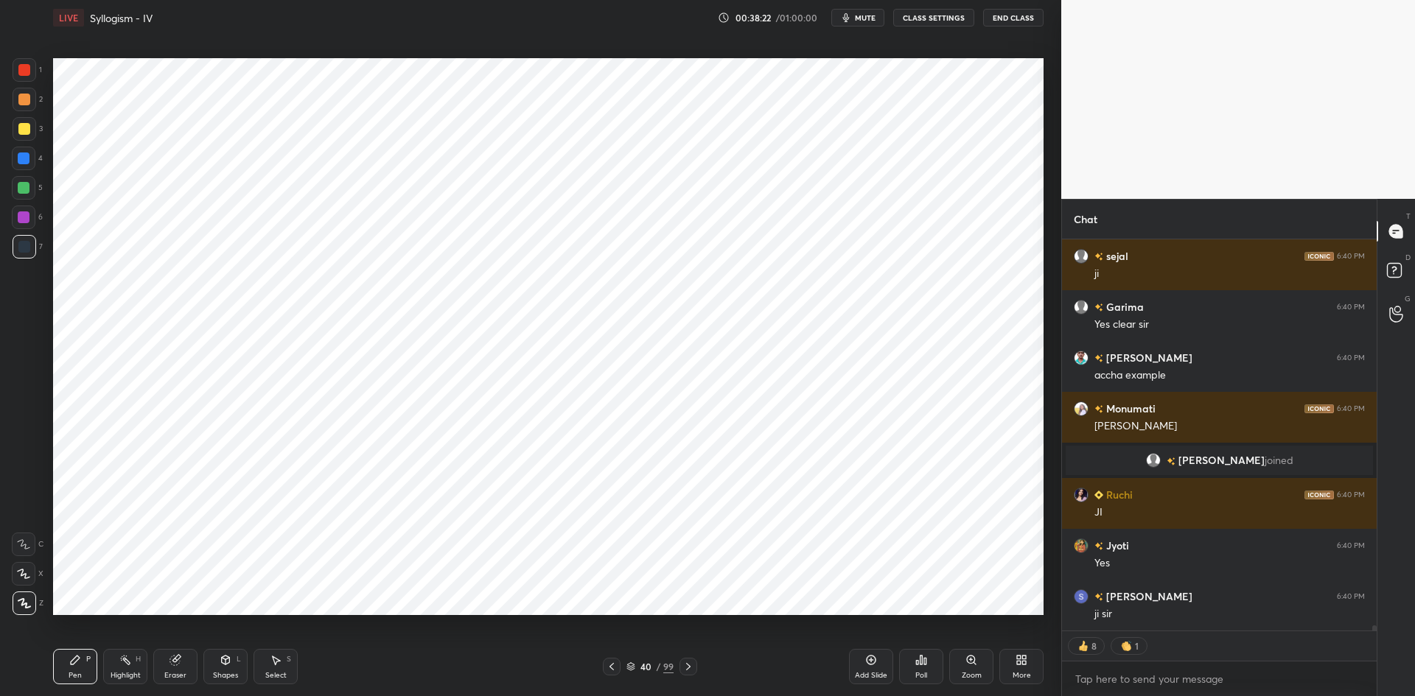
scroll to position [31022, 0]
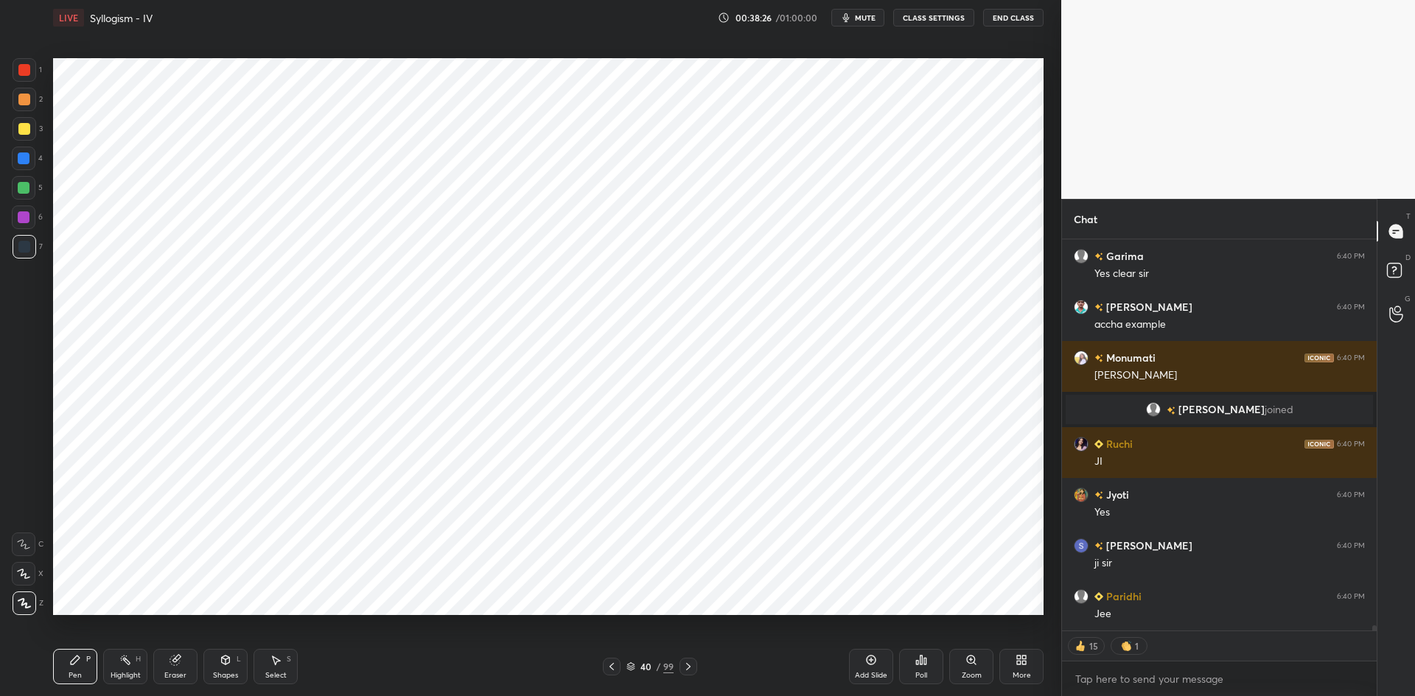
click at [613, 670] on icon at bounding box center [612, 667] width 12 height 12
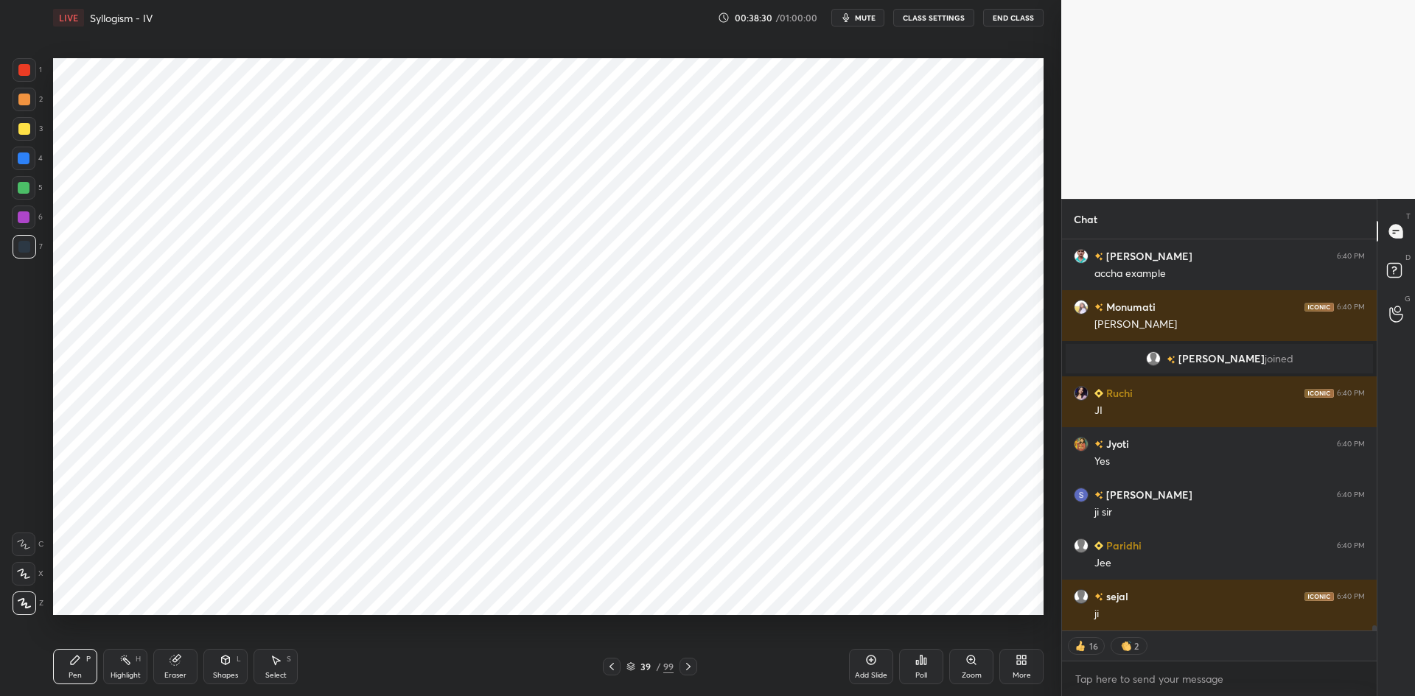
scroll to position [31124, 0]
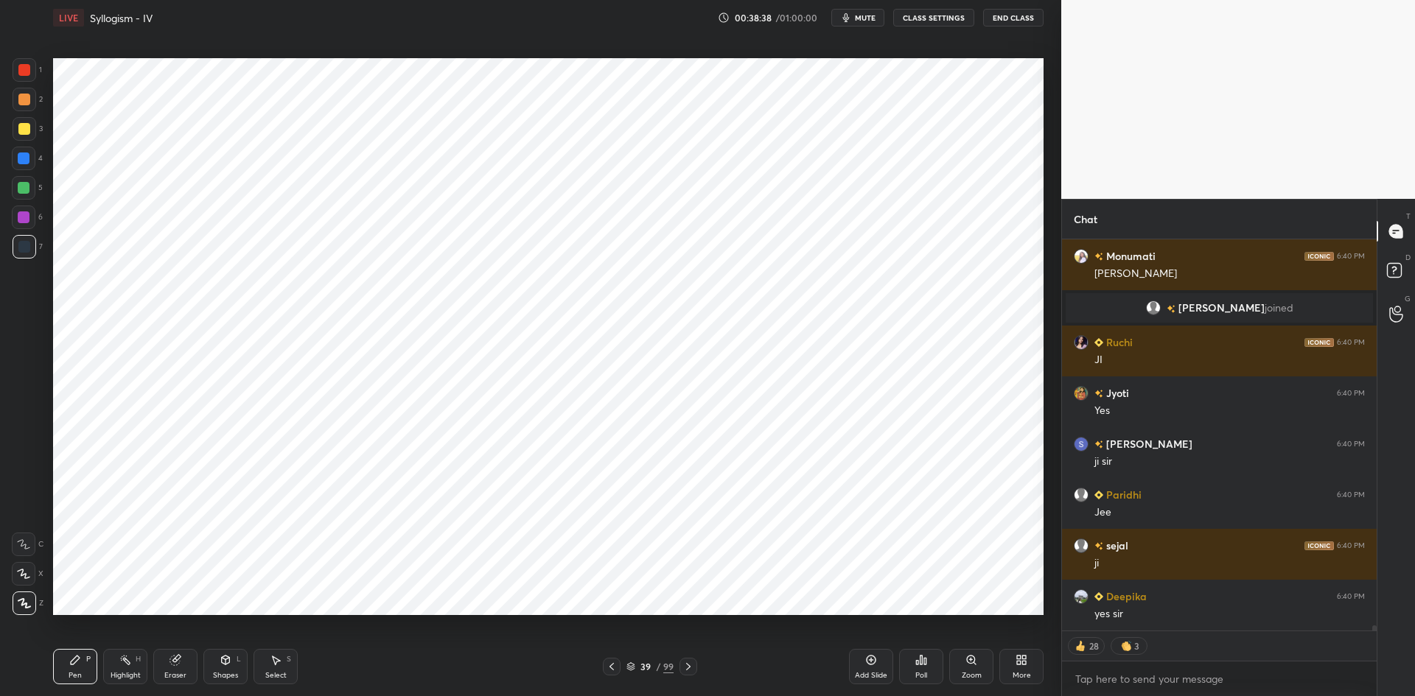
click at [868, 667] on div "Add Slide" at bounding box center [871, 666] width 44 height 35
click at [702, 661] on div "40 / 100" at bounding box center [650, 667] width 398 height 18
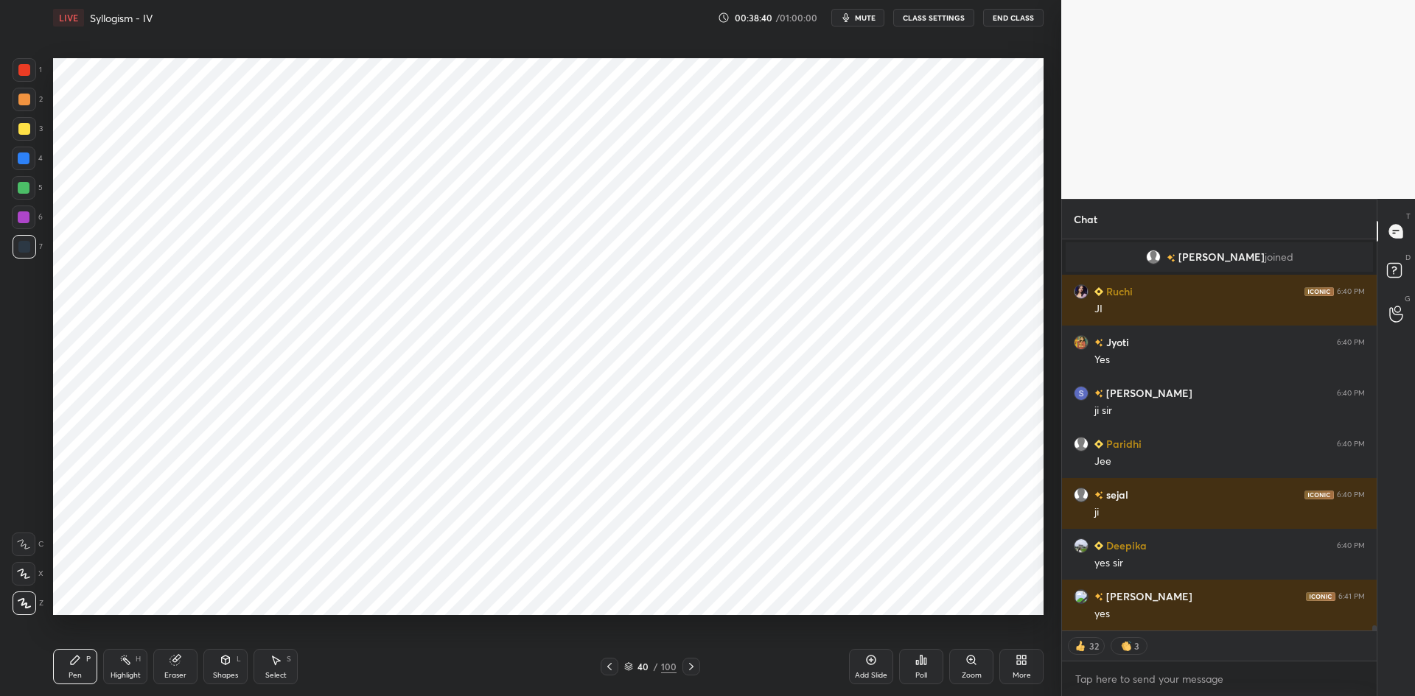
click at [694, 665] on icon at bounding box center [691, 667] width 12 height 12
click at [694, 664] on icon at bounding box center [691, 667] width 12 height 12
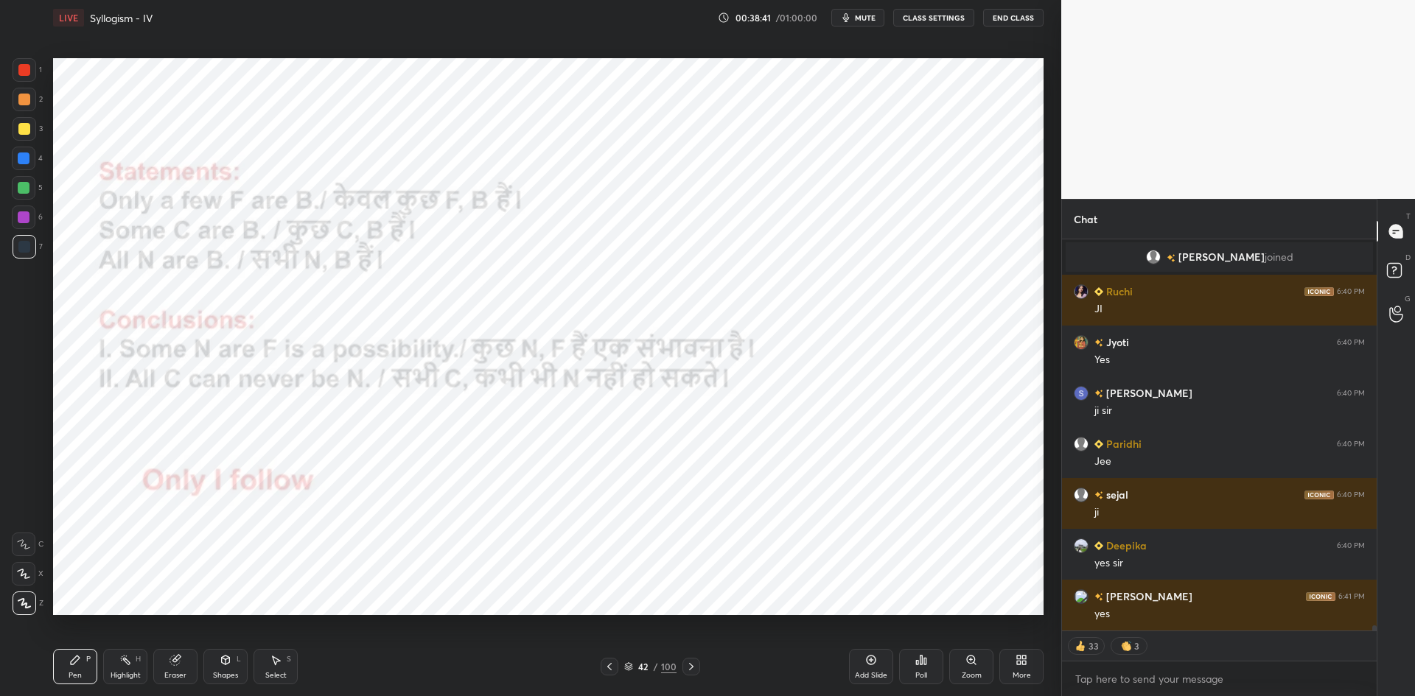
click at [604, 668] on icon at bounding box center [609, 667] width 12 height 12
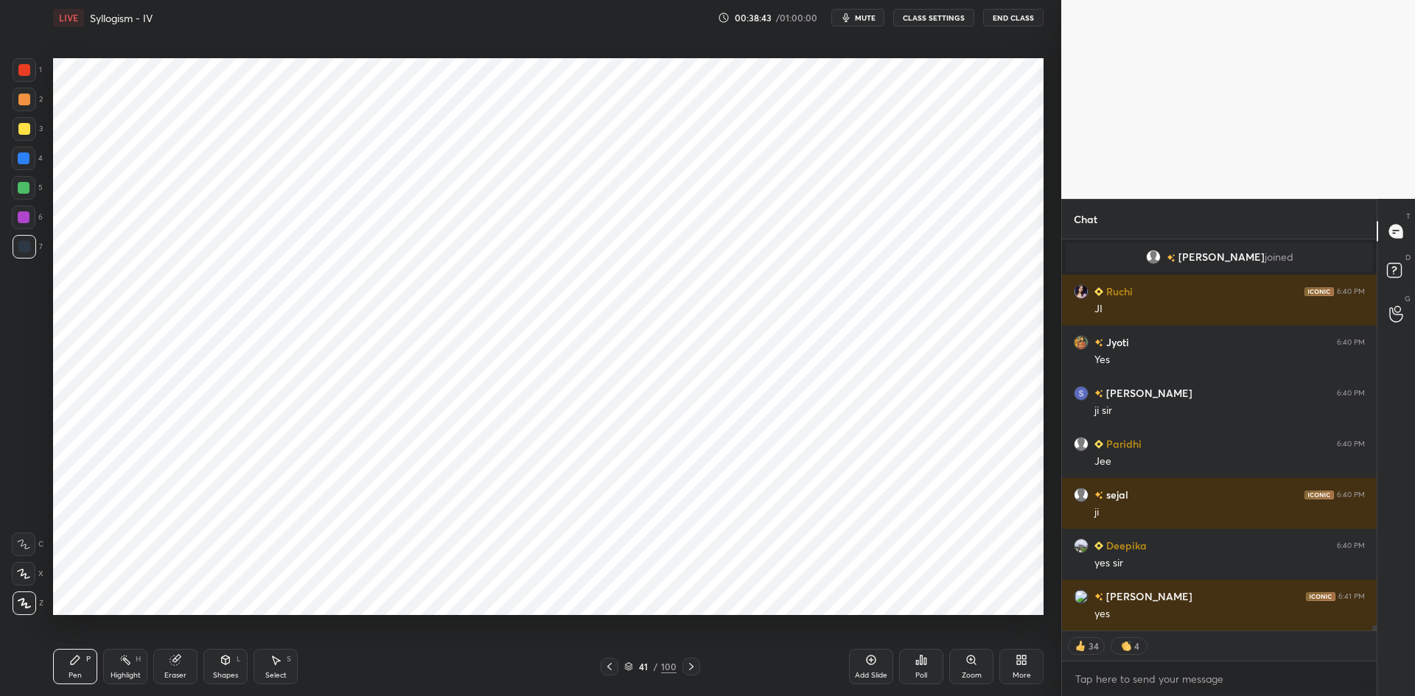
click at [612, 665] on icon at bounding box center [609, 667] width 12 height 12
click at [613, 665] on icon at bounding box center [609, 667] width 12 height 12
click at [612, 664] on icon at bounding box center [609, 667] width 12 height 12
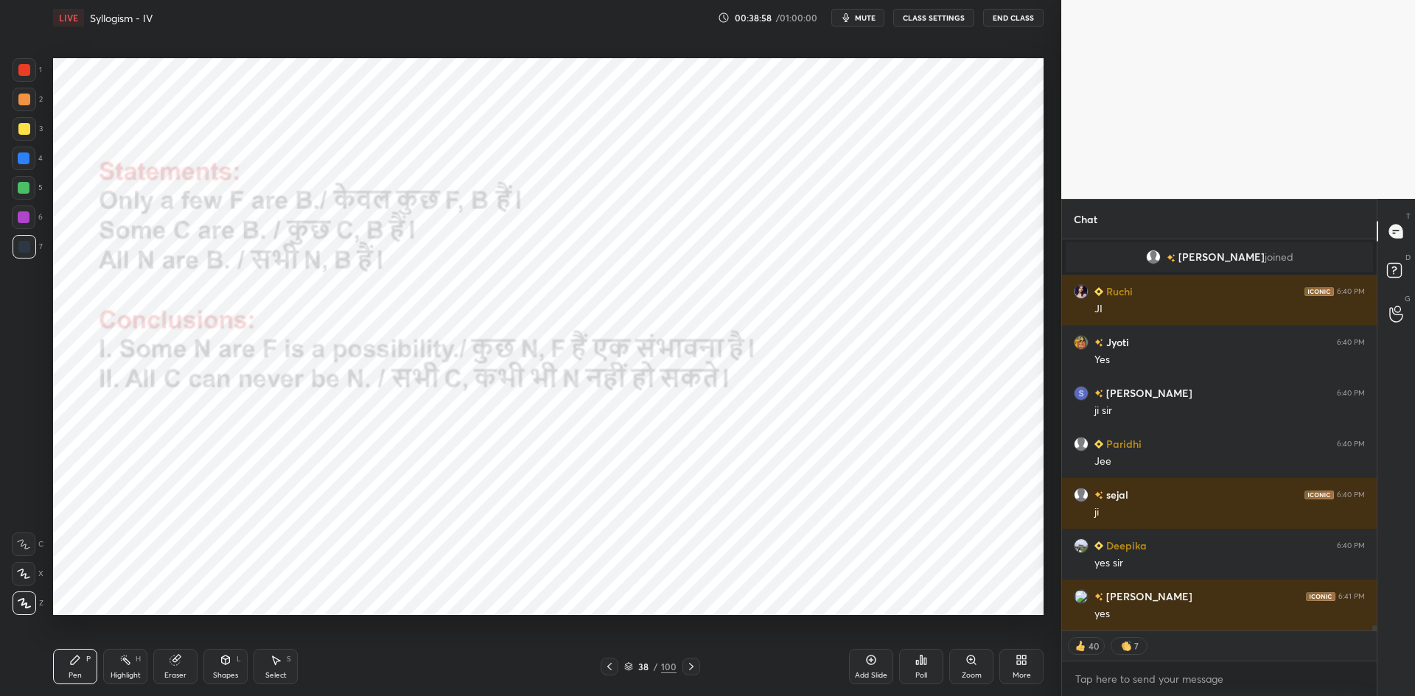
click at [876, 658] on icon at bounding box center [871, 660] width 12 height 12
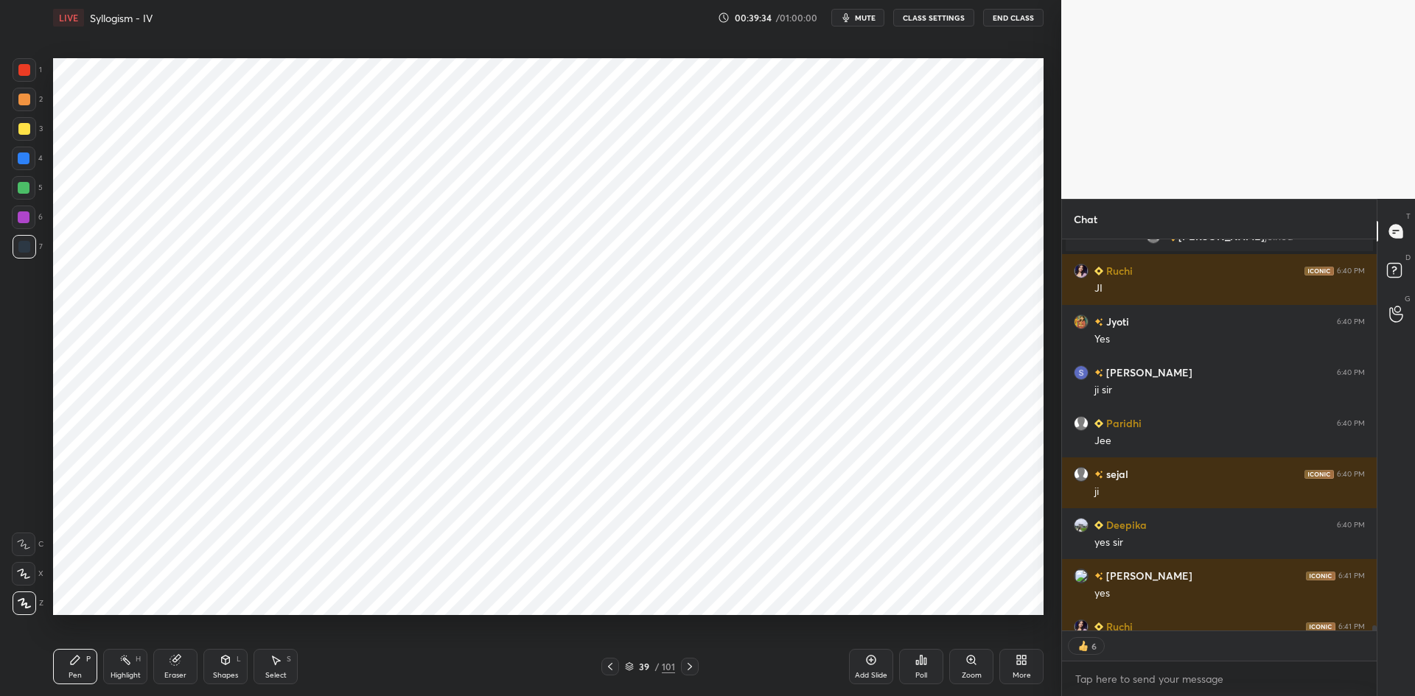
scroll to position [31290, 0]
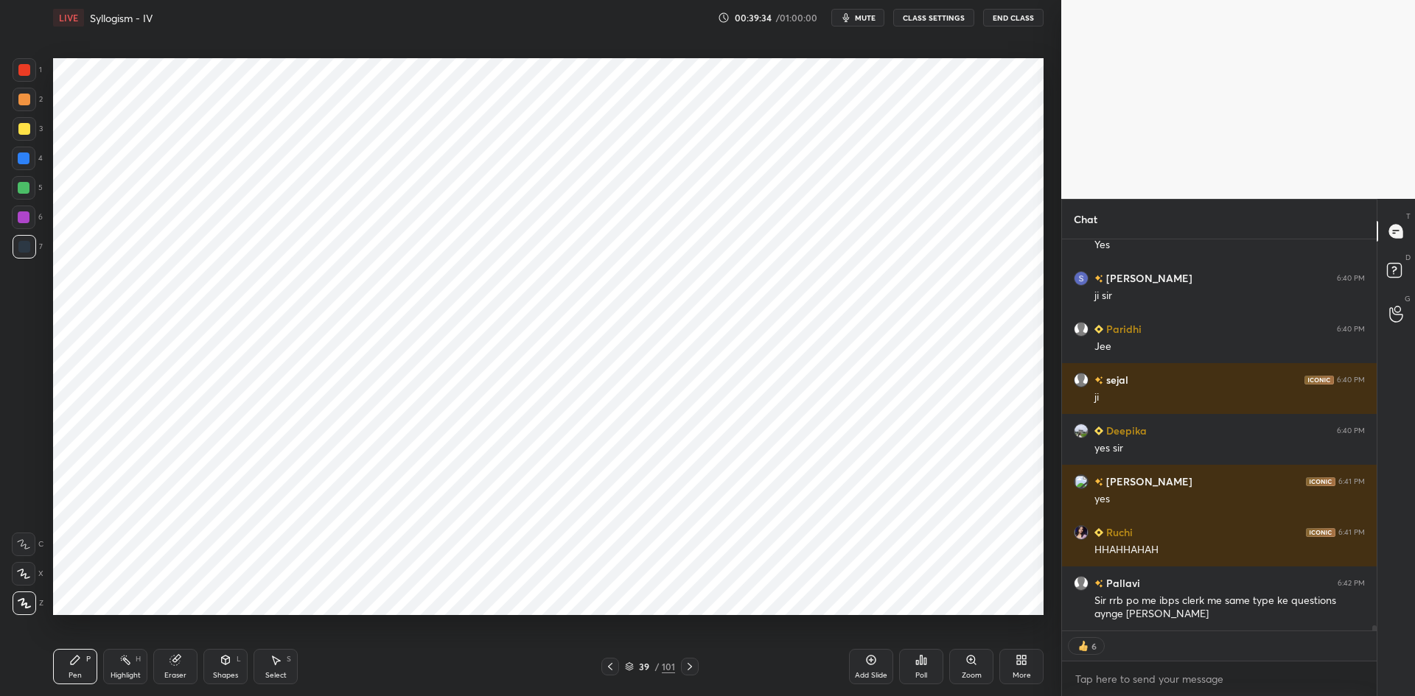
click at [852, 662] on div "Add Slide" at bounding box center [871, 666] width 44 height 35
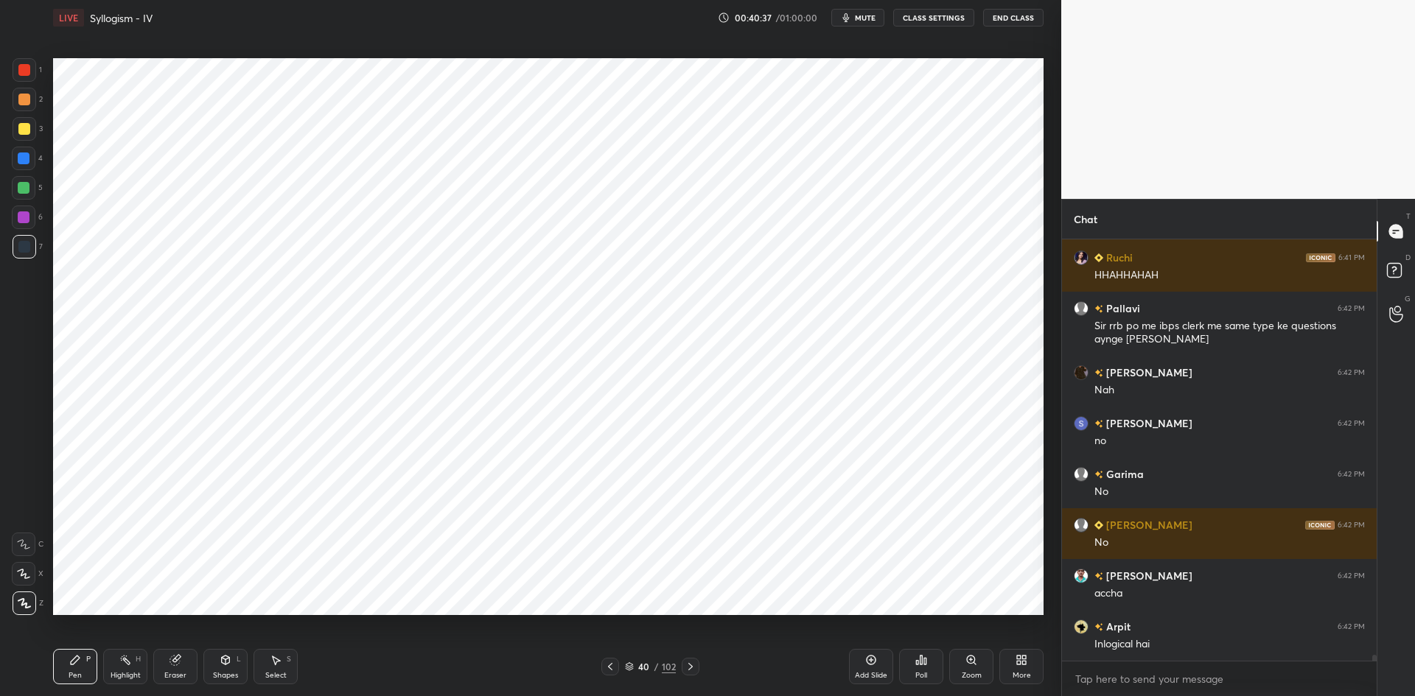
scroll to position [31615, 0]
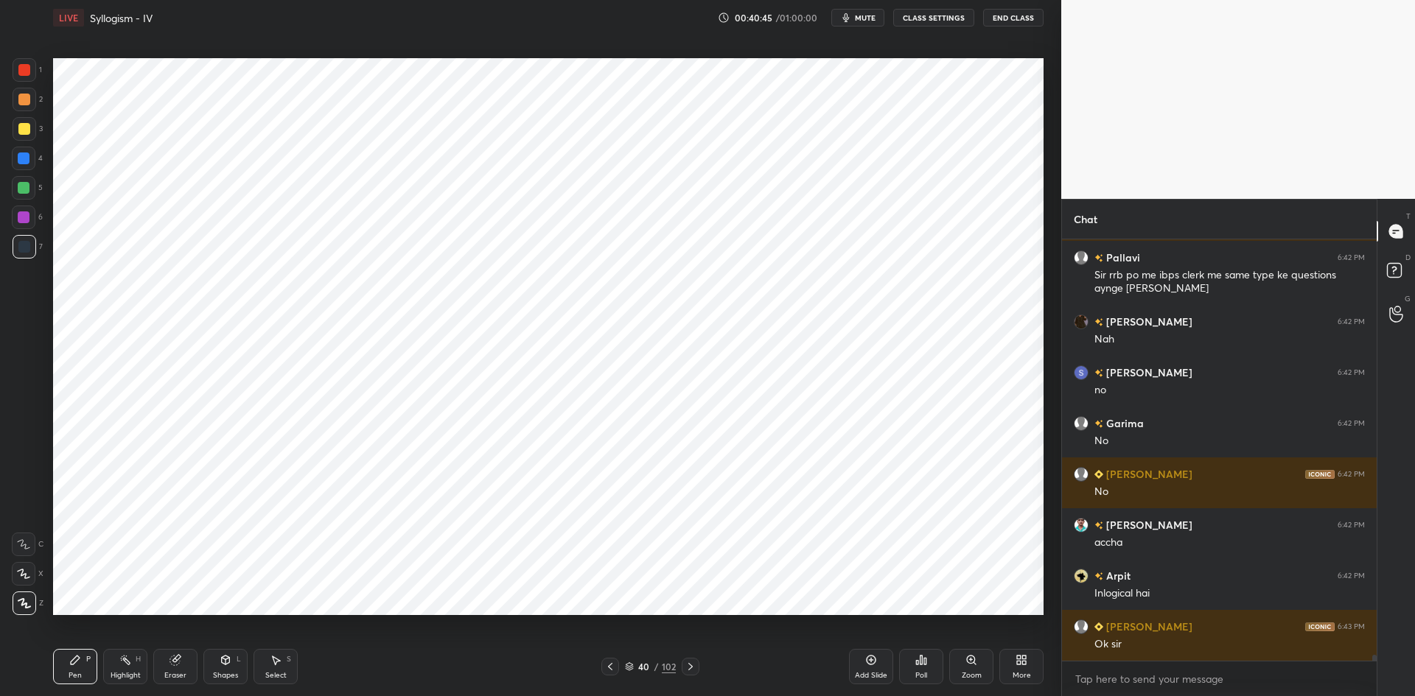
click at [614, 666] on icon at bounding box center [610, 667] width 12 height 12
click at [613, 670] on icon at bounding box center [610, 667] width 12 height 12
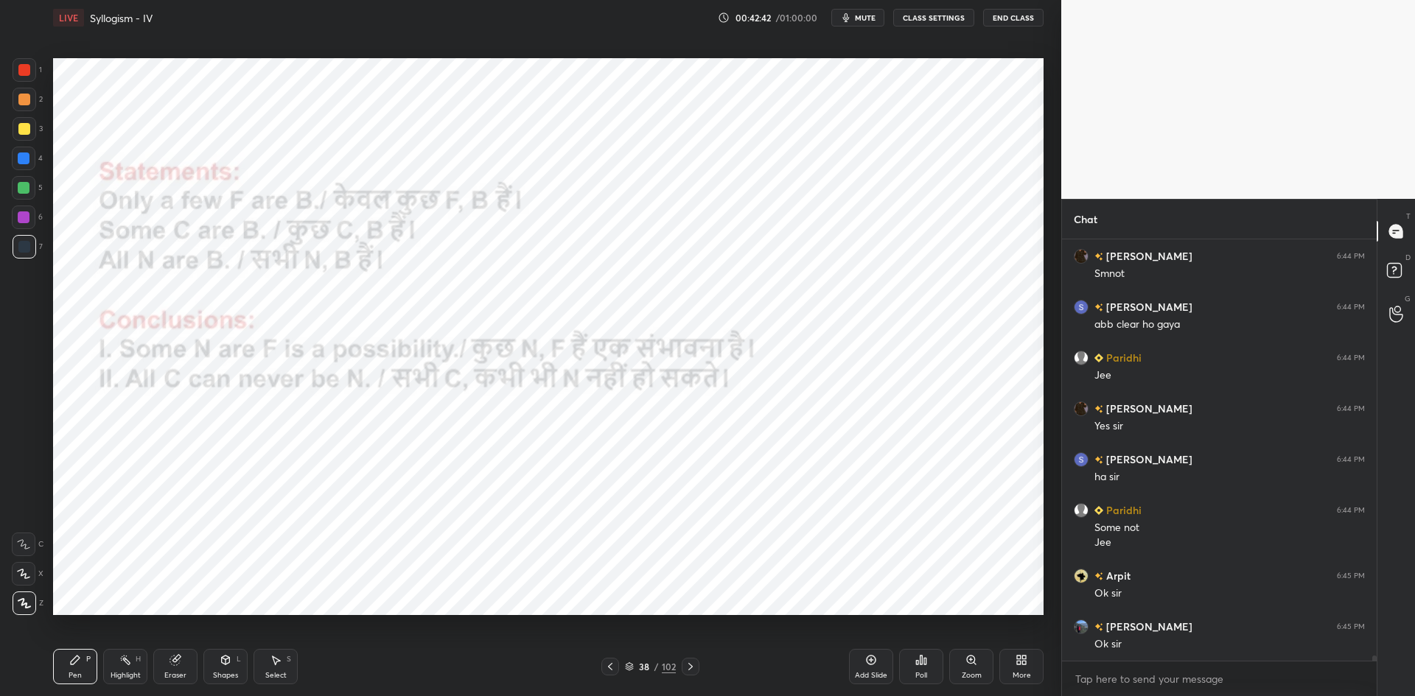
scroll to position [387, 310]
click at [695, 669] on icon at bounding box center [690, 667] width 12 height 12
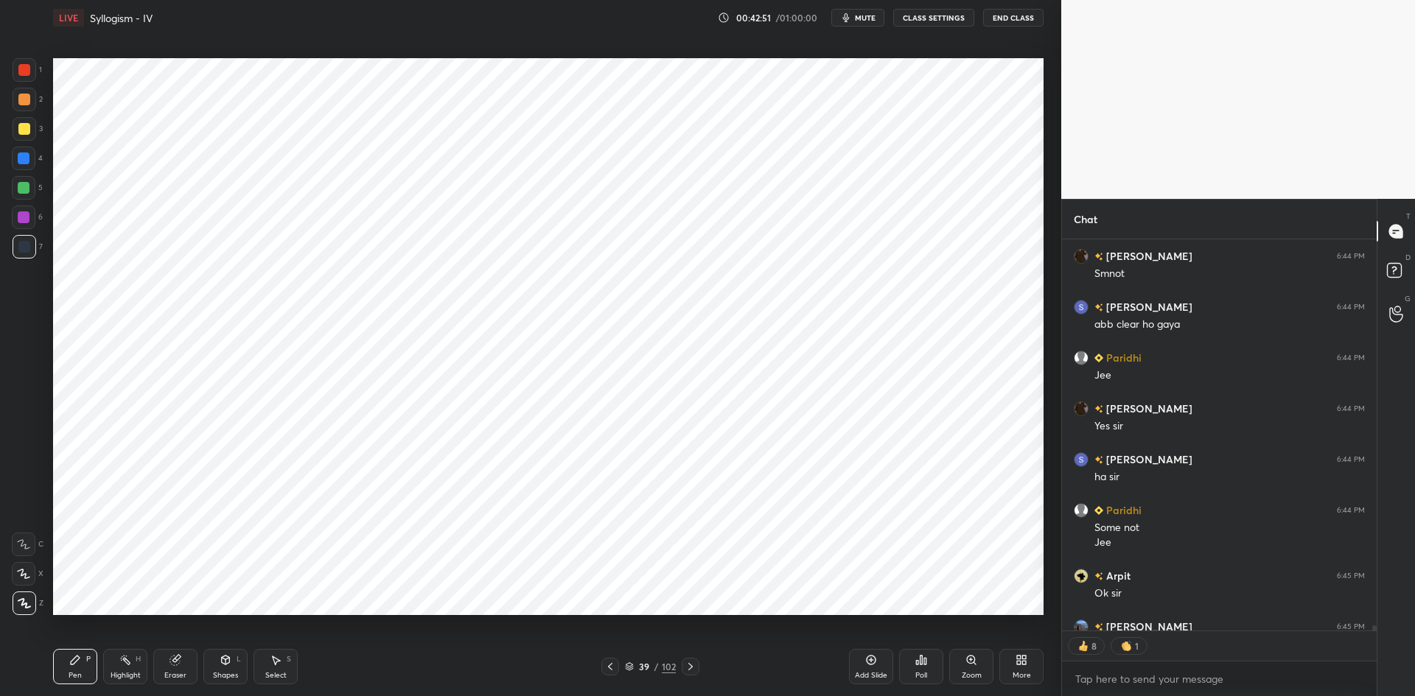
click at [693, 665] on icon at bounding box center [690, 667] width 12 height 12
click at [693, 658] on div at bounding box center [691, 667] width 18 height 18
click at [692, 656] on div "Pen P Highlight H Eraser Shapes L Select S 41 / 102 Add Slide Poll Zoom More" at bounding box center [548, 666] width 990 height 59
click at [693, 662] on icon at bounding box center [690, 667] width 12 height 12
click at [693, 663] on icon at bounding box center [690, 667] width 12 height 12
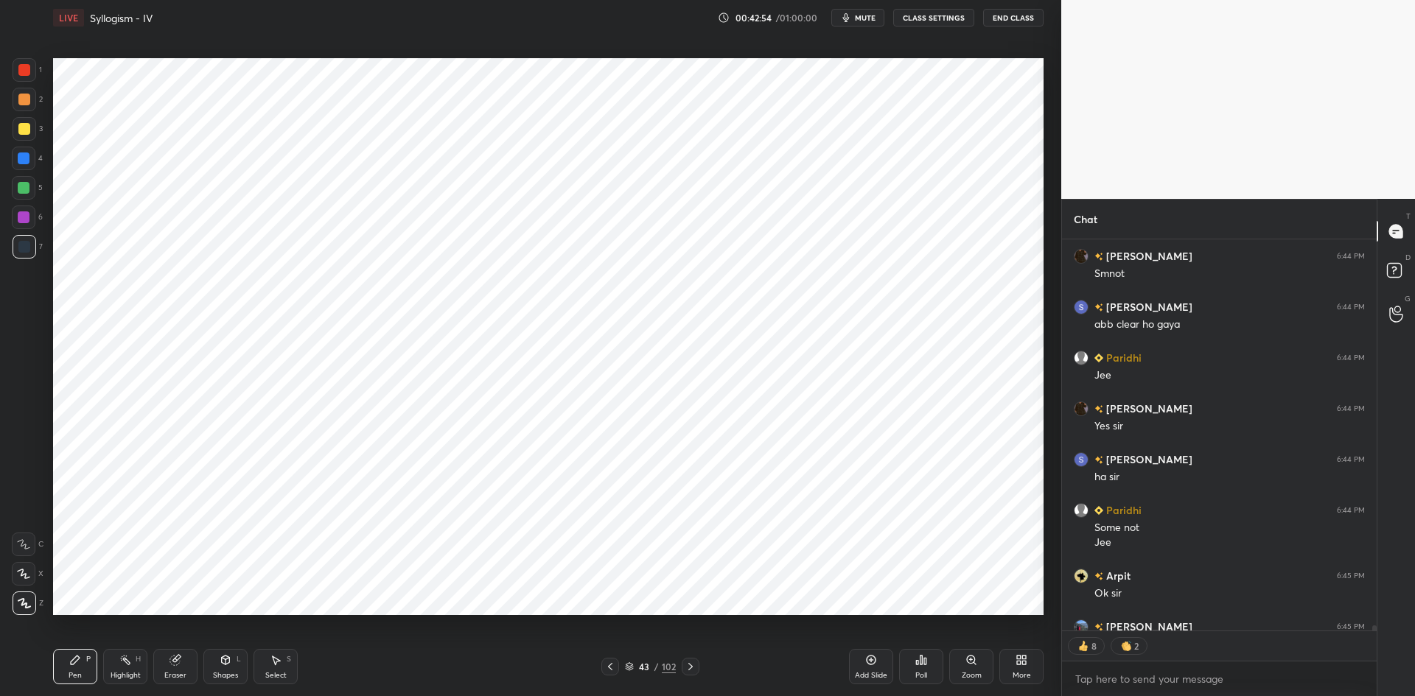
click at [693, 663] on icon at bounding box center [690, 667] width 12 height 12
click at [695, 665] on icon at bounding box center [690, 667] width 12 height 12
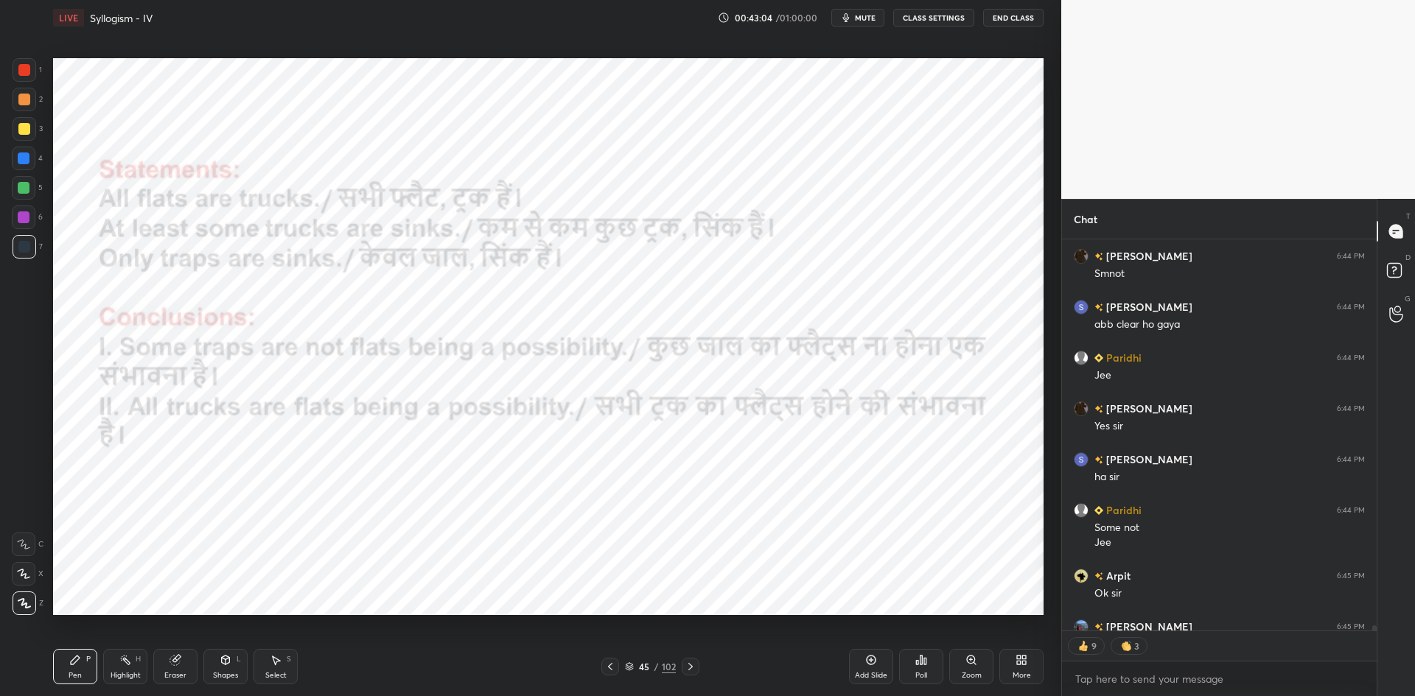
click at [860, 668] on div "Add Slide" at bounding box center [871, 666] width 44 height 35
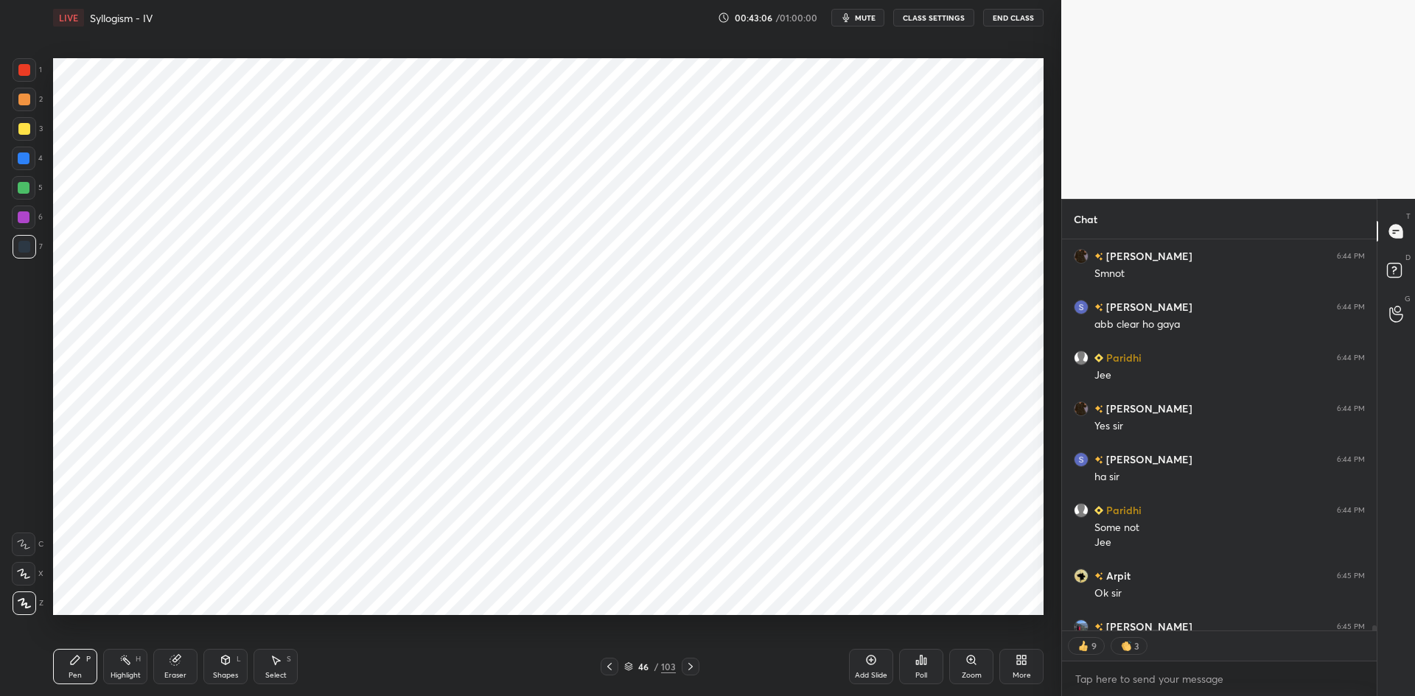
type textarea "x"
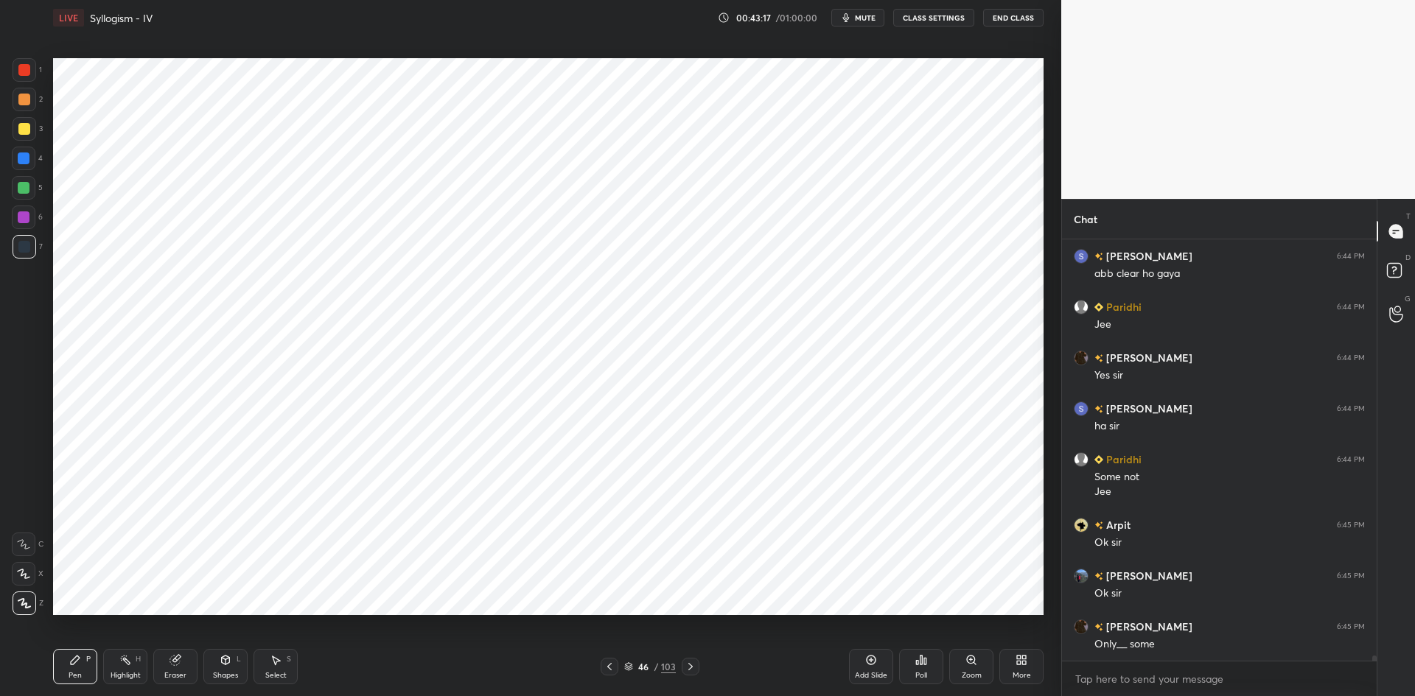
scroll to position [33393, 0]
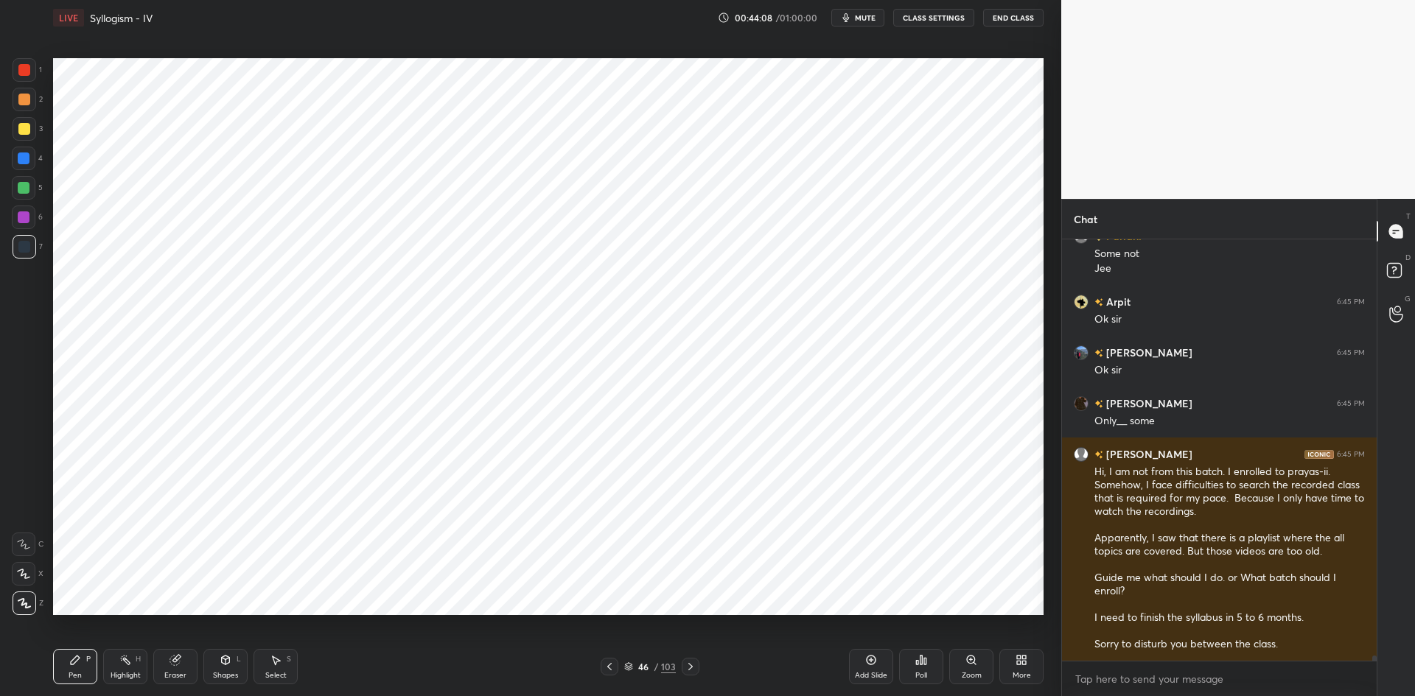
click at [931, 20] on button "CLASS SETTINGS" at bounding box center [933, 18] width 81 height 18
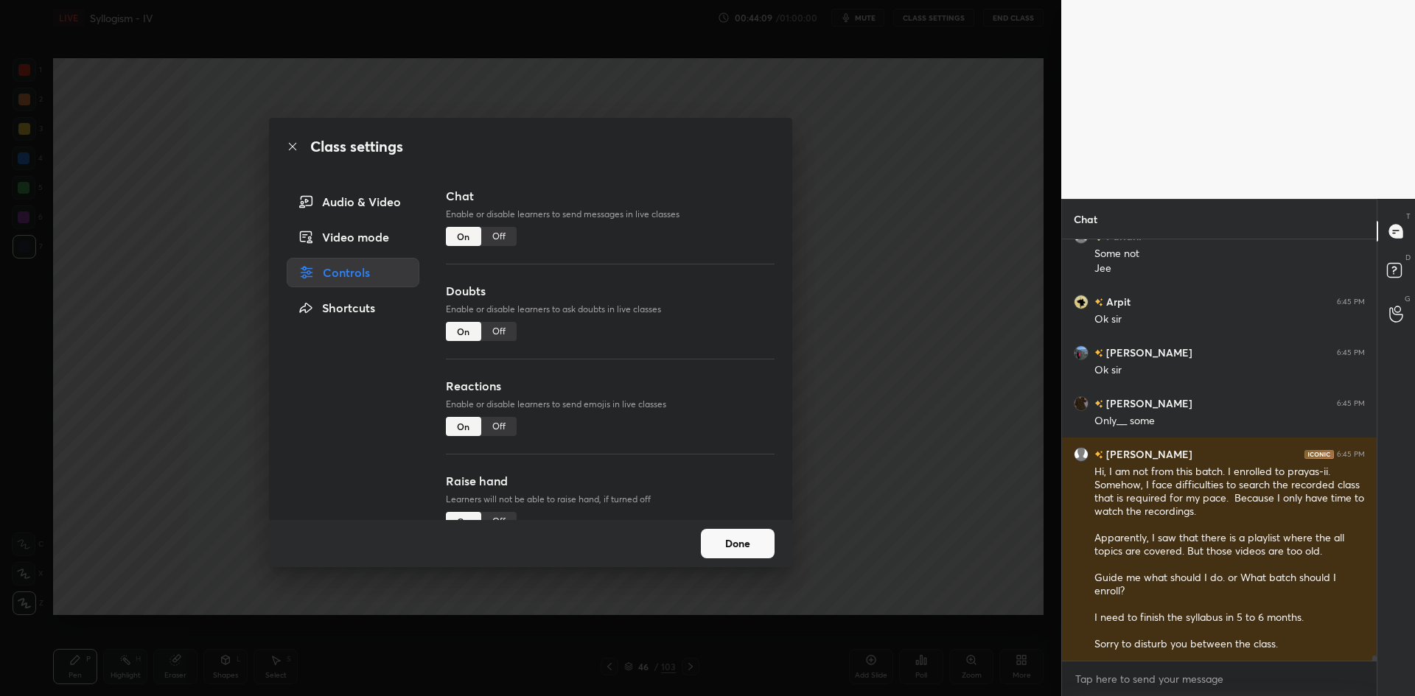
click at [497, 235] on div "Off" at bounding box center [498, 236] width 35 height 19
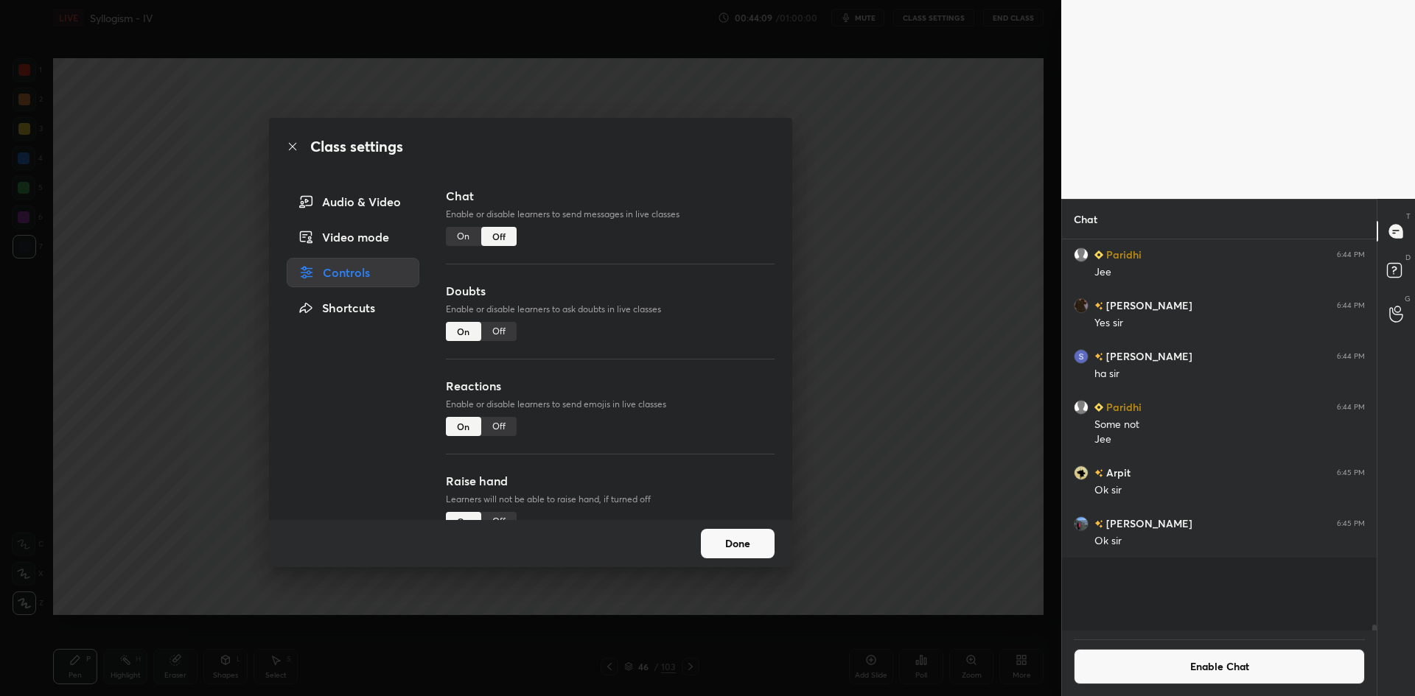
scroll to position [387, 310]
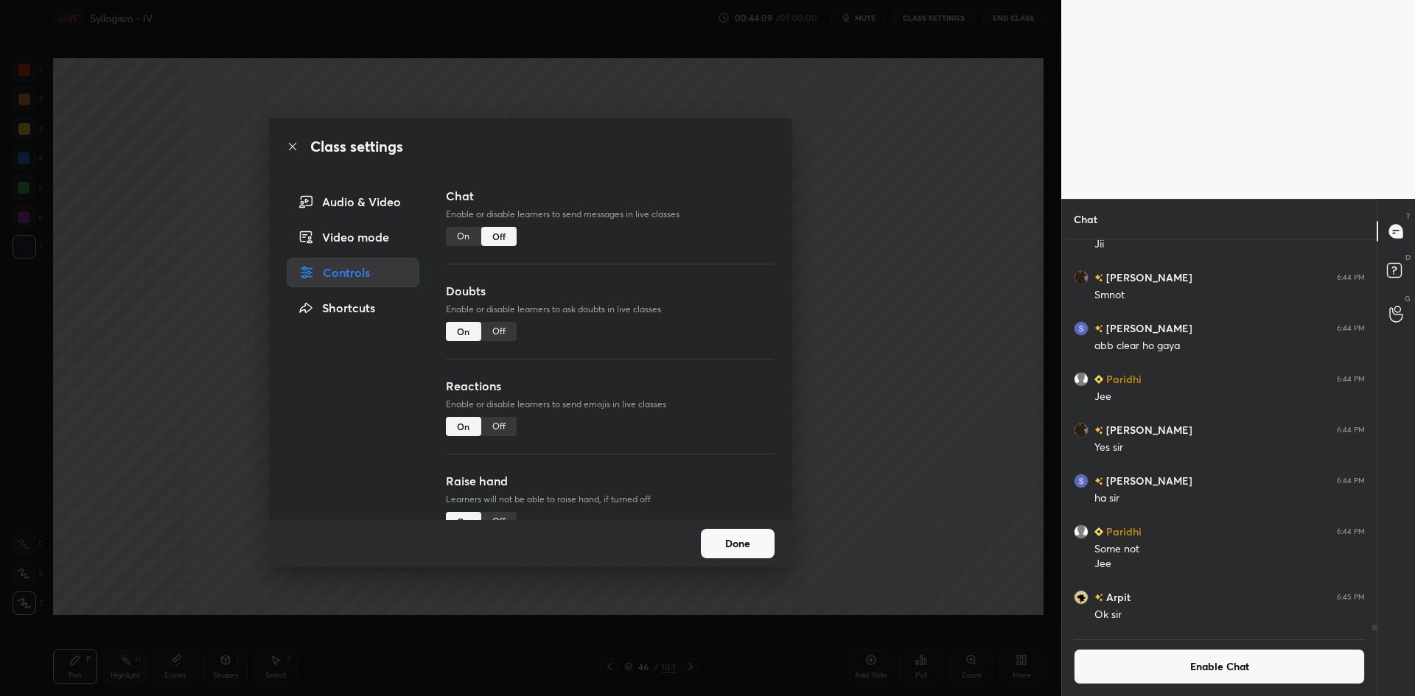
click at [903, 253] on div "Class settings Audio & Video Video mode Controls Shortcuts Chat Enable or disab…" at bounding box center [530, 348] width 1061 height 696
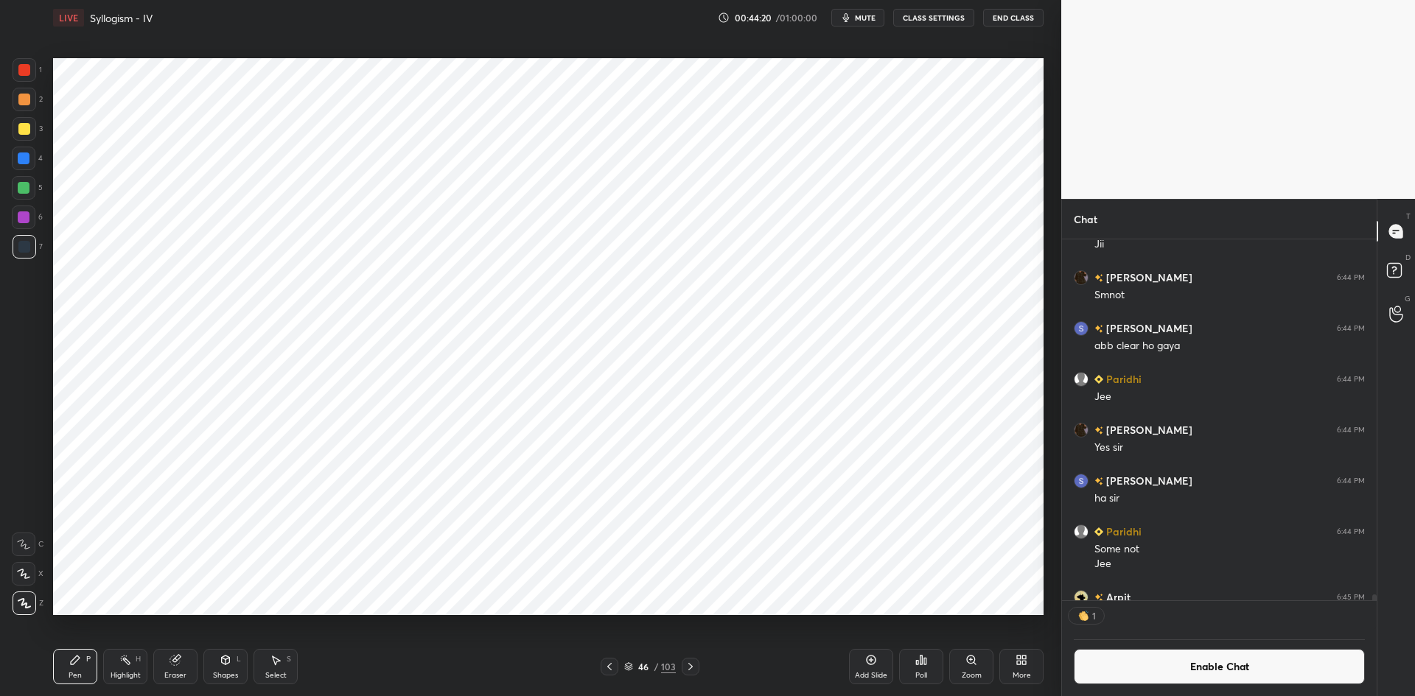
scroll to position [357, 310]
click at [1134, 674] on button "Enable Chat" at bounding box center [1219, 666] width 291 height 35
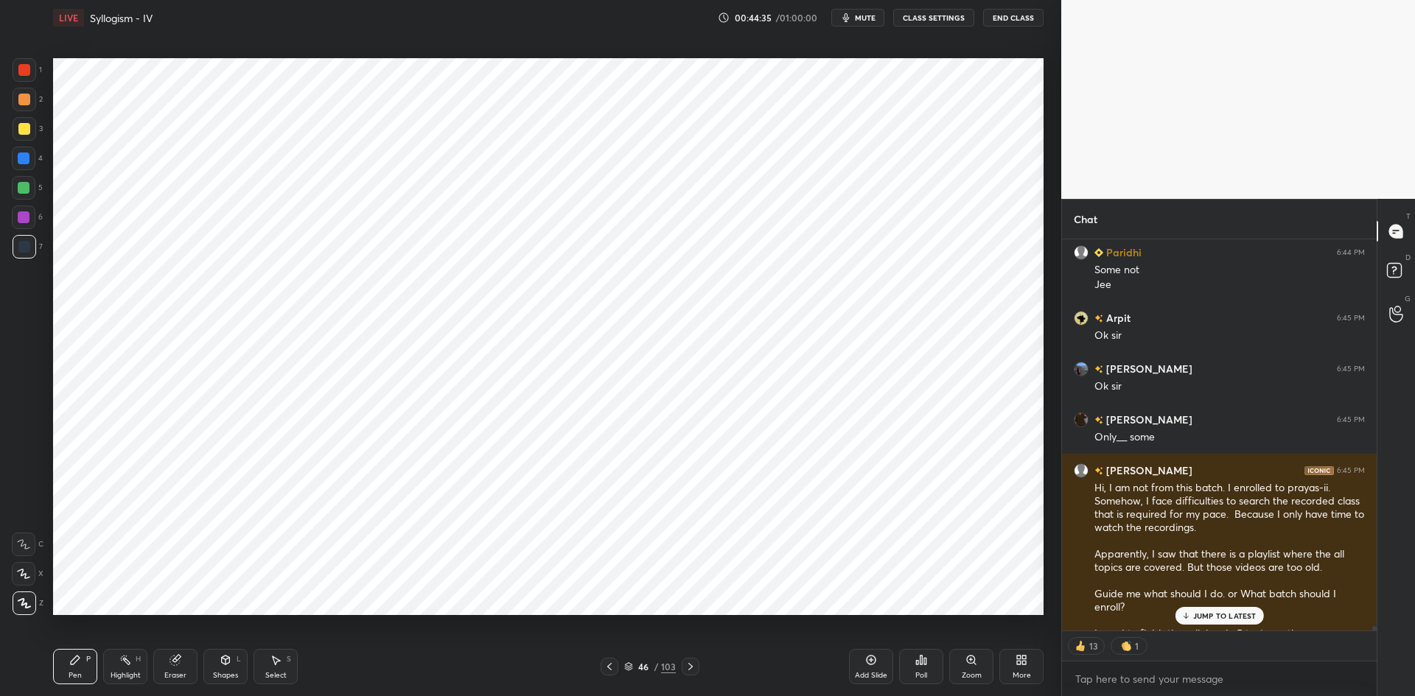
scroll to position [32824, 0]
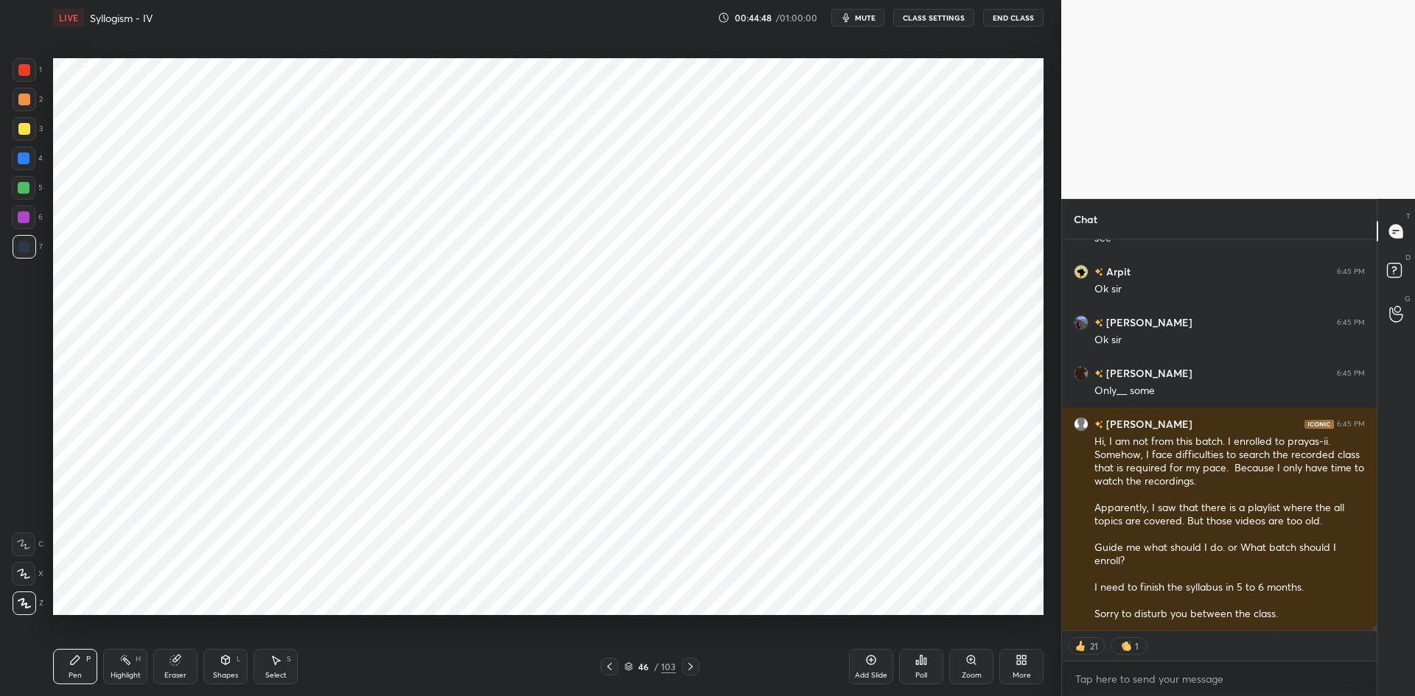
click at [23, 159] on div at bounding box center [24, 159] width 12 height 12
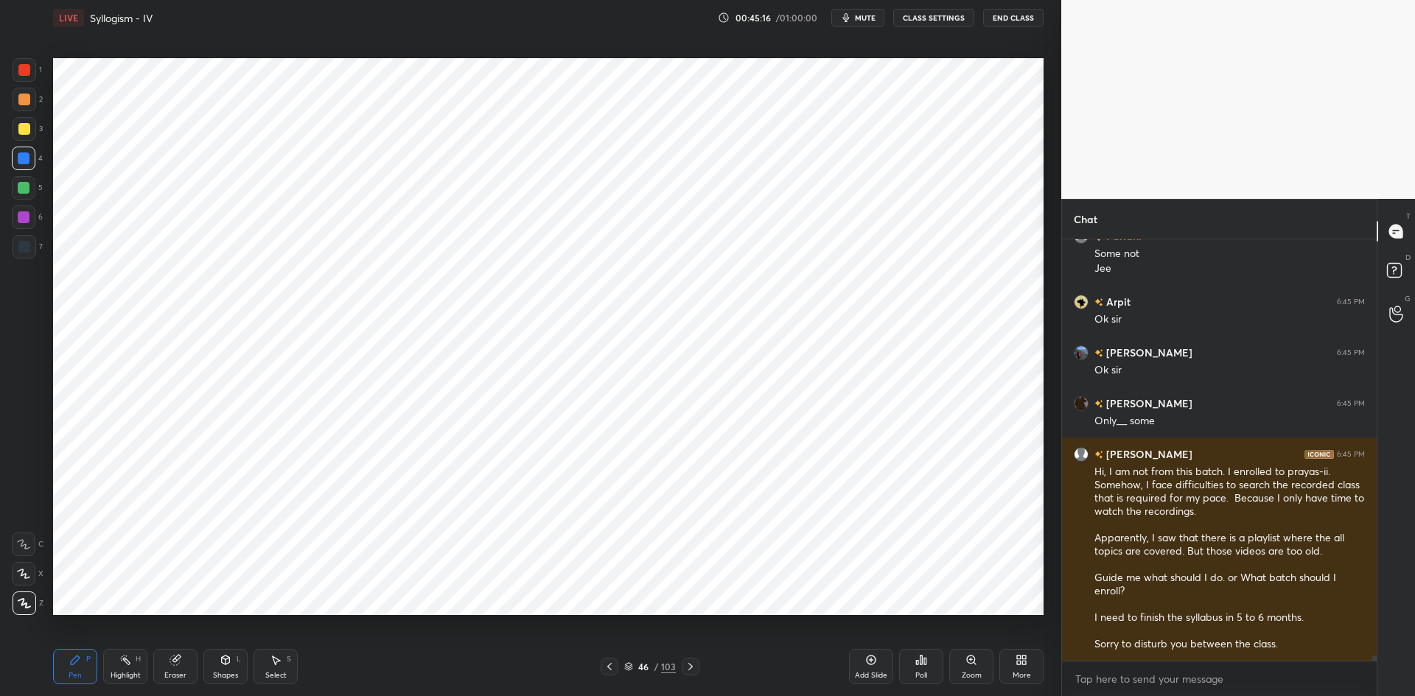
click at [614, 662] on icon at bounding box center [609, 667] width 12 height 12
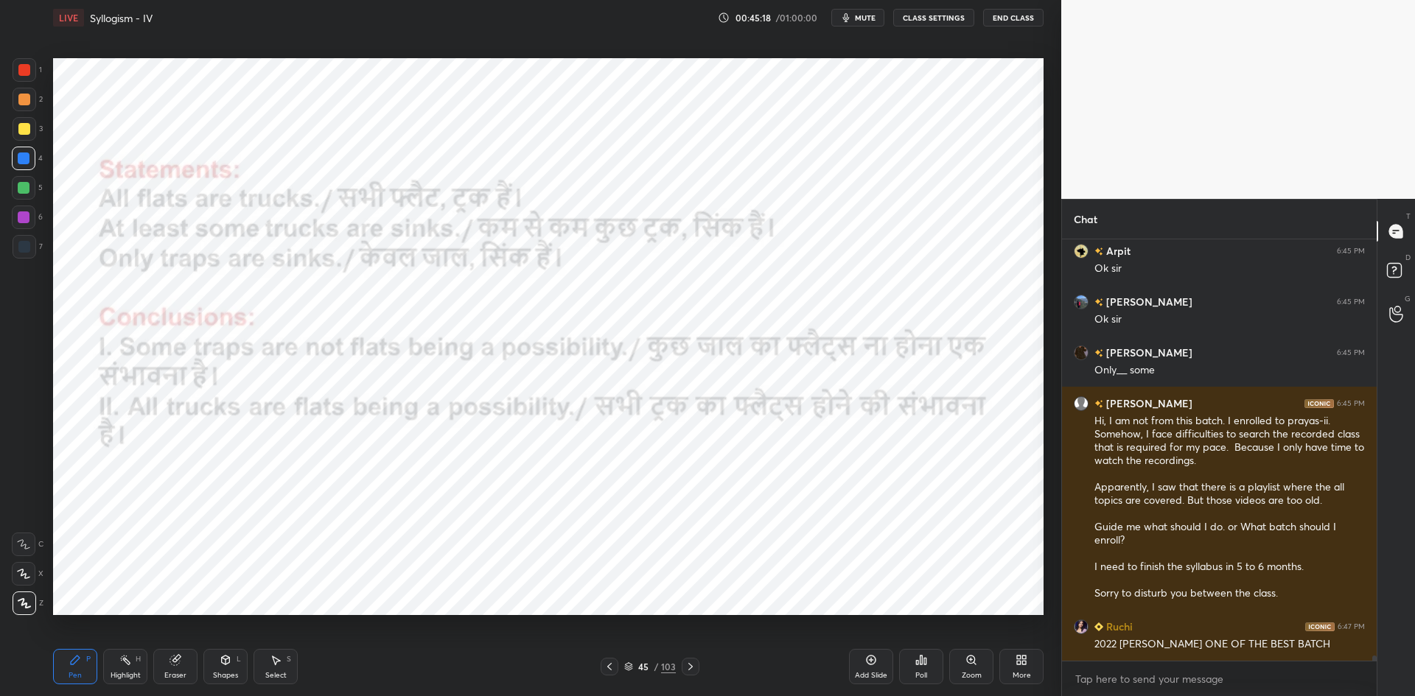
scroll to position [32895, 0]
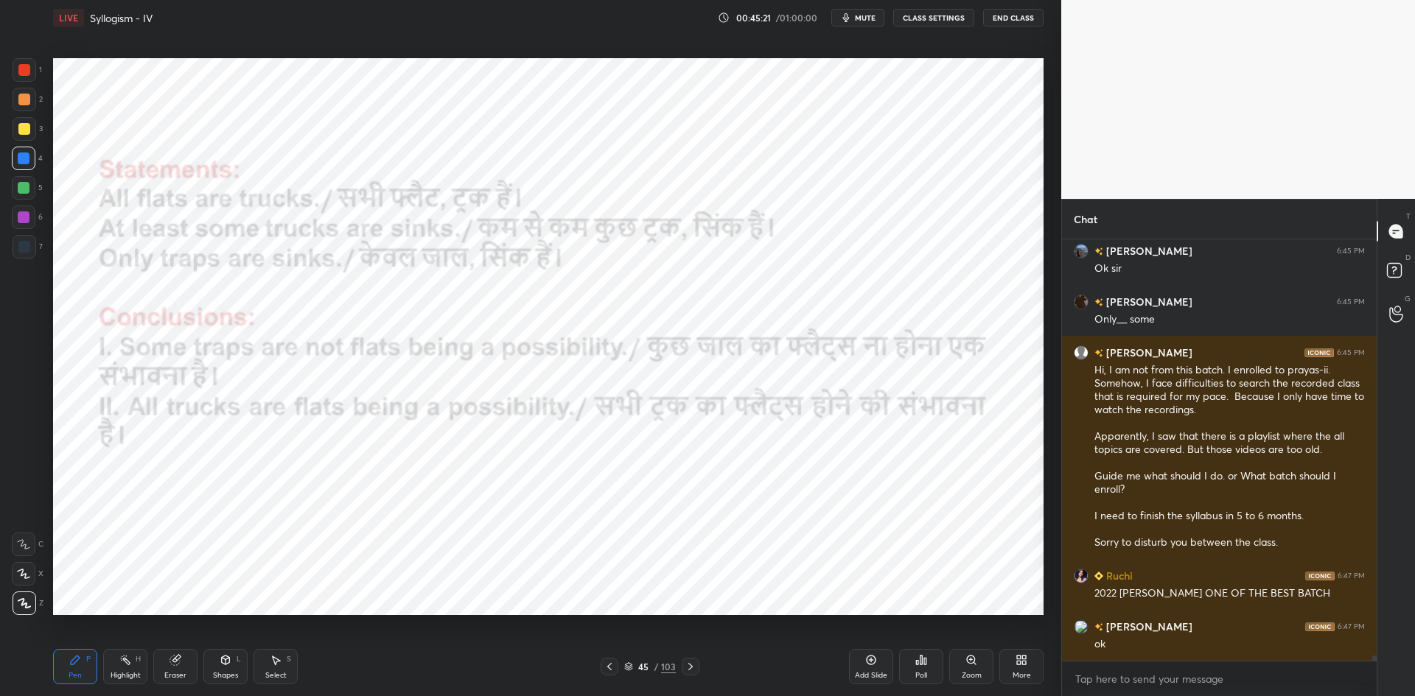
click at [867, 672] on div "Add Slide" at bounding box center [871, 675] width 32 height 7
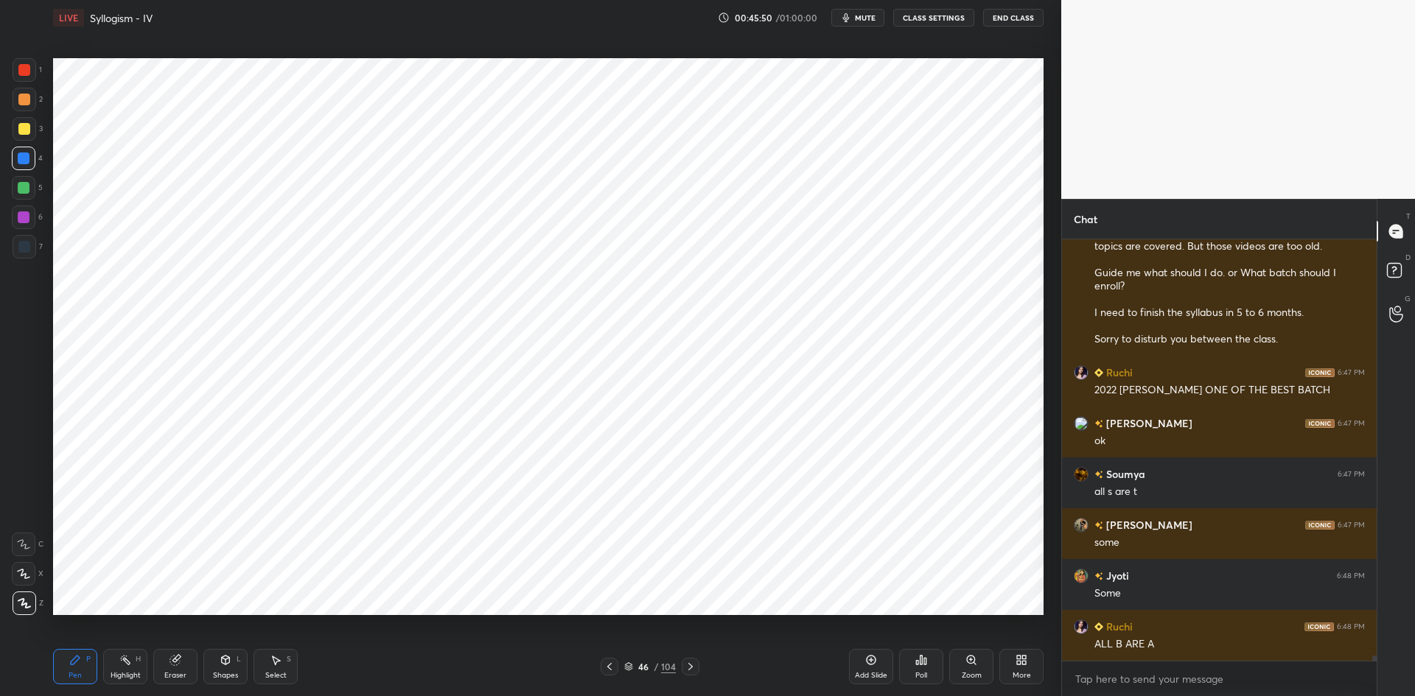
scroll to position [33134, 0]
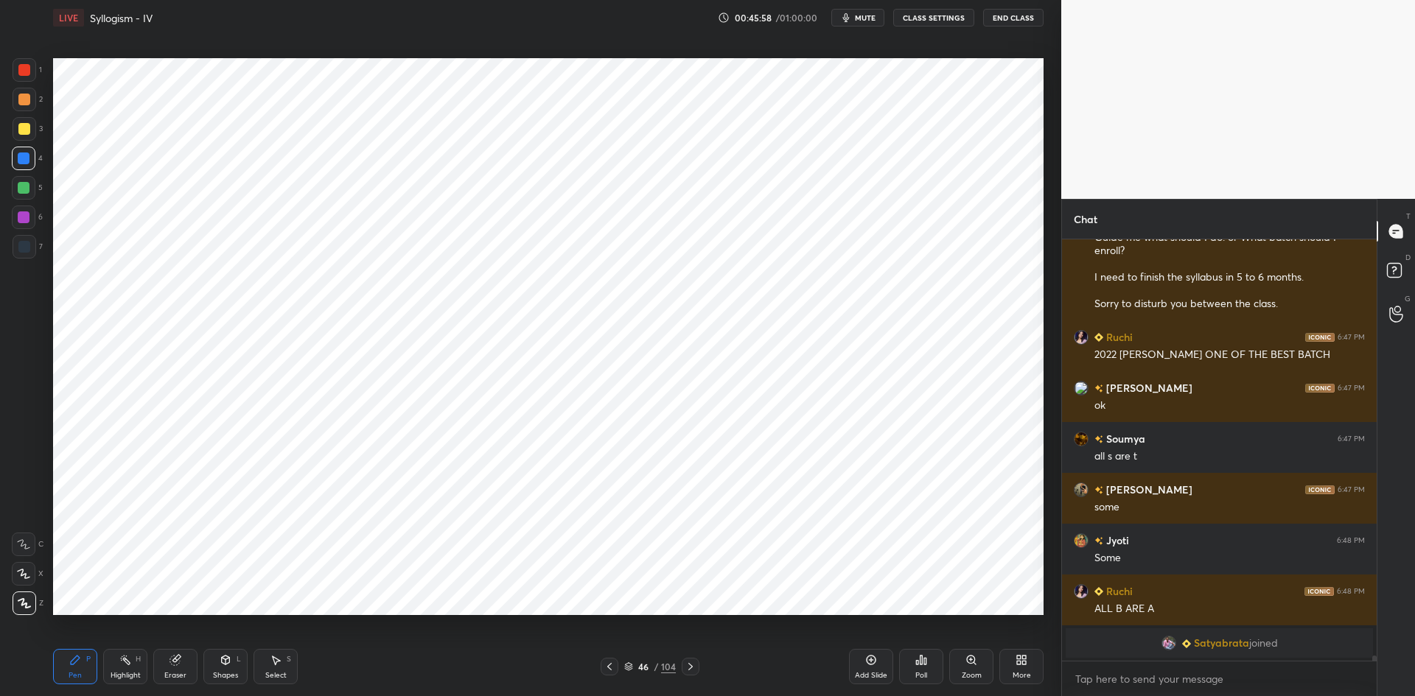
click at [20, 256] on div at bounding box center [25, 247] width 24 height 24
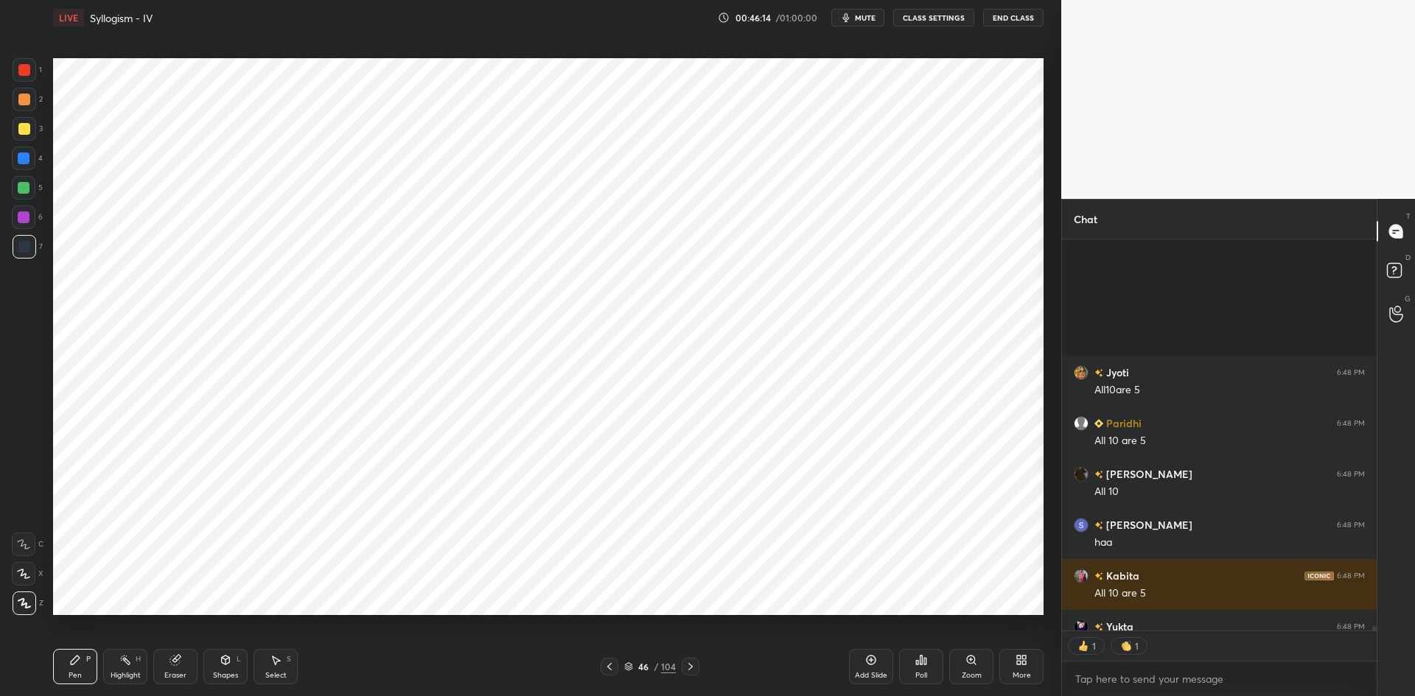
scroll to position [33984, 0]
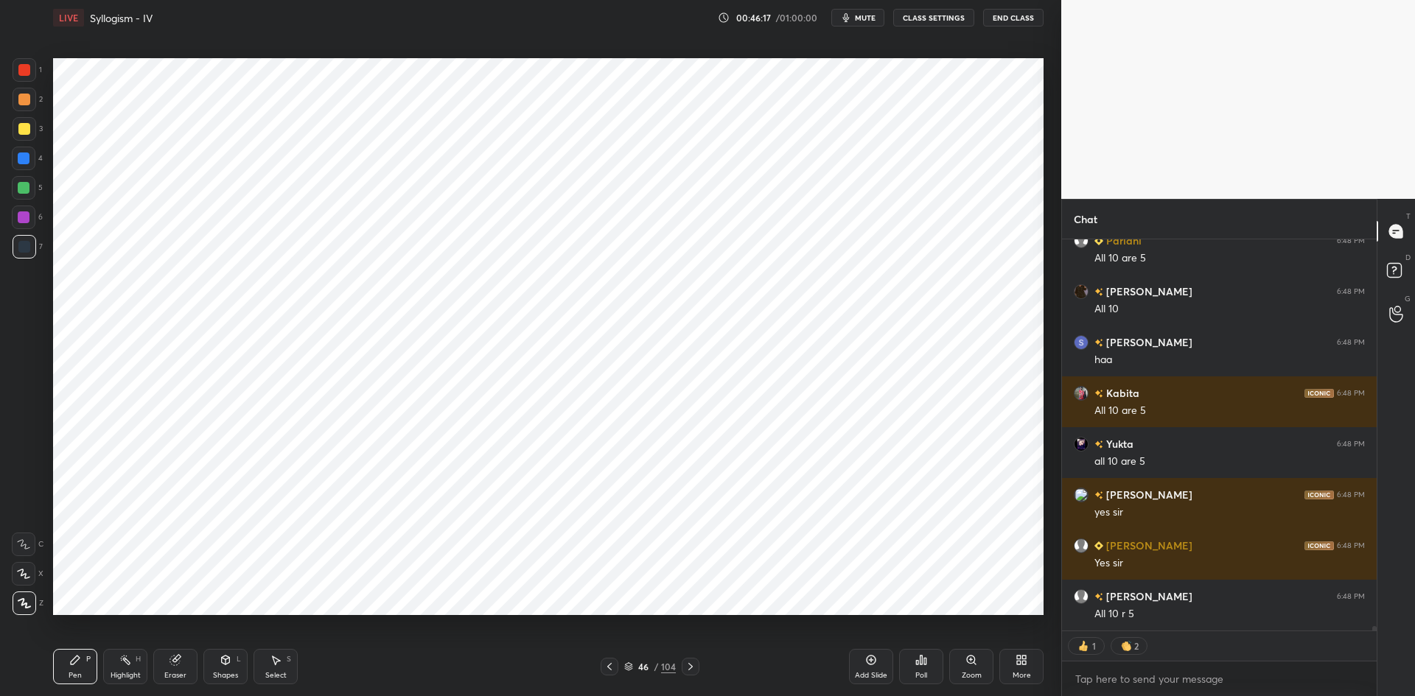
click at [857, 663] on div "Add Slide" at bounding box center [871, 666] width 44 height 35
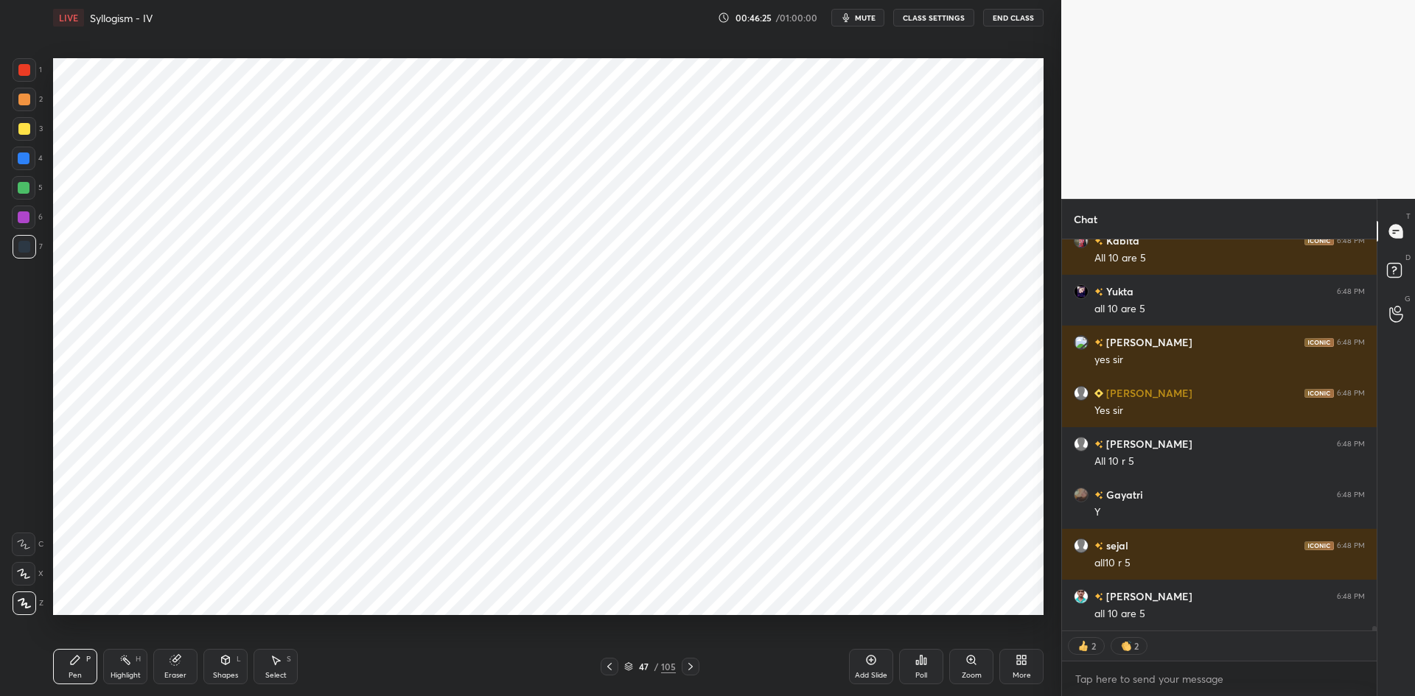
scroll to position [34187, 0]
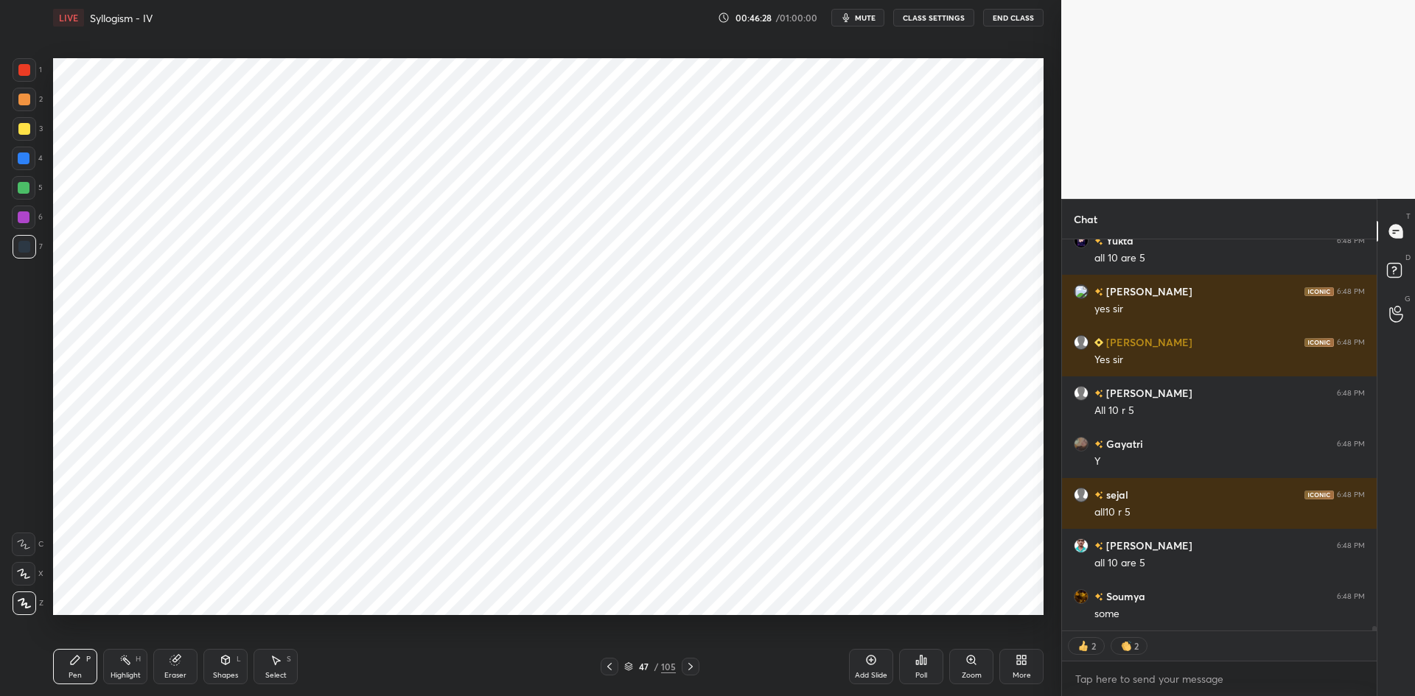
type textarea "x"
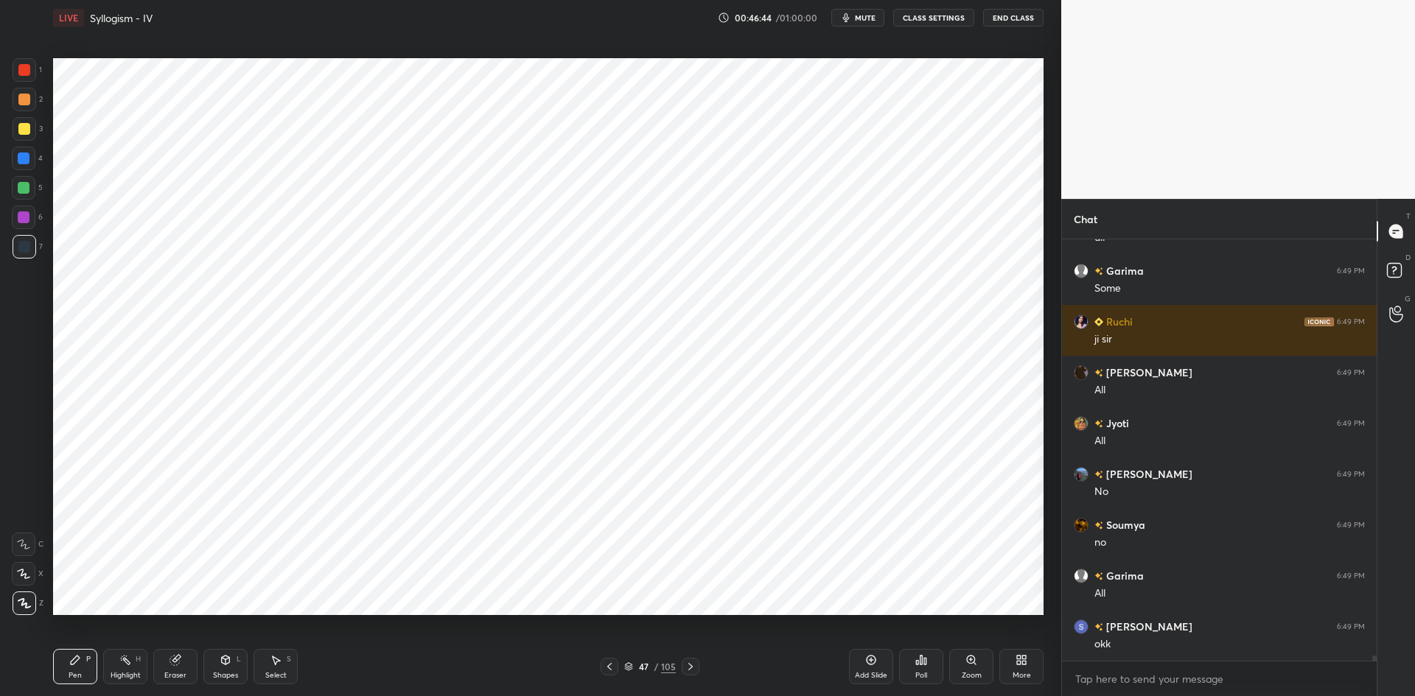
scroll to position [34869, 0]
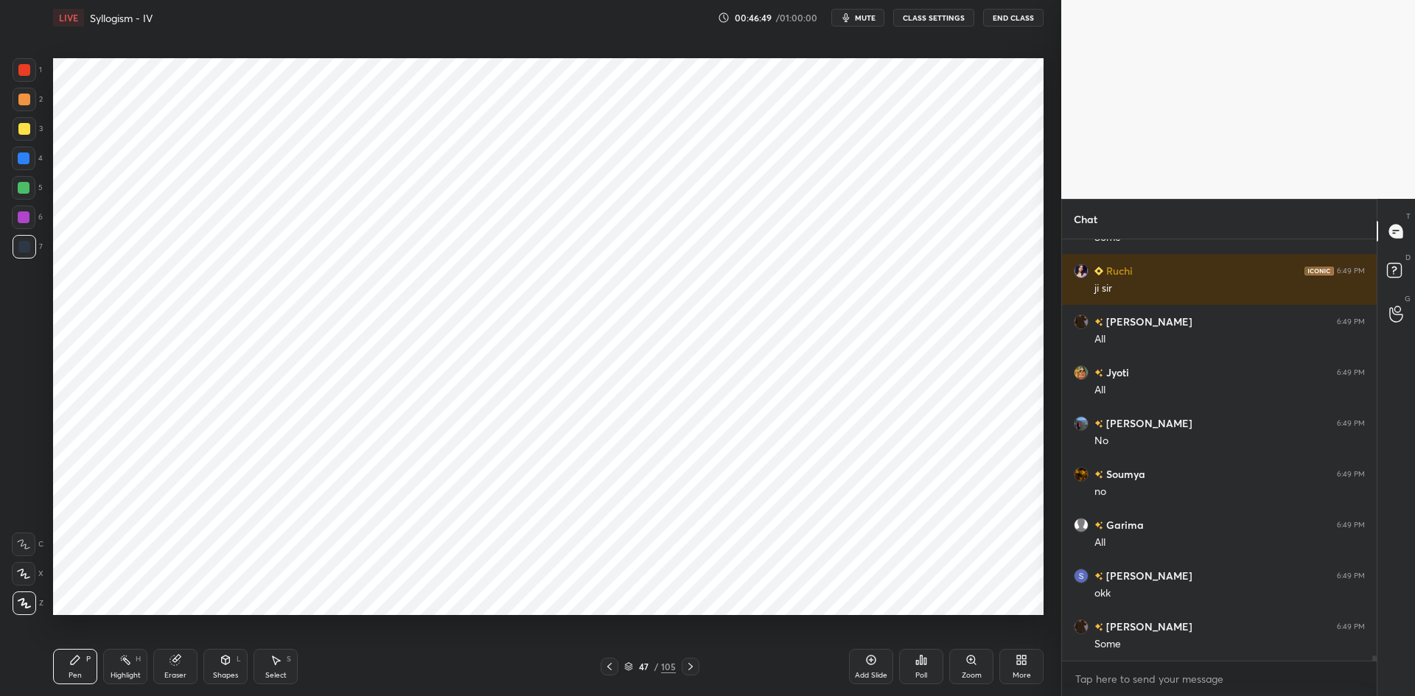
click at [603, 666] on div at bounding box center [609, 667] width 18 height 18
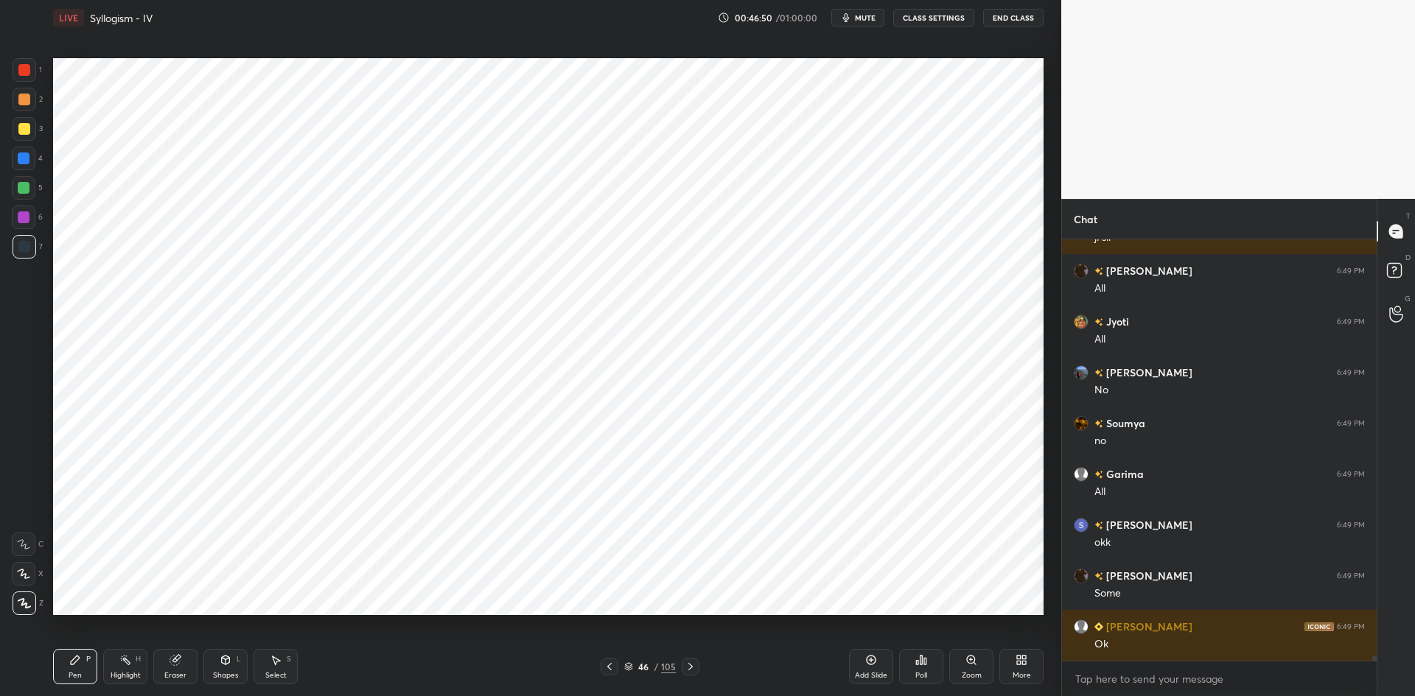
click at [614, 666] on icon at bounding box center [609, 667] width 12 height 12
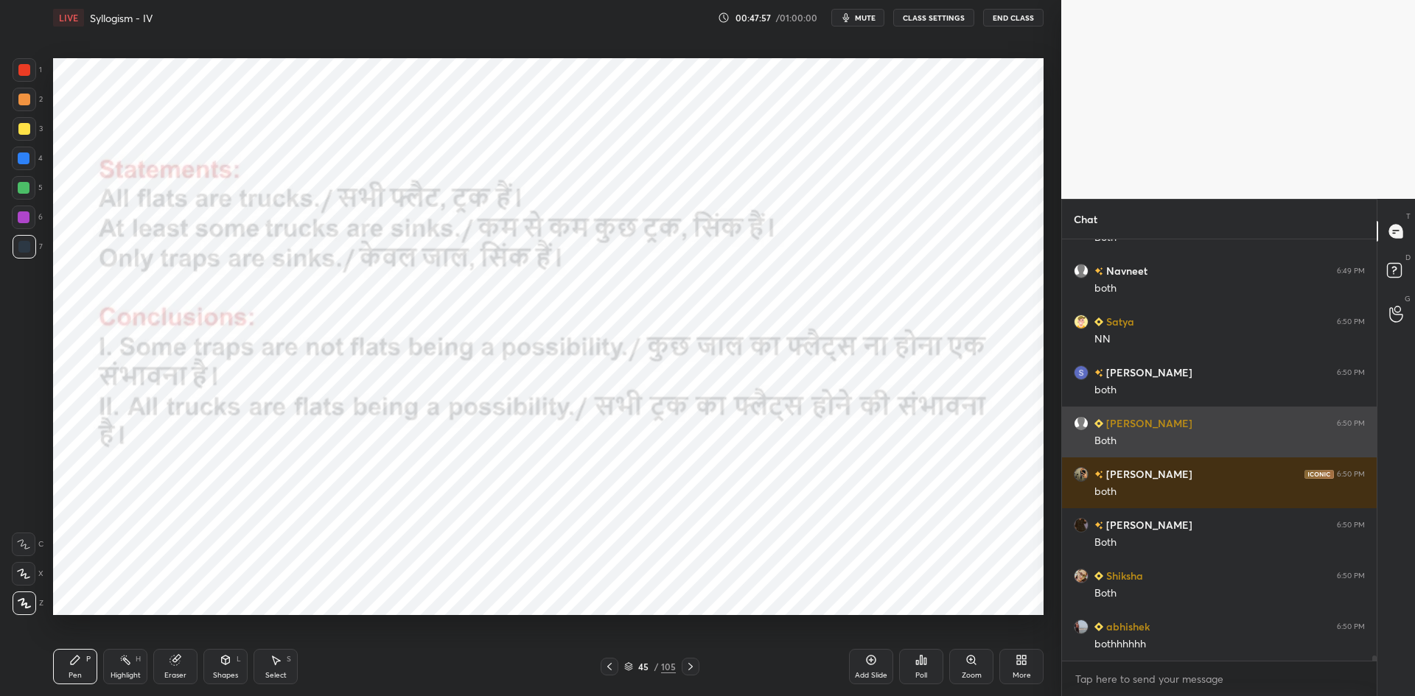
scroll to position [36191, 0]
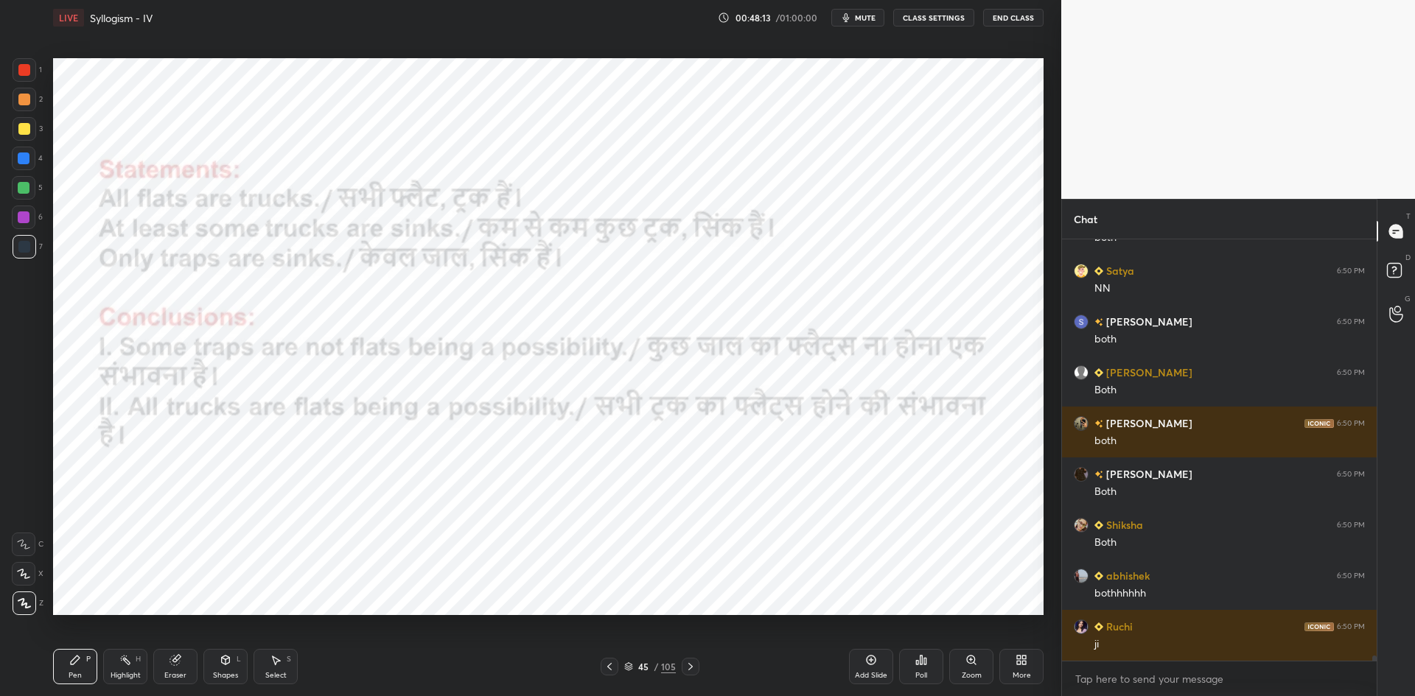
click at [869, 662] on icon at bounding box center [871, 660] width 12 height 12
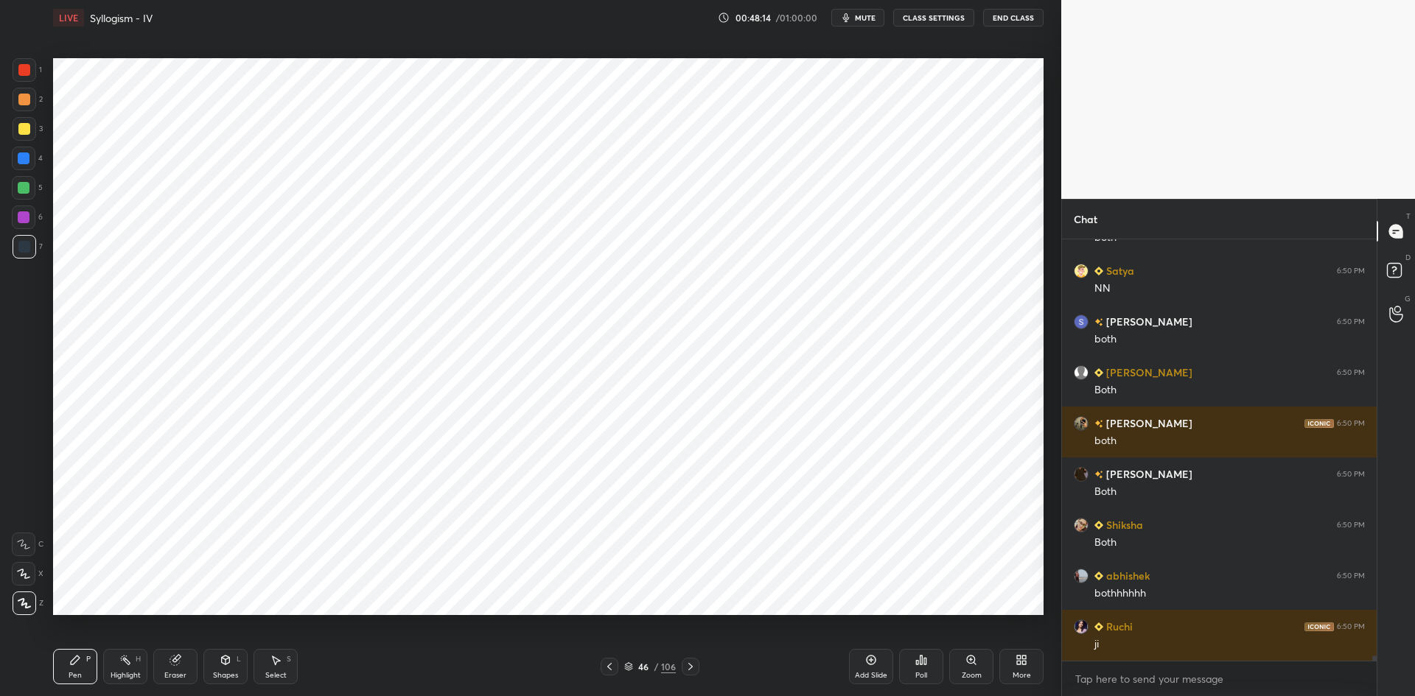
click at [942, 15] on button "CLASS SETTINGS" at bounding box center [933, 18] width 81 height 18
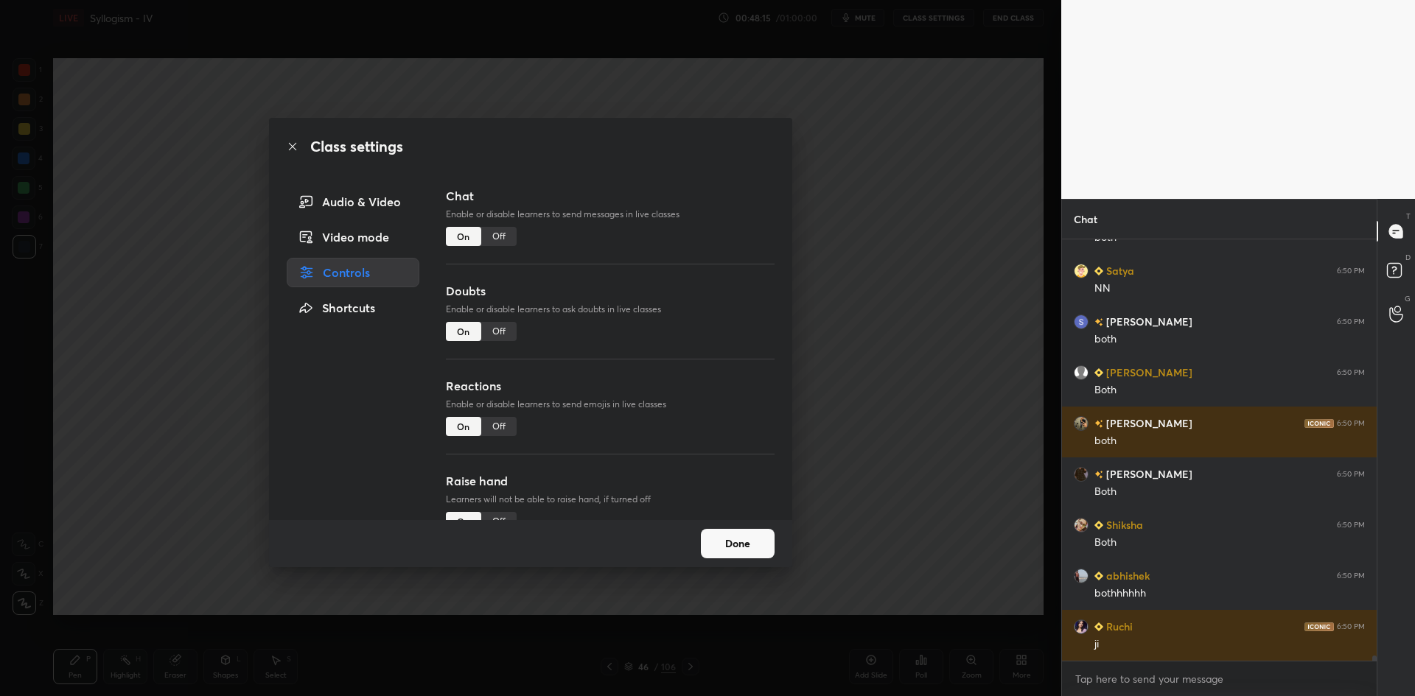
click at [496, 232] on div "Off" at bounding box center [498, 236] width 35 height 19
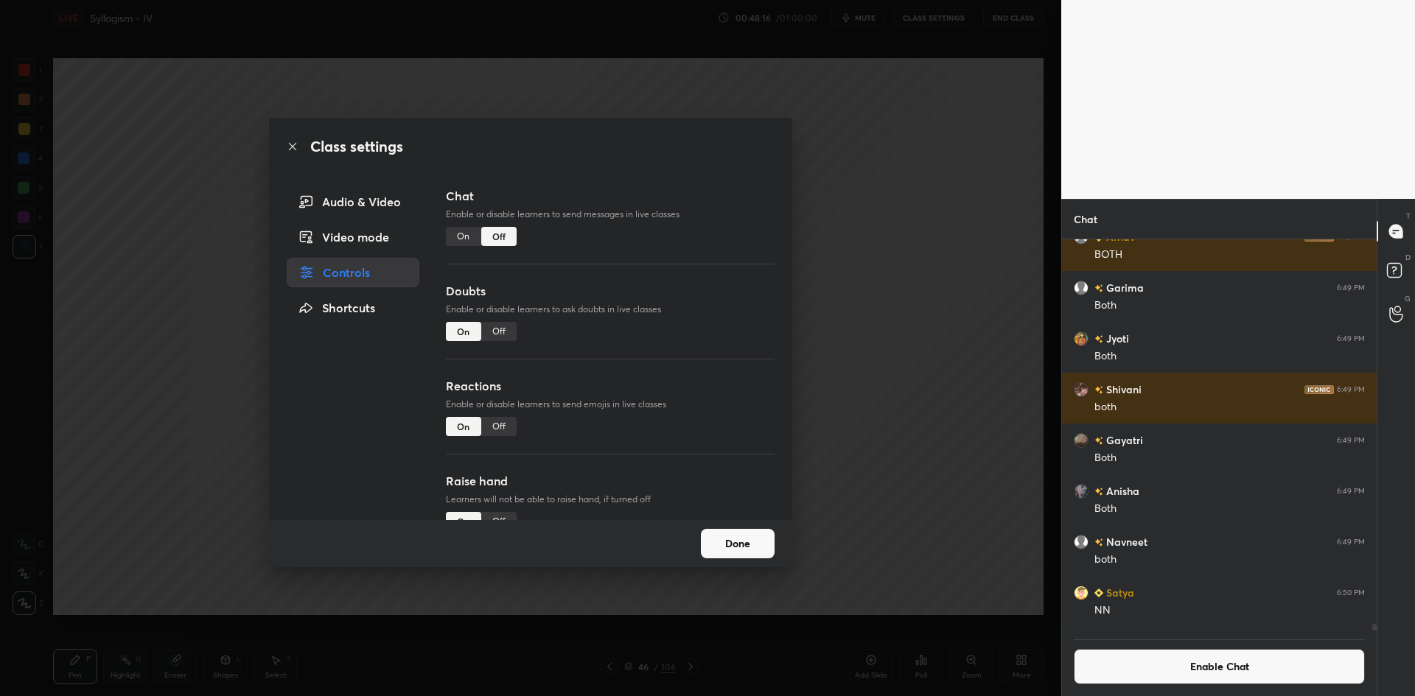
click at [885, 276] on div "Class settings Audio & Video Video mode Controls Shortcuts Chat Enable or disab…" at bounding box center [530, 348] width 1061 height 696
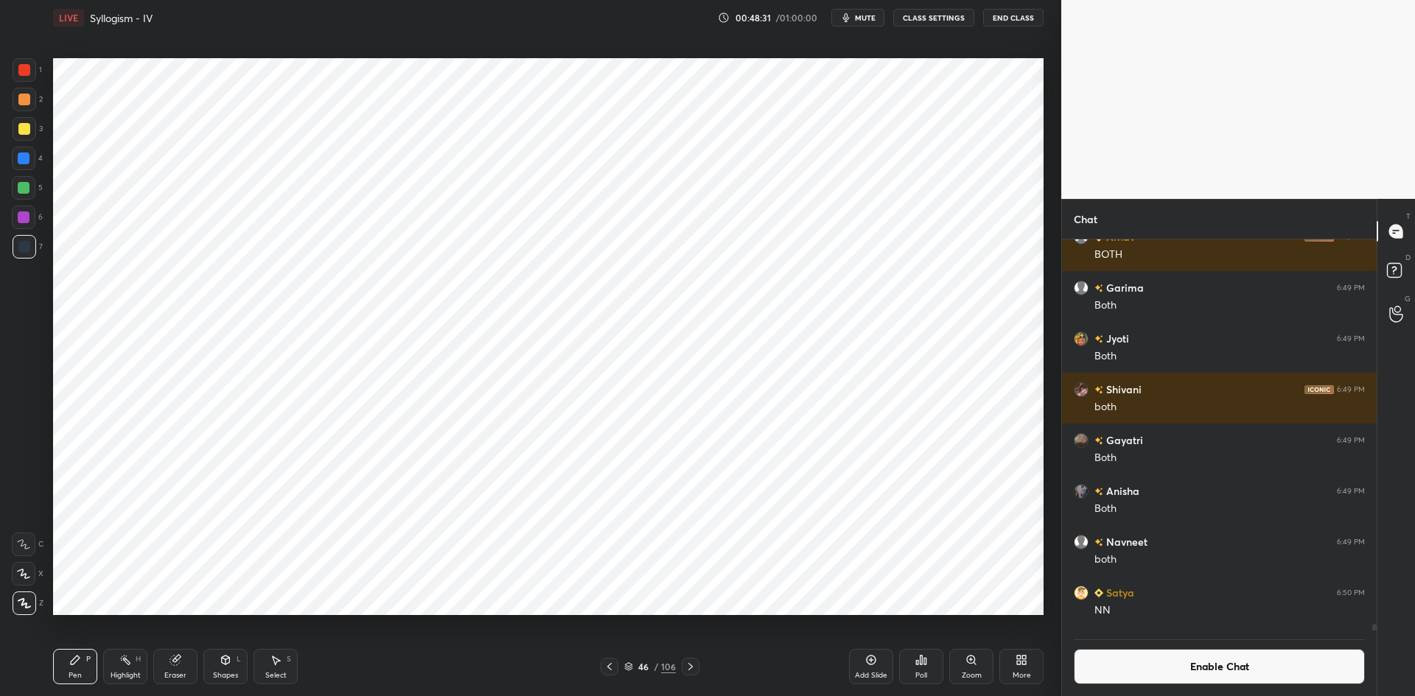
click at [860, 666] on div "Add Slide" at bounding box center [871, 666] width 44 height 35
click at [1161, 679] on button "Enable Chat" at bounding box center [1219, 666] width 291 height 35
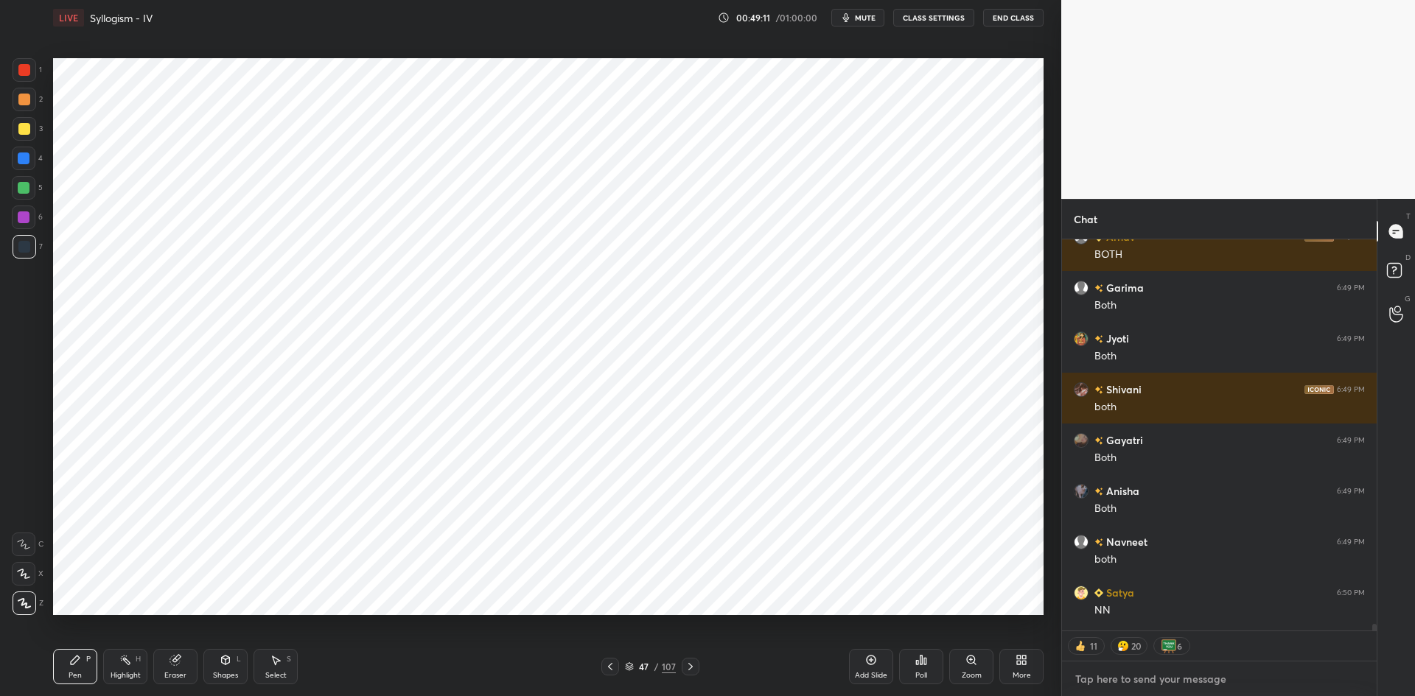
type textarea "x"
click at [1118, 689] on textarea at bounding box center [1219, 680] width 291 height 24
paste textarea "[URL][DOMAIN_NAME]"
type textarea "[URL][DOMAIN_NAME]"
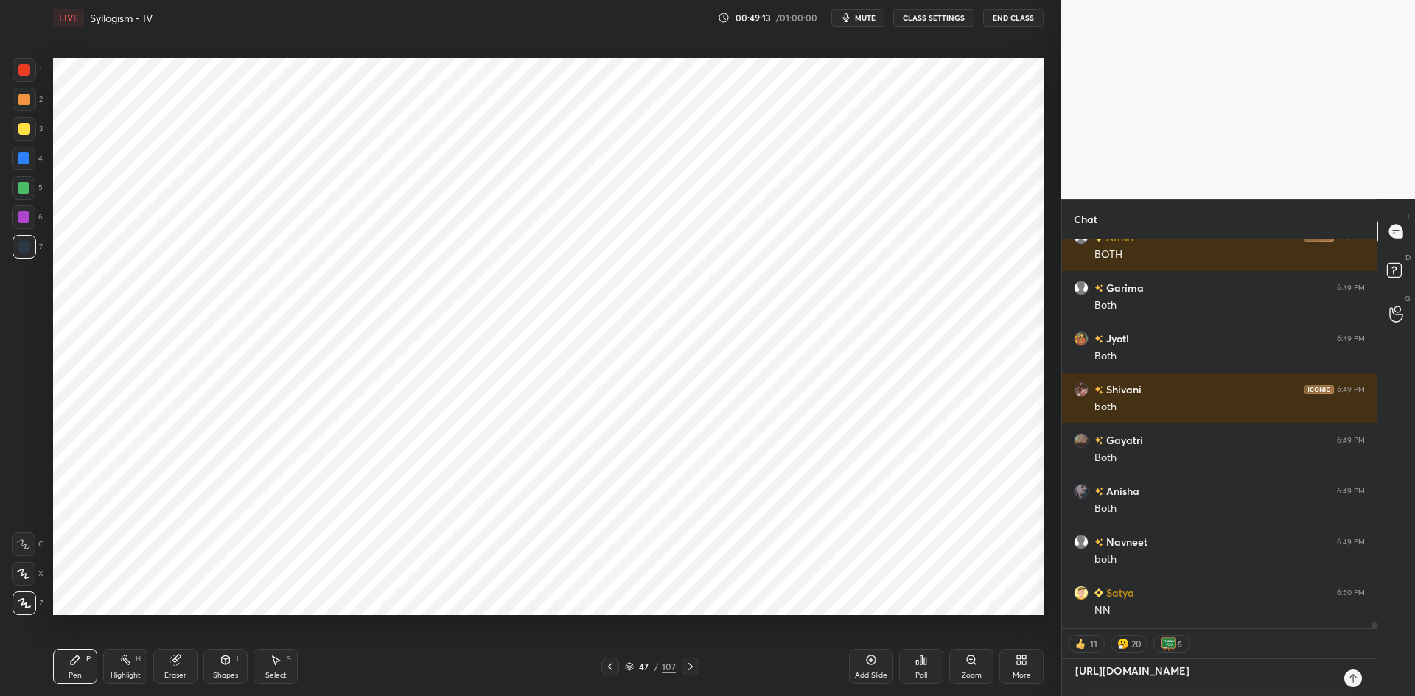
type textarea "x"
type textarea "[URL][DOMAIN_NAME]"
type textarea "x"
click at [1350, 681] on icon at bounding box center [1353, 679] width 12 height 12
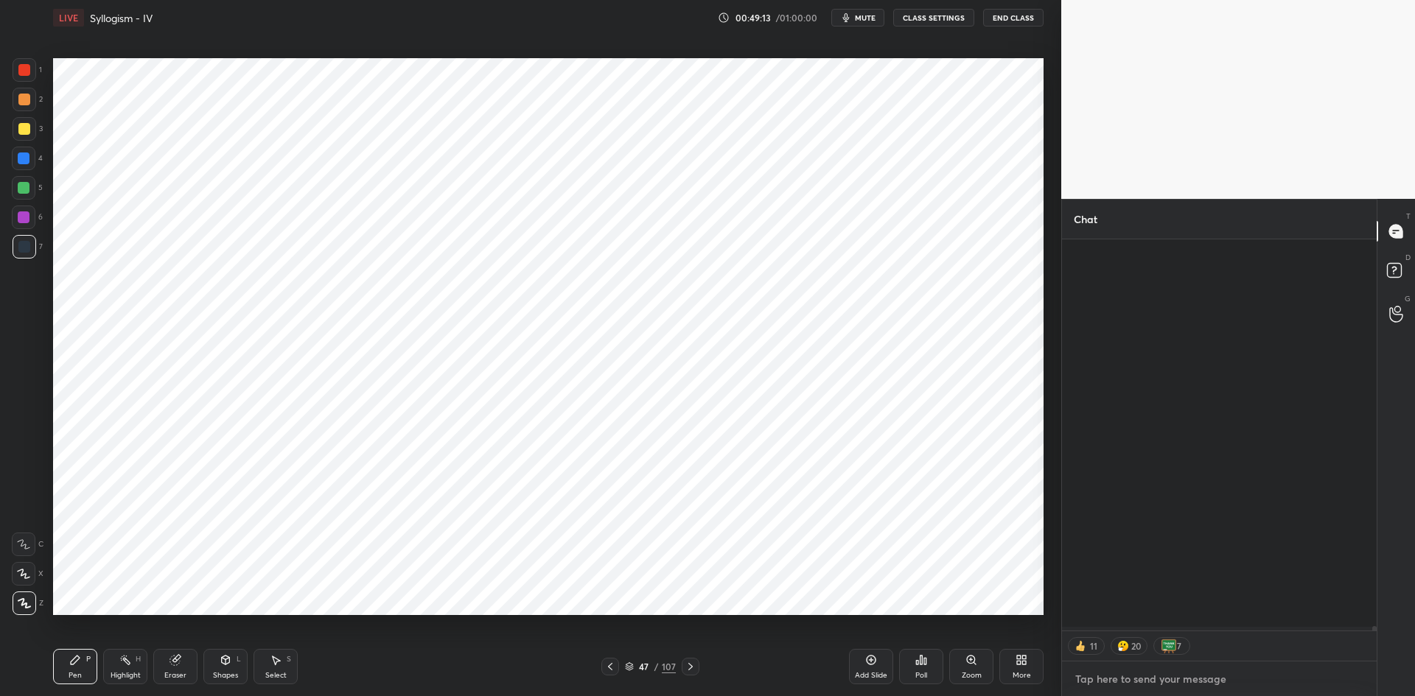
scroll to position [35347, 0]
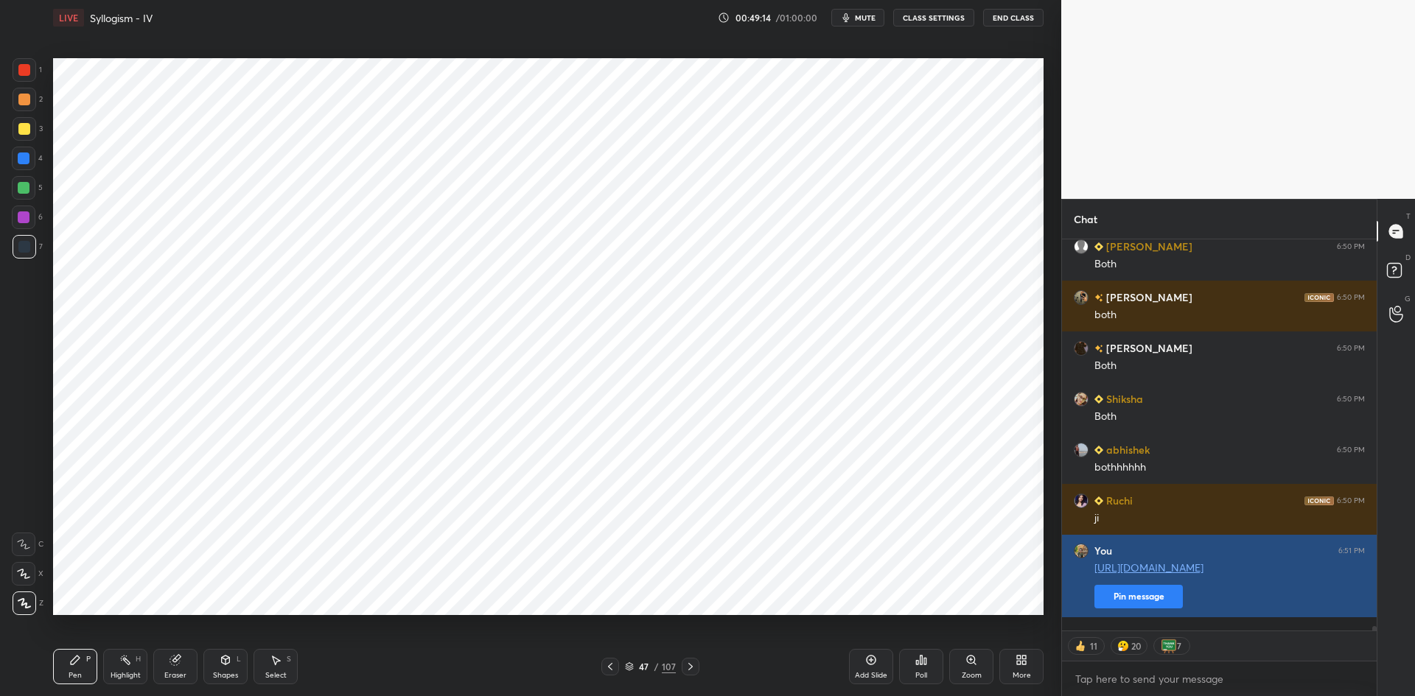
click at [1148, 609] on button "Pin message" at bounding box center [1138, 597] width 88 height 24
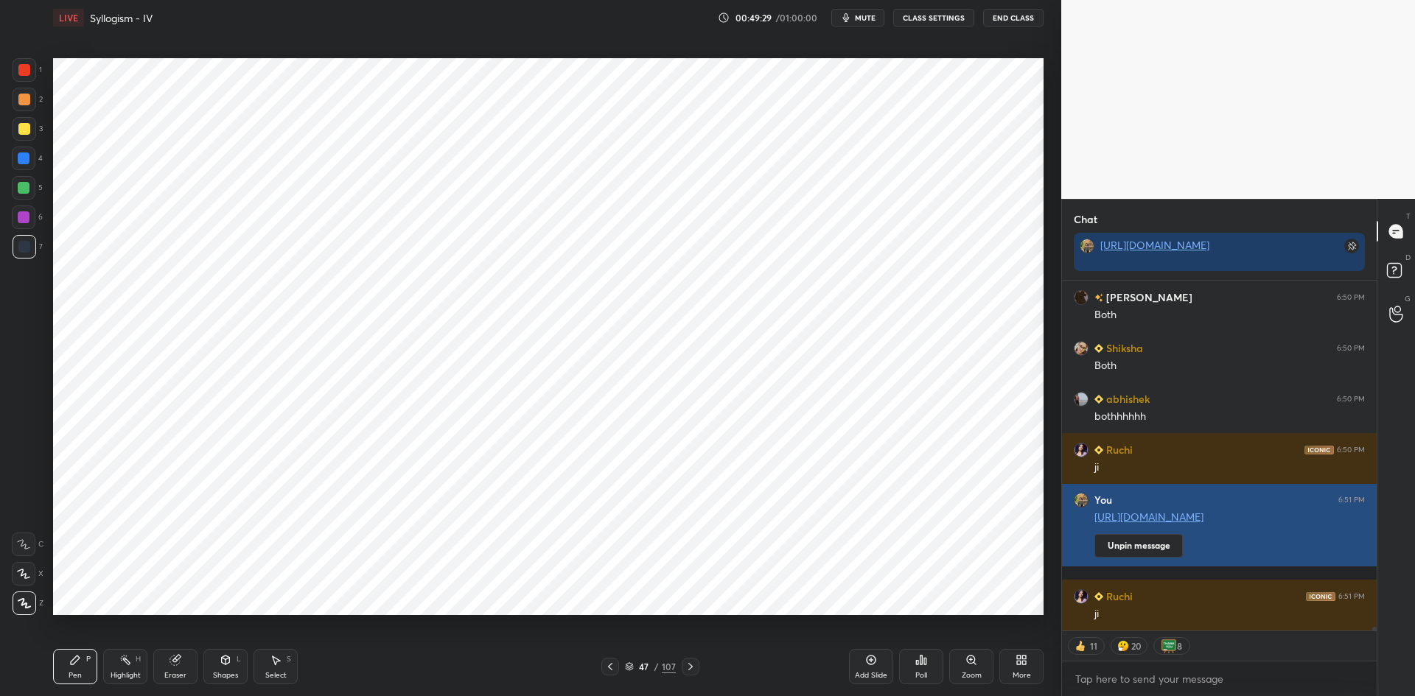
scroll to position [35378, 0]
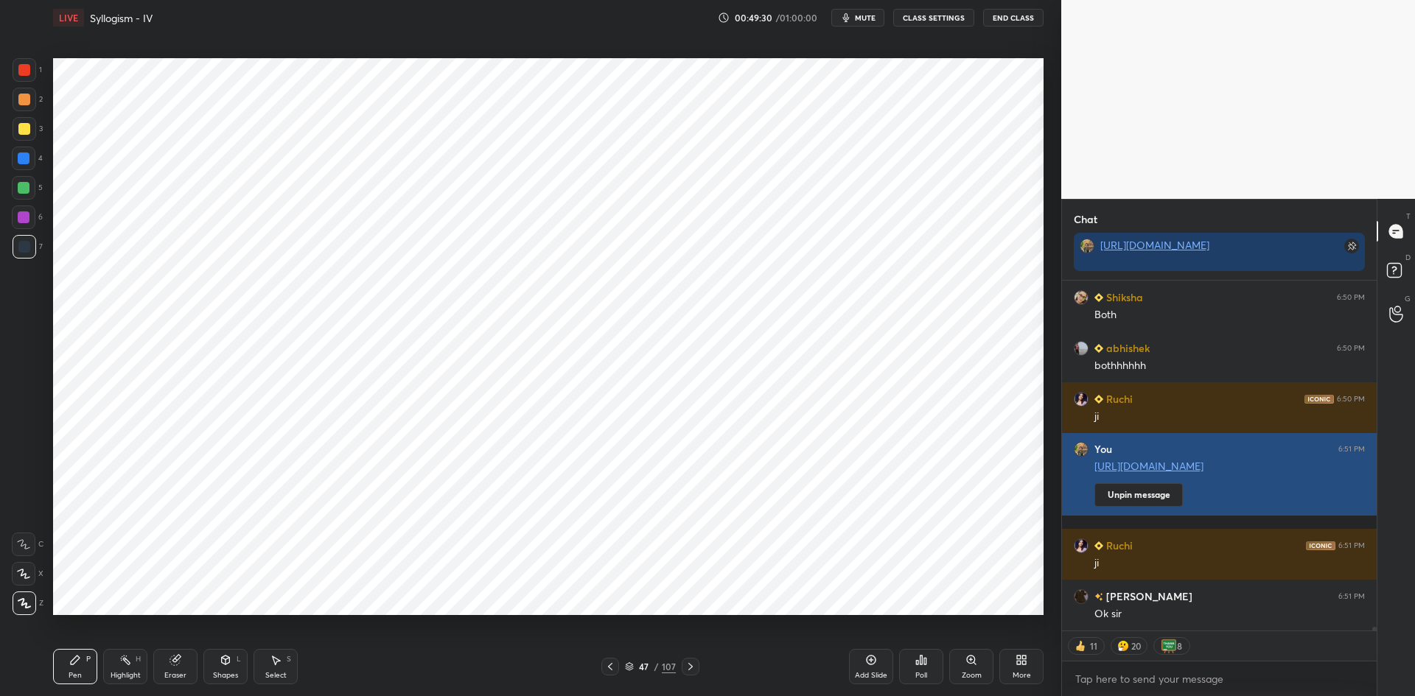
type textarea "x"
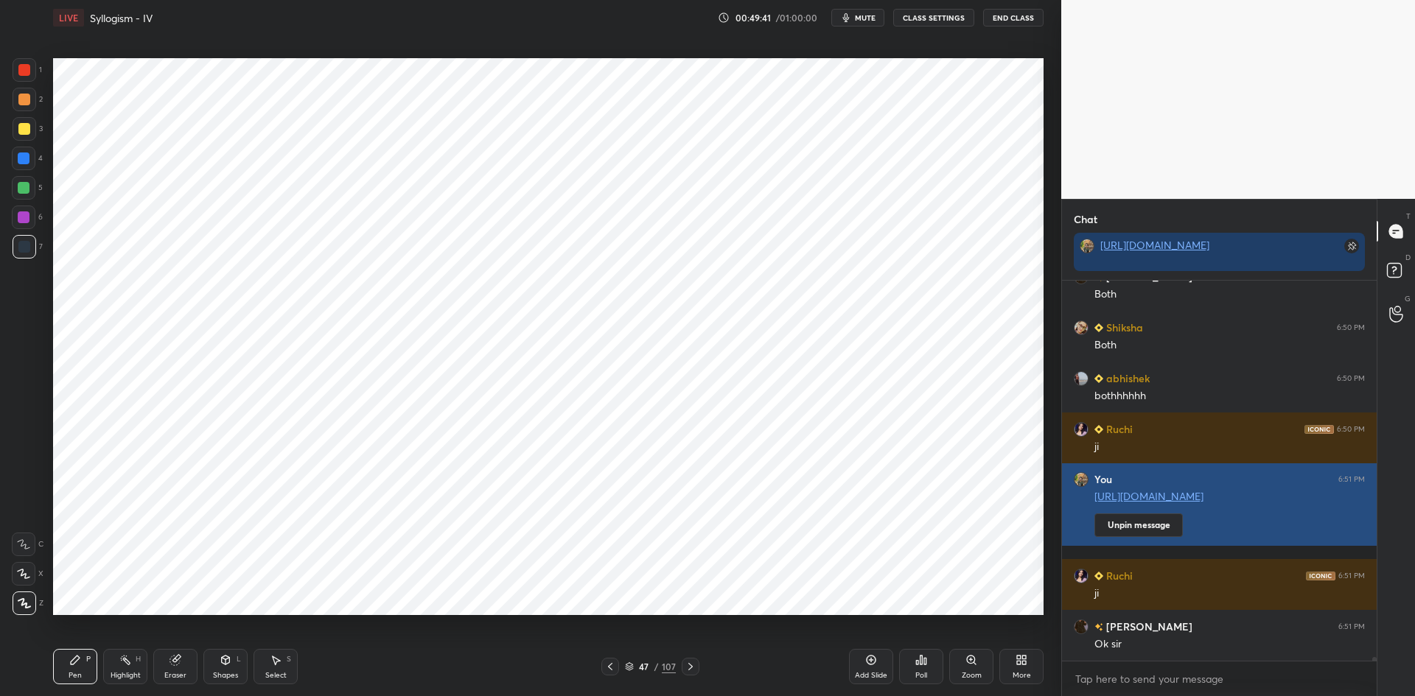
scroll to position [35399, 0]
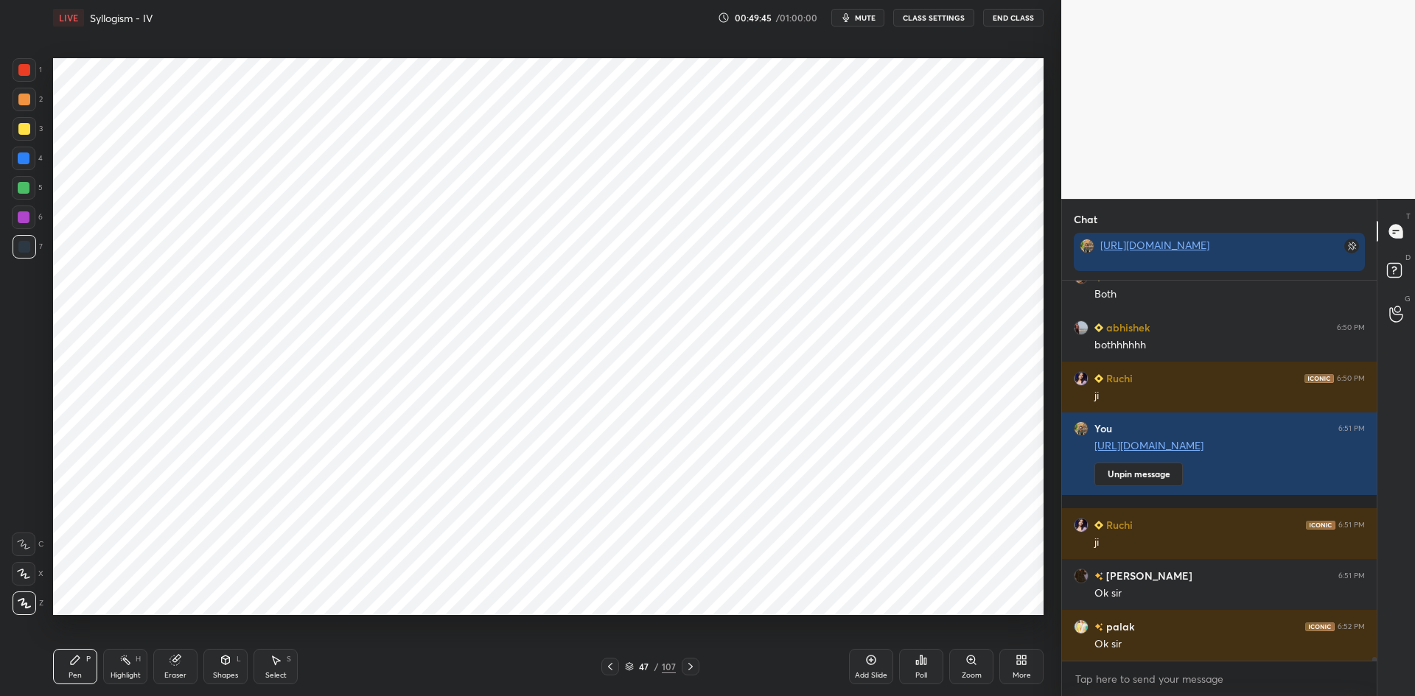
click at [949, 18] on button "CLASS SETTINGS" at bounding box center [933, 18] width 81 height 18
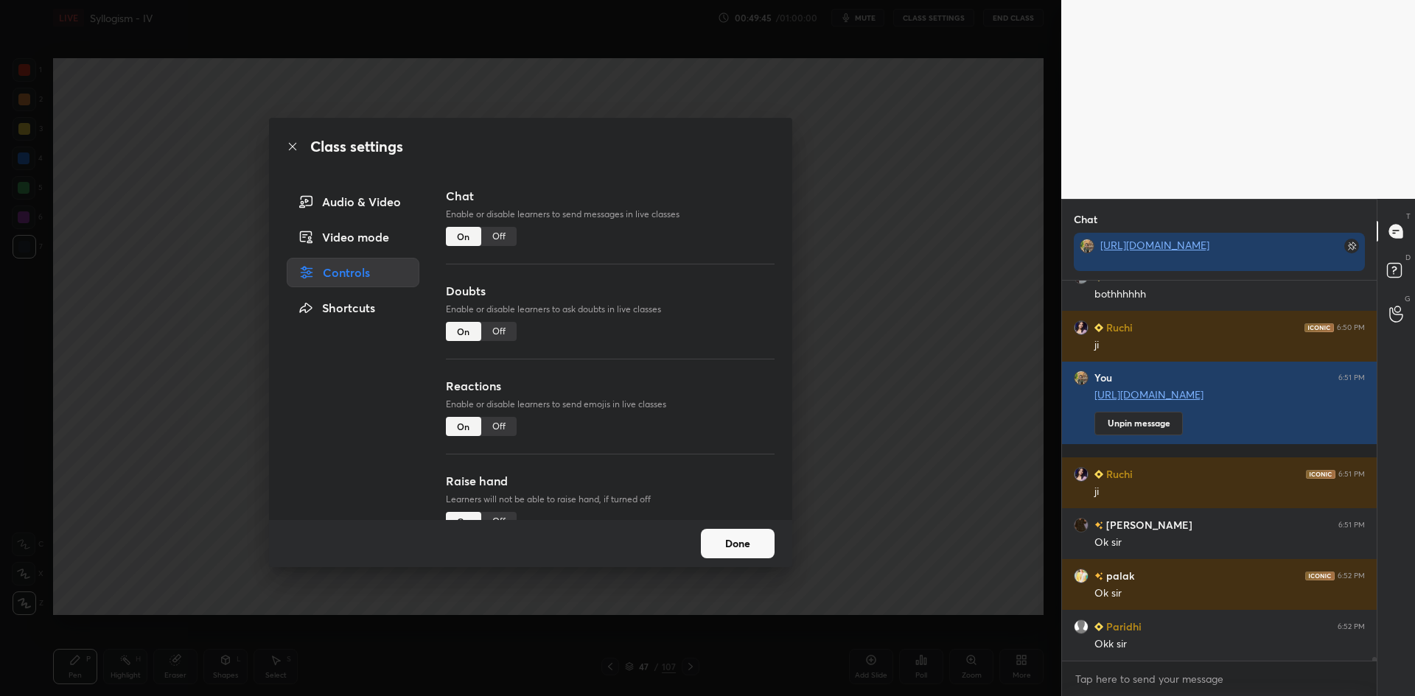
click at [501, 243] on div "Off" at bounding box center [498, 236] width 35 height 19
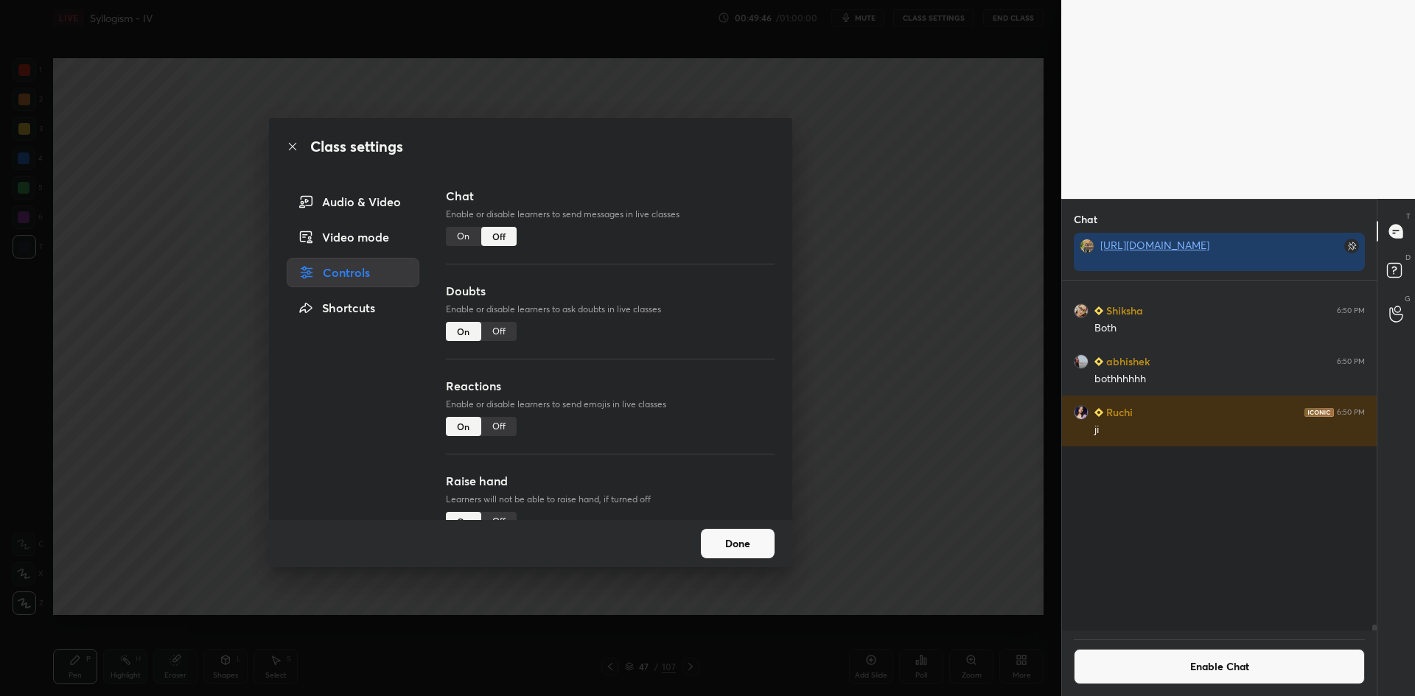
scroll to position [346, 310]
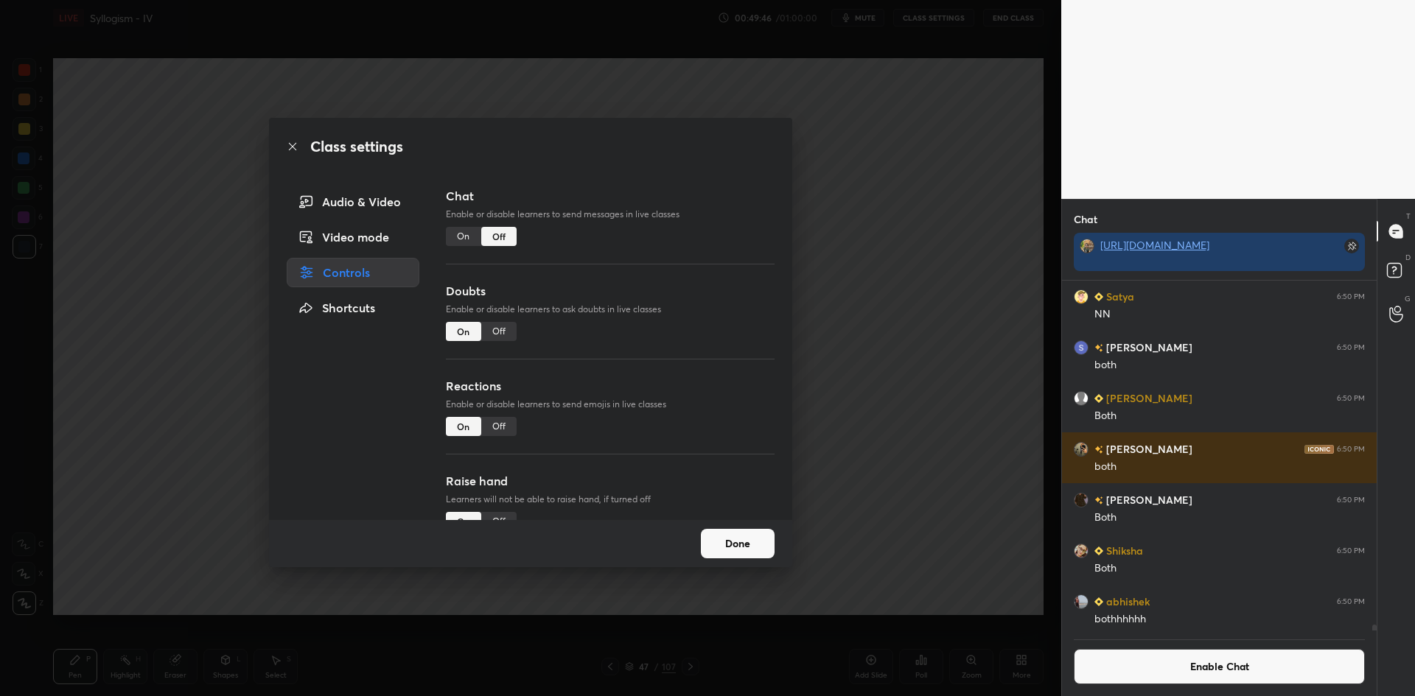
click at [855, 427] on div "Class settings Audio & Video Video mode Controls Shortcuts Chat Enable or disab…" at bounding box center [530, 348] width 1061 height 696
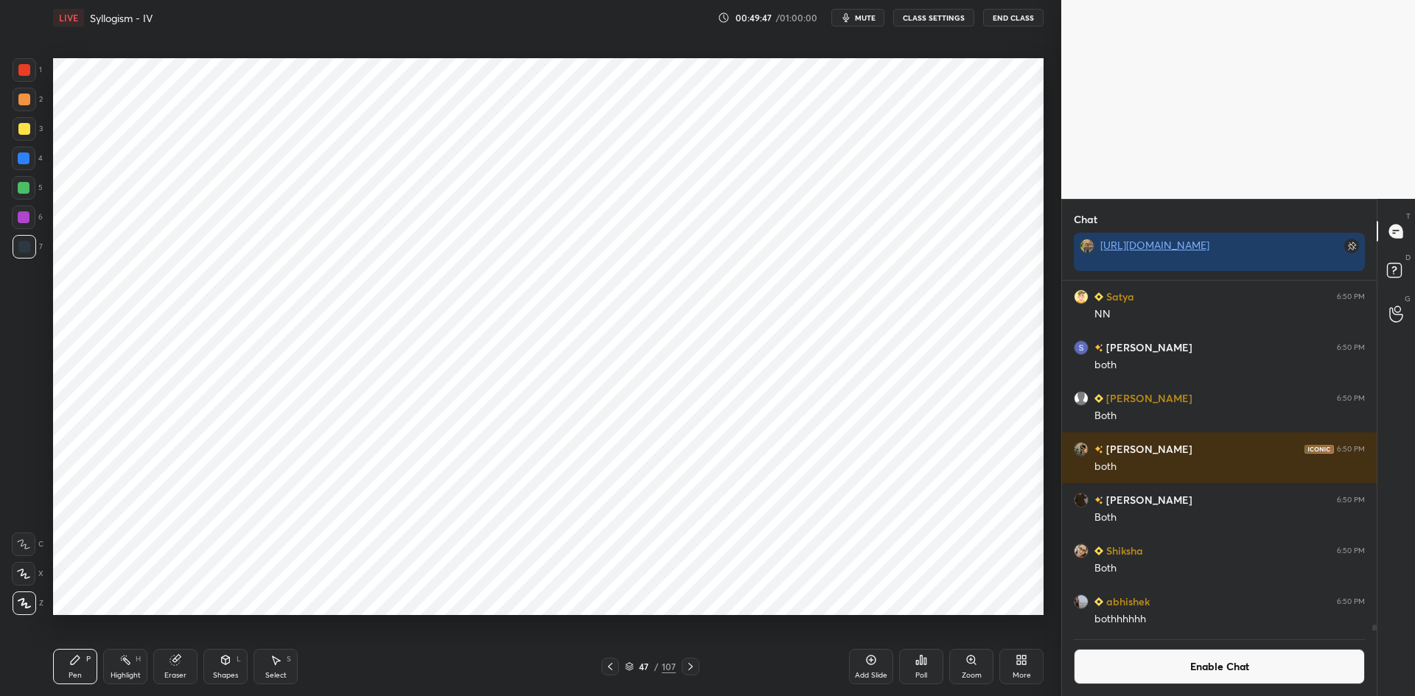
click at [868, 662] on icon at bounding box center [871, 660] width 12 height 12
click at [1211, 671] on button "Enable Chat" at bounding box center [1219, 666] width 291 height 35
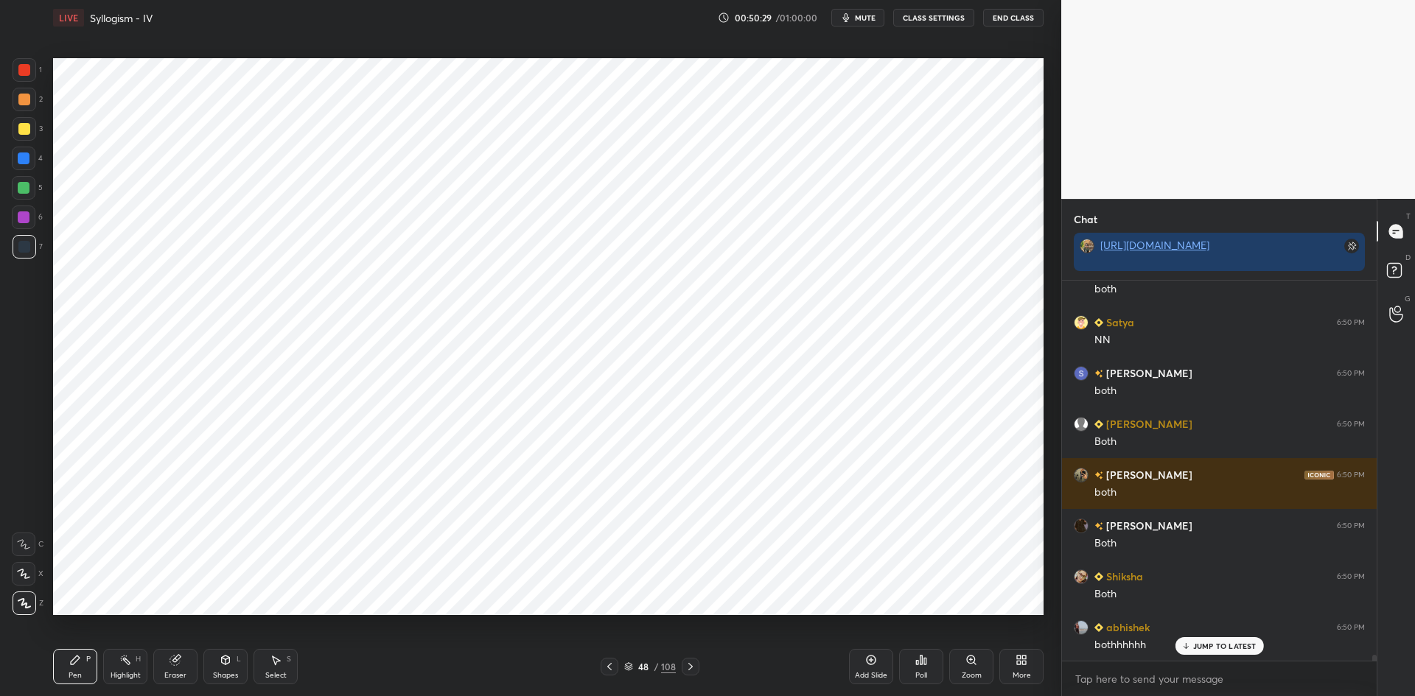
click at [1214, 646] on p "JUMP TO LATEST" at bounding box center [1224, 646] width 63 height 9
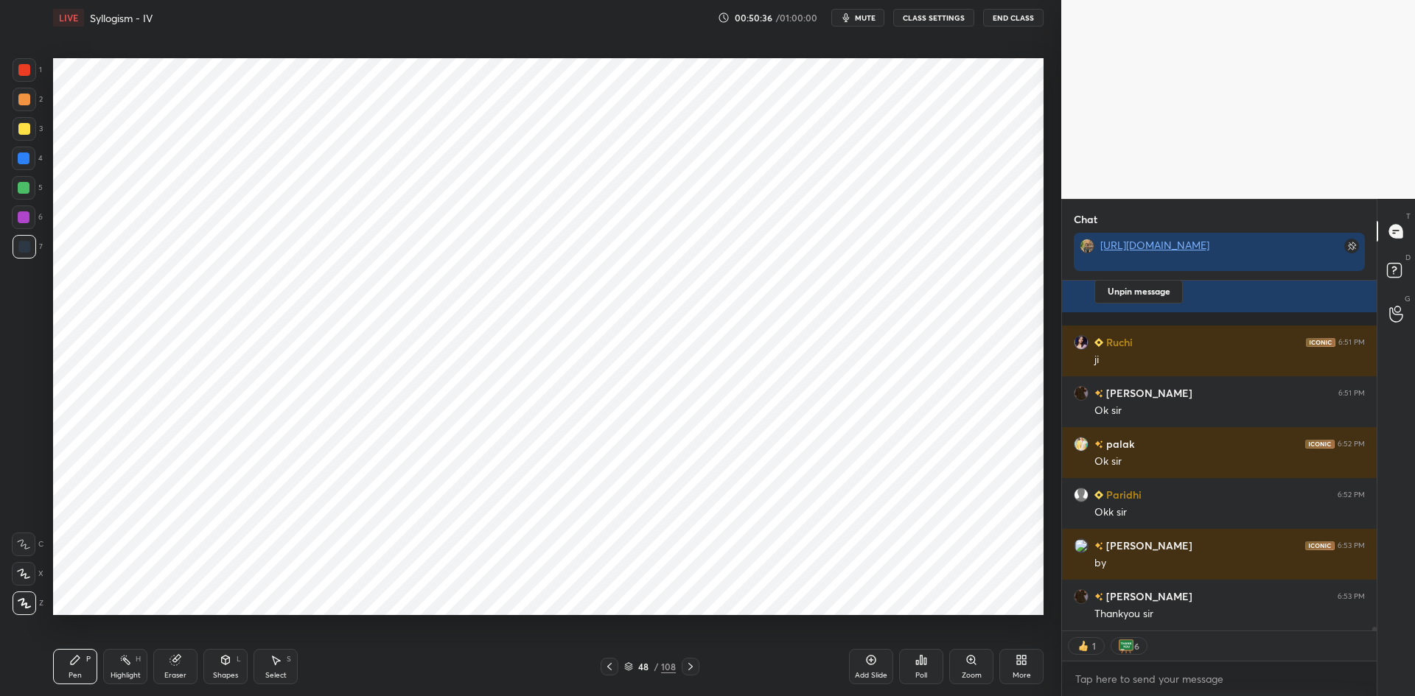
scroll to position [35660, 0]
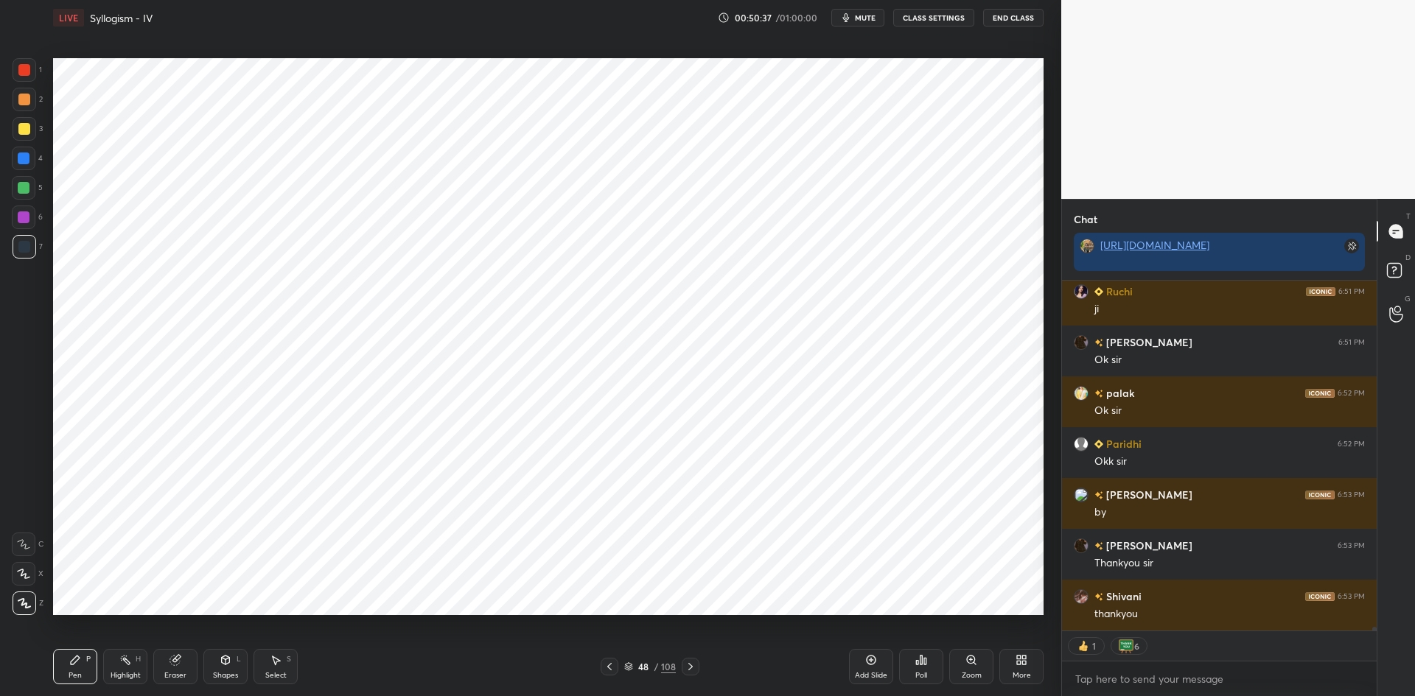
click at [1009, 23] on button "End Class" at bounding box center [1013, 18] width 60 height 18
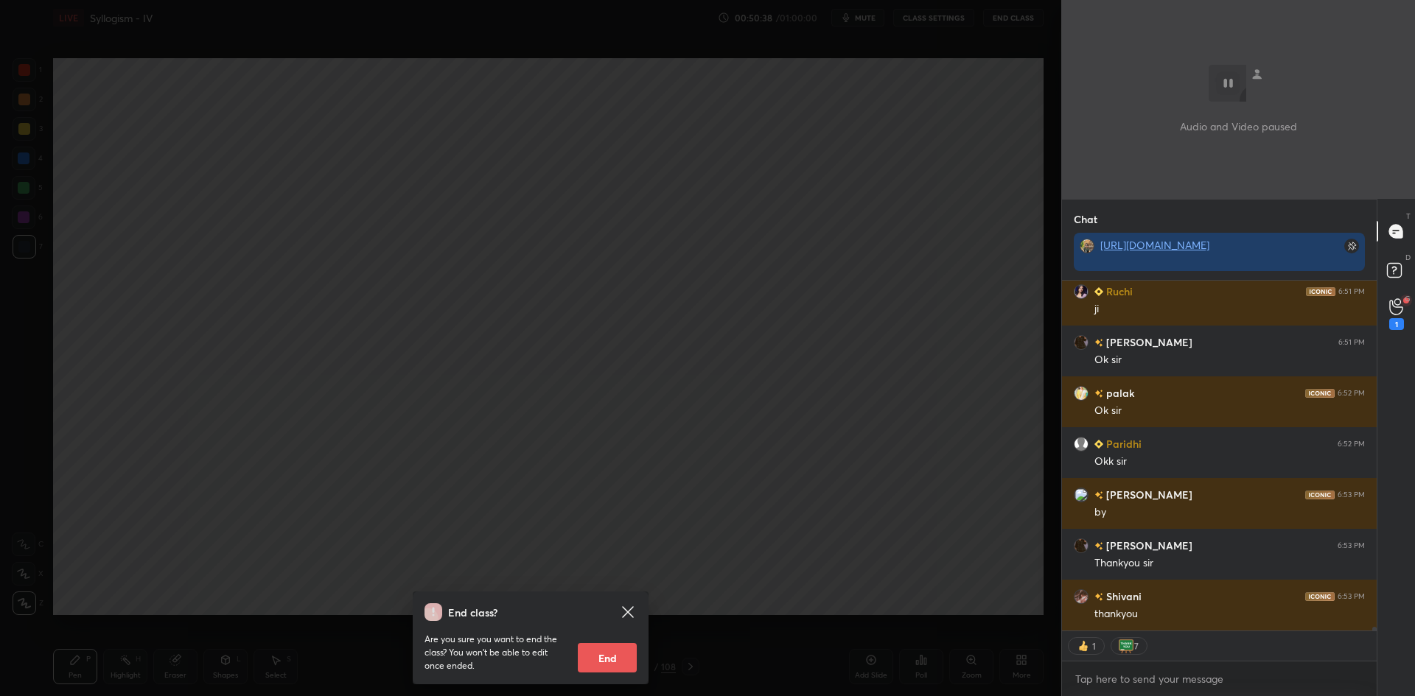
click at [606, 670] on button "End" at bounding box center [607, 657] width 59 height 29
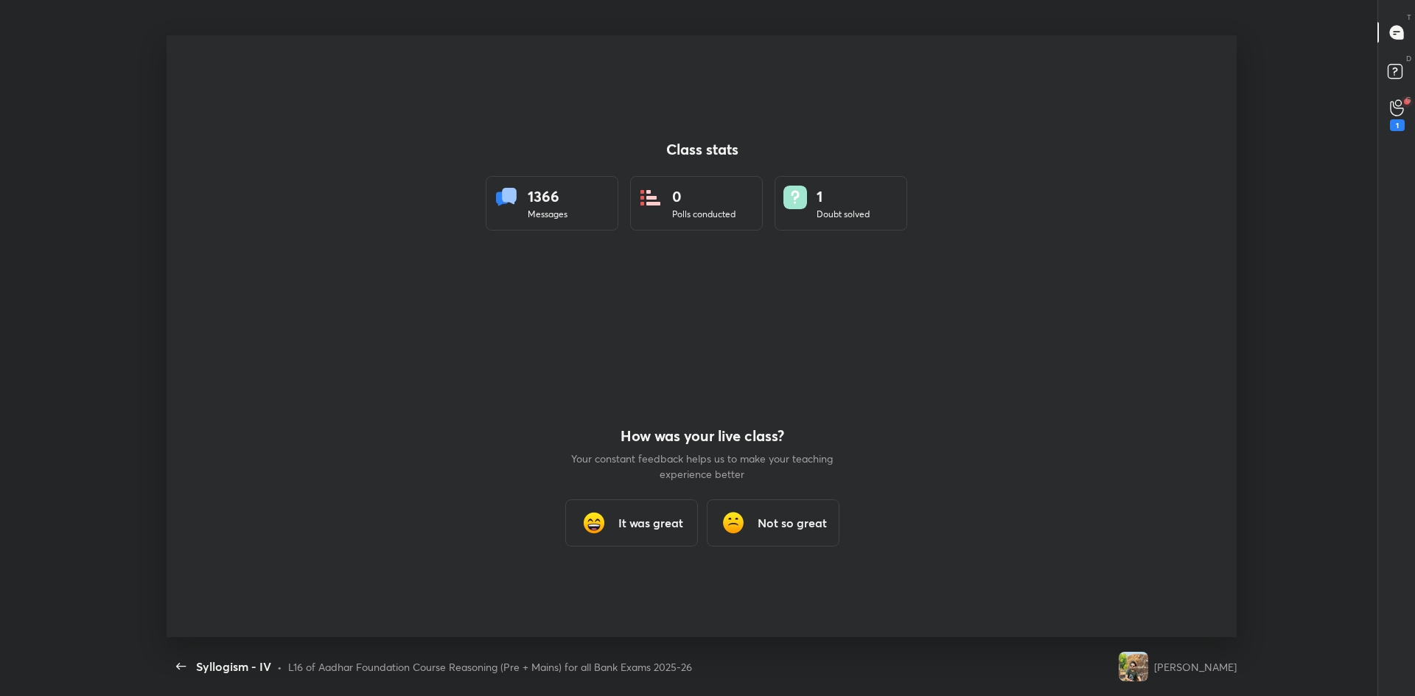
scroll to position [0, 0]
click at [640, 508] on div "It was great" at bounding box center [630, 523] width 133 height 47
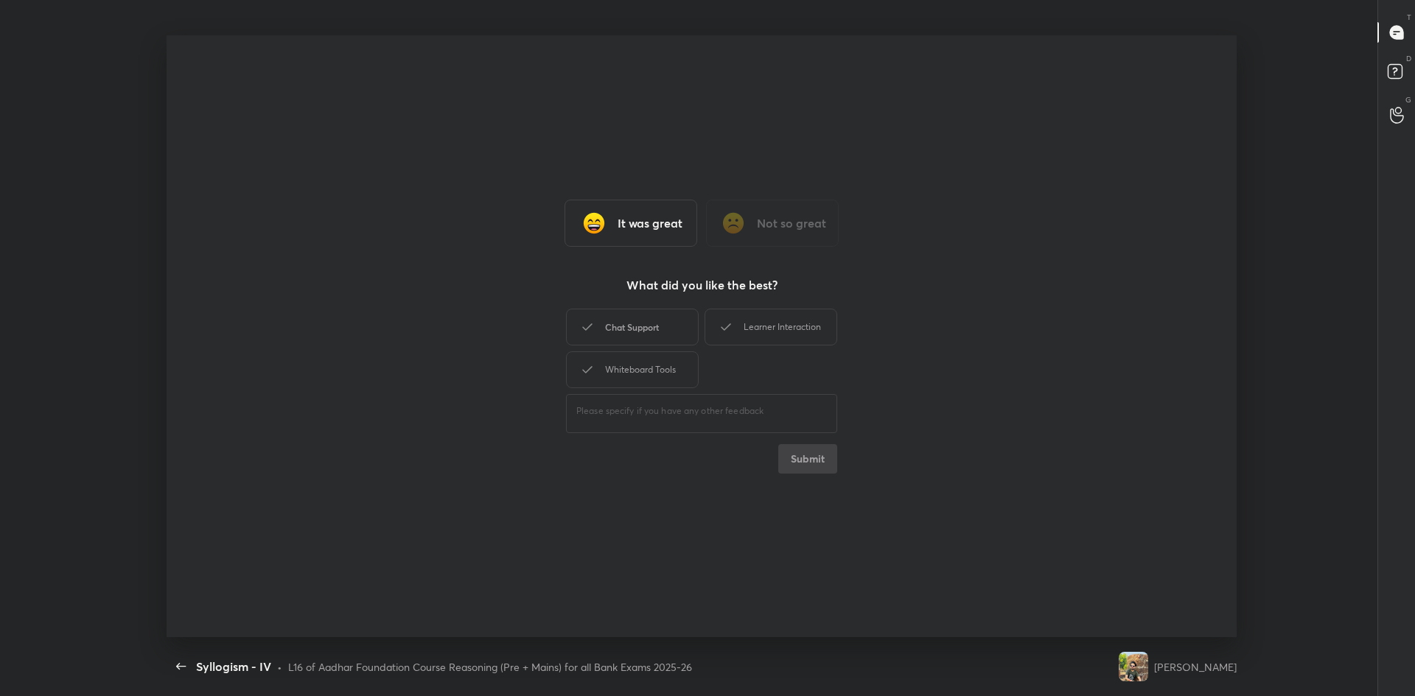
click at [634, 329] on div "Chat Support" at bounding box center [632, 327] width 133 height 37
click at [717, 321] on icon at bounding box center [726, 327] width 18 height 18
click at [667, 368] on div "Whiteboard Tools" at bounding box center [632, 369] width 133 height 37
type textarea "x"
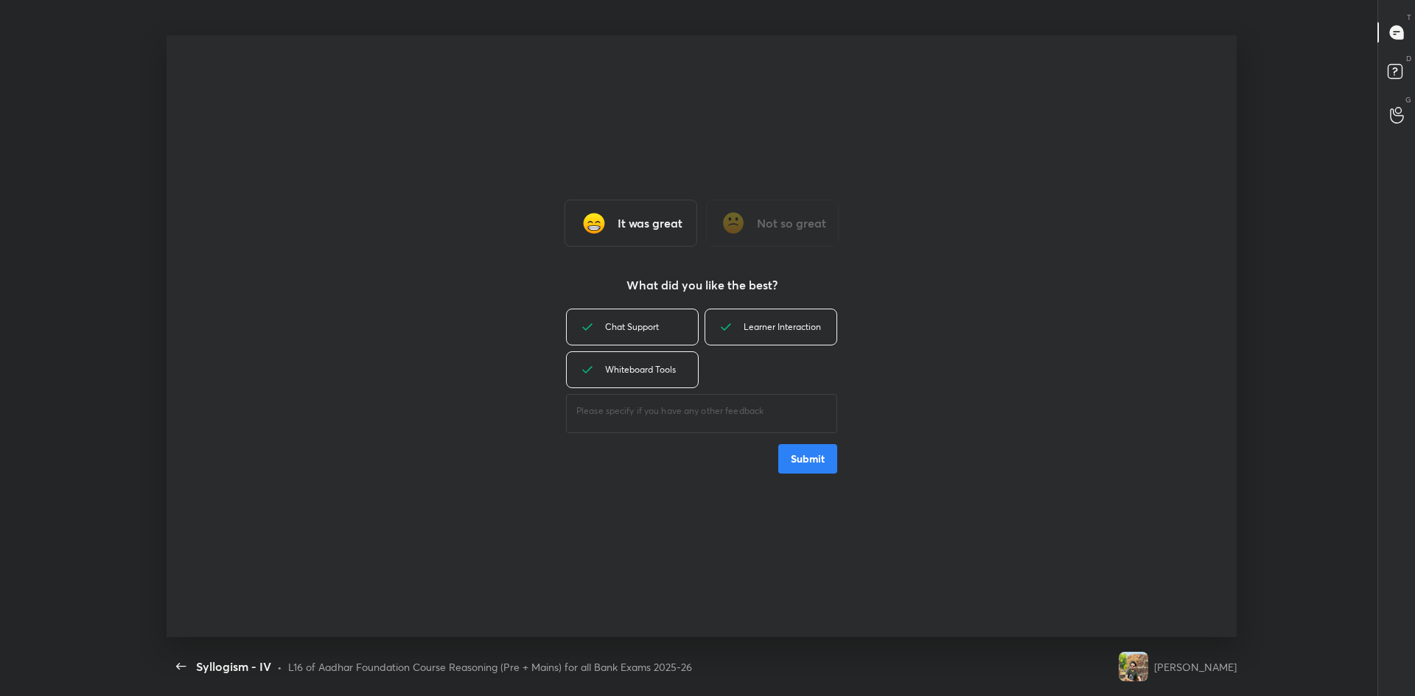
drag, startPoint x: 819, startPoint y: 454, endPoint x: 778, endPoint y: 449, distance: 41.6
click at [818, 453] on button "Submit" at bounding box center [807, 458] width 59 height 29
